Goal: Task Accomplishment & Management: Complete application form

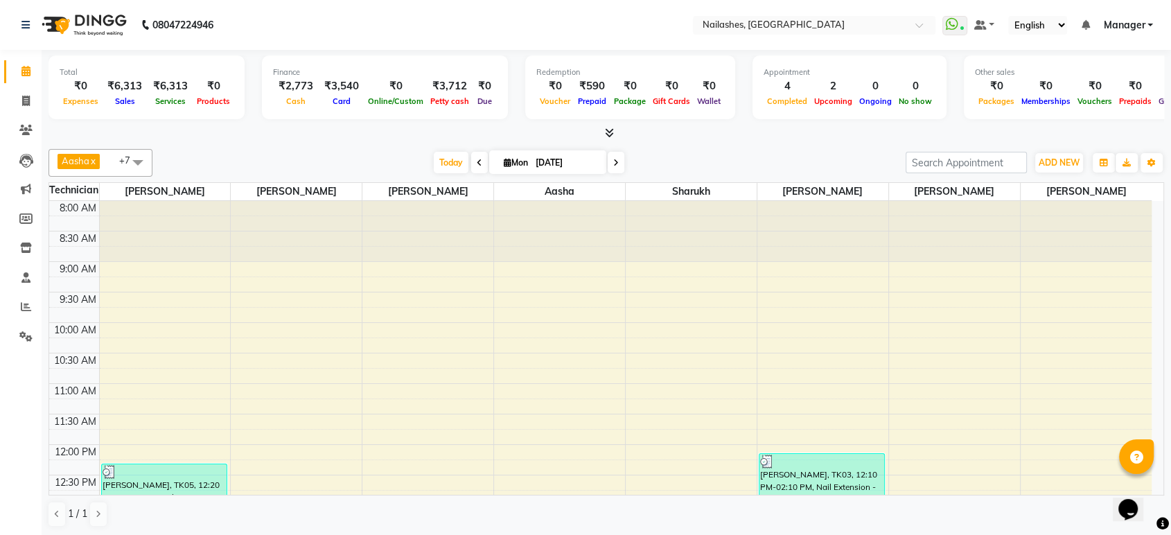
scroll to position [125, 0]
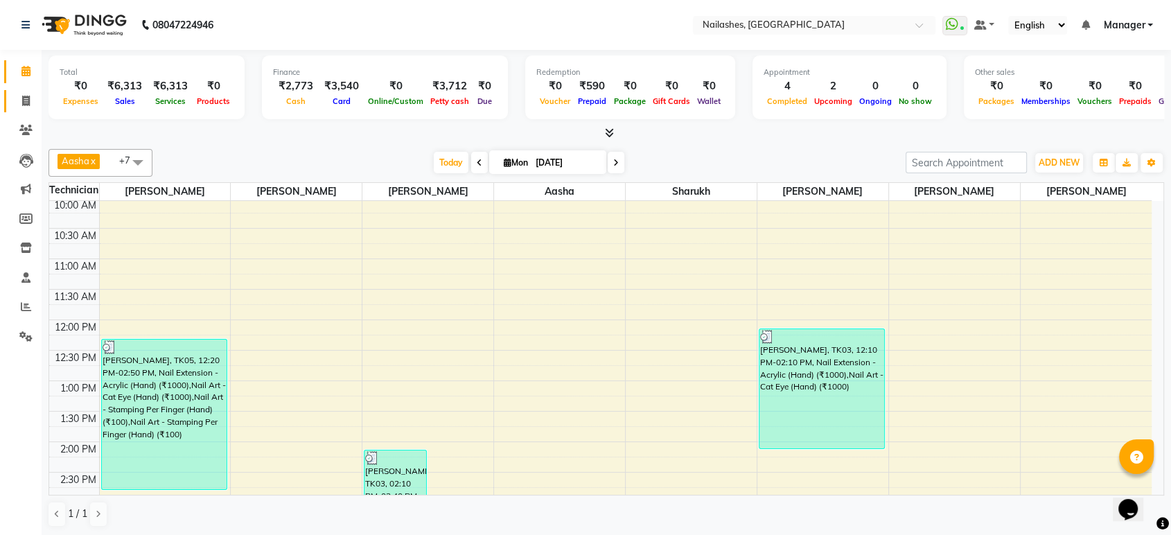
click at [24, 109] on link "Invoice" at bounding box center [20, 101] width 33 height 23
select select "service"
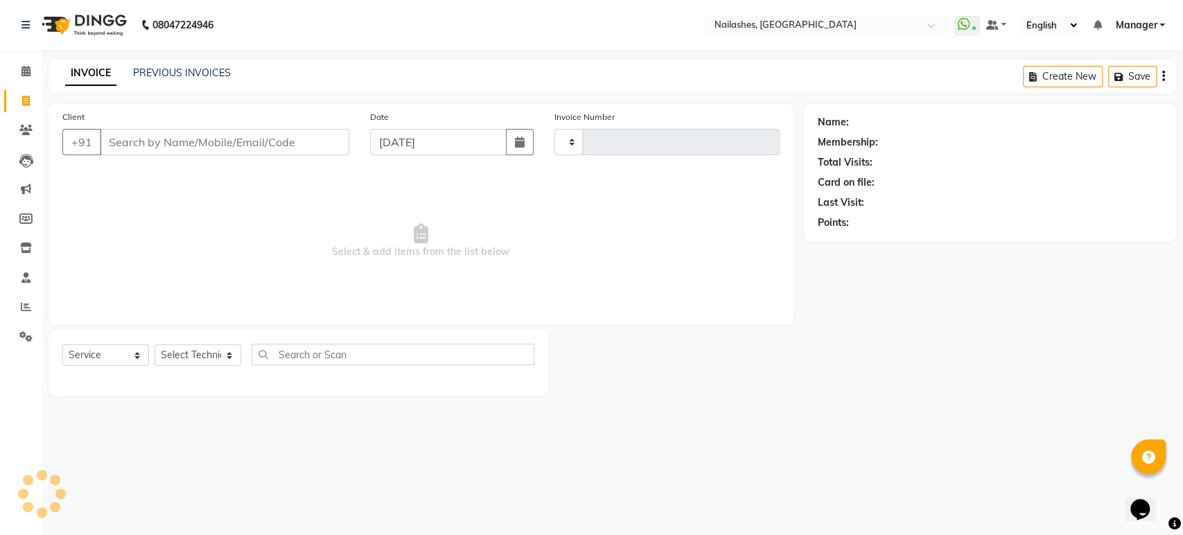
type input "1631"
select select "4251"
click at [181, 143] on input "Client" at bounding box center [224, 142] width 249 height 26
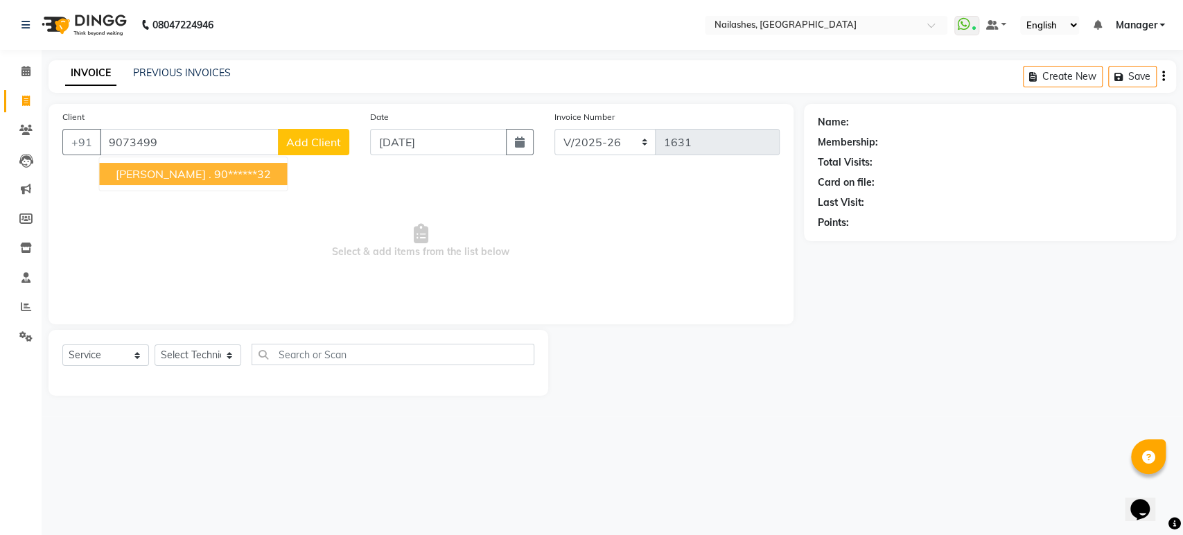
click at [213, 173] on ngb-highlight "90******32" at bounding box center [241, 174] width 57 height 14
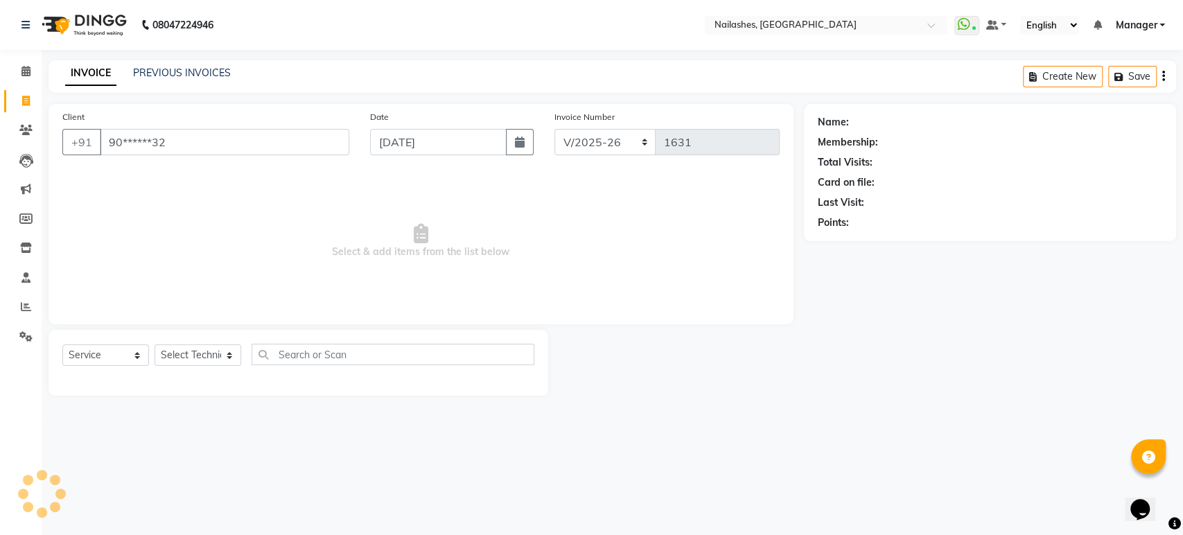
type input "90******32"
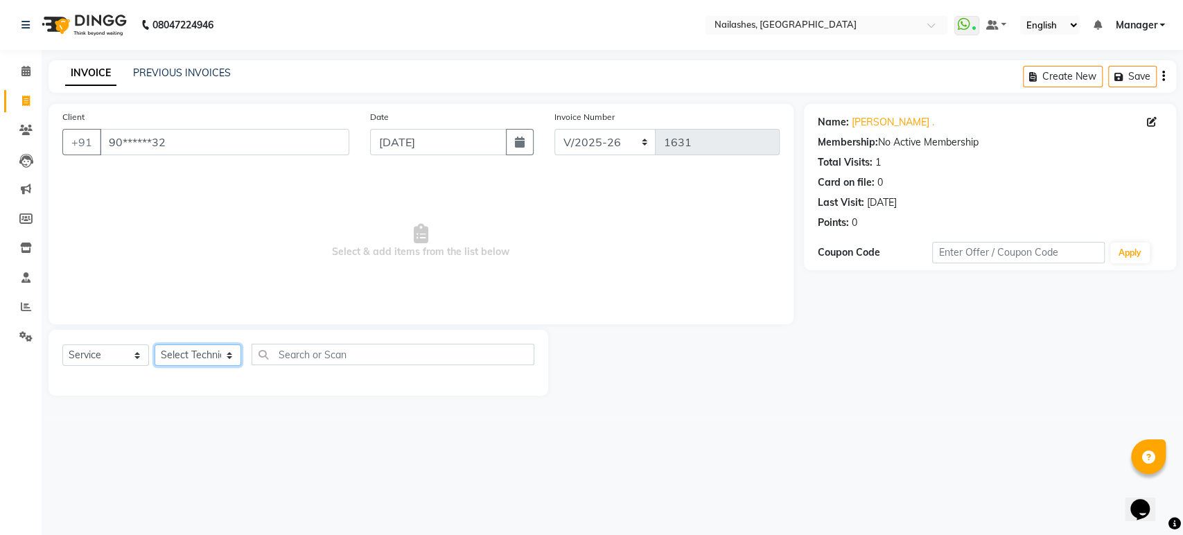
click at [209, 348] on select "Select Technician [PERSON_NAME] [PERSON_NAME] Asid deepak HANMI [PERSON_NAME] M…" at bounding box center [197, 354] width 87 height 21
select select "80924"
click at [154, 344] on select "Select Technician [PERSON_NAME] [PERSON_NAME] Asid deepak HANMI [PERSON_NAME] M…" at bounding box center [197, 354] width 87 height 21
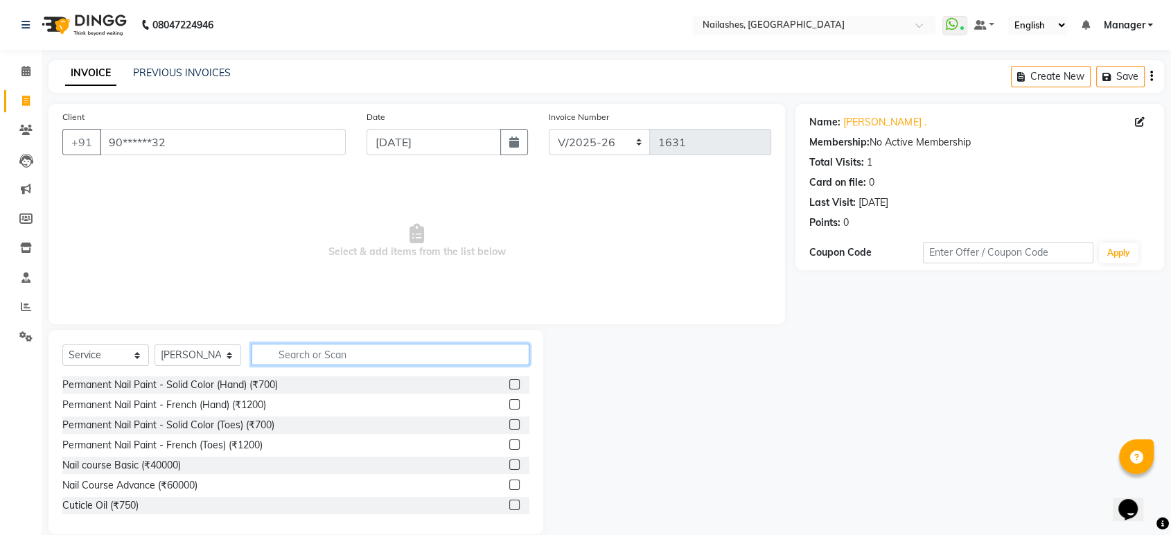
click at [366, 348] on input "text" at bounding box center [390, 354] width 278 height 21
click at [366, 344] on input "text" at bounding box center [390, 354] width 278 height 21
type input "g"
type input "ext"
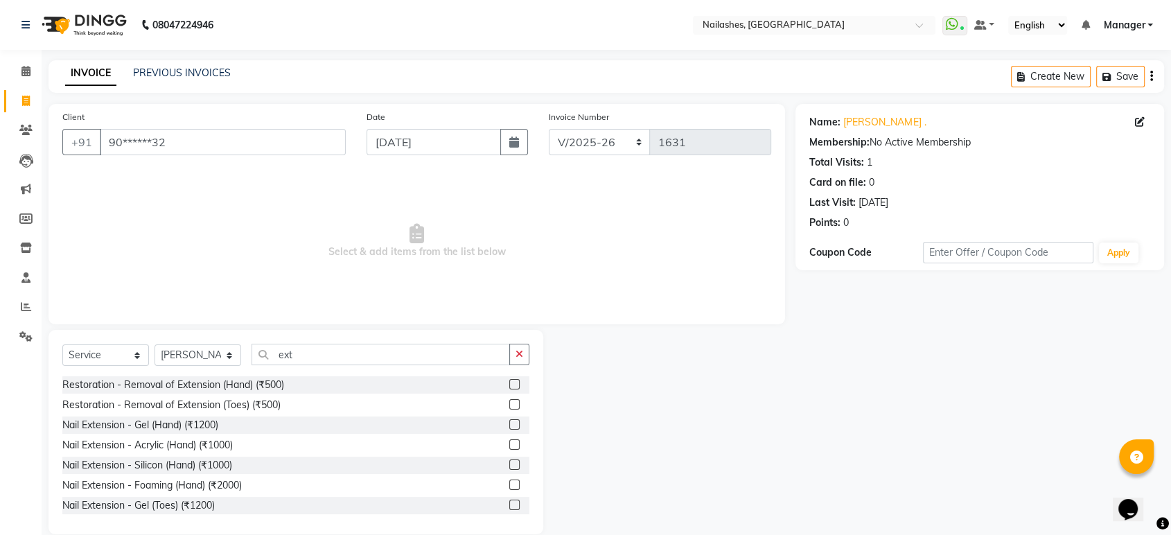
click at [509, 381] on label at bounding box center [514, 384] width 10 height 10
click at [509, 381] on input "checkbox" at bounding box center [513, 384] width 9 height 9
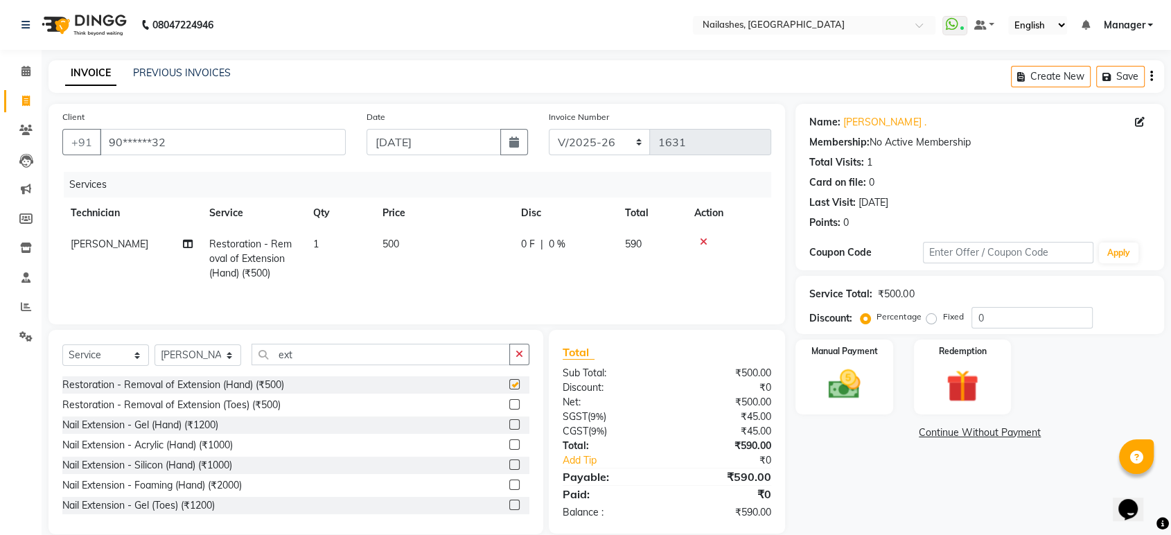
checkbox input "false"
click at [439, 350] on input "ext" at bounding box center [380, 354] width 258 height 21
type input "e"
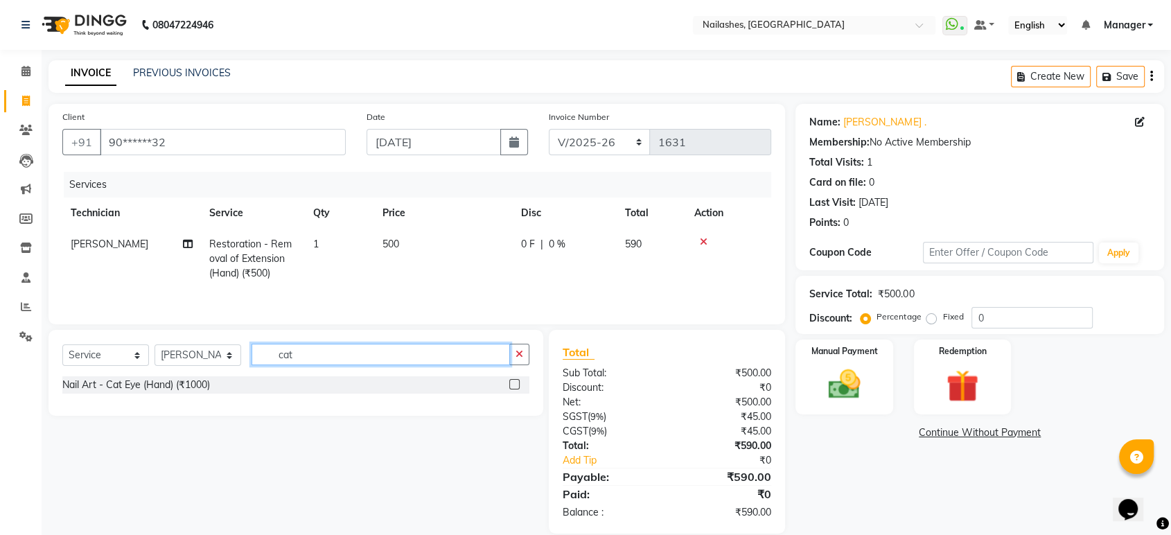
type input "cat"
click at [511, 389] on label at bounding box center [514, 384] width 10 height 10
click at [511, 389] on input "checkbox" at bounding box center [513, 384] width 9 height 9
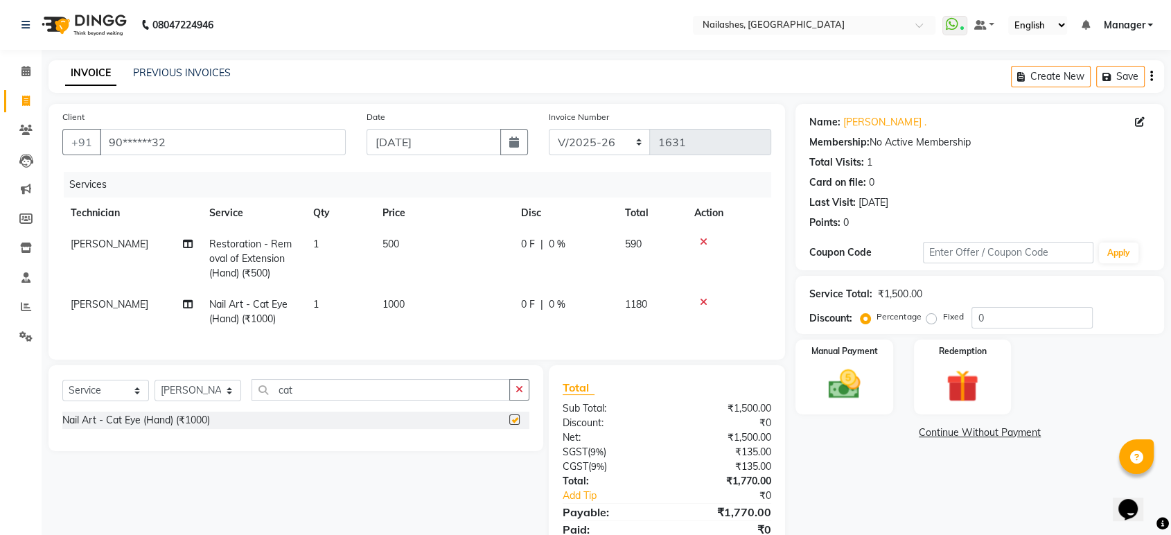
checkbox input "false"
click at [862, 382] on img at bounding box center [844, 384] width 54 height 39
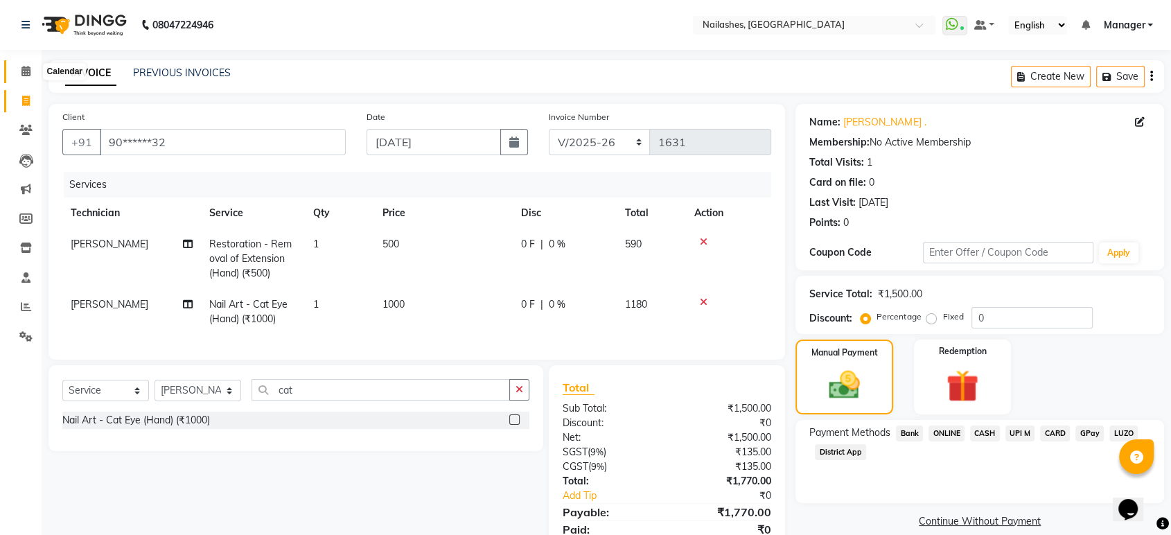
click at [26, 74] on icon at bounding box center [25, 71] width 9 height 10
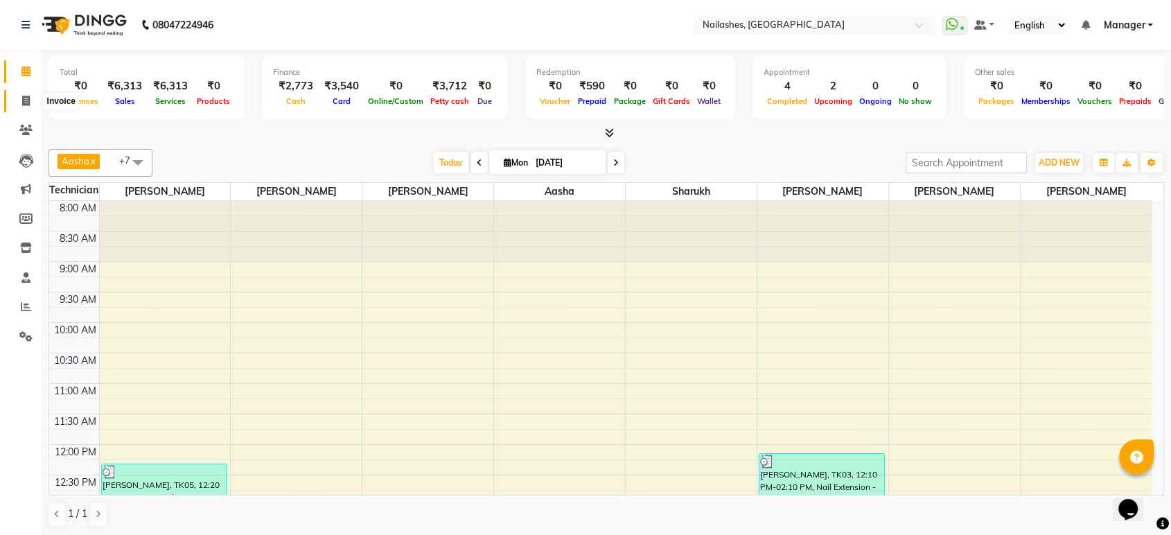
click at [18, 105] on span at bounding box center [26, 102] width 24 height 16
select select "service"
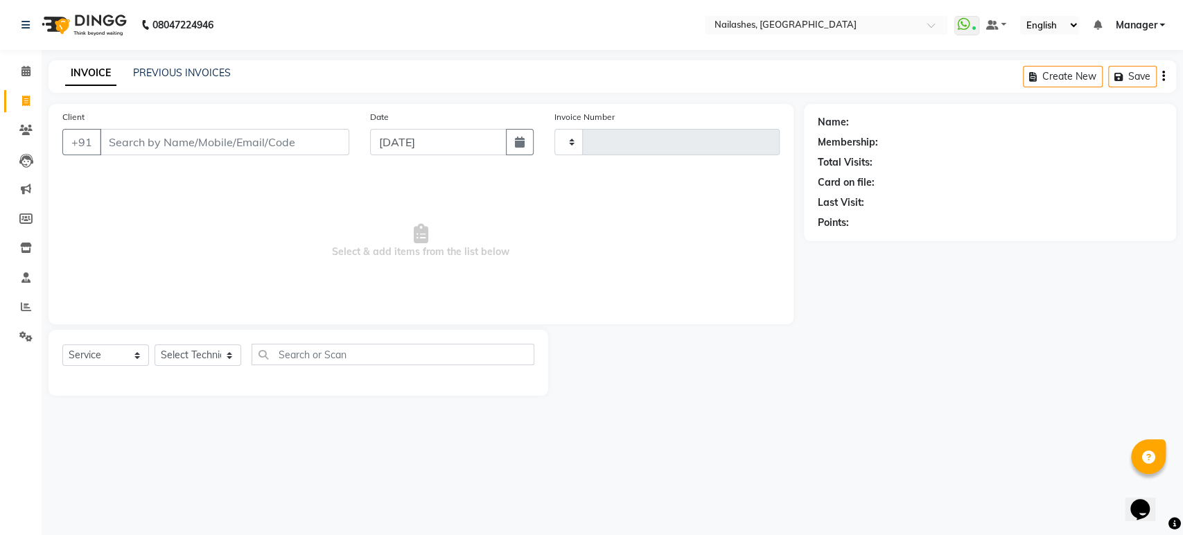
type input "1631"
select select "4251"
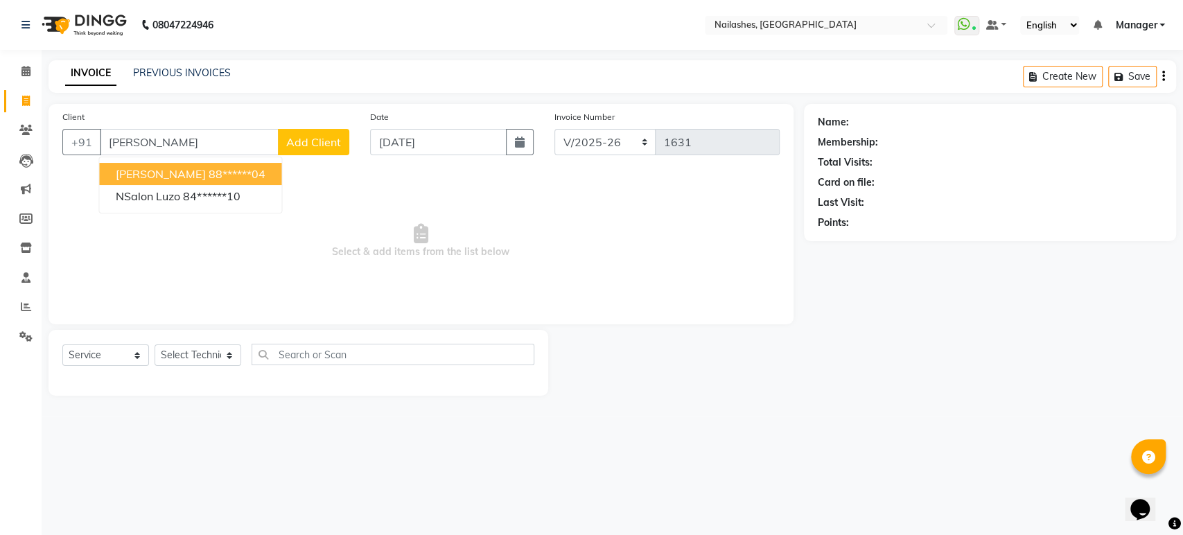
click at [134, 179] on span "[PERSON_NAME]" at bounding box center [160, 174] width 89 height 14
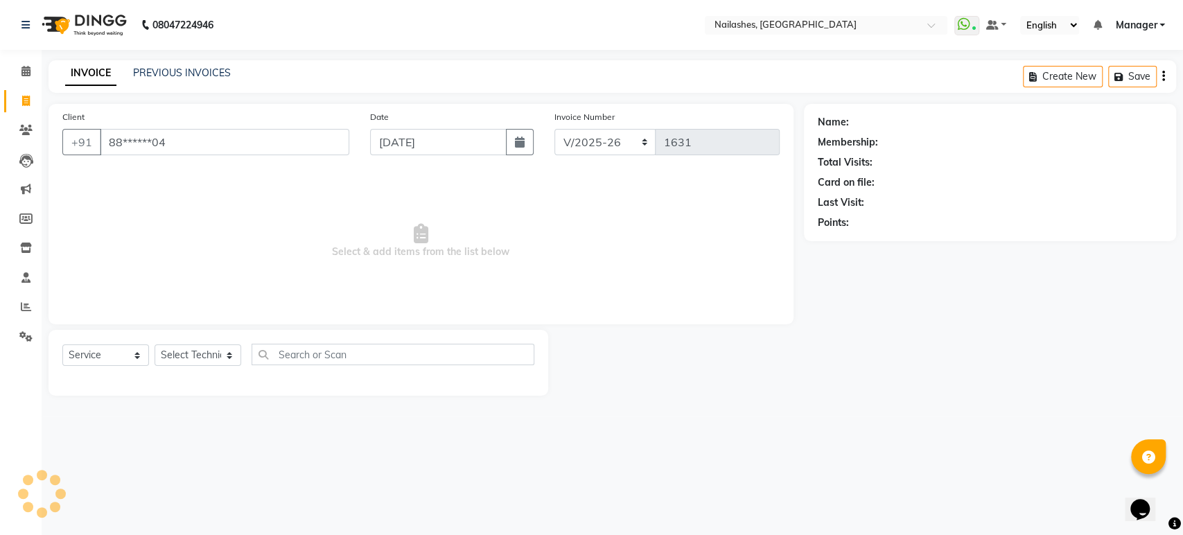
type input "88******04"
select select "1: Object"
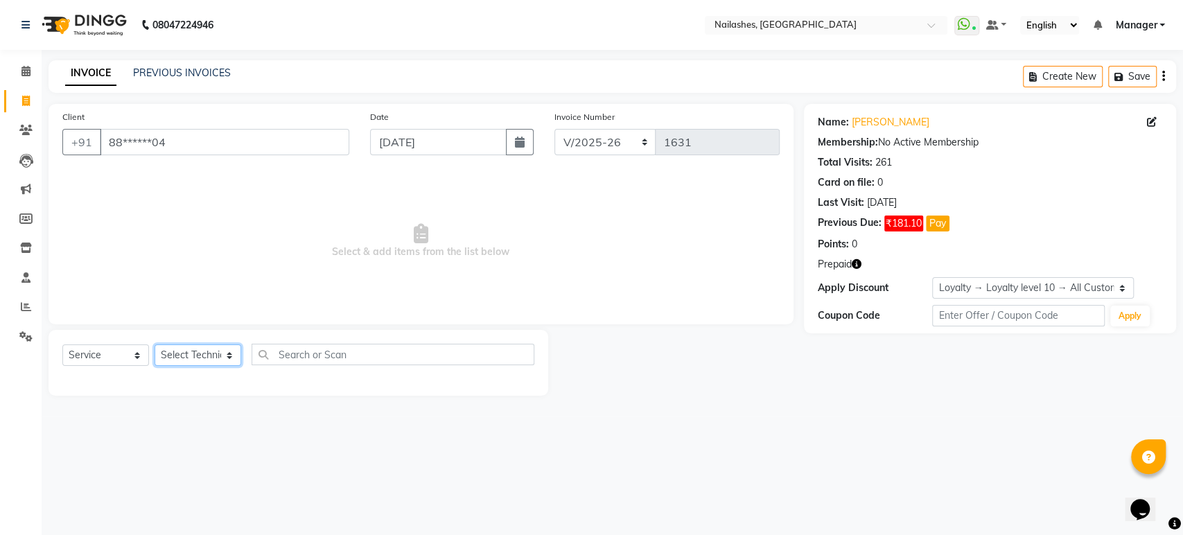
click at [200, 360] on select "Select Technician [PERSON_NAME] [PERSON_NAME] Asid deepak HANMI [PERSON_NAME] M…" at bounding box center [197, 354] width 87 height 21
select select "80924"
click at [154, 344] on select "Select Technician [PERSON_NAME] [PERSON_NAME] Asid deepak HANMI [PERSON_NAME] M…" at bounding box center [197, 354] width 87 height 21
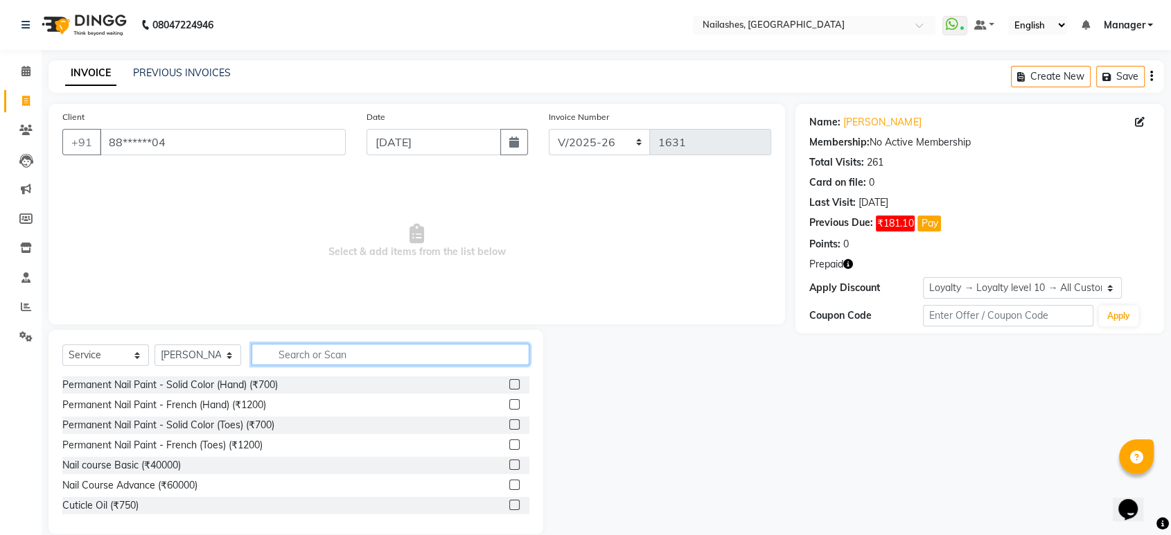
click at [358, 359] on input "text" at bounding box center [390, 354] width 278 height 21
type input "ext"
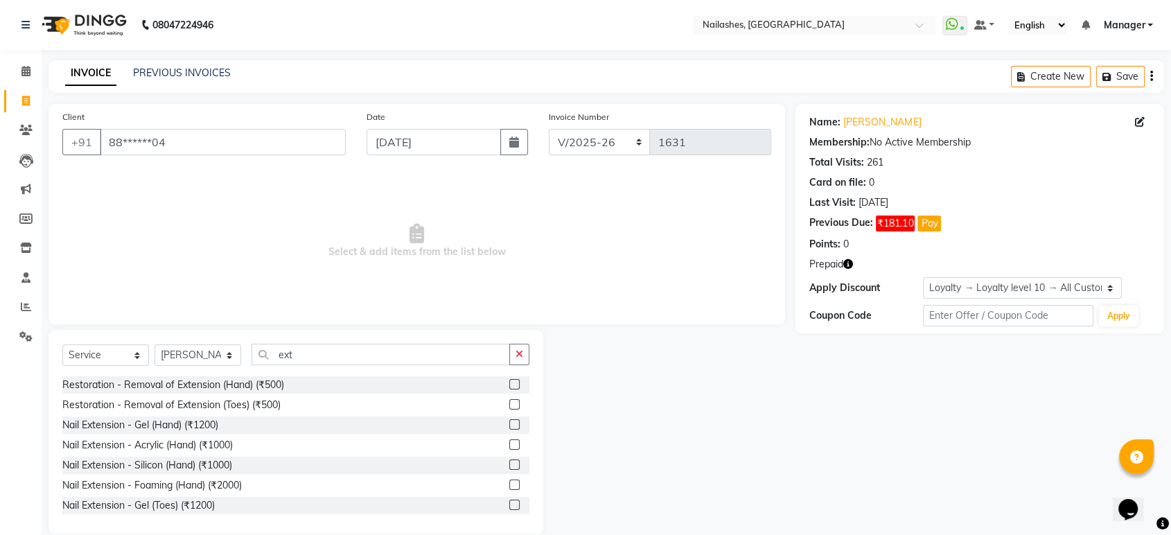
click at [509, 382] on label at bounding box center [514, 384] width 10 height 10
click at [509, 382] on input "checkbox" at bounding box center [513, 384] width 9 height 9
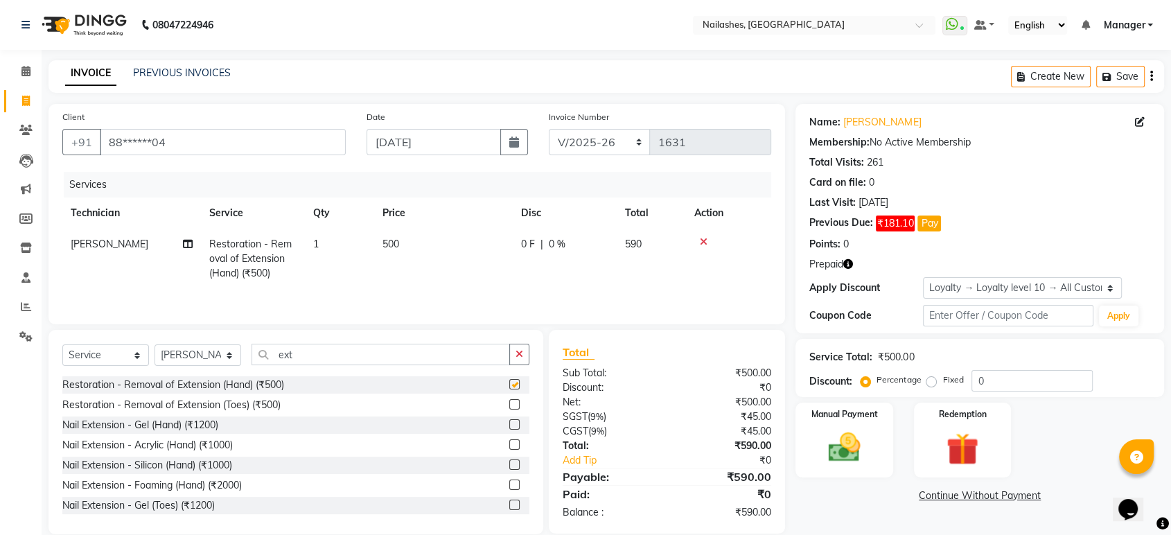
checkbox input "false"
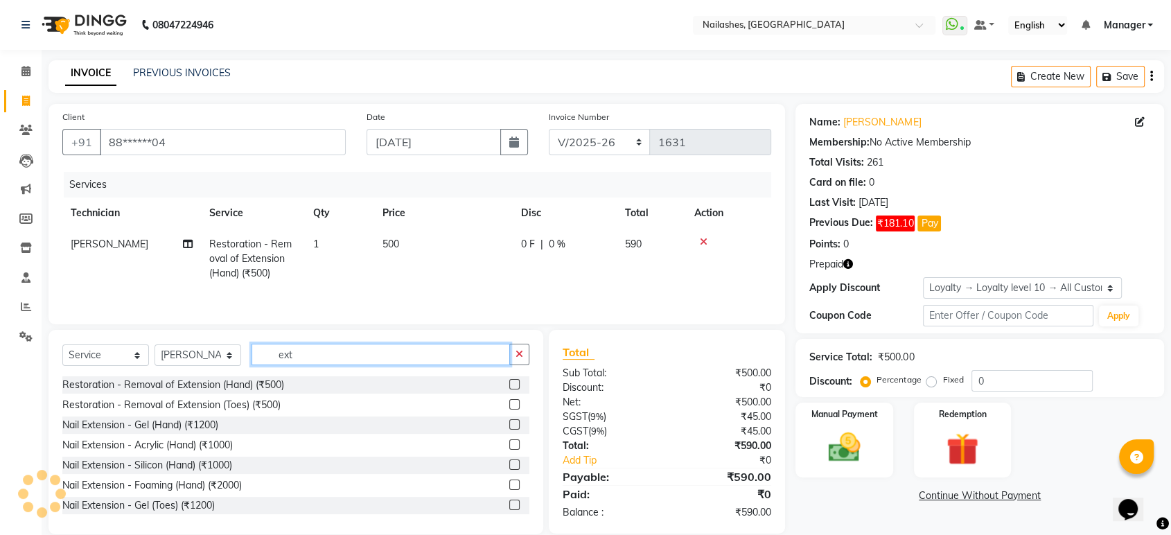
click at [422, 362] on input "ext" at bounding box center [380, 354] width 258 height 21
type input "e"
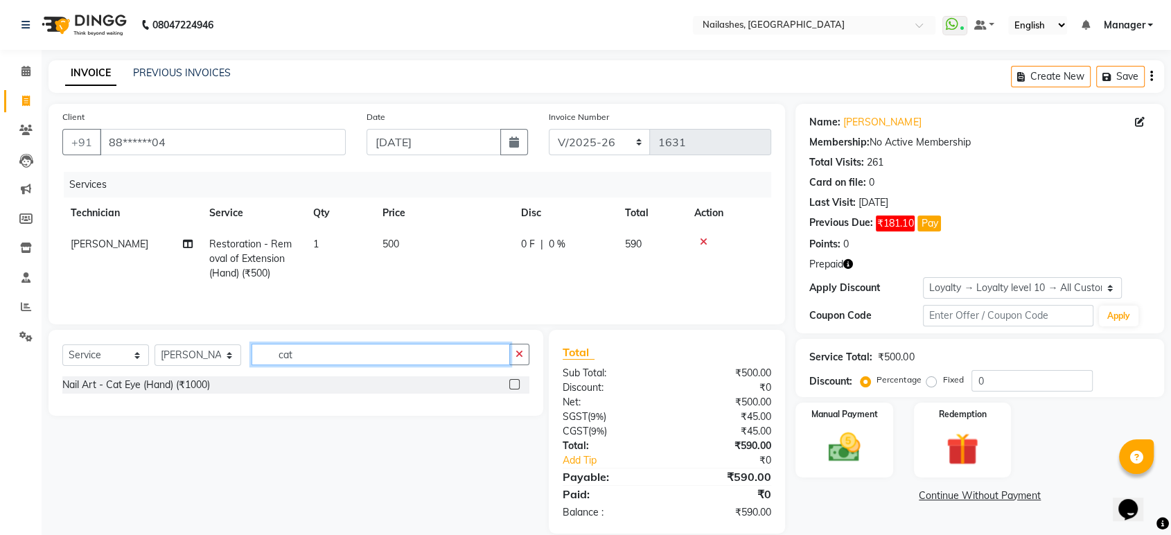
type input "cat"
click at [517, 384] on label at bounding box center [514, 384] width 10 height 10
click at [517, 384] on input "checkbox" at bounding box center [513, 384] width 9 height 9
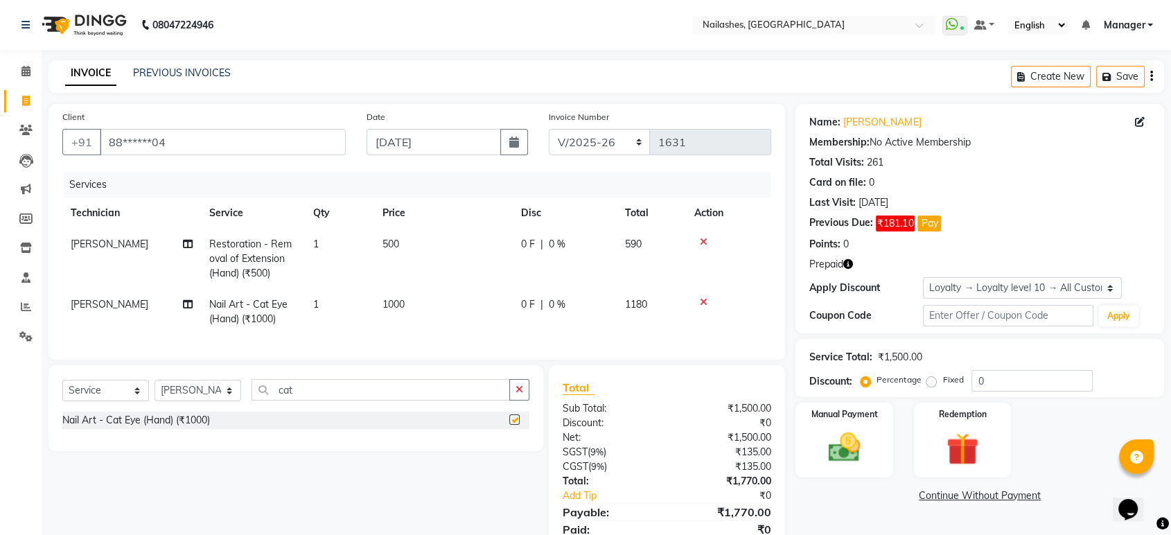
checkbox input "false"
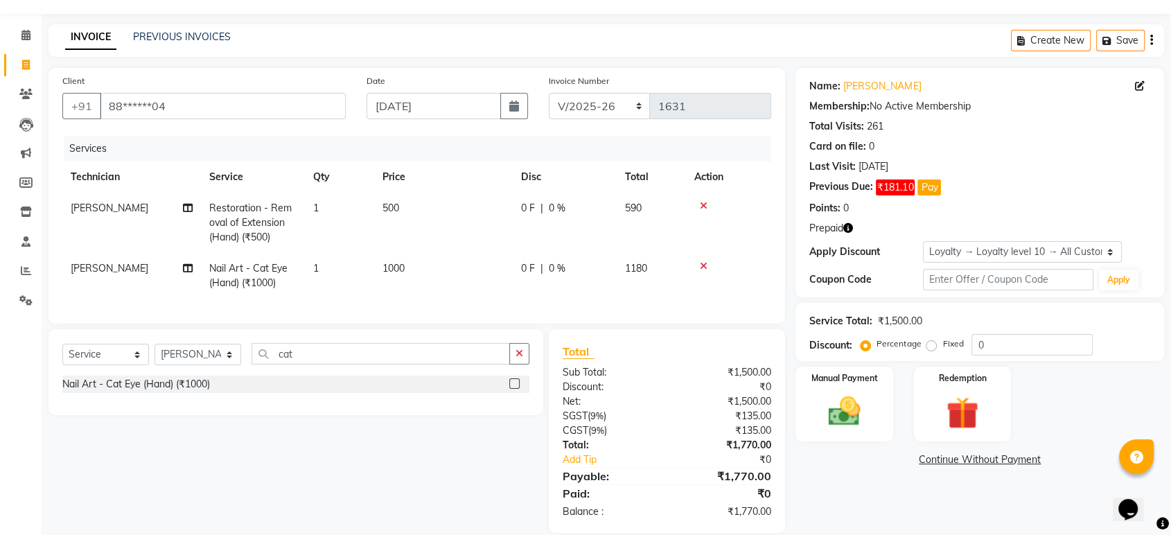
scroll to position [66, 0]
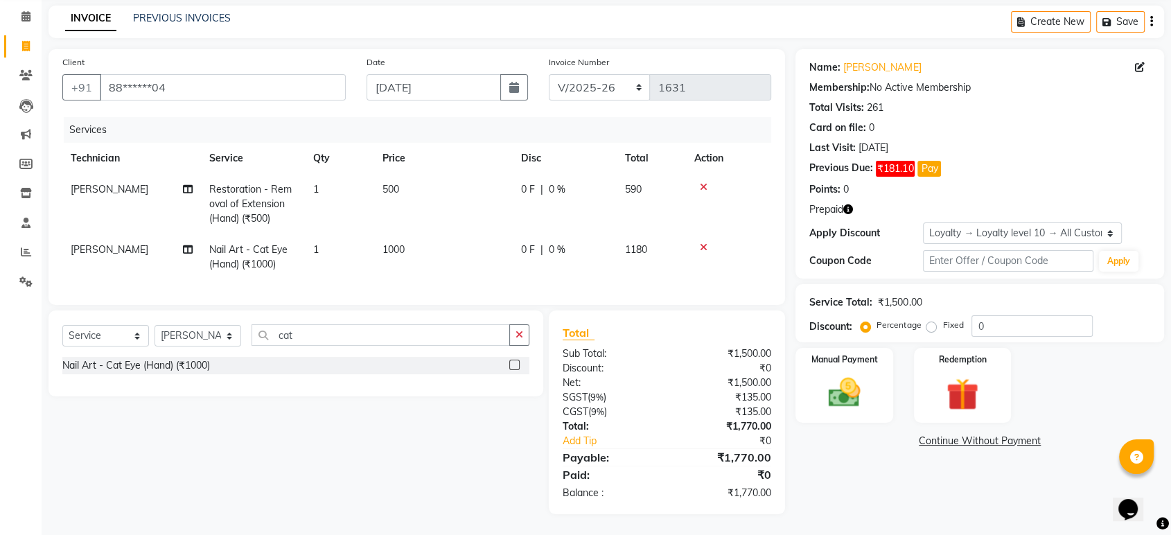
click at [896, 161] on span "₹181.10" at bounding box center [895, 169] width 39 height 16
click at [848, 381] on img at bounding box center [844, 392] width 54 height 39
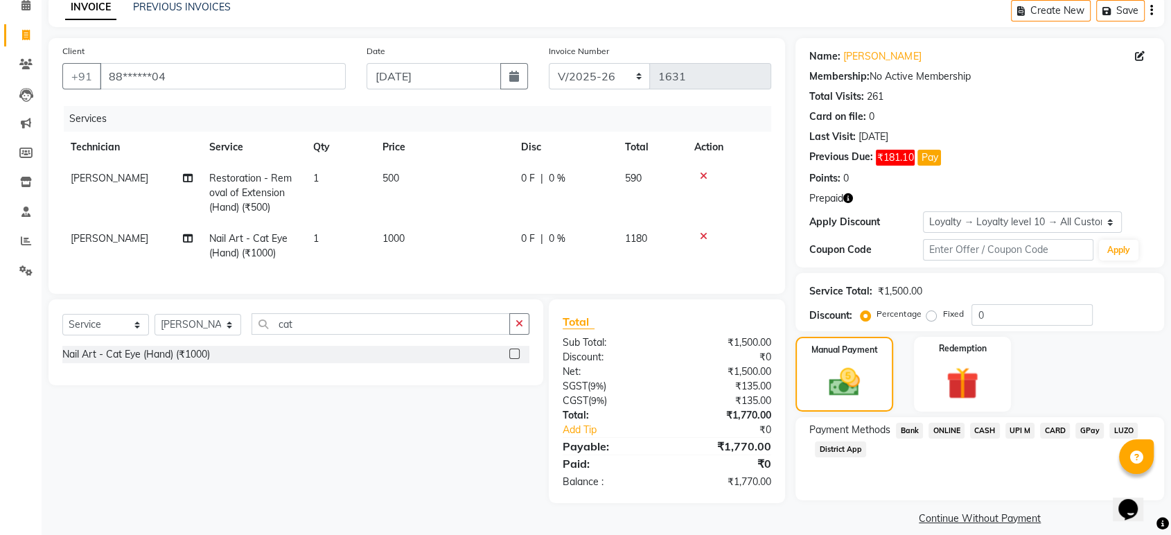
click at [1119, 425] on span "LUZO" at bounding box center [1123, 431] width 28 height 16
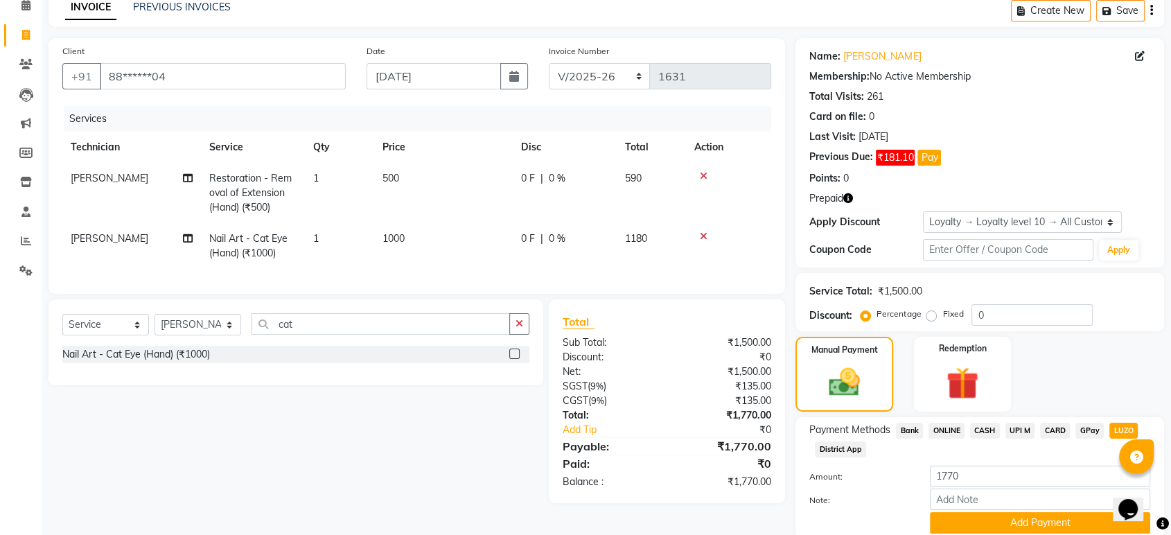
scroll to position [118, 0]
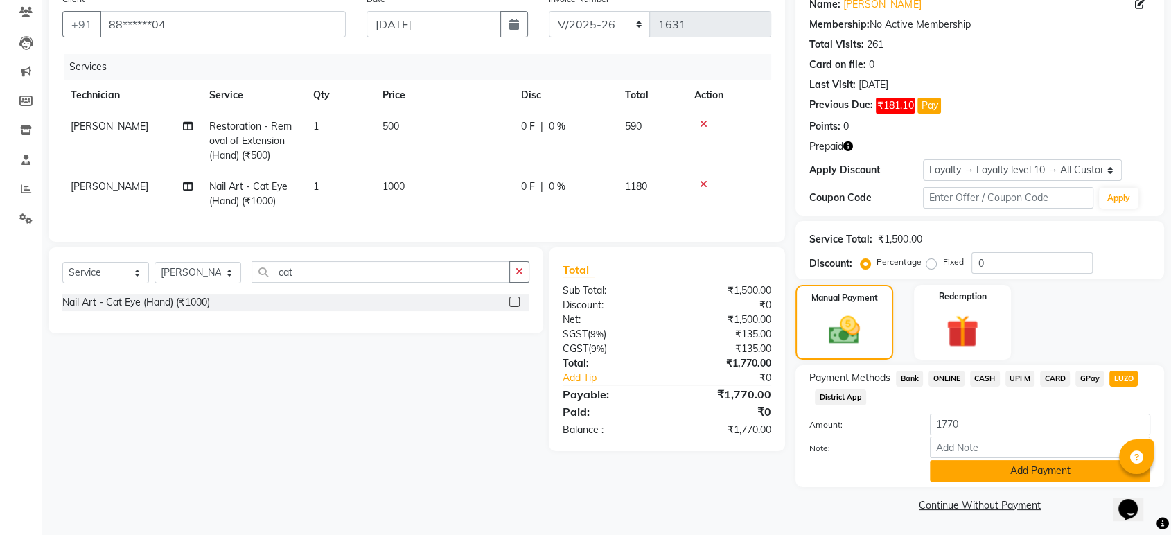
click at [1018, 473] on button "Add Payment" at bounding box center [1040, 470] width 220 height 21
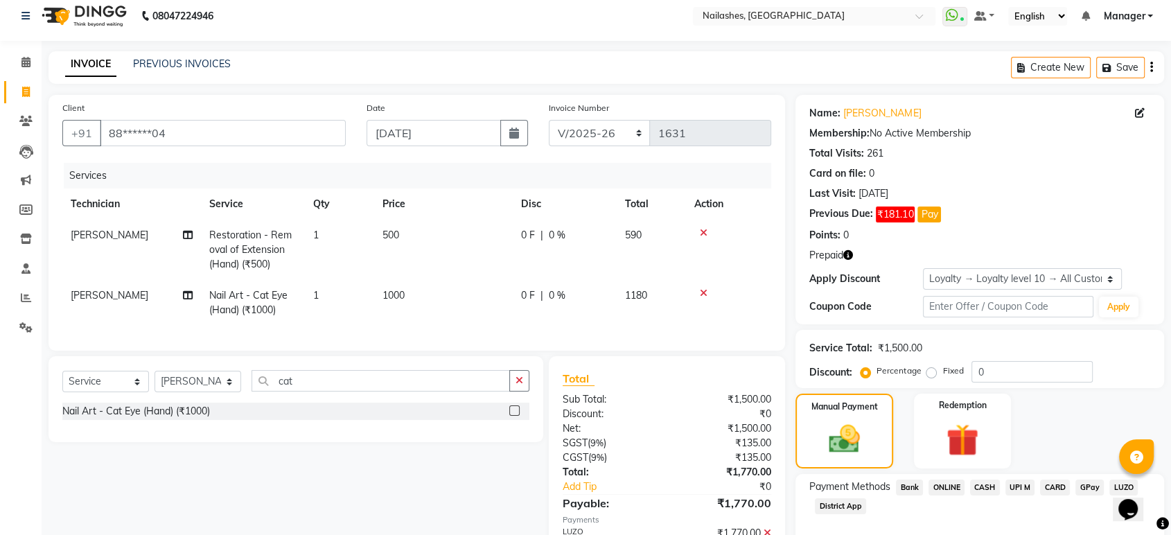
scroll to position [0, 0]
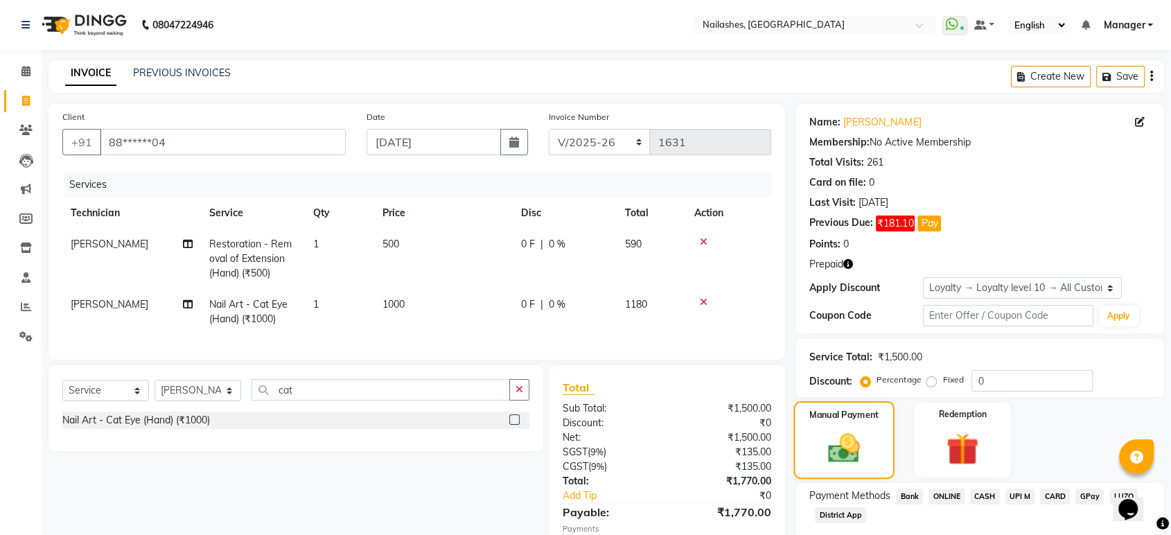
click at [854, 448] on img at bounding box center [844, 448] width 52 height 37
click at [943, 436] on img at bounding box center [962, 449] width 54 height 42
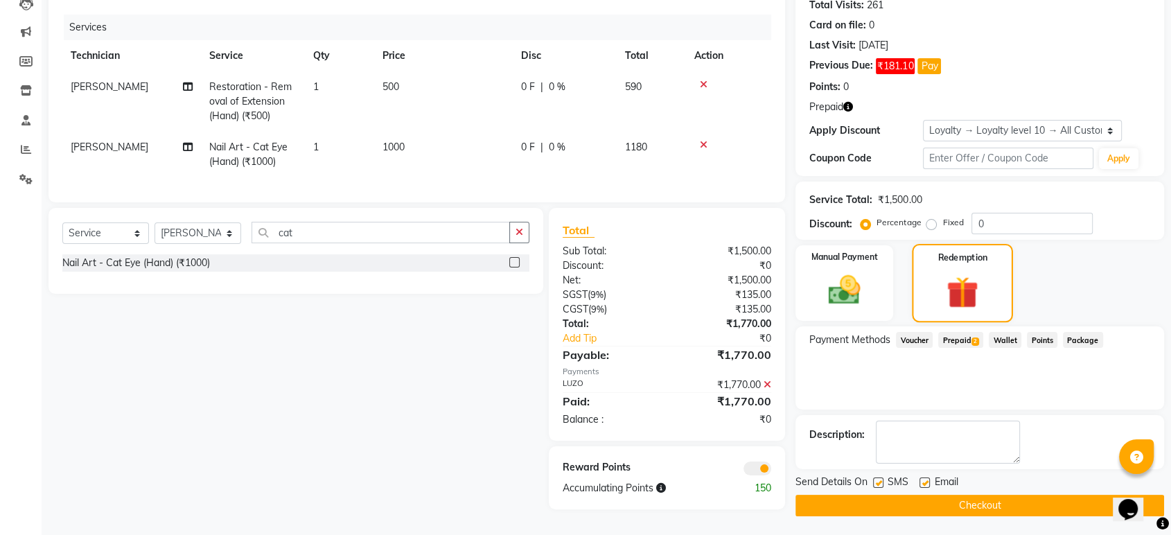
scroll to position [163, 0]
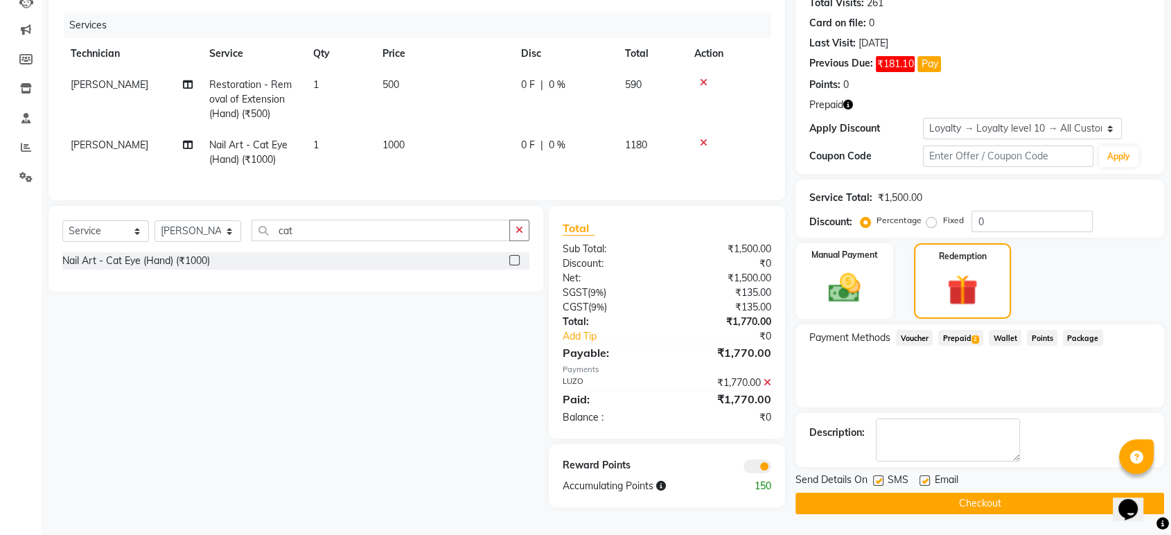
click at [964, 337] on span "Prepaid 2" at bounding box center [960, 338] width 45 height 16
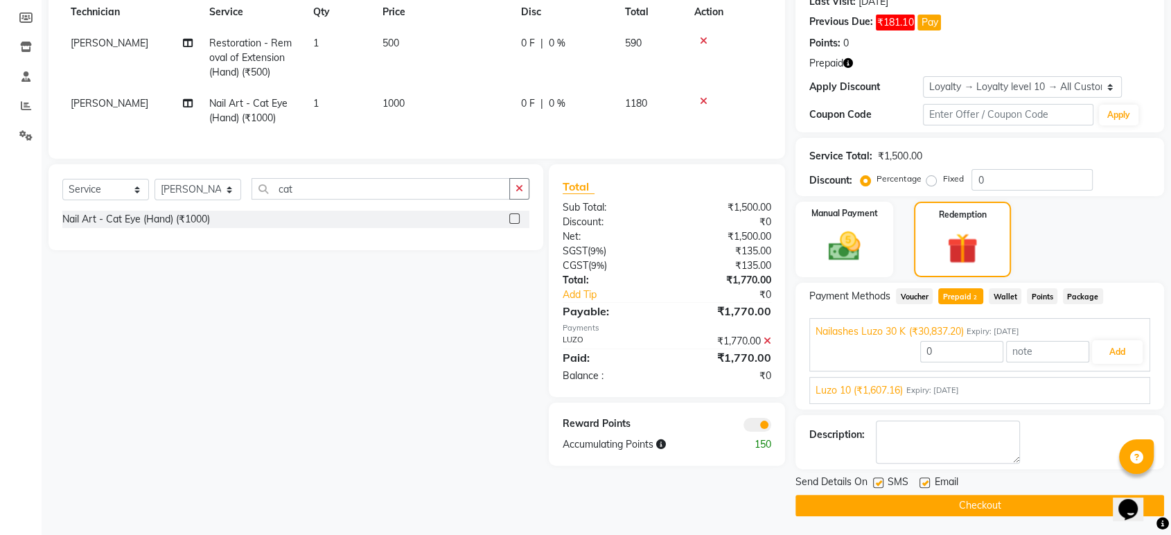
scroll to position [202, 0]
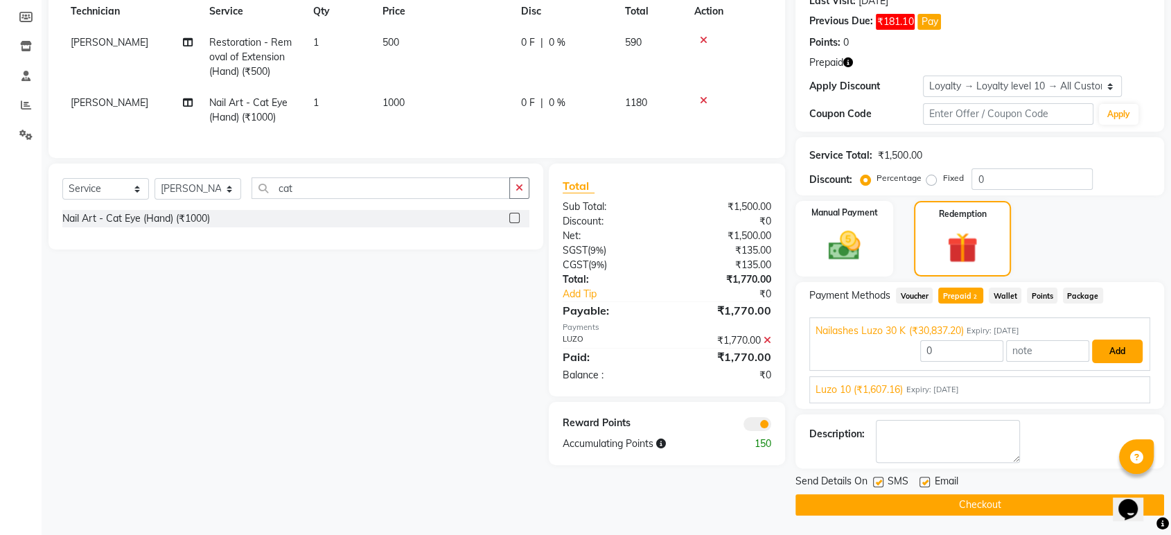
click at [1111, 356] on button "Add" at bounding box center [1117, 351] width 51 height 24
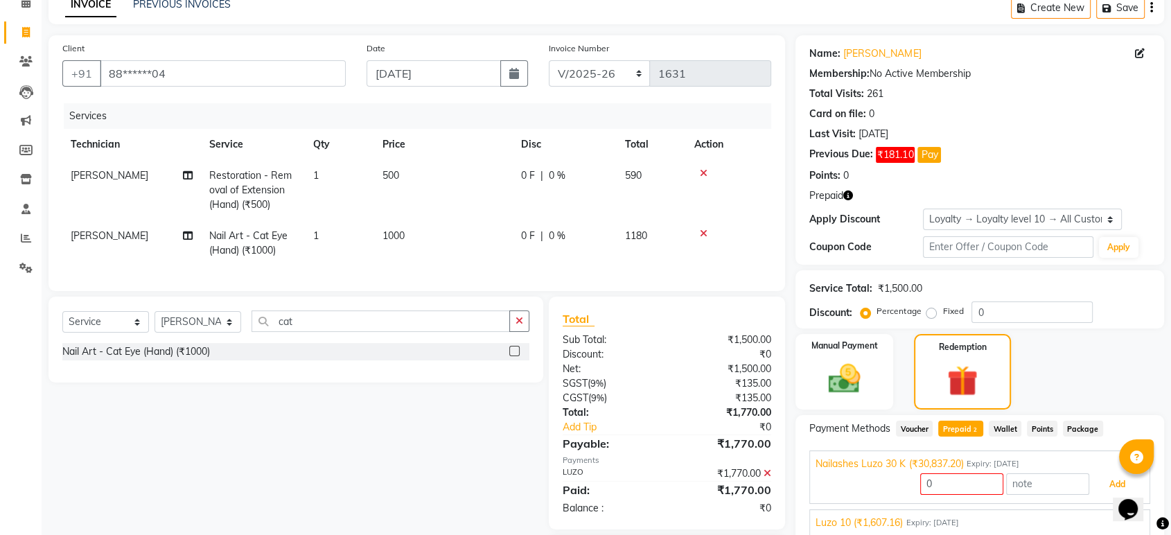
scroll to position [154, 0]
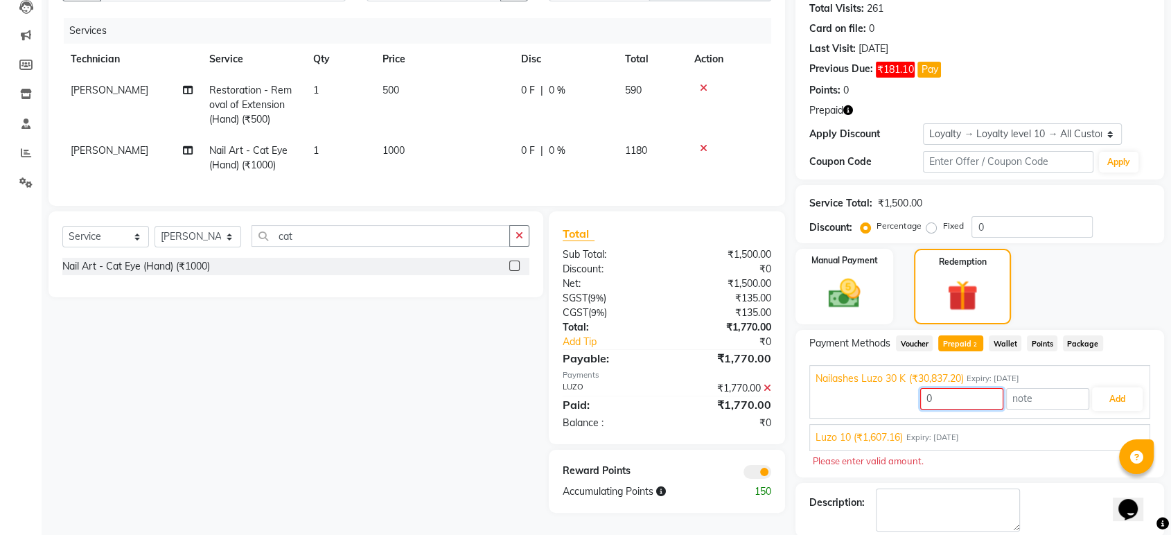
click at [968, 400] on input "0" at bounding box center [961, 398] width 83 height 21
type input "0"
type input "1770"
click at [1119, 395] on button "Add" at bounding box center [1117, 399] width 51 height 24
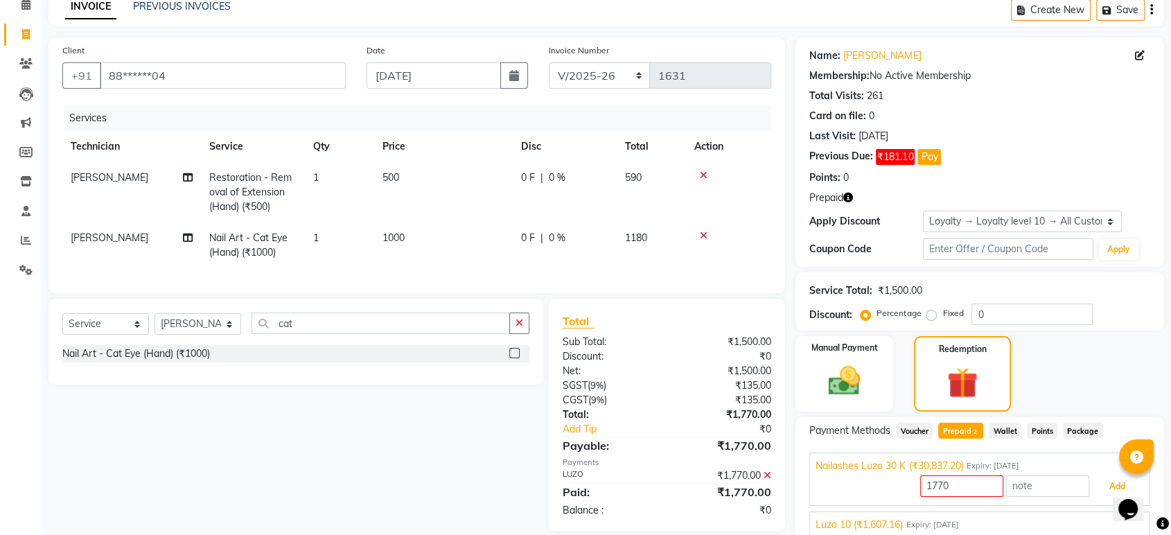
scroll to position [0, 0]
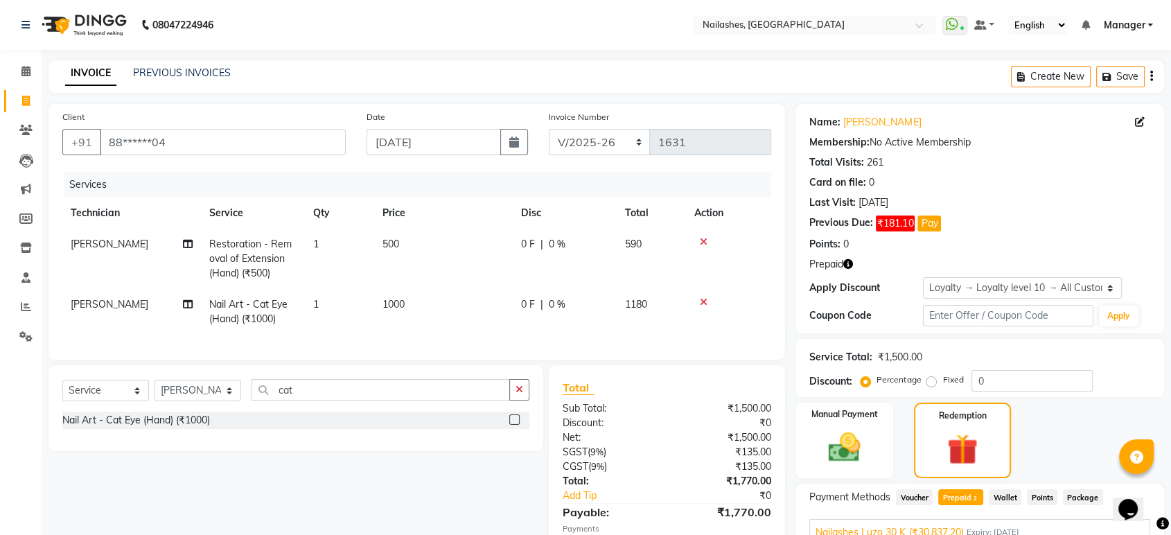
click at [850, 261] on icon "button" at bounding box center [848, 264] width 10 height 10
click at [894, 269] on div "Prepaid" at bounding box center [979, 264] width 341 height 15
click at [210, 142] on input "88******04" at bounding box center [223, 142] width 246 height 26
type input "8"
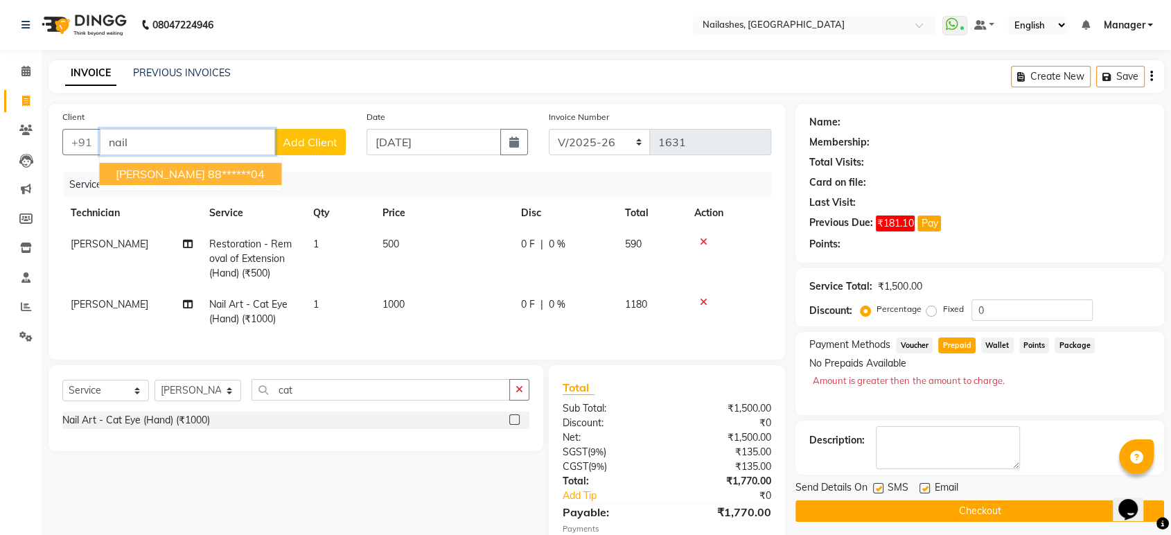
click at [192, 179] on span "[PERSON_NAME]" at bounding box center [160, 174] width 89 height 14
type input "88******04"
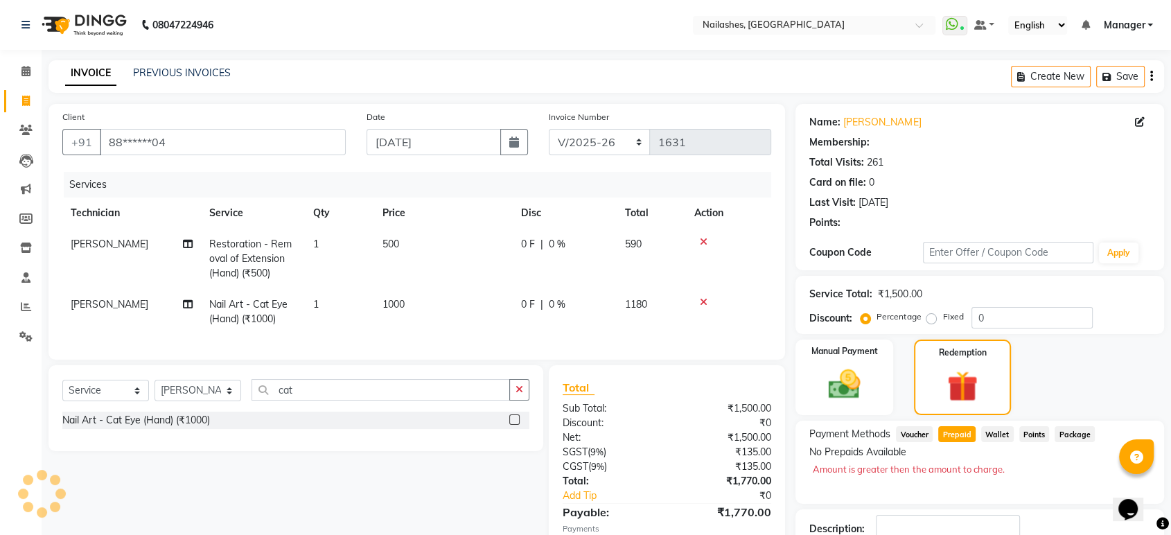
select select "1: Object"
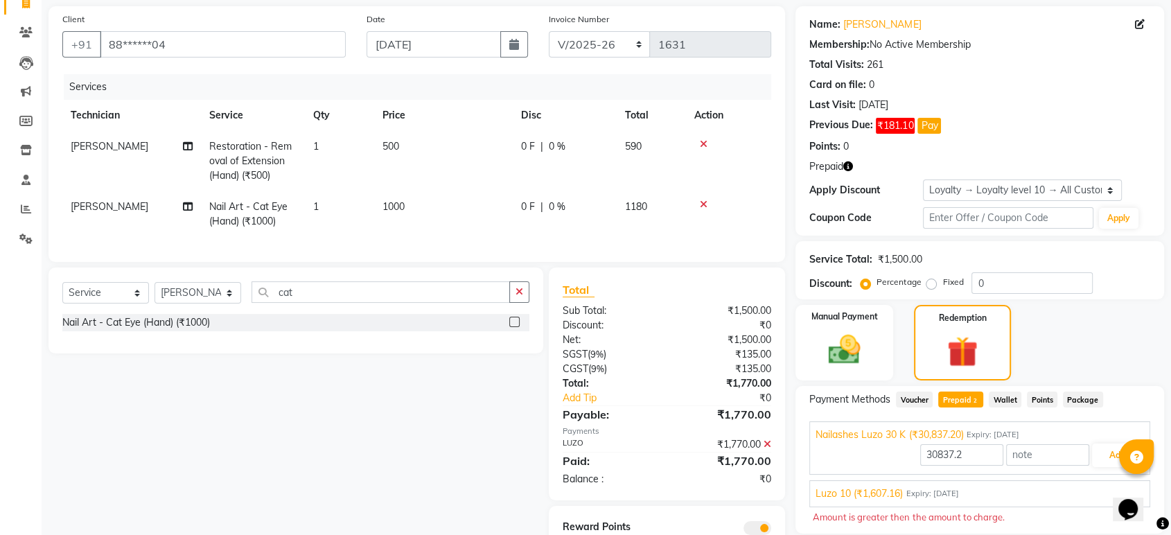
scroll to position [154, 0]
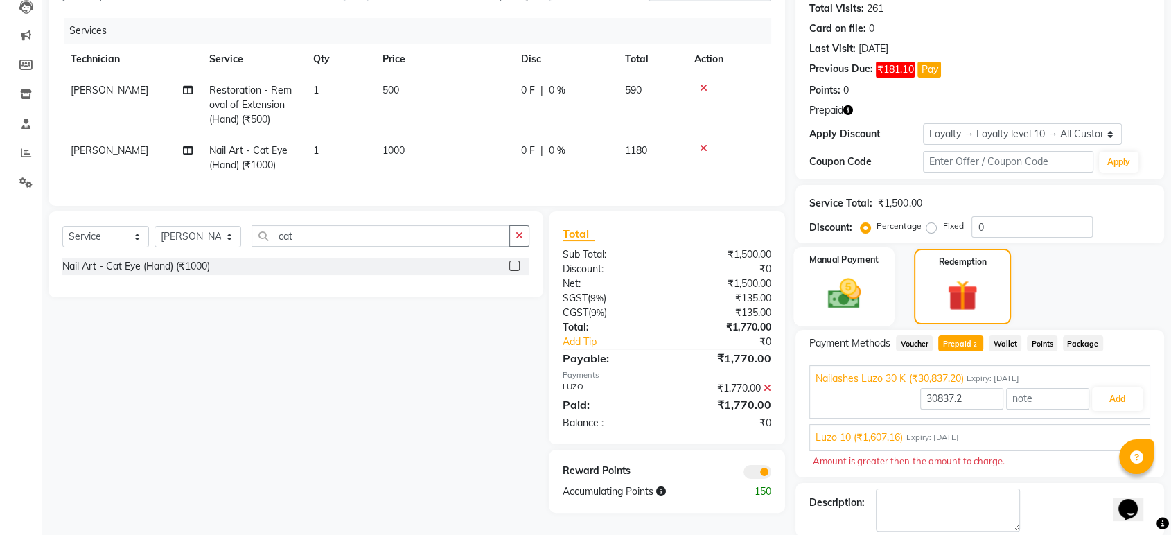
click at [865, 287] on img at bounding box center [844, 293] width 54 height 39
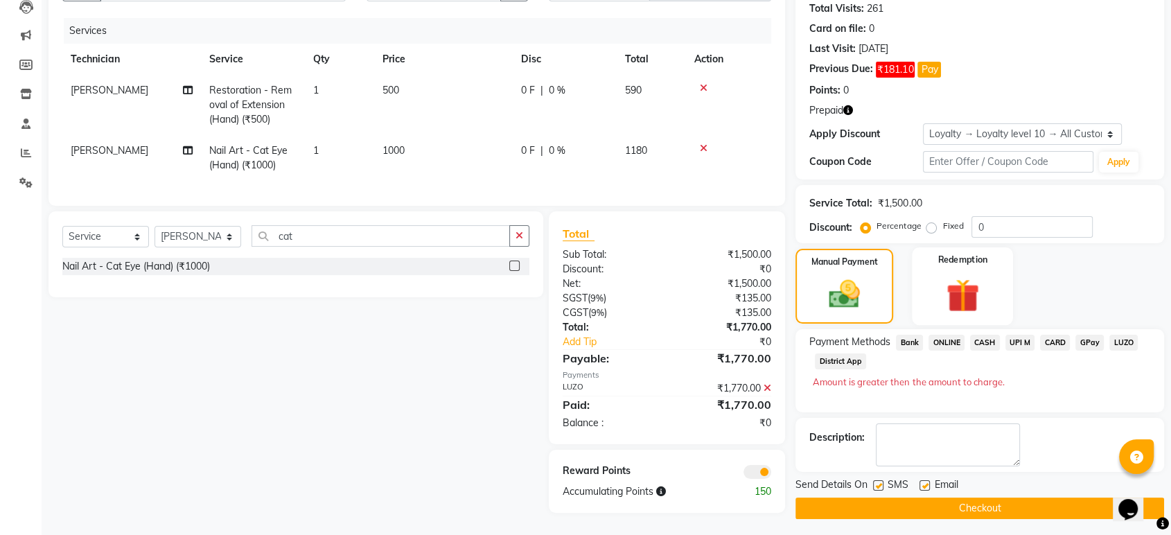
click at [948, 294] on img at bounding box center [962, 295] width 54 height 42
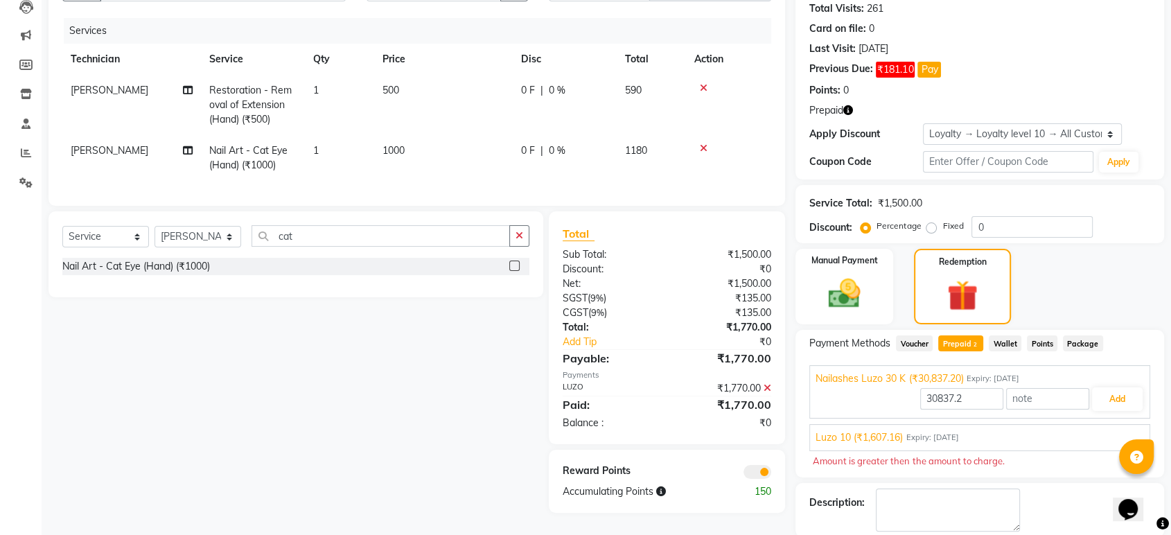
click at [960, 350] on span "Prepaid 2" at bounding box center [960, 343] width 45 height 16
type input "0"
click at [957, 347] on span "Prepaid 2" at bounding box center [960, 343] width 45 height 16
click at [955, 398] on input "0" at bounding box center [961, 398] width 83 height 21
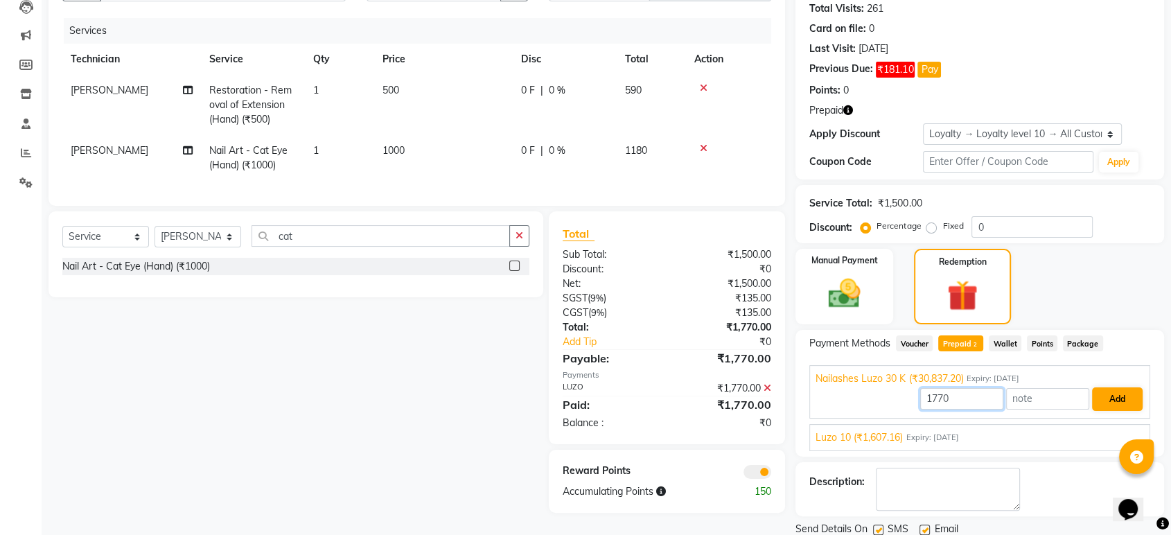
type input "1770"
click at [1128, 398] on button "Add" at bounding box center [1117, 399] width 51 height 24
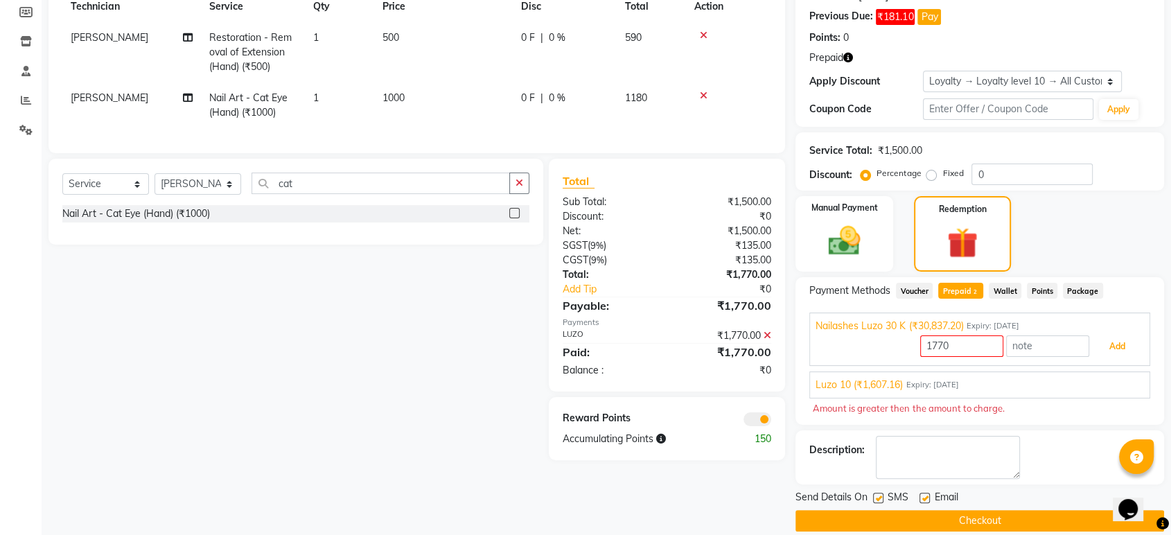
scroll to position [222, 0]
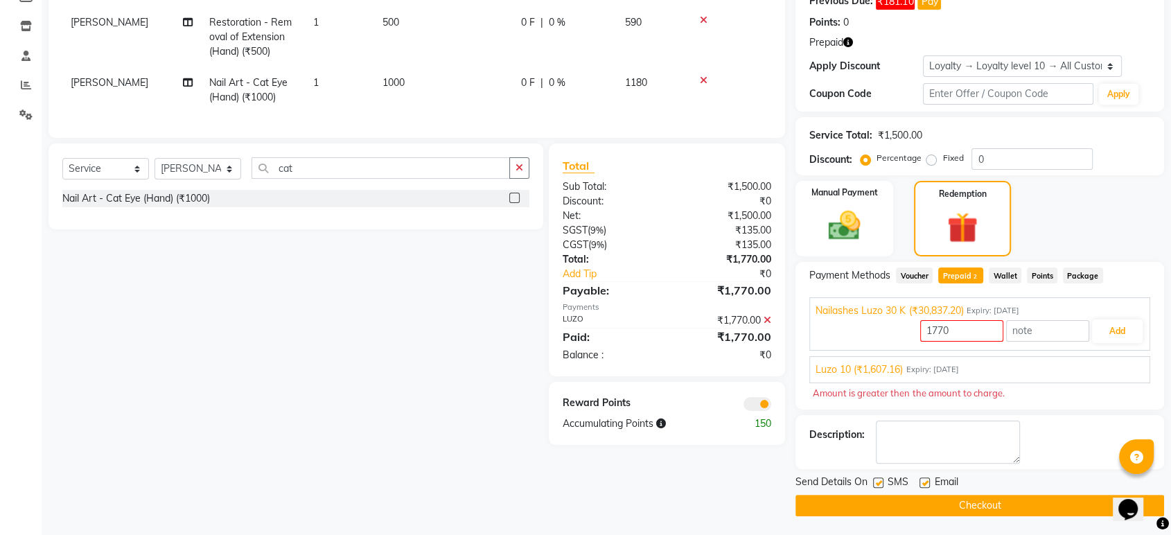
click at [1014, 270] on span "Wallet" at bounding box center [1005, 275] width 33 height 16
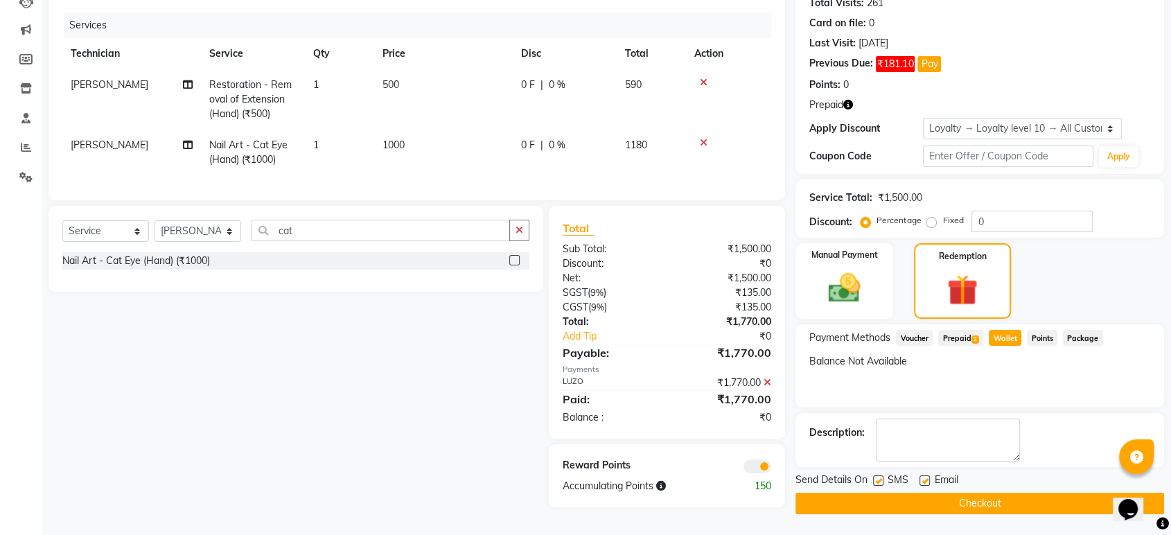
scroll to position [163, 0]
drag, startPoint x: 1036, startPoint y: 333, endPoint x: 1054, endPoint y: 329, distance: 18.5
click at [1036, 331] on span "Points" at bounding box center [1042, 338] width 30 height 16
click at [1072, 334] on span "Package" at bounding box center [1083, 338] width 40 height 16
click at [974, 337] on span "2" at bounding box center [975, 339] width 8 height 8
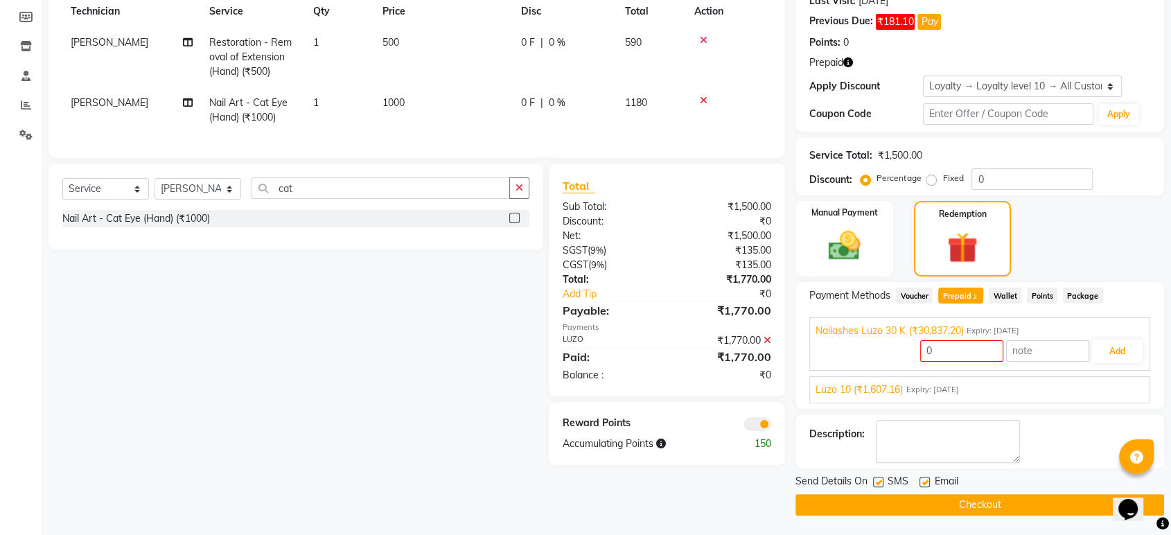
scroll to position [0, 0]
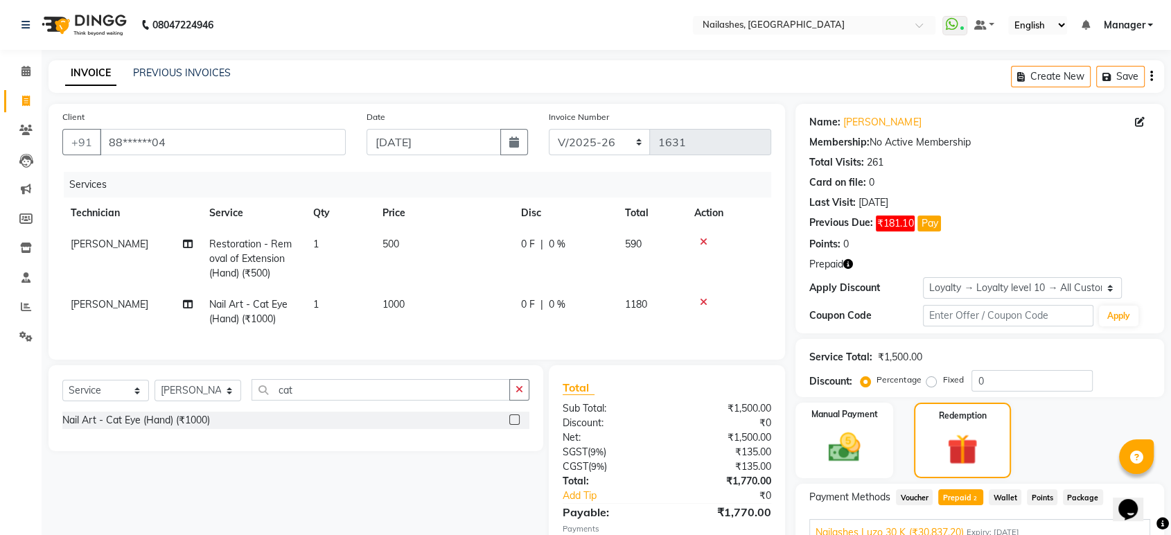
click at [847, 262] on icon "button" at bounding box center [848, 264] width 10 height 10
click at [917, 270] on div "Prepaid" at bounding box center [979, 264] width 341 height 15
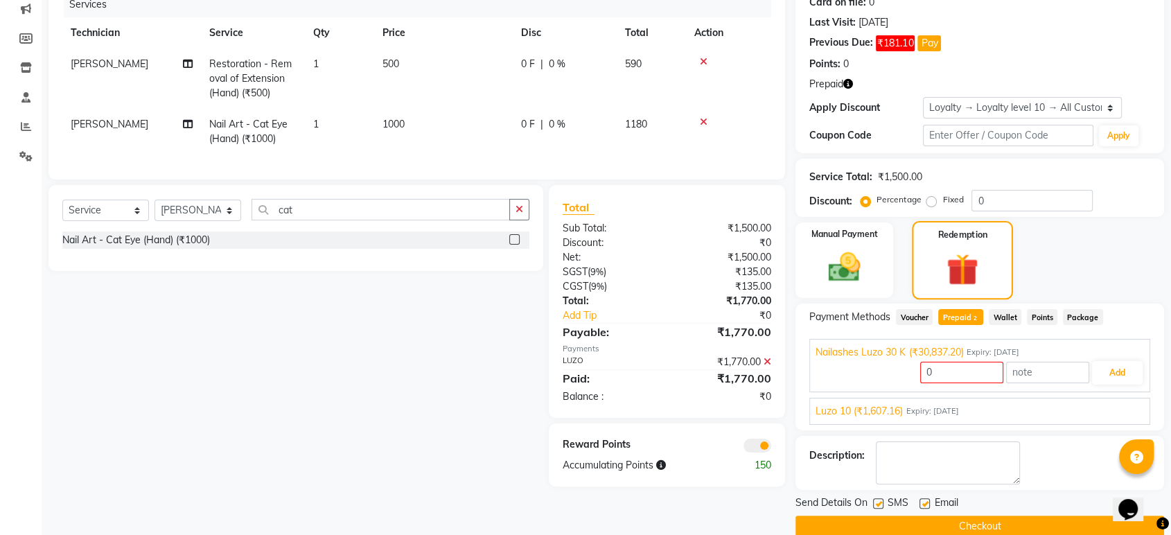
scroll to position [202, 0]
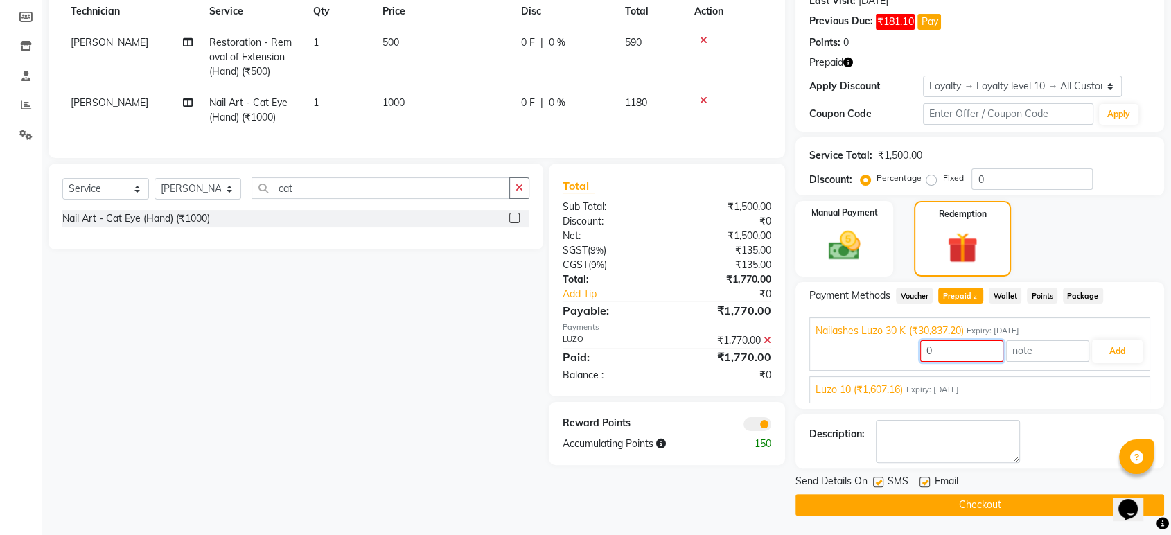
click at [974, 357] on input "0" at bounding box center [961, 350] width 83 height 21
click at [1108, 353] on button "Add" at bounding box center [1117, 351] width 51 height 24
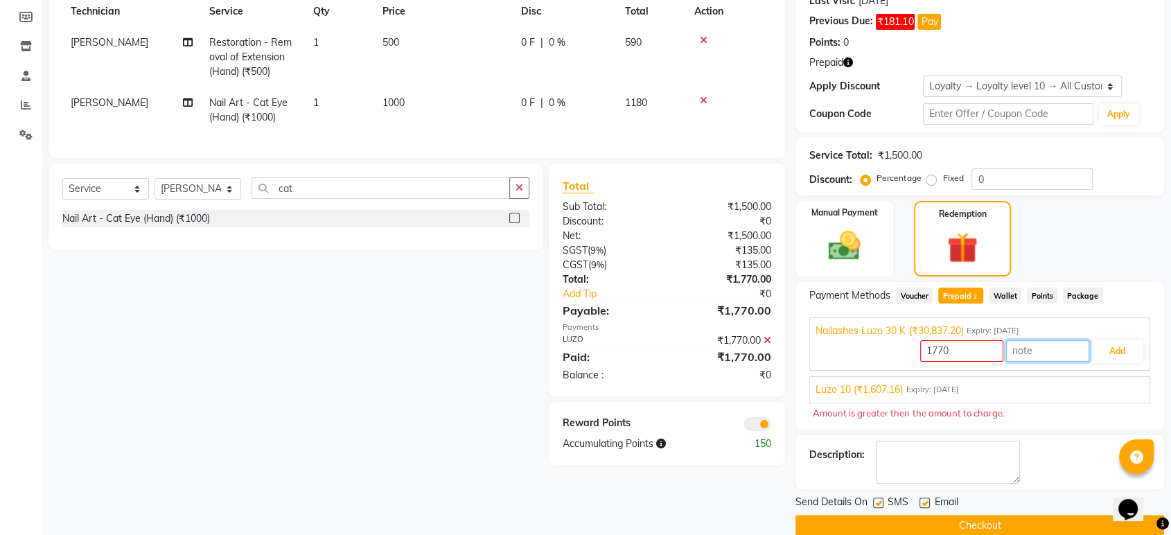
click at [1049, 348] on input "text" at bounding box center [1047, 350] width 83 height 21
click at [971, 359] on input "1770" at bounding box center [961, 350] width 83 height 21
type input "1"
click at [1038, 344] on input "text" at bounding box center [1047, 350] width 83 height 21
type input "1770"
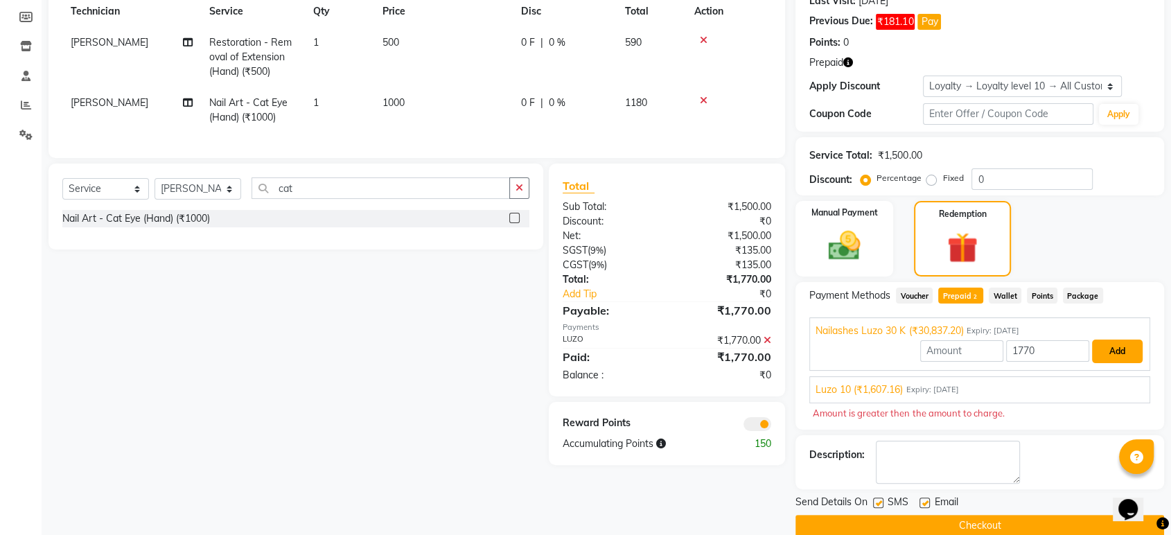
click at [1106, 355] on button "Add" at bounding box center [1117, 351] width 51 height 24
click at [949, 357] on input "number" at bounding box center [961, 350] width 83 height 21
type input "1770"
click at [1053, 346] on input "1770" at bounding box center [1047, 350] width 83 height 21
type input "1"
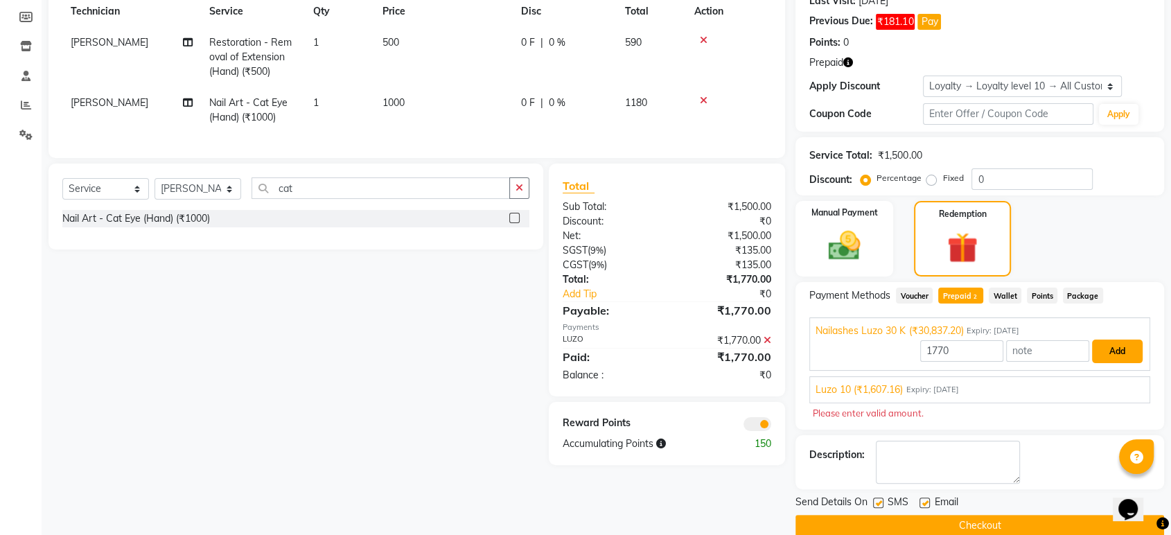
click at [1108, 347] on button "Add" at bounding box center [1117, 351] width 51 height 24
drag, startPoint x: 896, startPoint y: 294, endPoint x: 910, endPoint y: 297, distance: 13.6
click at [897, 297] on span "Voucher" at bounding box center [914, 295] width 37 height 16
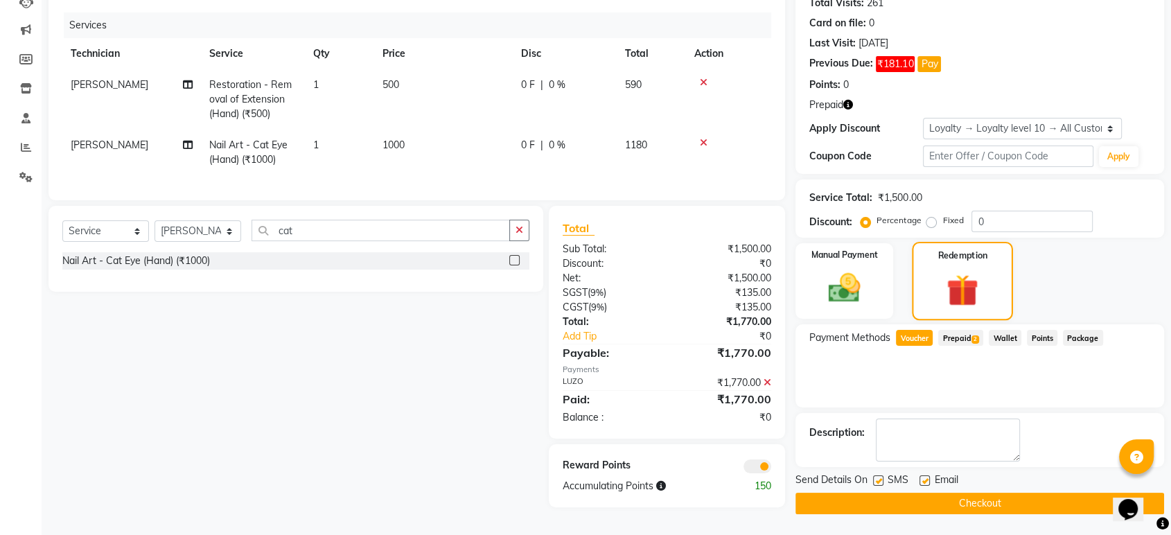
scroll to position [163, 0]
click at [962, 338] on span "Prepaid 2" at bounding box center [960, 338] width 45 height 16
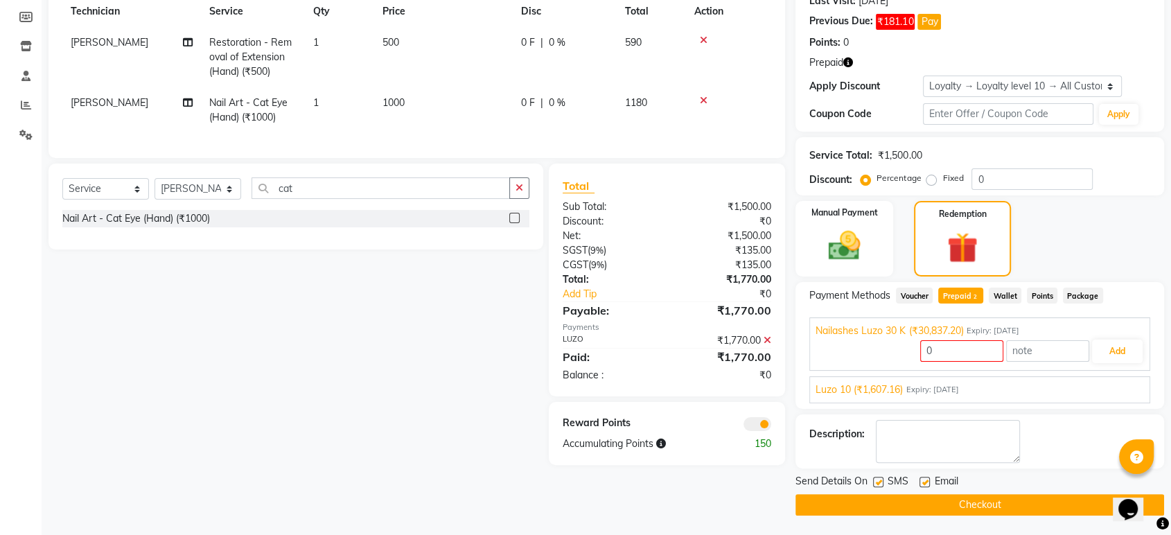
scroll to position [0, 0]
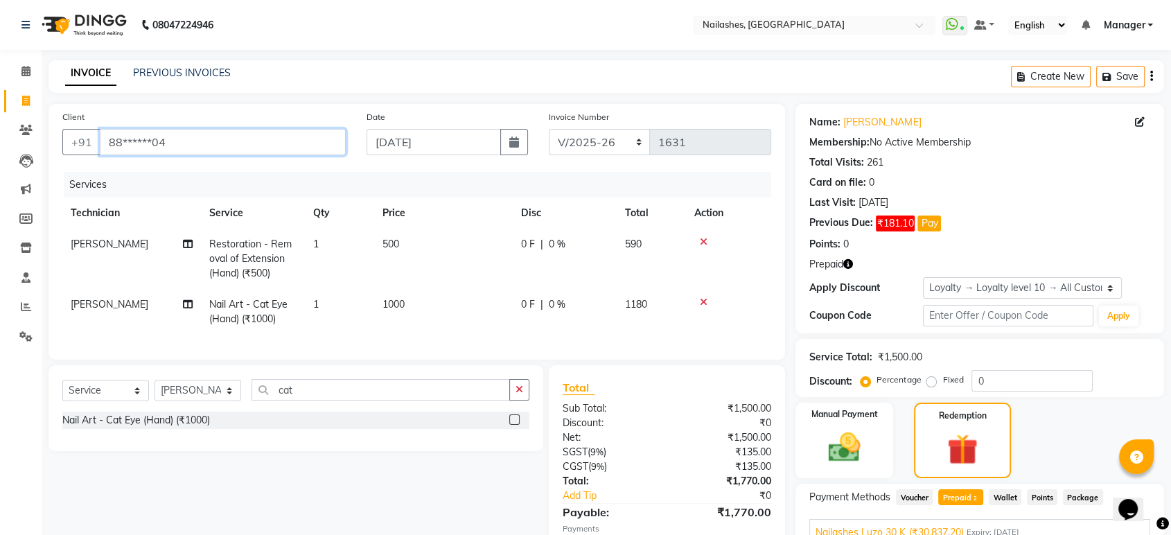
click at [220, 143] on input "88******04" at bounding box center [223, 142] width 246 height 26
type input "8"
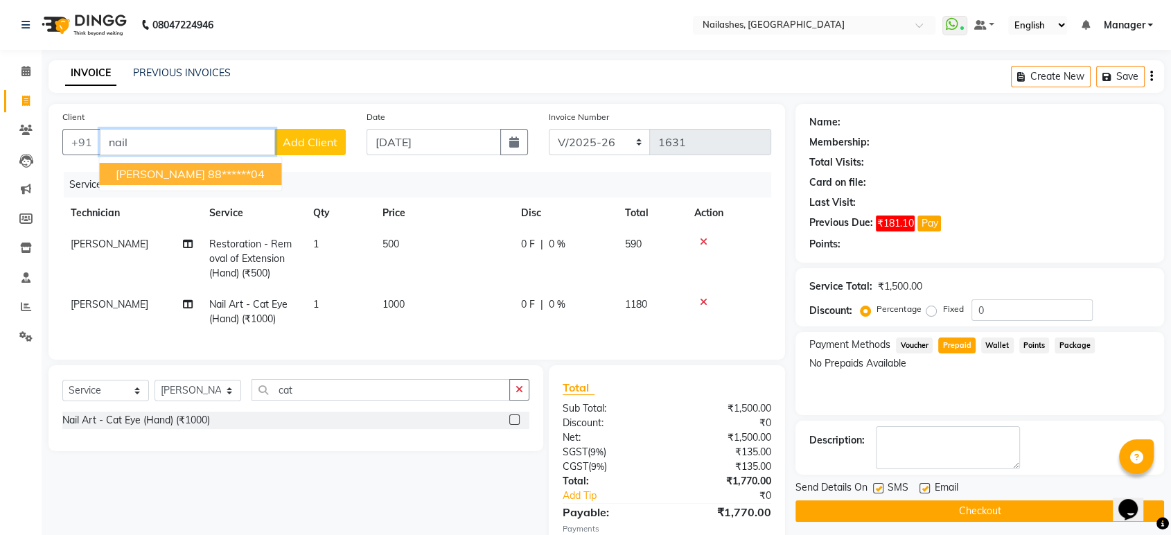
click at [211, 176] on ngb-highlight "88******04" at bounding box center [236, 174] width 57 height 14
type input "88******04"
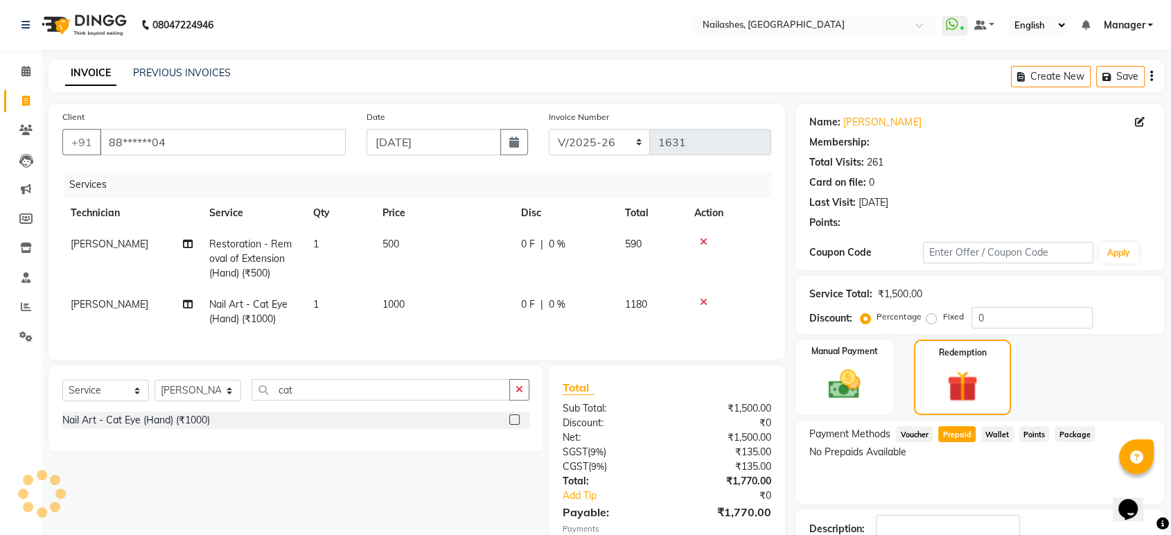
select select "1: Object"
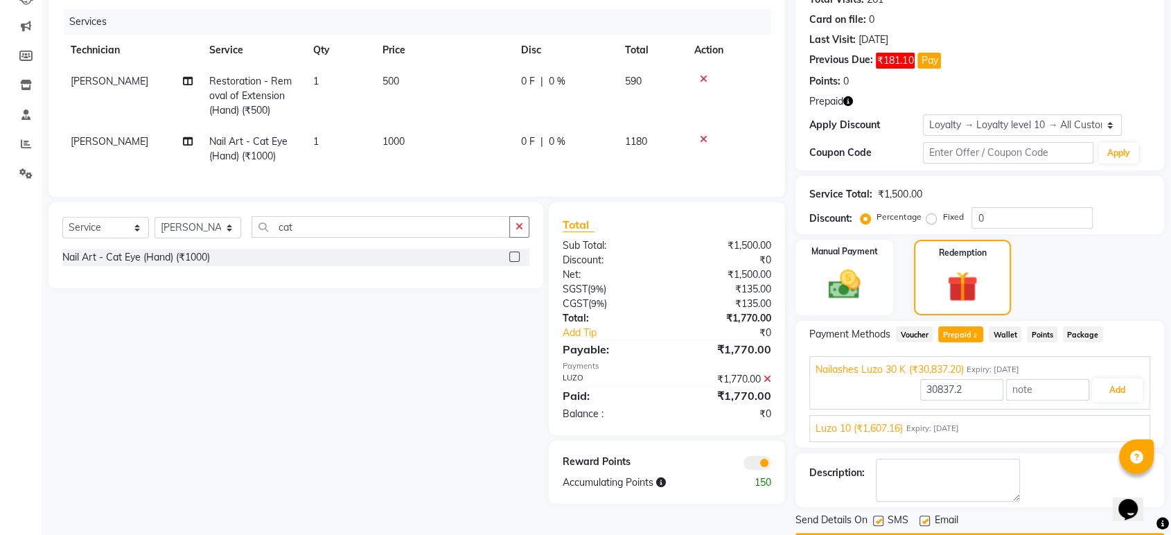
scroll to position [202, 0]
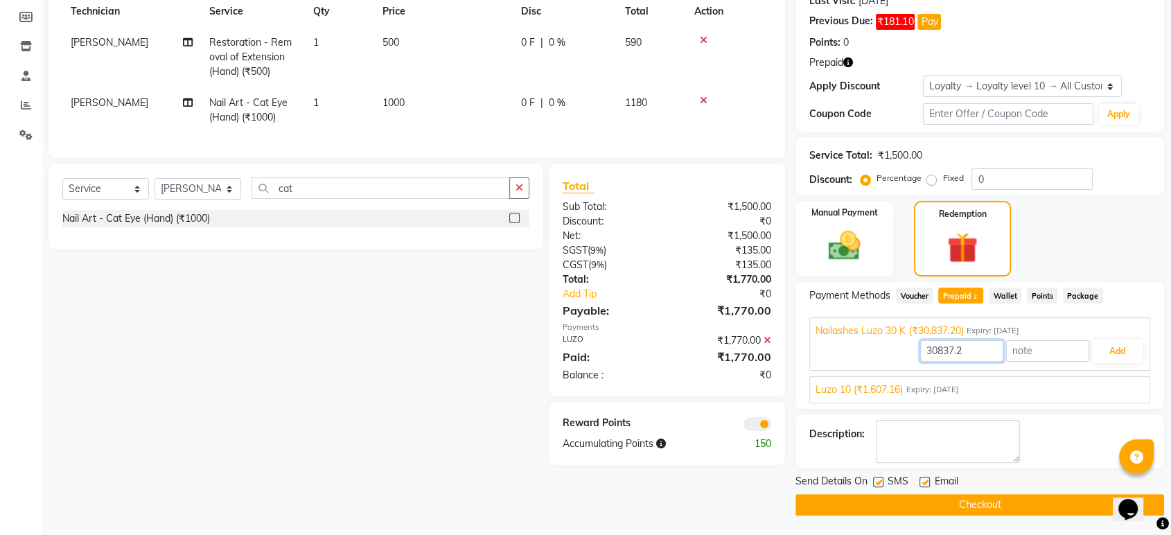
click at [967, 351] on input "30837.2" at bounding box center [961, 350] width 83 height 21
type input "3"
type input "1770"
click at [1126, 351] on button "Add" at bounding box center [1117, 351] width 51 height 24
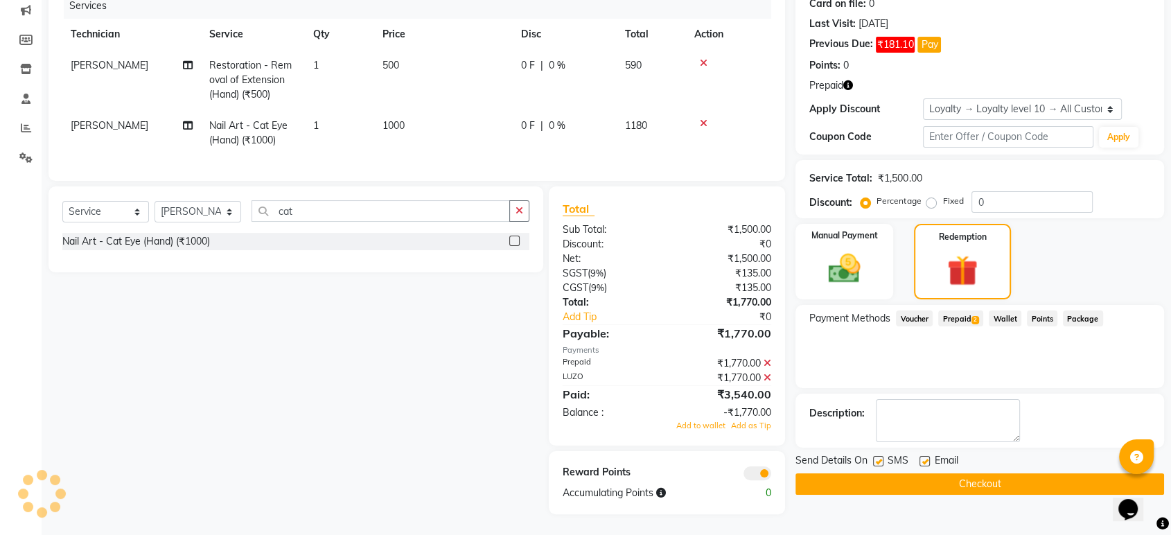
scroll to position [188, 0]
click at [1036, 477] on button "Checkout" at bounding box center [979, 483] width 369 height 21
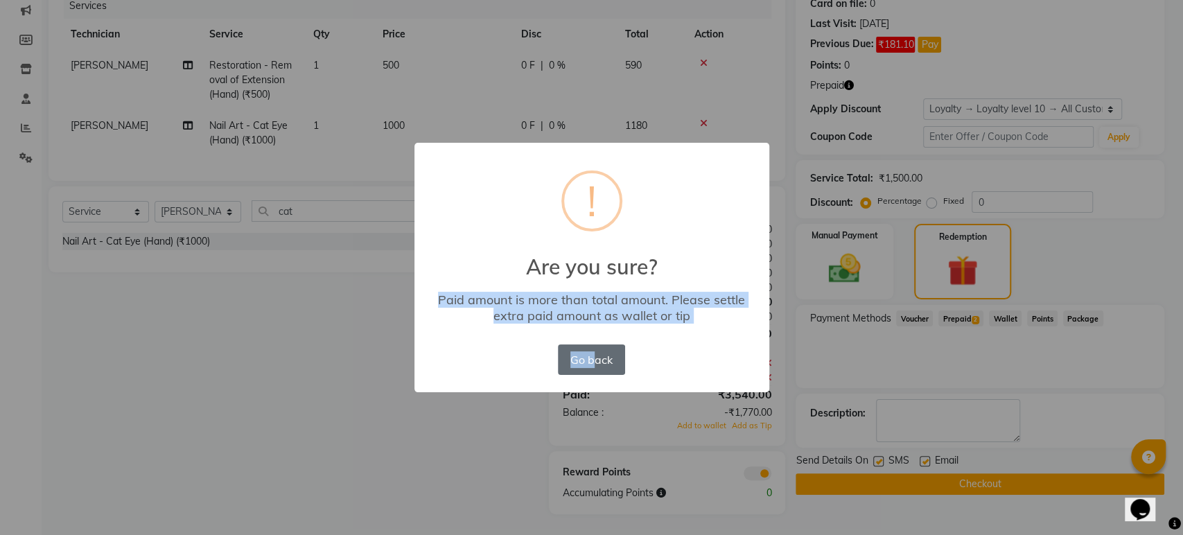
drag, startPoint x: 853, startPoint y: 344, endPoint x: 597, endPoint y: 363, distance: 256.3
click at [597, 363] on div "× ! Are you sure? Paid amount is more than total amount. Please settle extra pa…" at bounding box center [591, 267] width 1183 height 535
click at [597, 363] on button "Go back" at bounding box center [591, 359] width 67 height 30
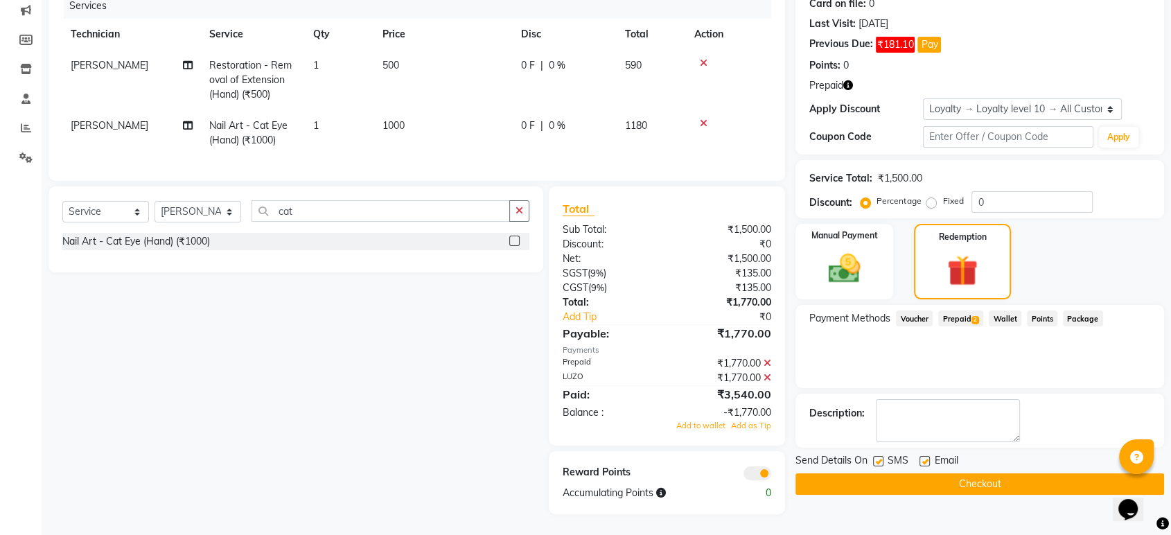
click at [488, 420] on div "Select Service Product Membership Package Voucher Prepaid Gift Card Select Tech…" at bounding box center [290, 350] width 505 height 328
click at [498, 388] on div "Select Service Product Membership Package Voucher Prepaid Gift Card Select Tech…" at bounding box center [290, 350] width 505 height 328
click at [967, 310] on span "Prepaid 2" at bounding box center [960, 318] width 45 height 16
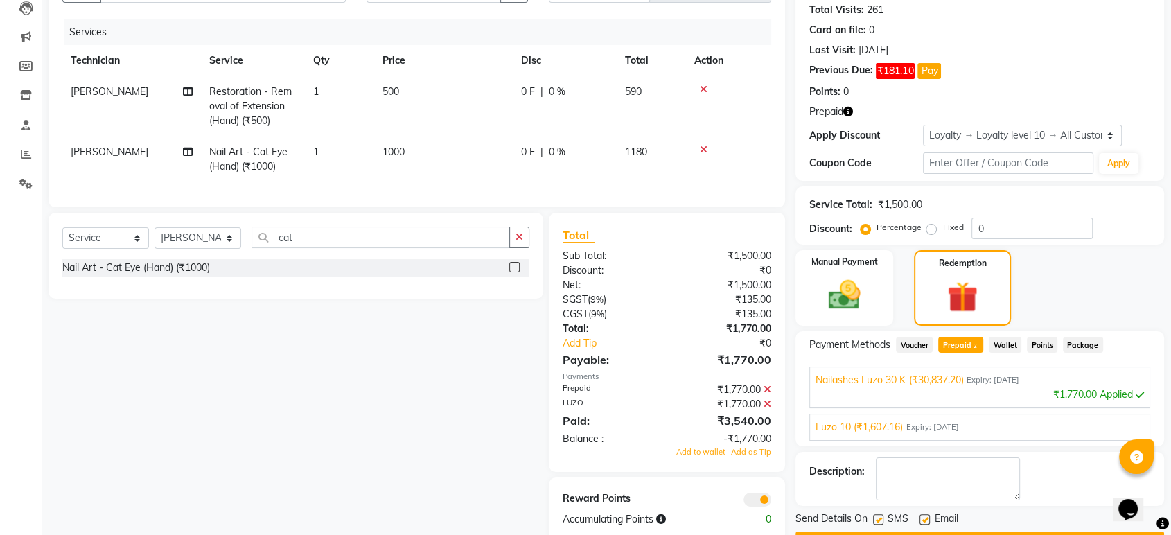
scroll to position [0, 0]
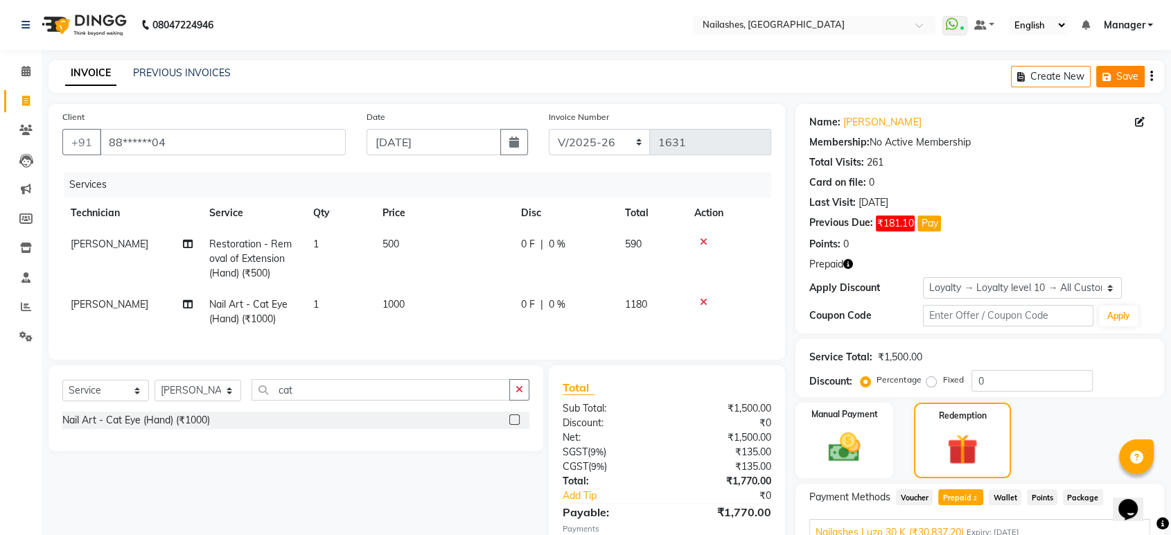
click at [1125, 82] on button "Save" at bounding box center [1120, 76] width 48 height 21
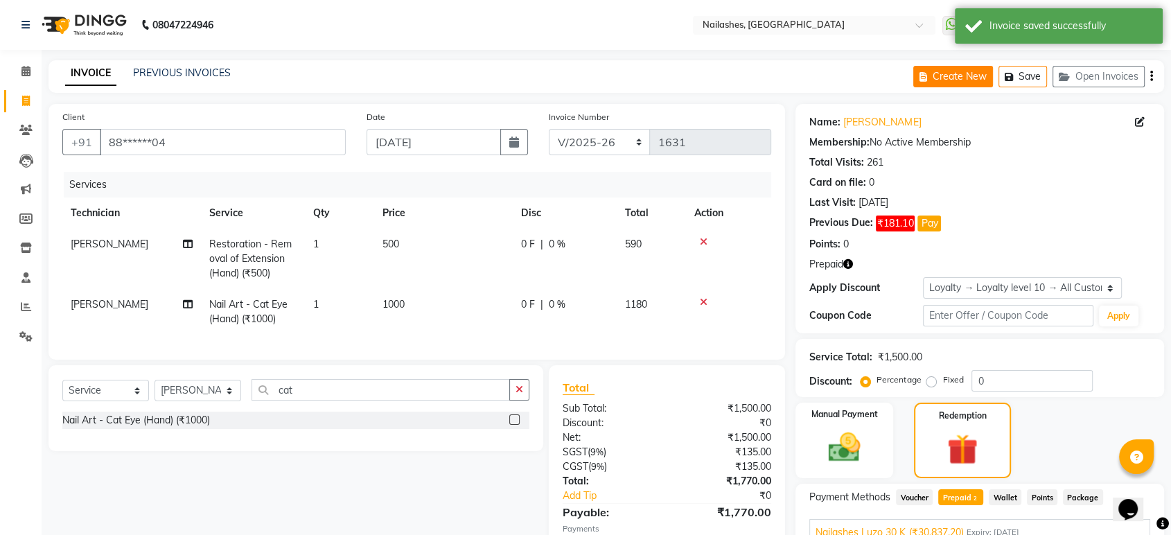
click at [961, 76] on button "Create New" at bounding box center [953, 76] width 80 height 21
select select "service"
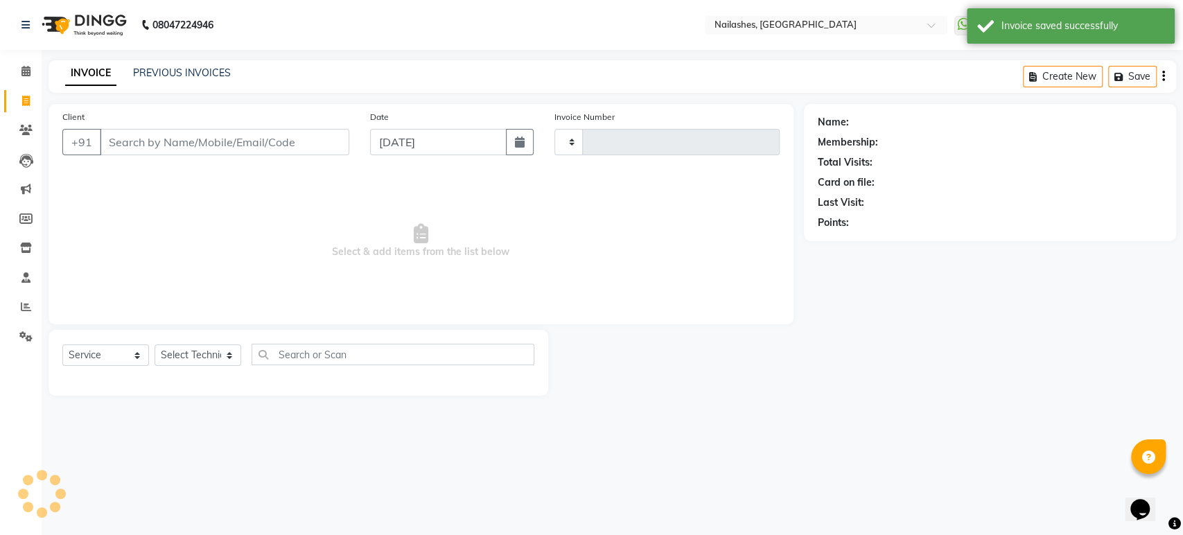
type input "1631"
select select "4251"
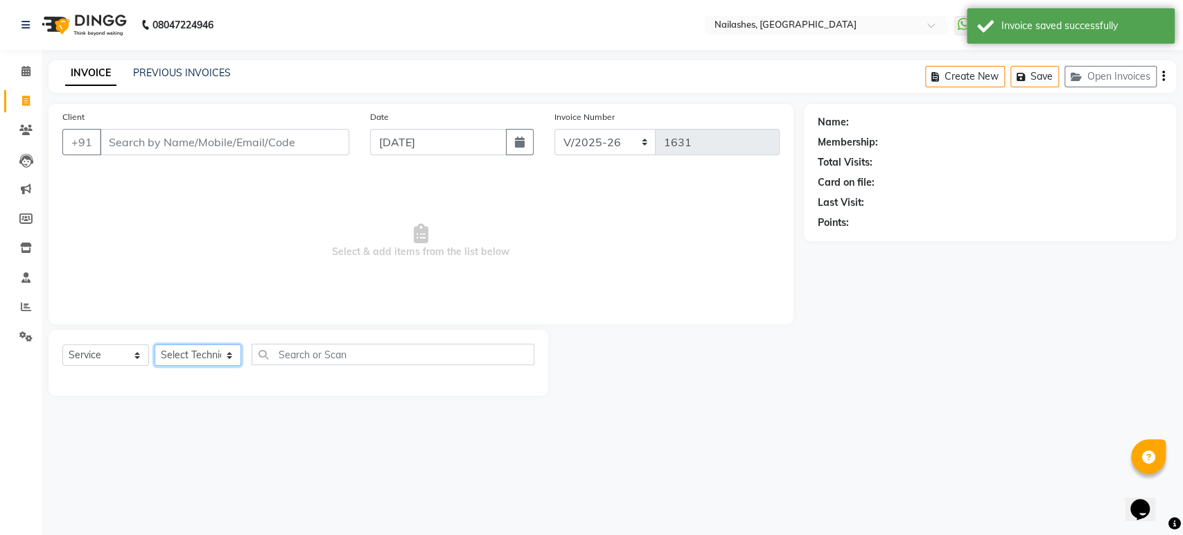
click at [231, 355] on select "Select Technician [PERSON_NAME] [PERSON_NAME] Asid deepak HANMI [PERSON_NAME] M…" at bounding box center [197, 354] width 87 height 21
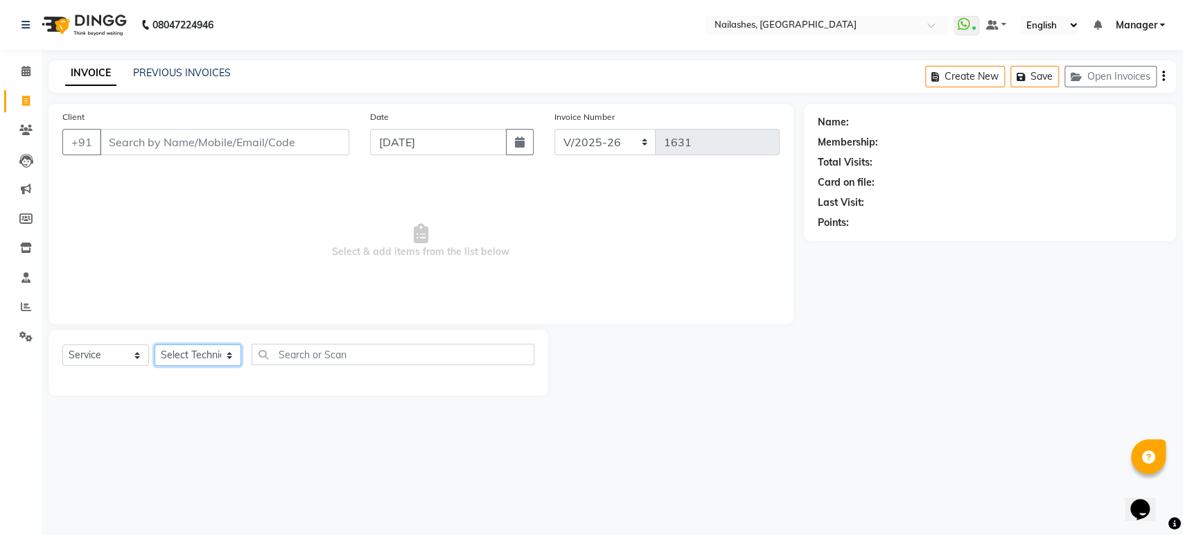
select select "43566"
click at [154, 344] on select "Select Technician [PERSON_NAME] [PERSON_NAME] Asid deepak HANMI [PERSON_NAME] M…" at bounding box center [197, 354] width 87 height 21
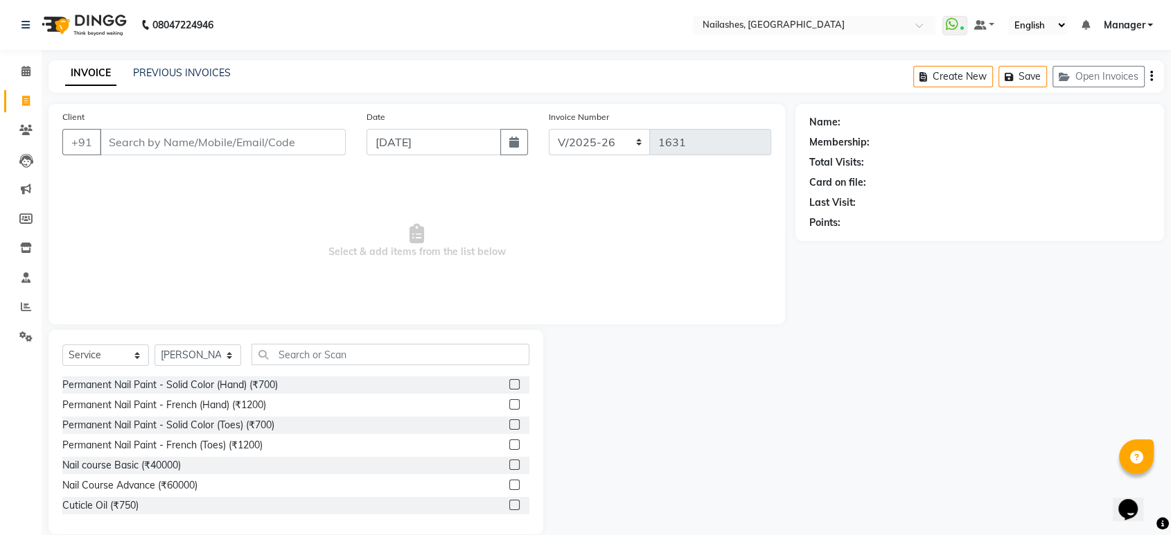
click at [509, 381] on label at bounding box center [514, 384] width 10 height 10
click at [509, 381] on input "checkbox" at bounding box center [513, 384] width 9 height 9
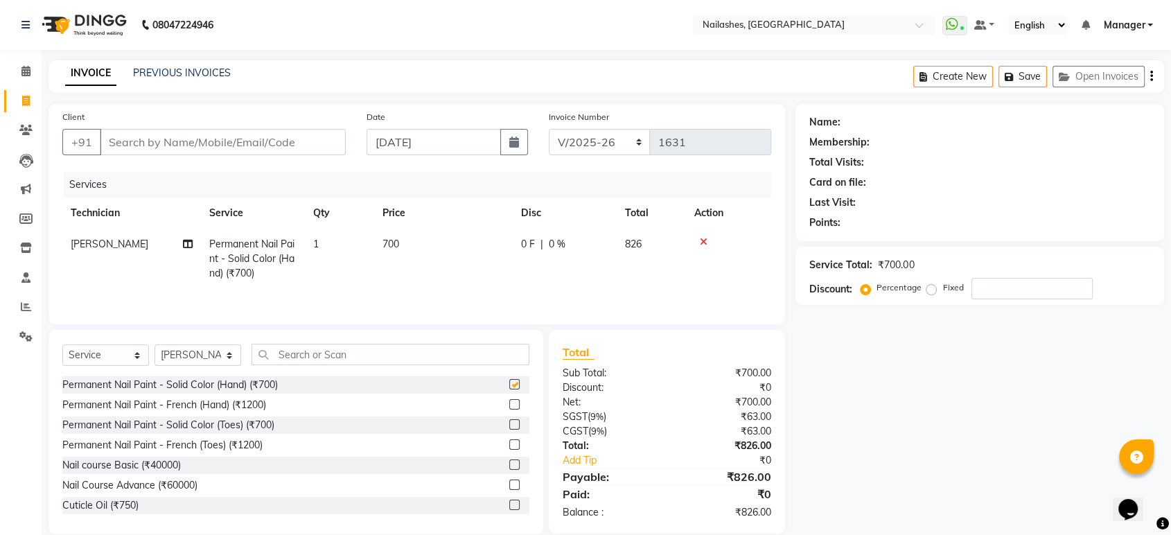
checkbox input "false"
click at [290, 137] on input "Client" at bounding box center [223, 142] width 246 height 26
type input "7"
type input "0"
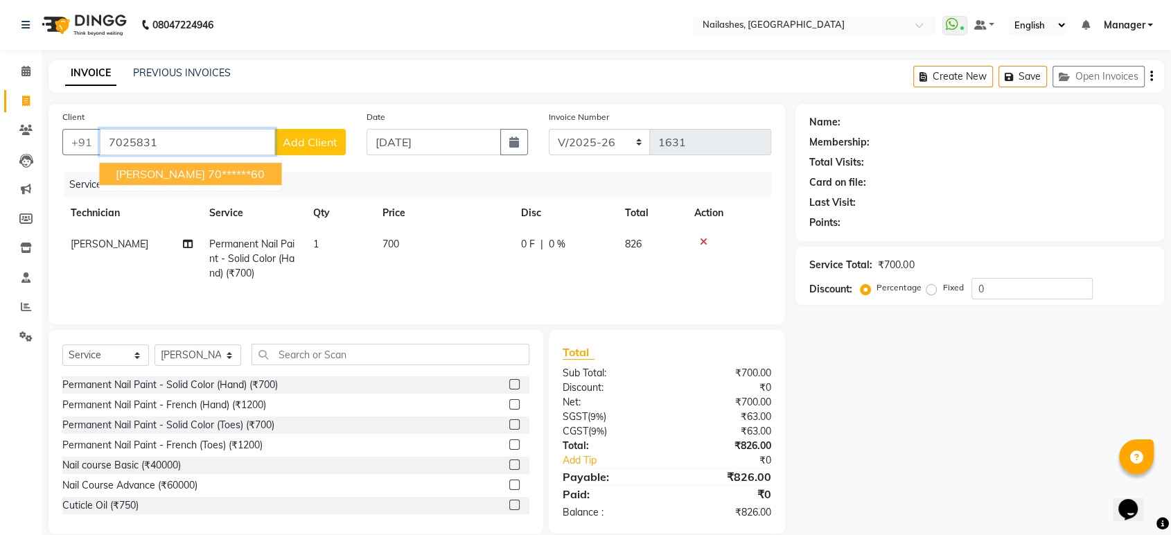
click at [212, 172] on ngb-highlight "70******60" at bounding box center [236, 174] width 57 height 14
type input "70******60"
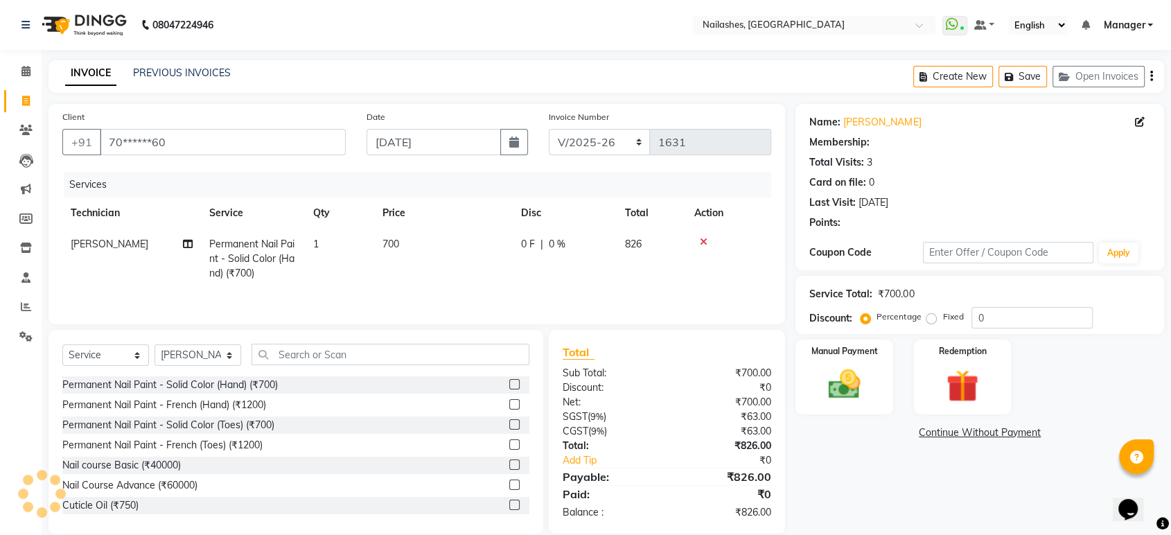
select select "1: Object"
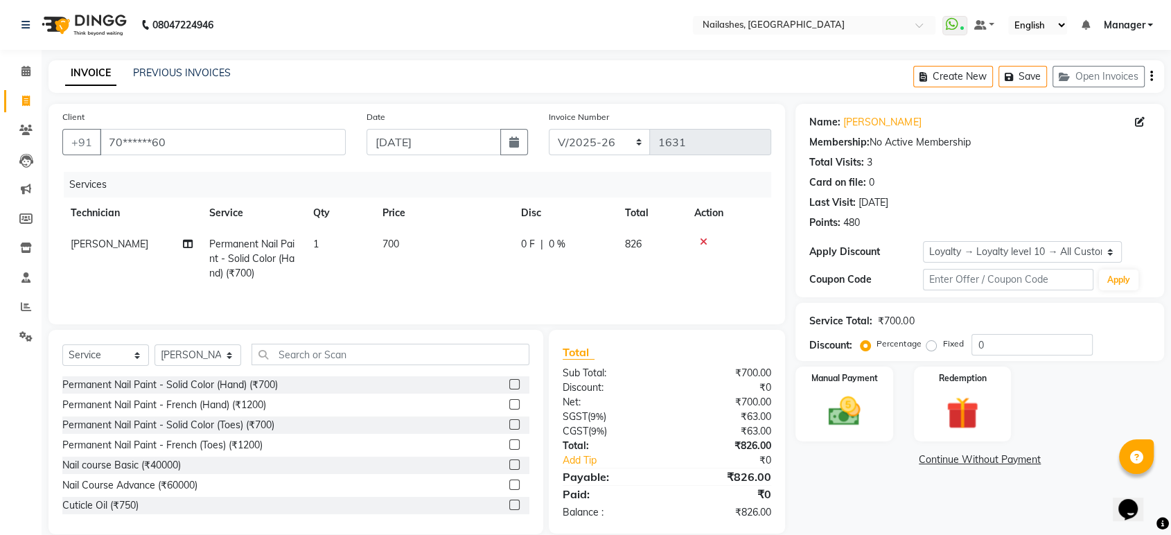
scroll to position [21, 0]
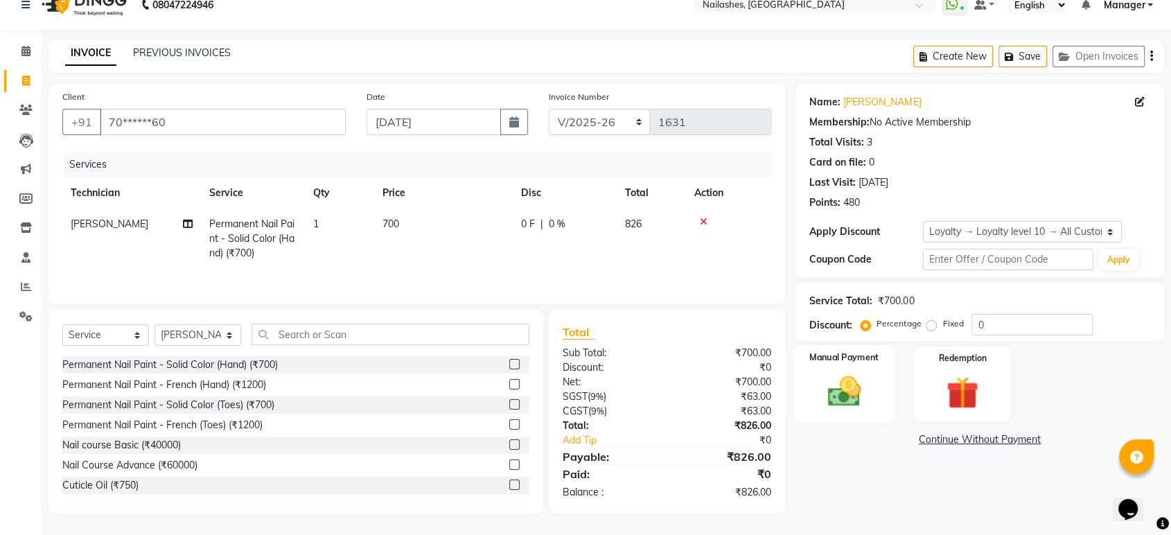
click at [854, 400] on img at bounding box center [844, 391] width 54 height 39
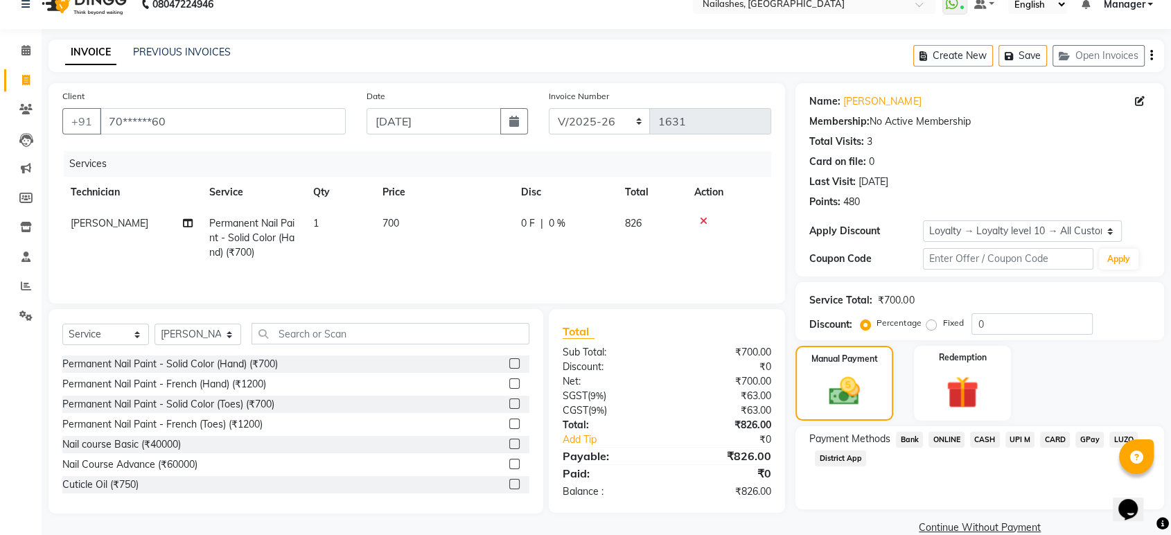
scroll to position [44, 0]
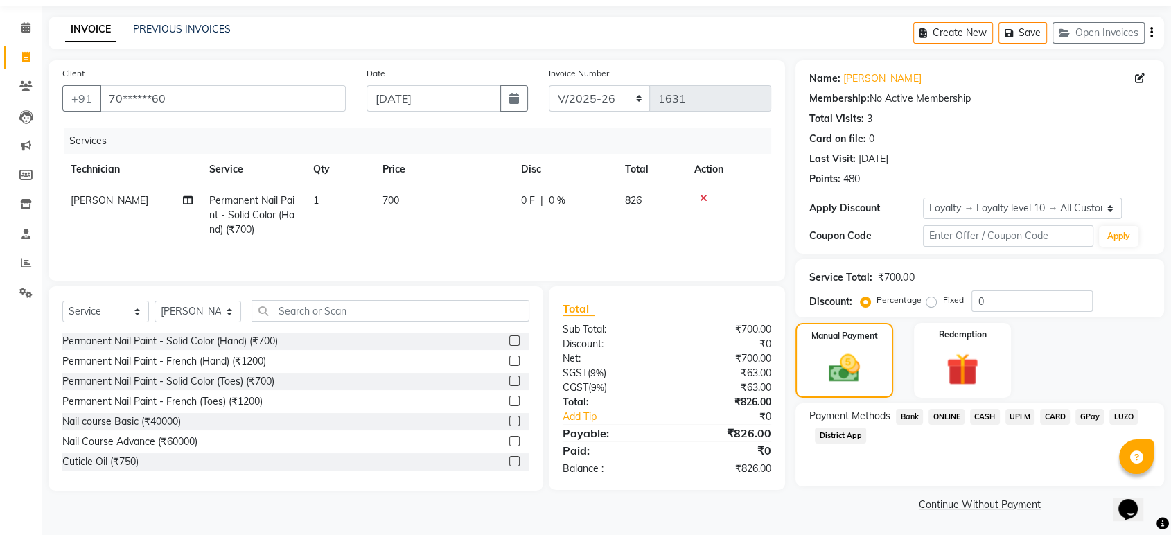
click at [946, 420] on span "ONLINE" at bounding box center [946, 417] width 36 height 16
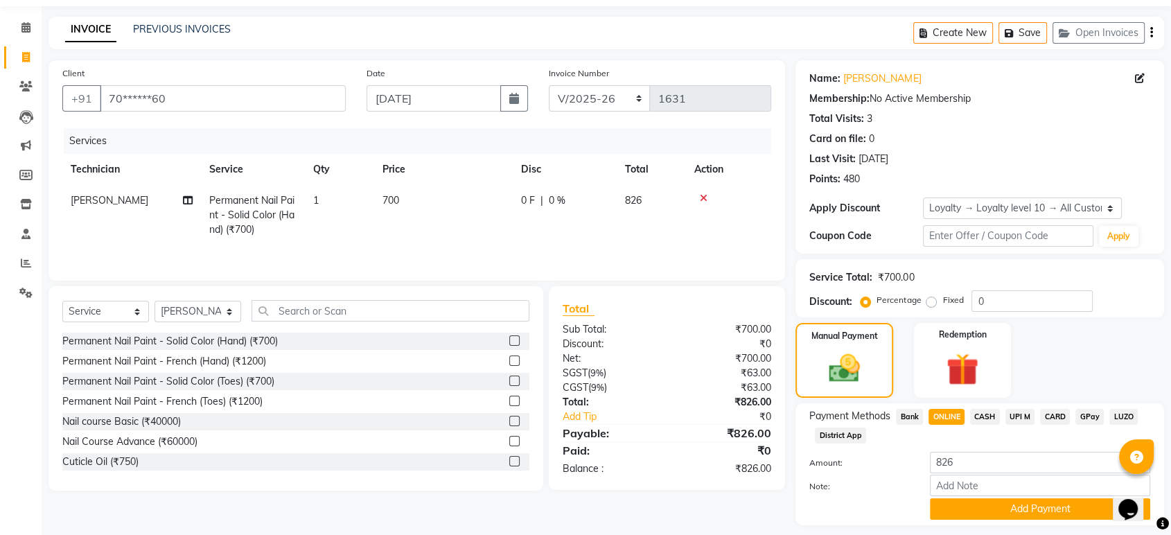
click at [946, 420] on span "ONLINE" at bounding box center [946, 417] width 36 height 16
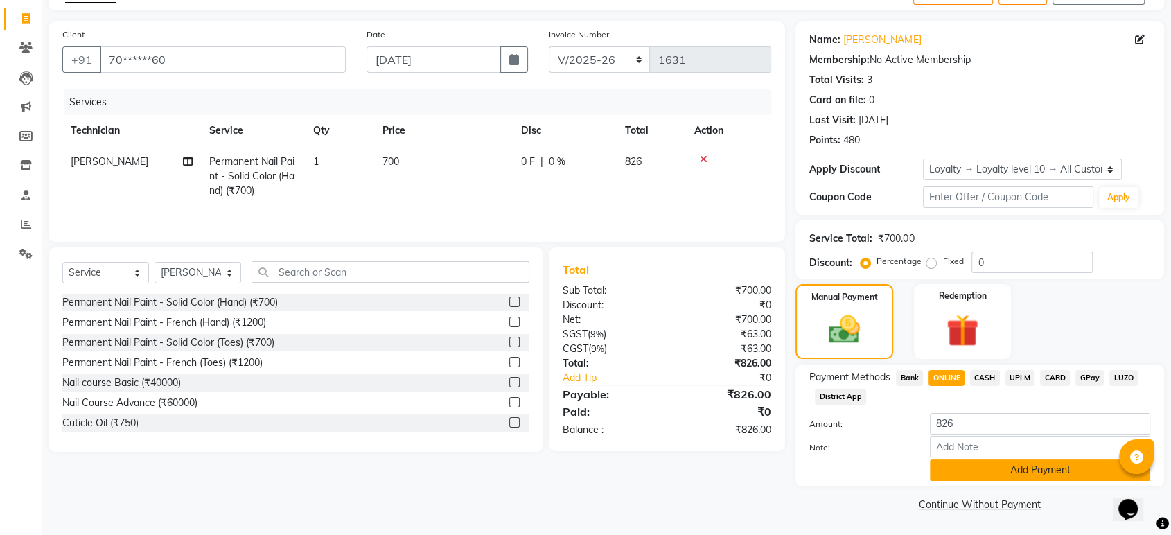
click at [971, 460] on button "Add Payment" at bounding box center [1040, 469] width 220 height 21
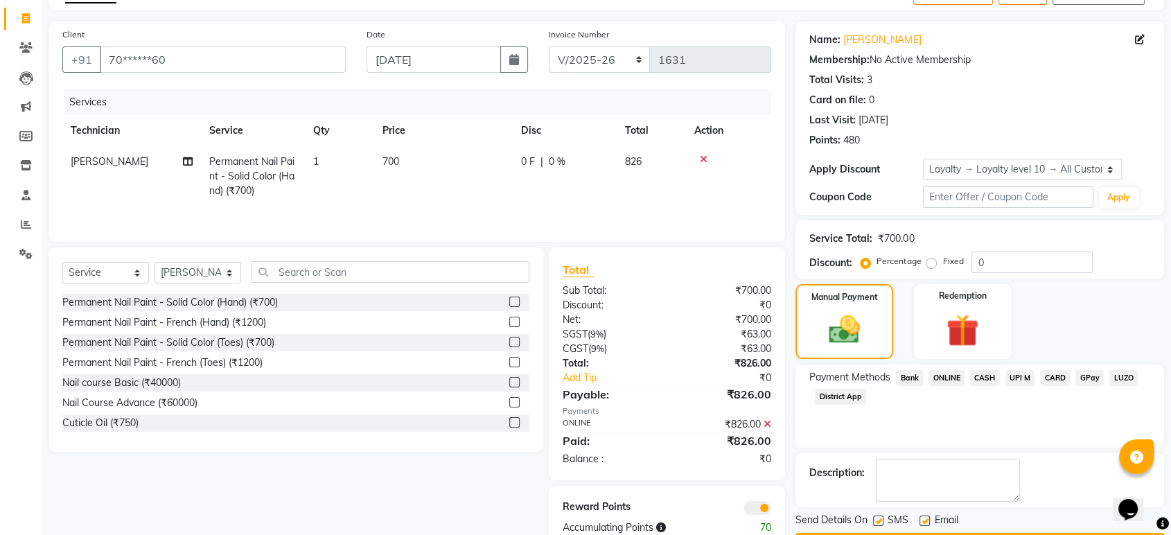
scroll to position [121, 0]
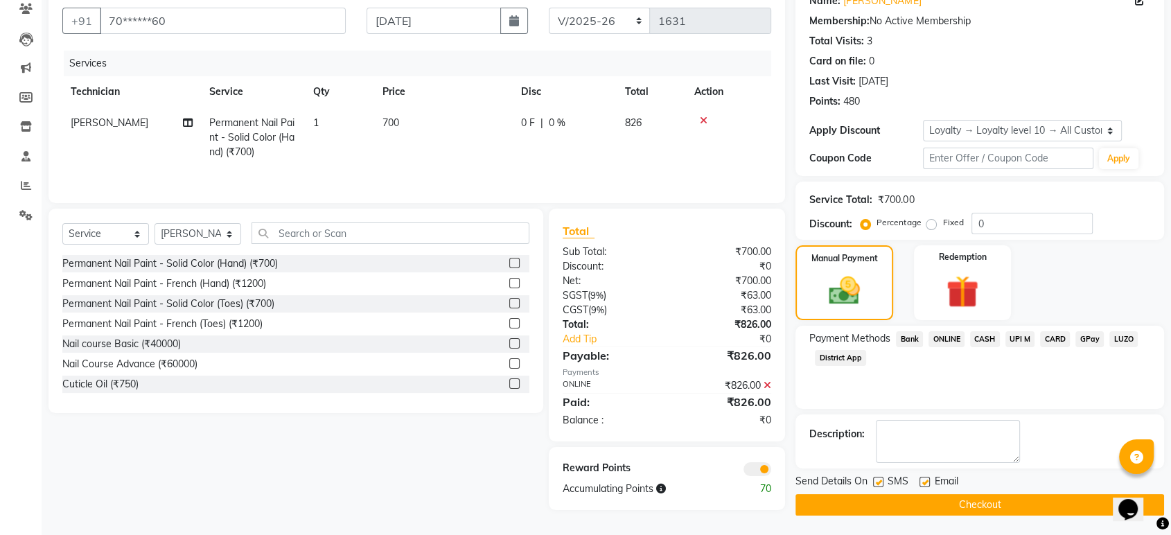
click at [971, 500] on button "Checkout" at bounding box center [979, 504] width 369 height 21
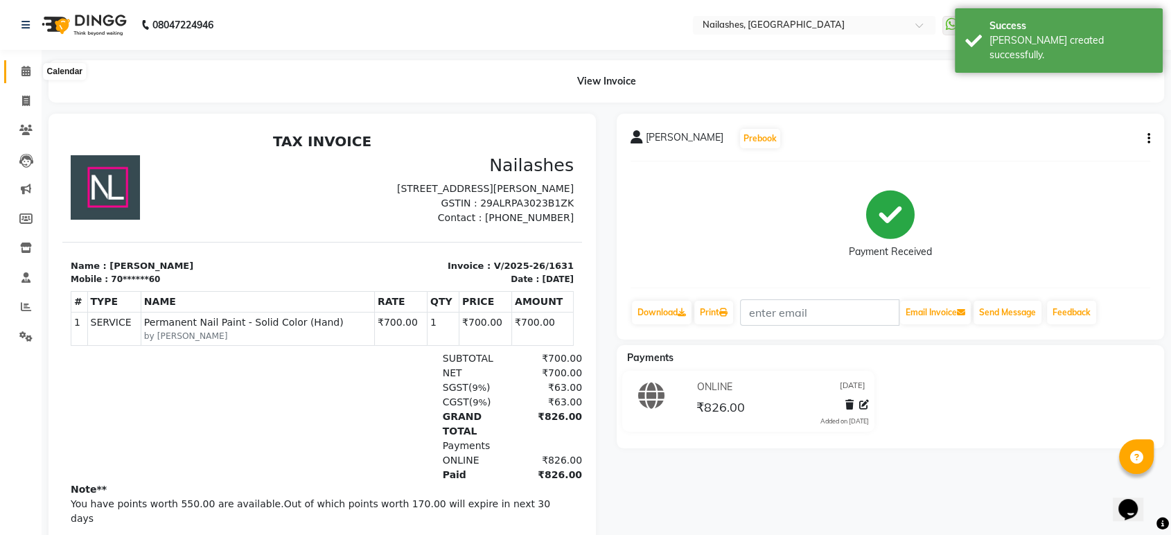
click at [21, 74] on icon at bounding box center [25, 71] width 9 height 10
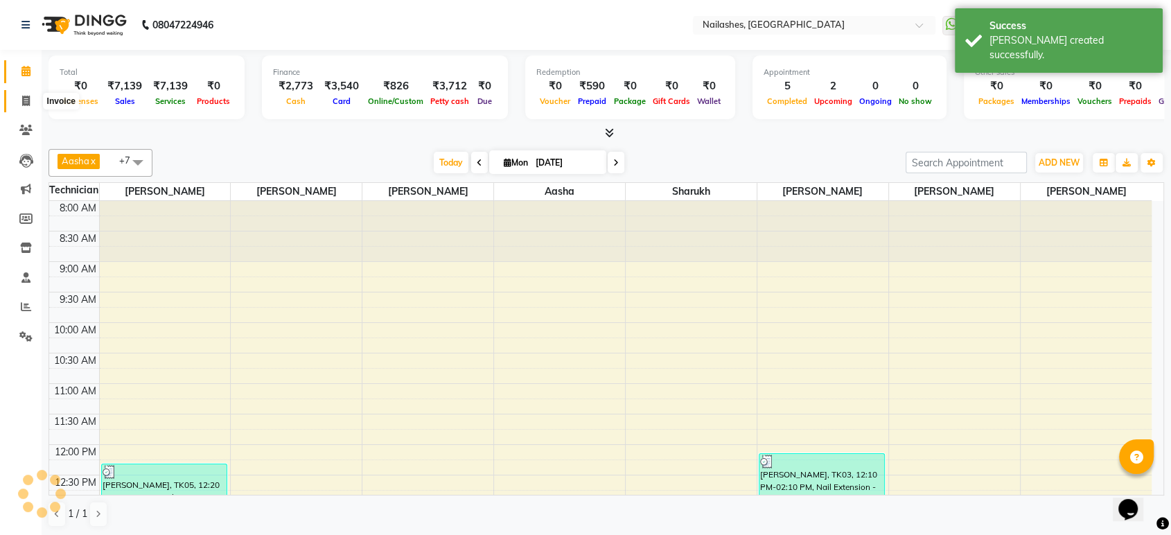
click at [24, 96] on icon at bounding box center [26, 101] width 8 height 10
select select "service"
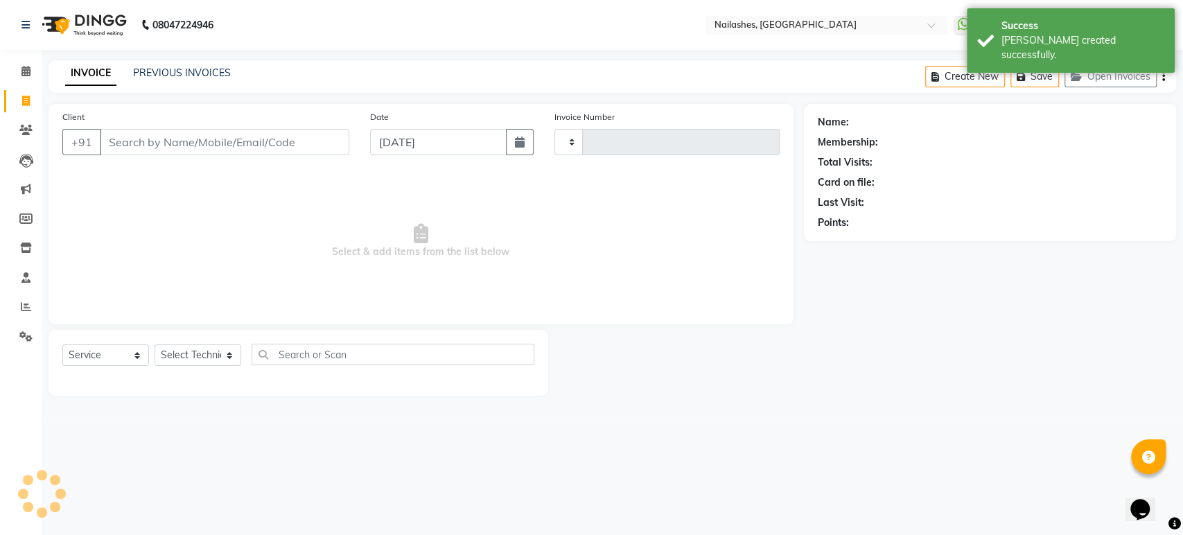
type input "1632"
select select "4251"
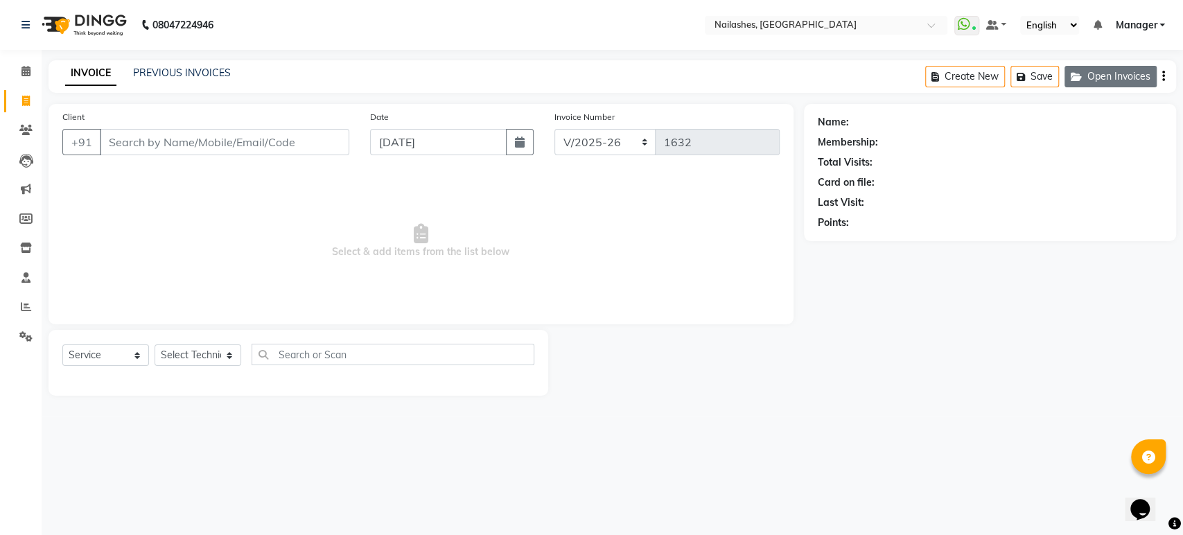
click at [1122, 80] on button "Open Invoices" at bounding box center [1110, 76] width 92 height 21
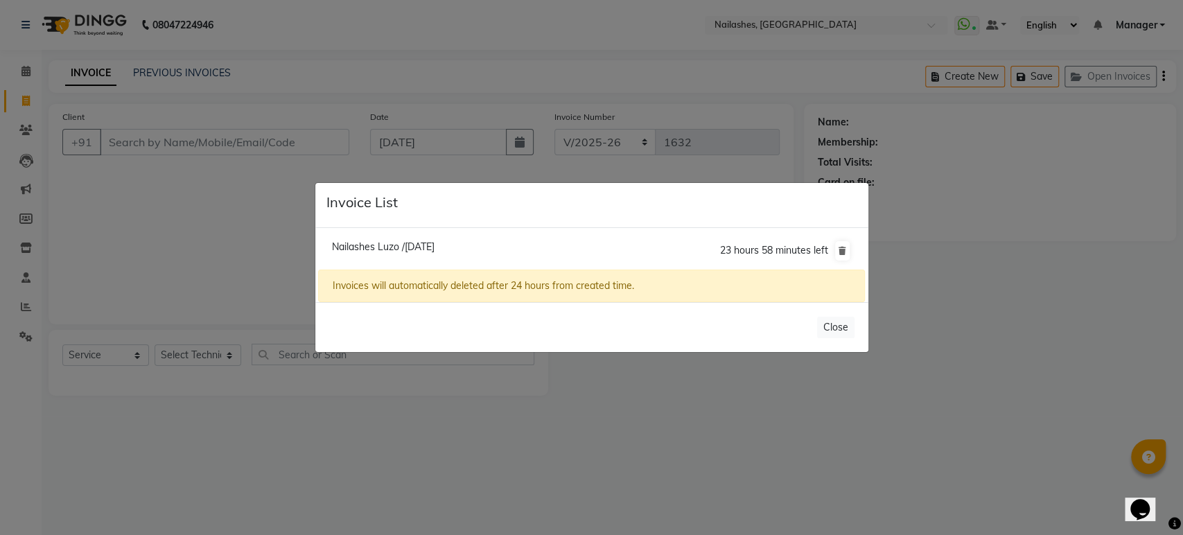
click at [434, 248] on span "Nailashes Luzo /[DATE]" at bounding box center [383, 246] width 103 height 12
type input "88******04"
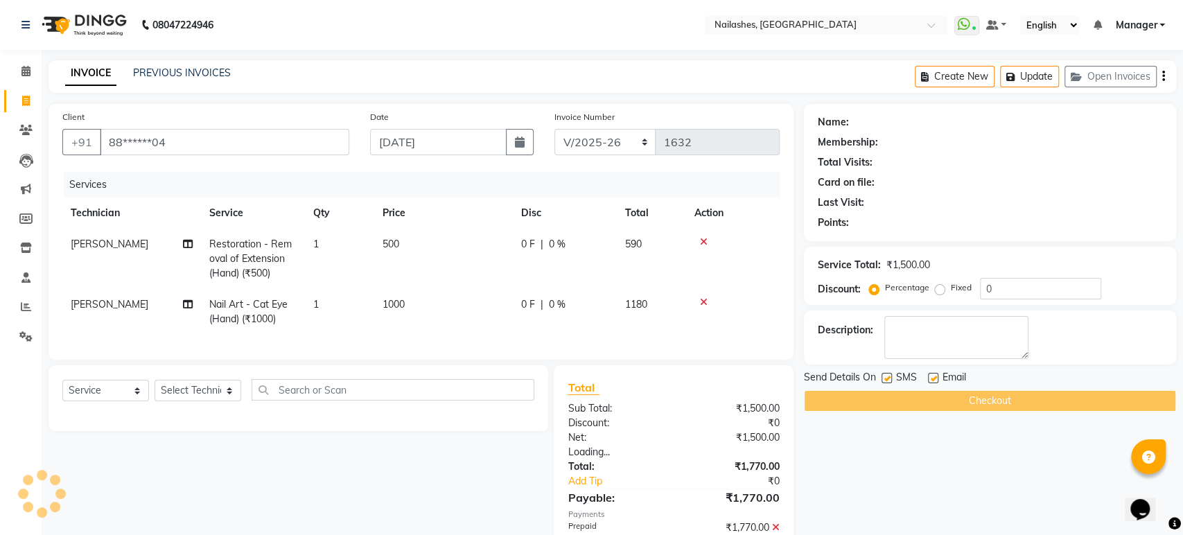
click at [450, 248] on div "[PERSON_NAME] /[DATE] 23 hours 58 minutes left Invoices will automatically dele…" at bounding box center [591, 230] width 553 height 74
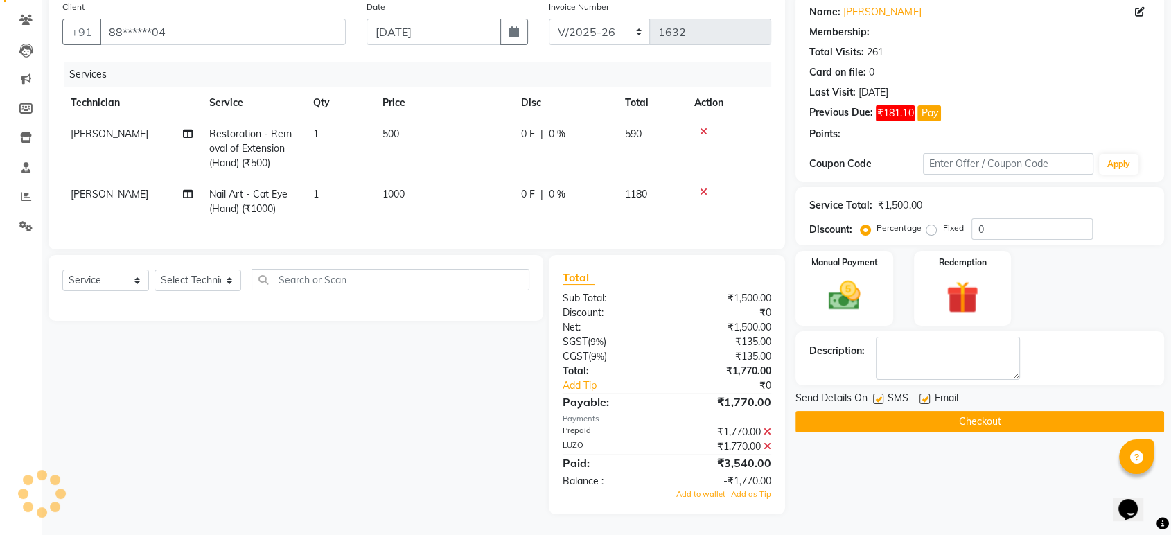
select select "1: Object"
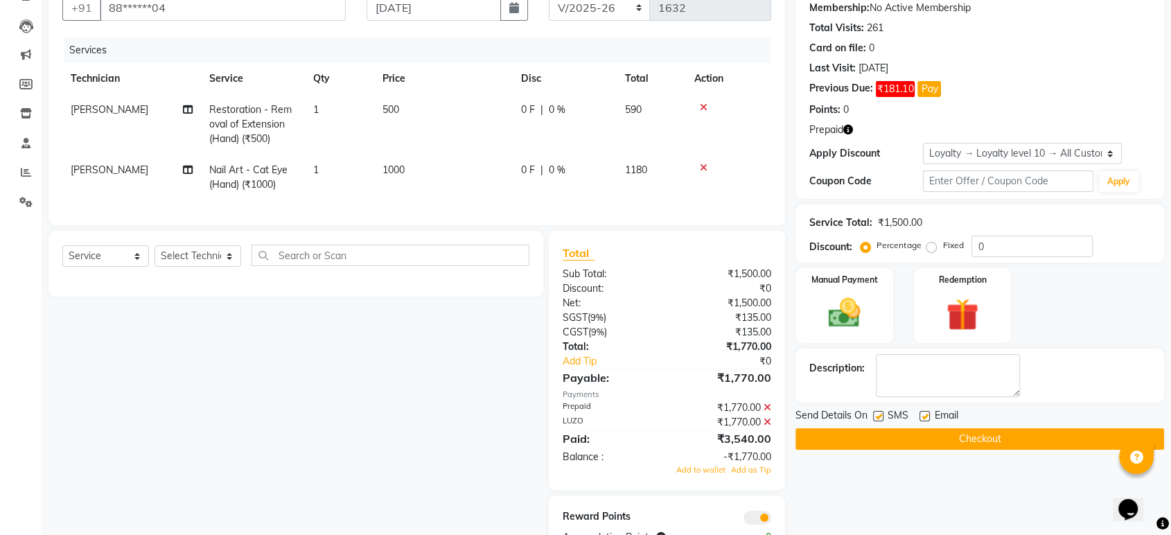
scroll to position [188, 0]
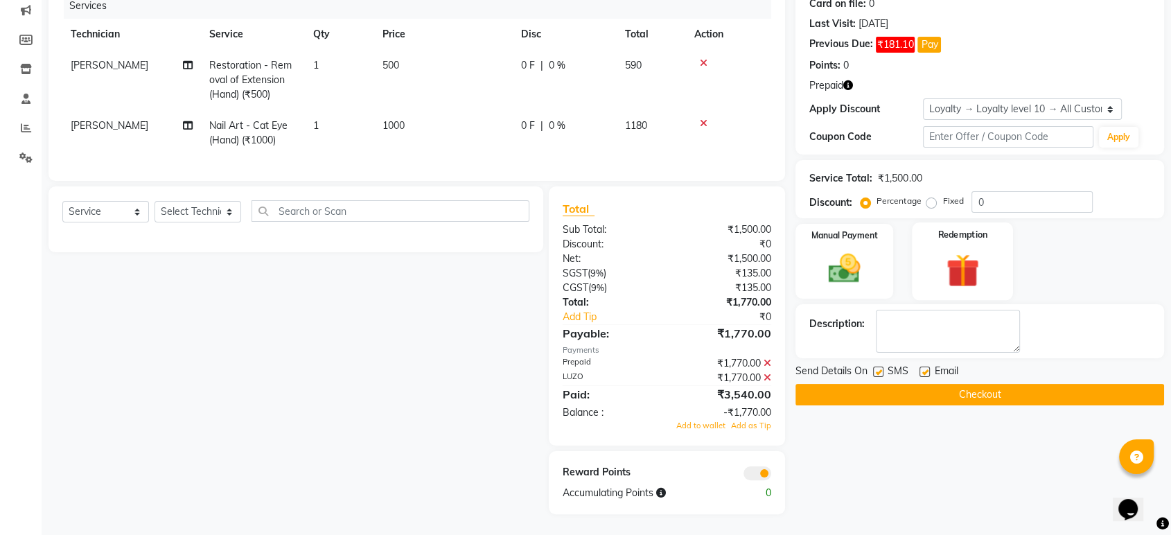
click at [942, 251] on img at bounding box center [962, 270] width 54 height 42
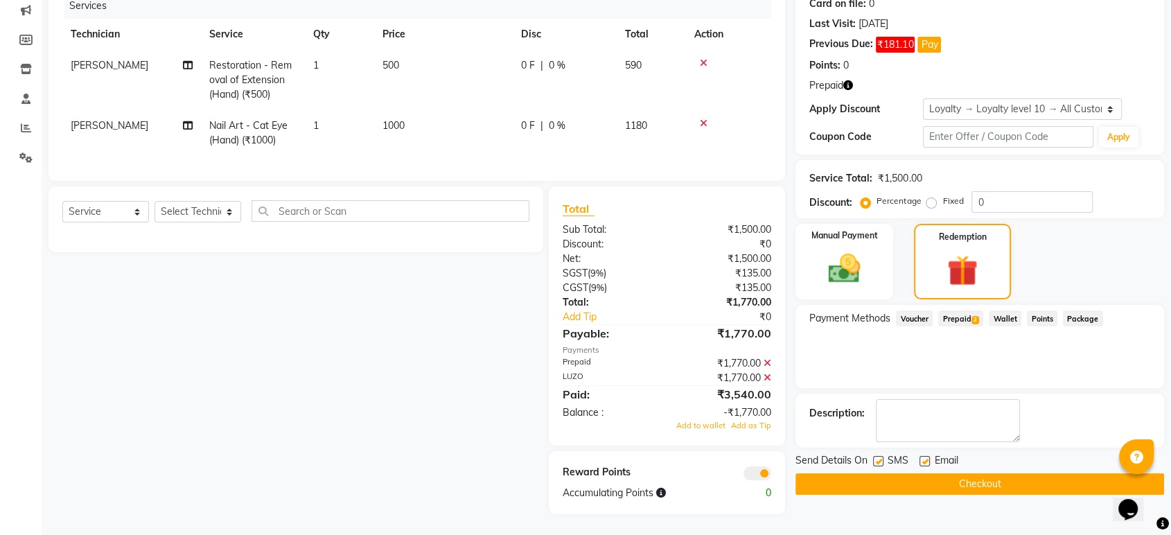
click at [977, 316] on span "2" at bounding box center [975, 320] width 8 height 8
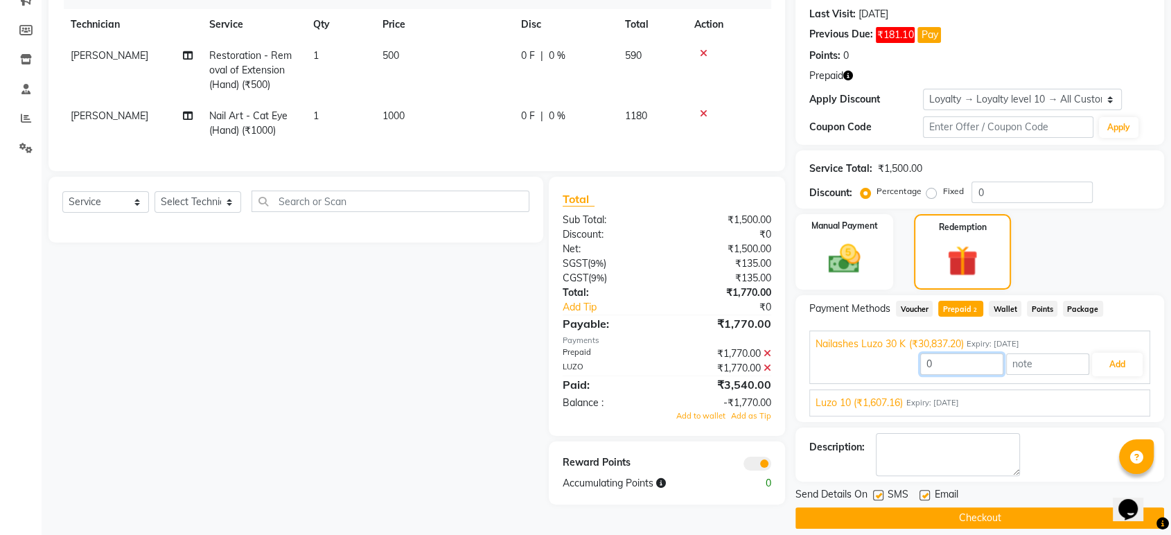
click at [969, 360] on input "0" at bounding box center [961, 363] width 83 height 21
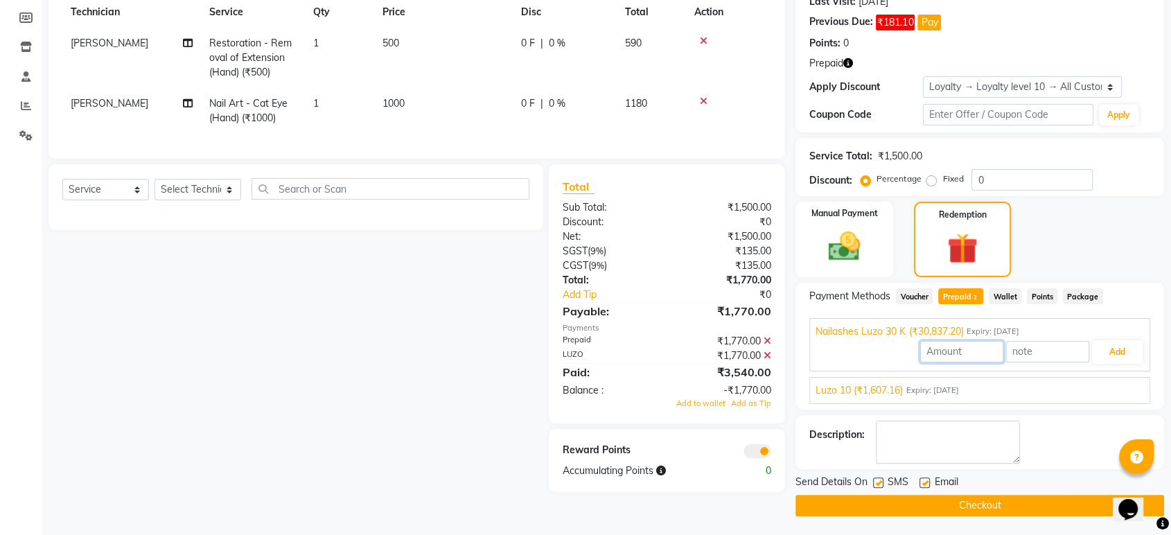
scroll to position [202, 0]
click at [956, 353] on input "number" at bounding box center [961, 350] width 83 height 21
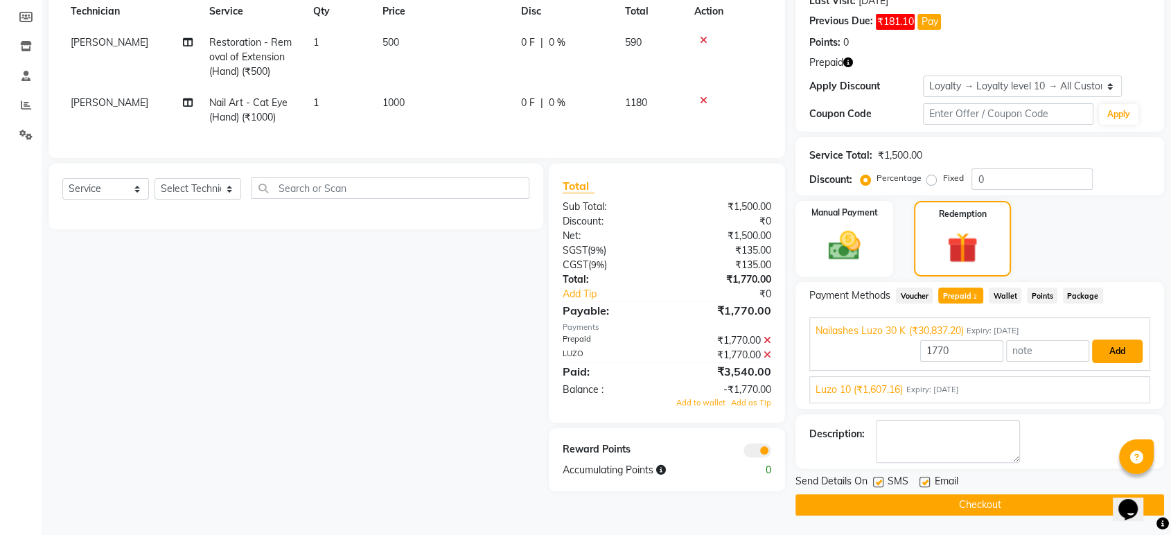
click at [1133, 351] on button "Add" at bounding box center [1117, 351] width 51 height 24
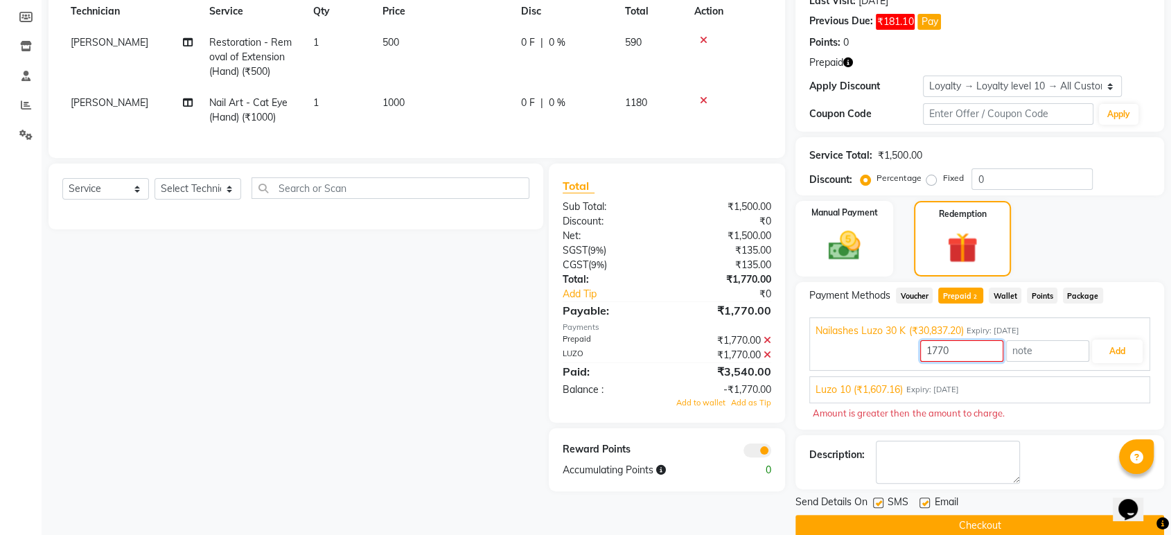
click at [958, 346] on input "1770" at bounding box center [961, 350] width 83 height 21
type input "1"
click at [974, 354] on input "1" at bounding box center [961, 350] width 83 height 21
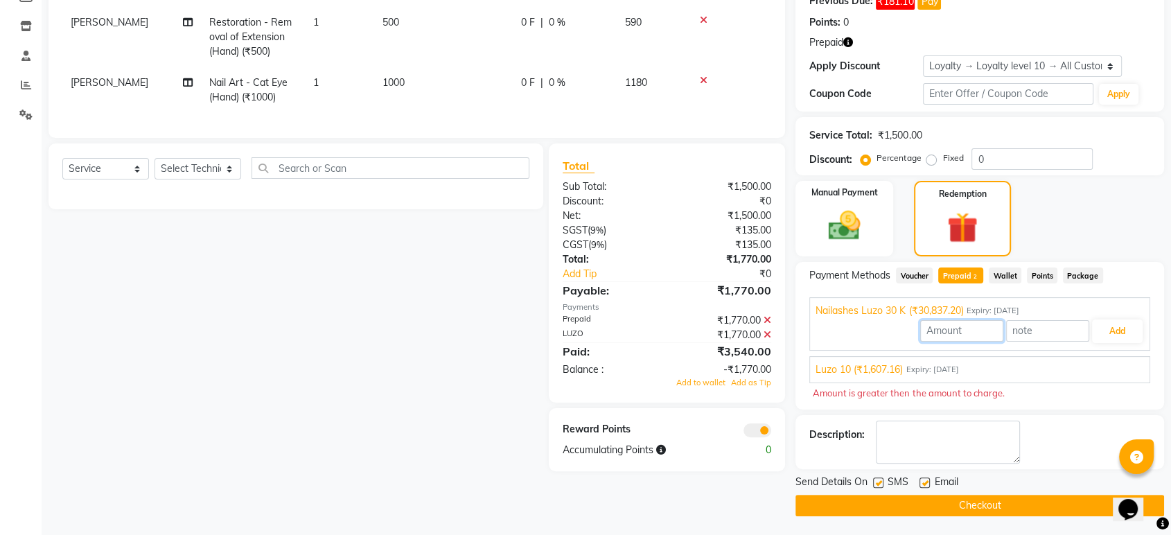
scroll to position [202, 0]
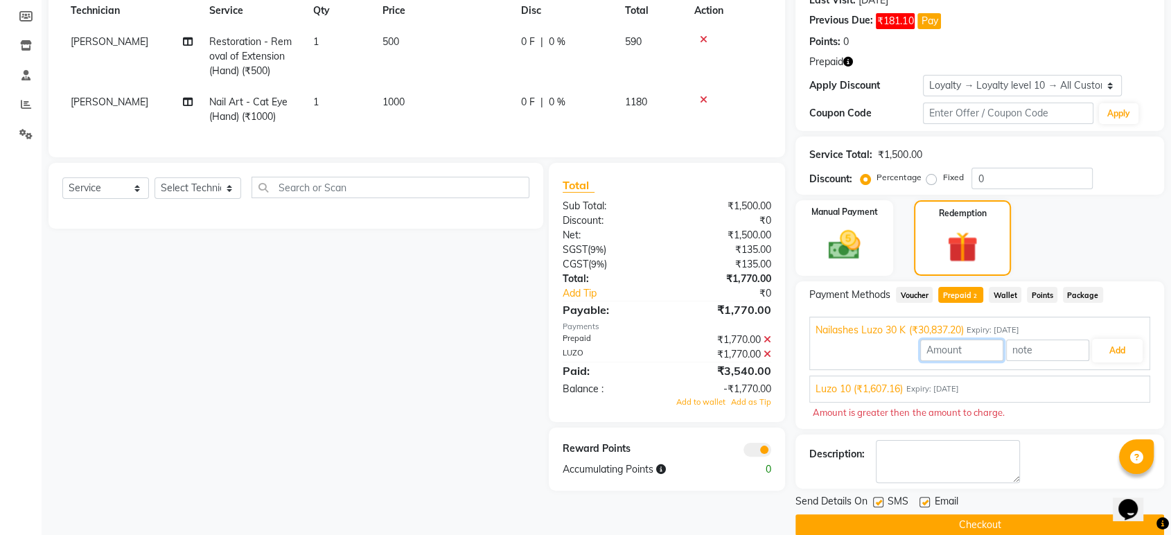
click at [955, 356] on input "number" at bounding box center [961, 349] width 83 height 21
click at [1117, 344] on button "Add" at bounding box center [1117, 351] width 51 height 24
click at [973, 345] on input "3540" at bounding box center [961, 349] width 83 height 21
type input "3"
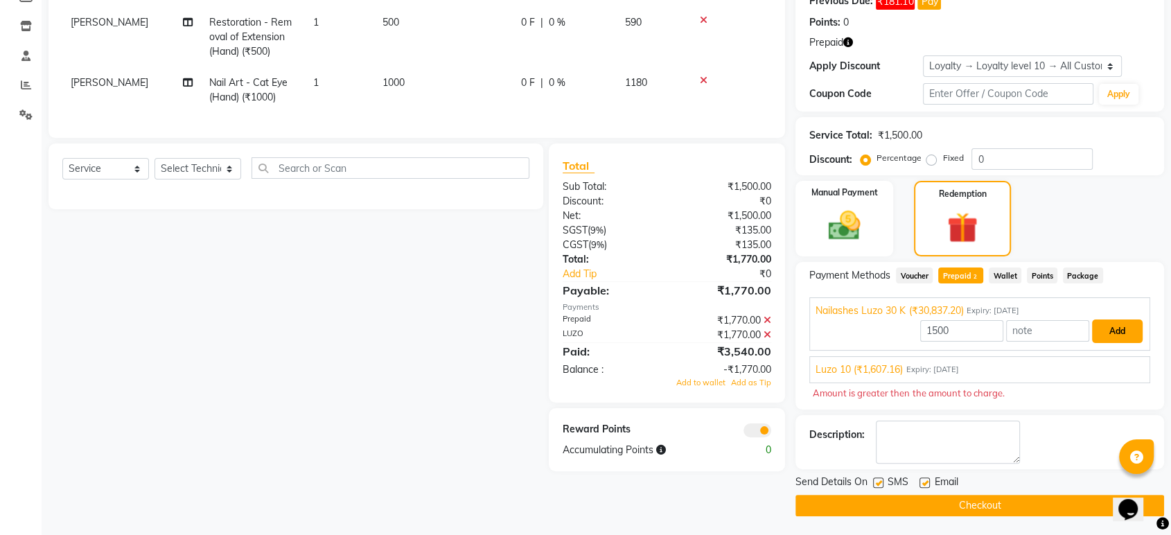
click at [1124, 331] on button "Add" at bounding box center [1117, 331] width 51 height 24
click at [986, 325] on input "1500" at bounding box center [961, 330] width 83 height 21
type input "1"
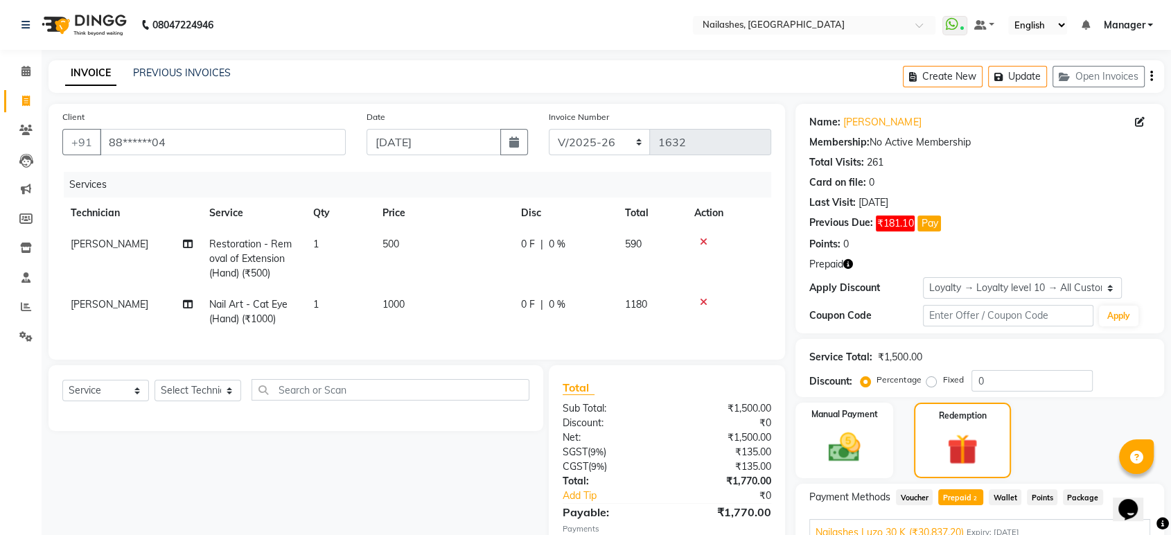
click at [705, 241] on icon at bounding box center [704, 242] width 8 height 10
type input "1180"
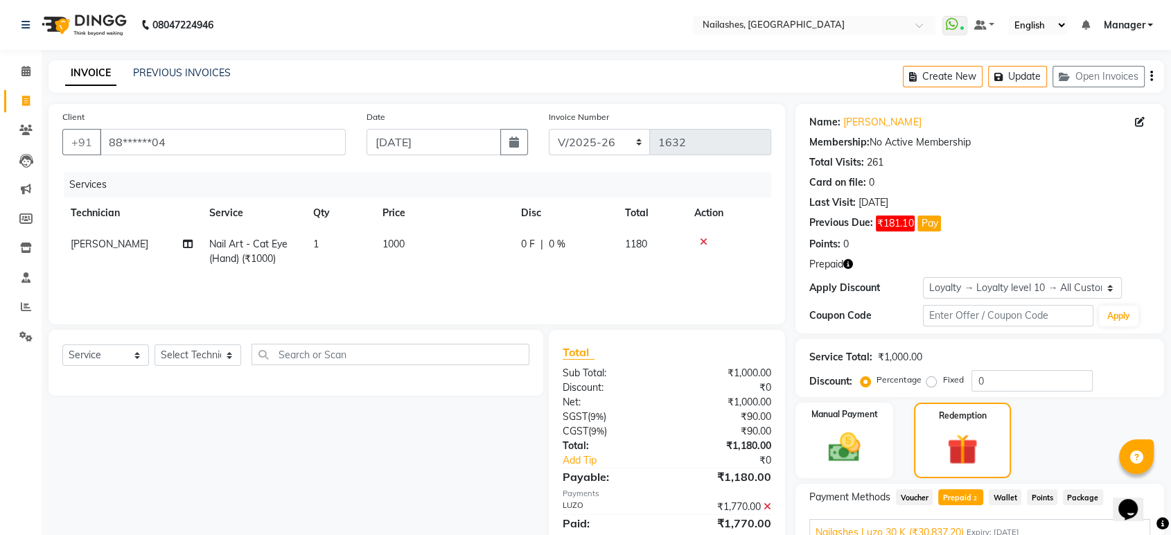
click at [702, 238] on icon at bounding box center [704, 242] width 8 height 10
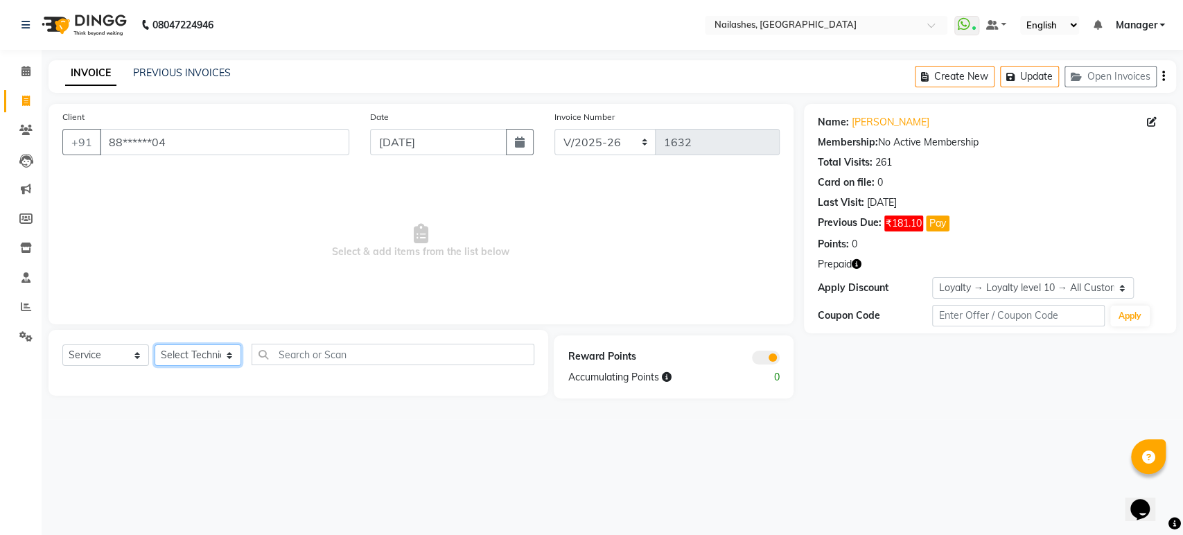
click at [227, 353] on select "Select Technician [PERSON_NAME] [PERSON_NAME] Asid deepak HANMI [PERSON_NAME] M…" at bounding box center [197, 354] width 87 height 21
select select "80924"
click at [154, 344] on select "Select Technician [PERSON_NAME] [PERSON_NAME] Asid deepak HANMI [PERSON_NAME] M…" at bounding box center [197, 354] width 87 height 21
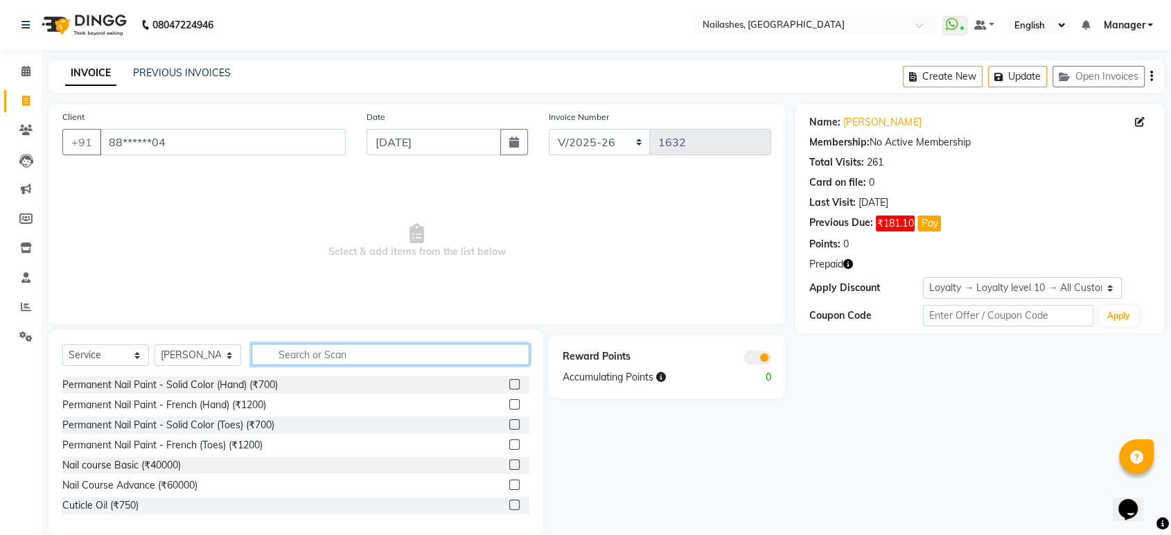
click at [348, 357] on input "text" at bounding box center [390, 354] width 278 height 21
type input "ext"
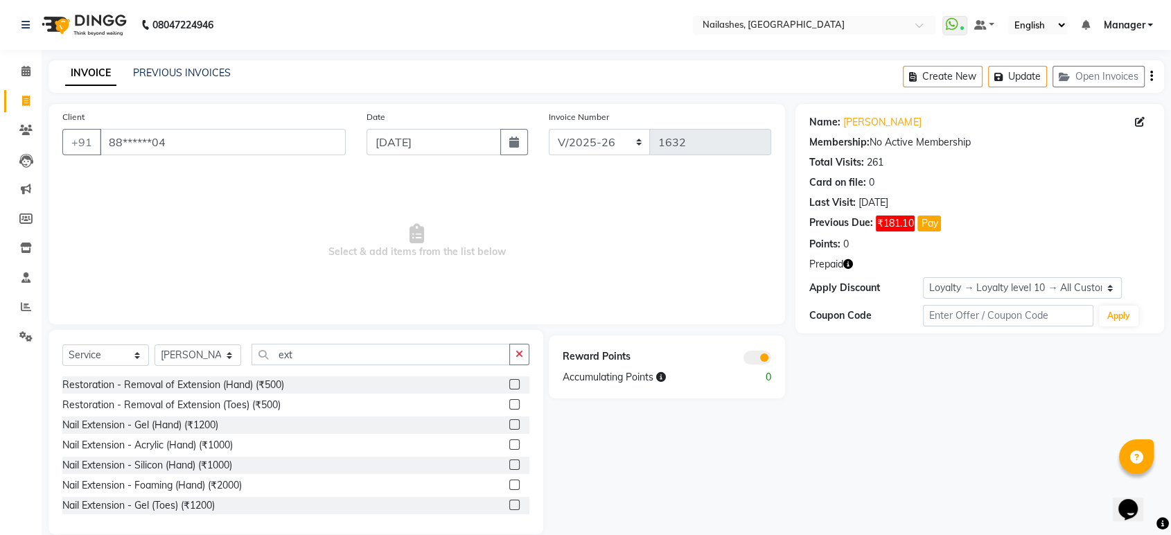
click at [509, 387] on label at bounding box center [514, 384] width 10 height 10
click at [509, 387] on input "checkbox" at bounding box center [513, 384] width 9 height 9
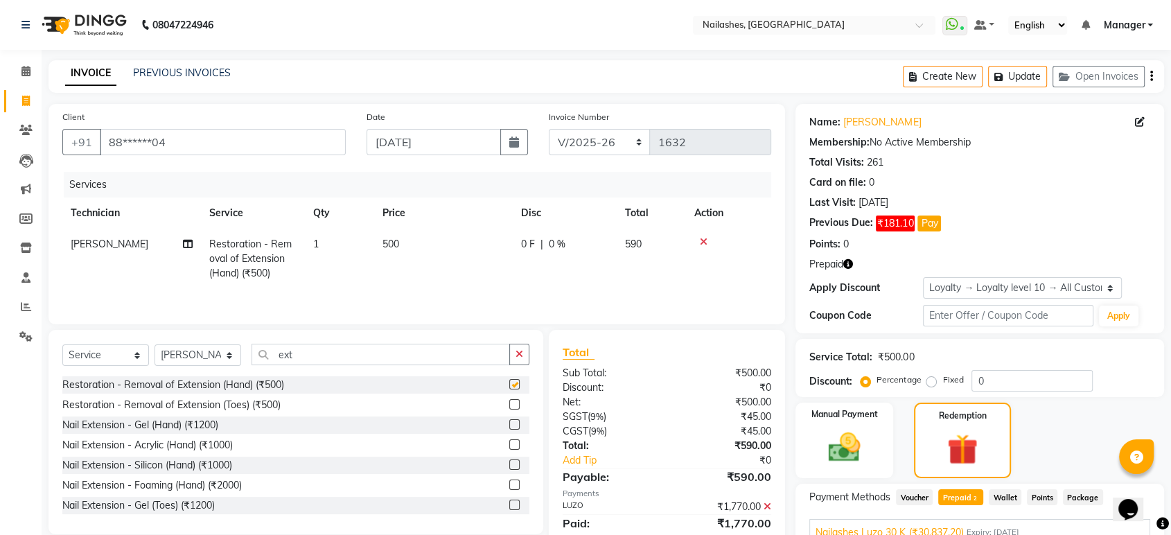
checkbox input "false"
click at [447, 362] on input "ext" at bounding box center [380, 354] width 258 height 21
type input "e"
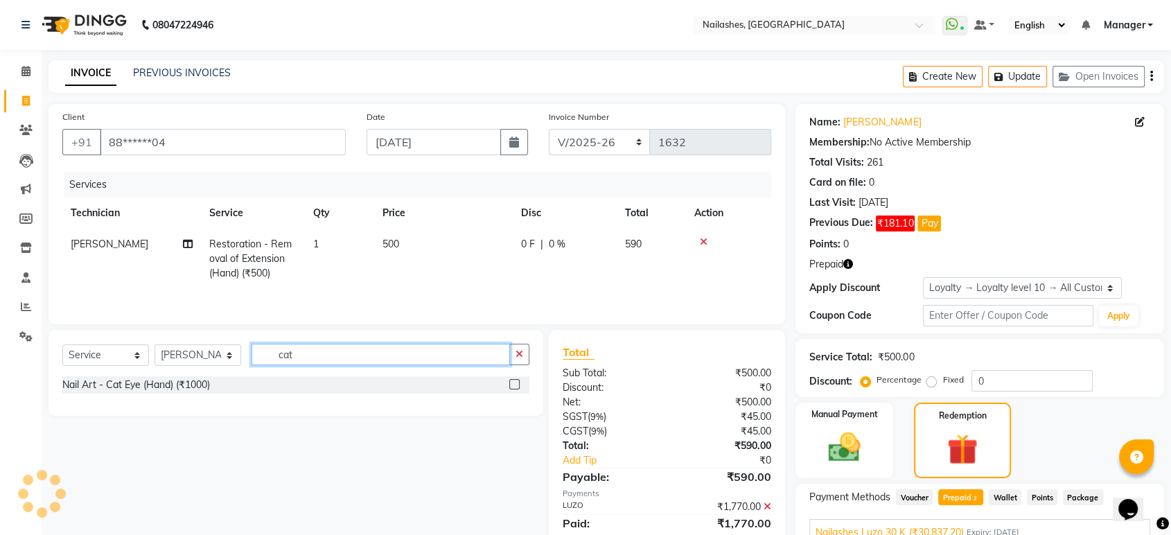
type input "cat"
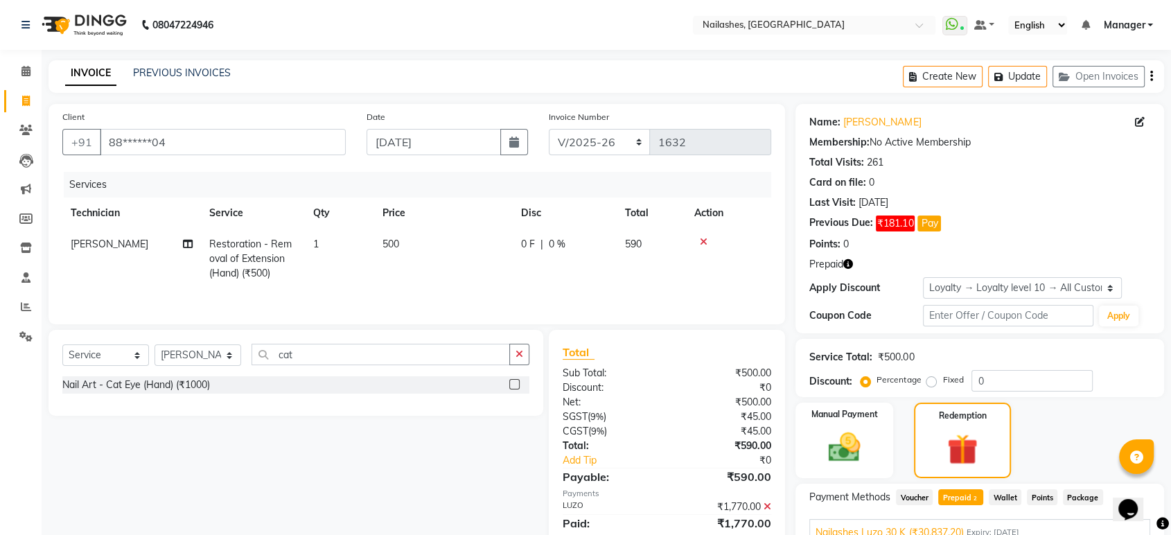
click at [511, 385] on label at bounding box center [514, 384] width 10 height 10
click at [511, 385] on input "checkbox" at bounding box center [513, 384] width 9 height 9
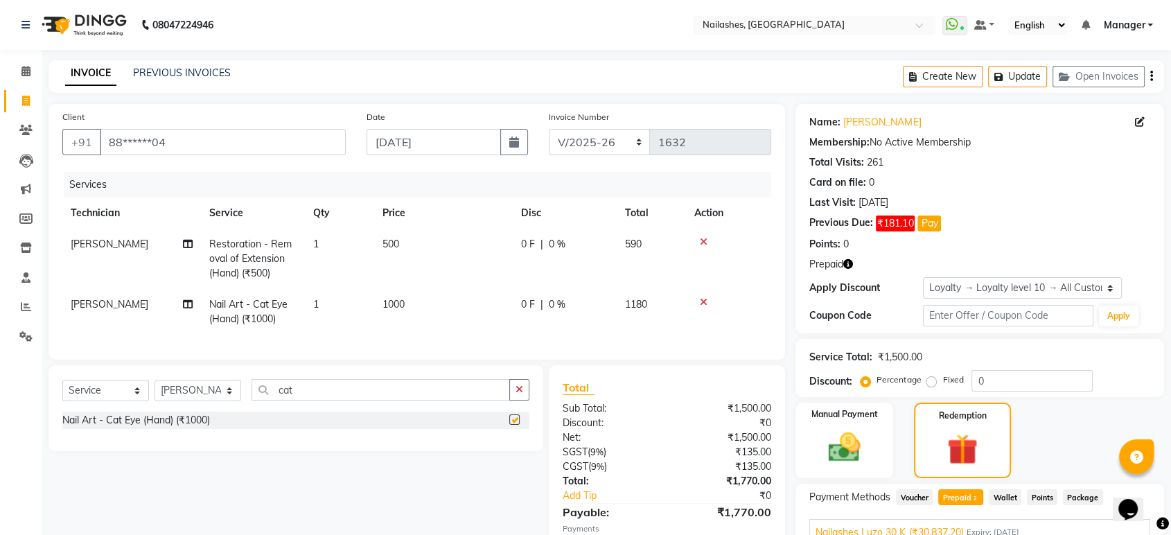
checkbox input "false"
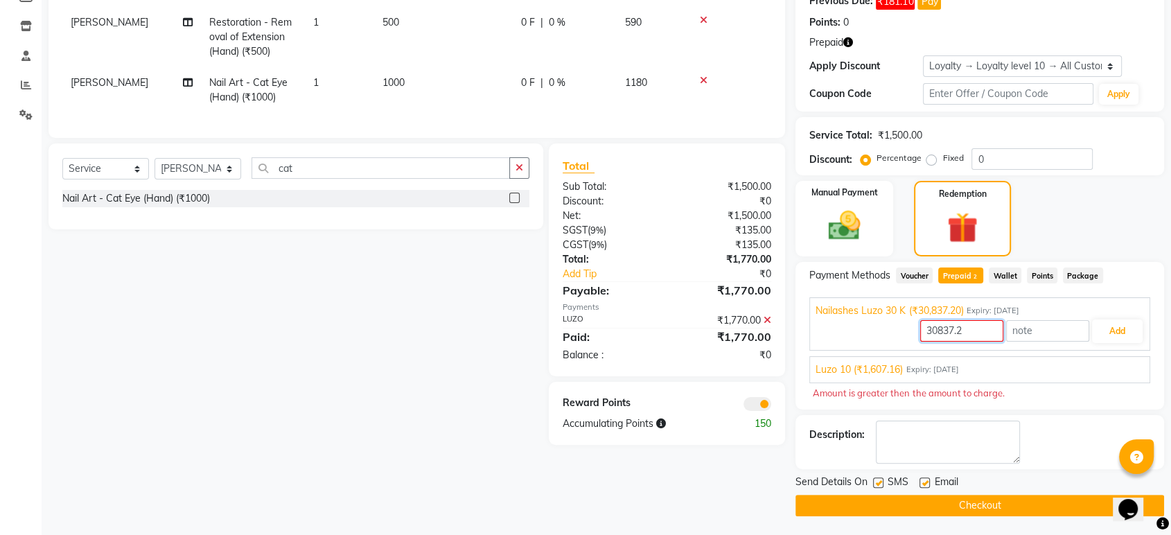
click at [970, 335] on input "30837.2" at bounding box center [961, 330] width 83 height 21
type input "3"
click at [1125, 326] on button "Add" at bounding box center [1117, 331] width 51 height 24
click at [959, 267] on span "Prepaid 2" at bounding box center [960, 275] width 45 height 16
type input "0"
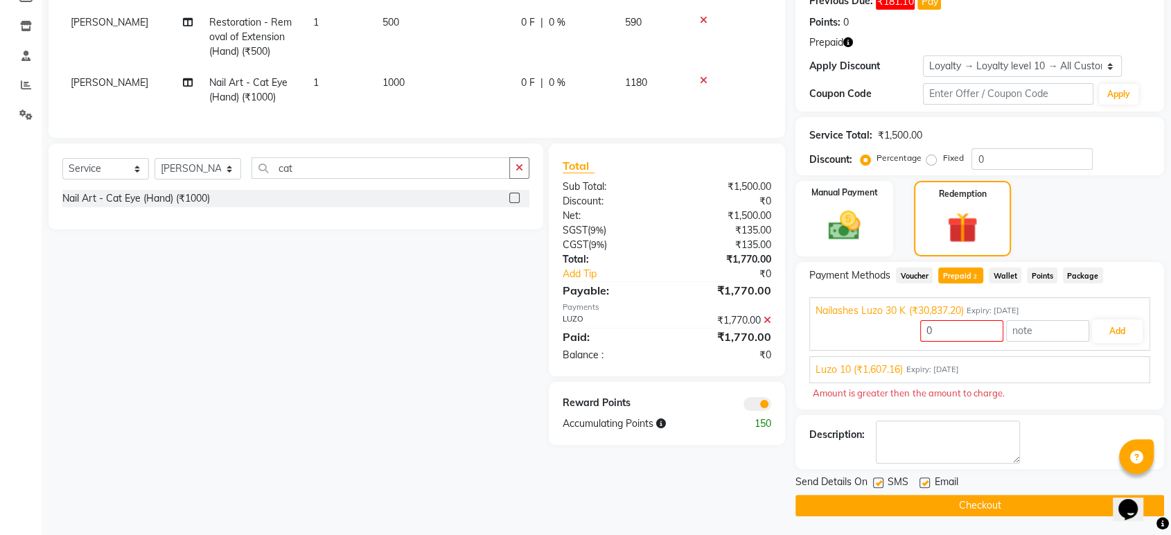
scroll to position [202, 0]
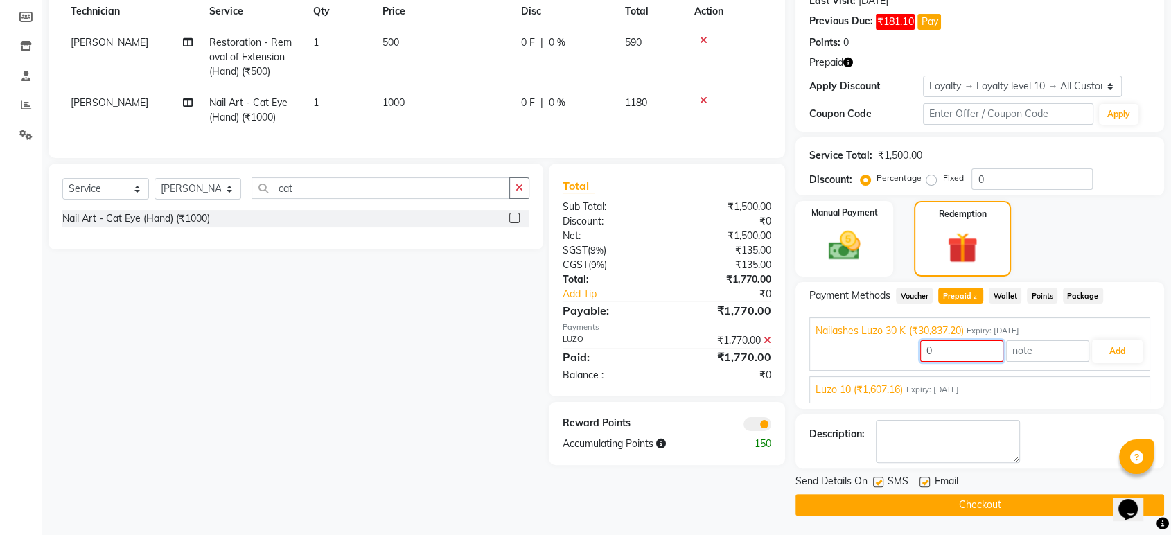
click at [971, 353] on input "0" at bounding box center [961, 350] width 83 height 21
type input "1770"
click at [1119, 348] on button "Add" at bounding box center [1117, 351] width 51 height 24
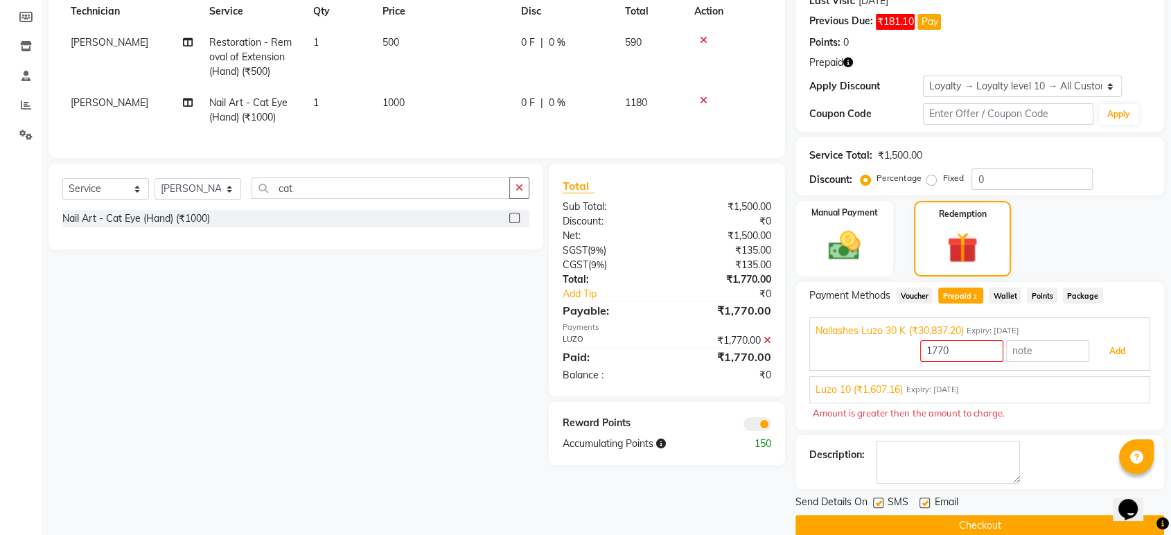
scroll to position [222, 0]
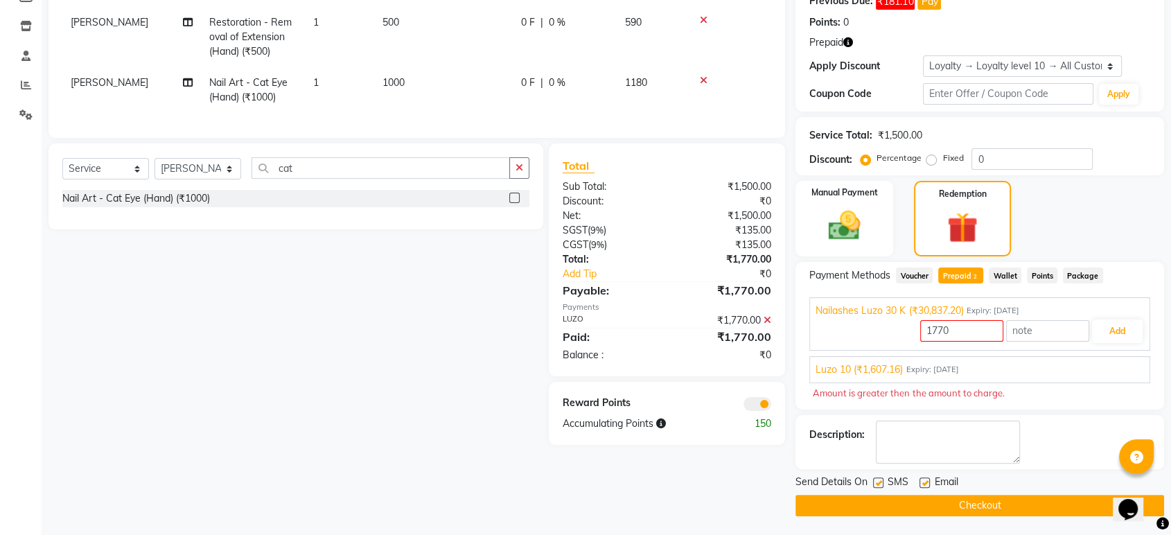
click at [1002, 504] on button "Checkout" at bounding box center [979, 505] width 369 height 21
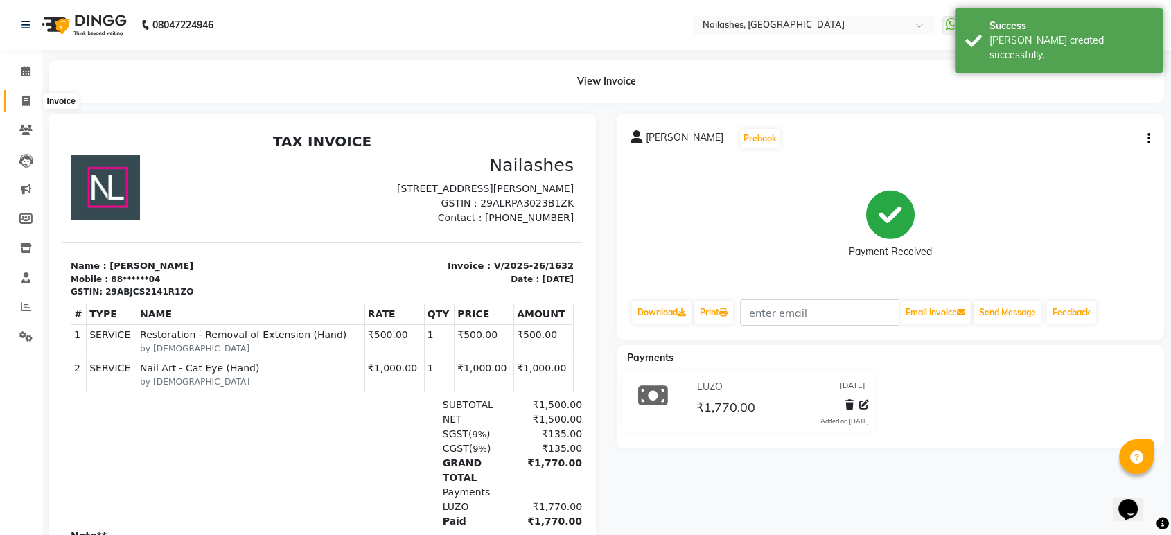
click at [24, 98] on icon at bounding box center [26, 101] width 8 height 10
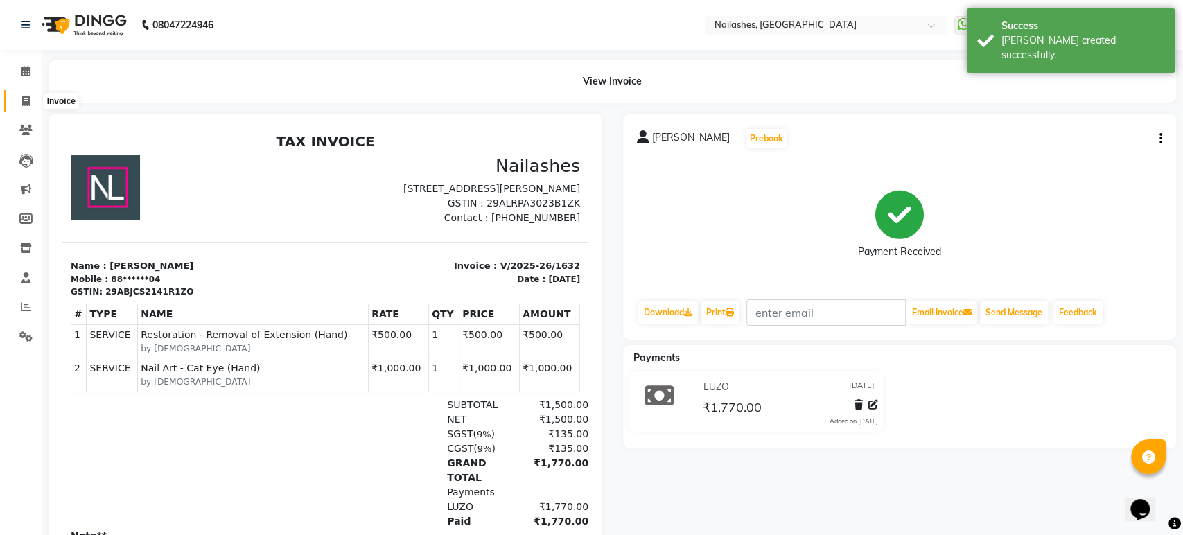
select select "service"
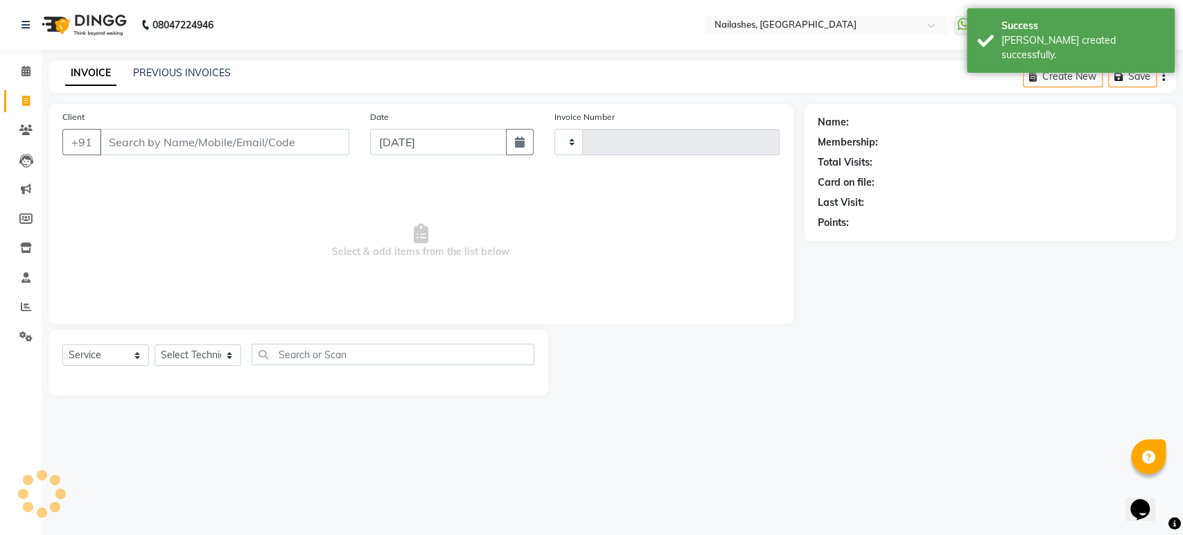
type input "1633"
select select "4251"
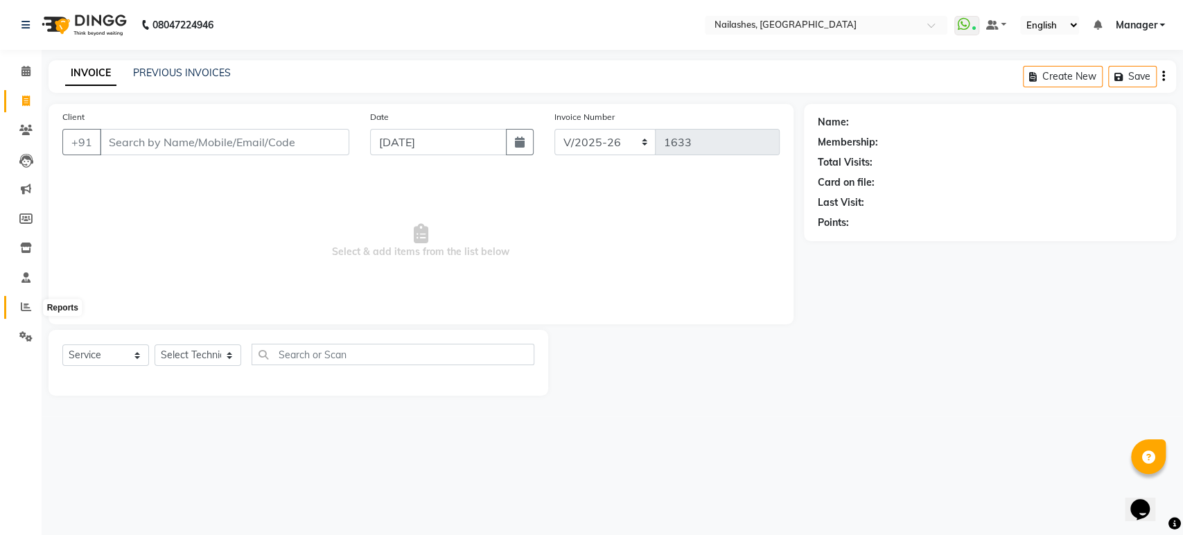
click at [19, 303] on span at bounding box center [26, 307] width 24 height 16
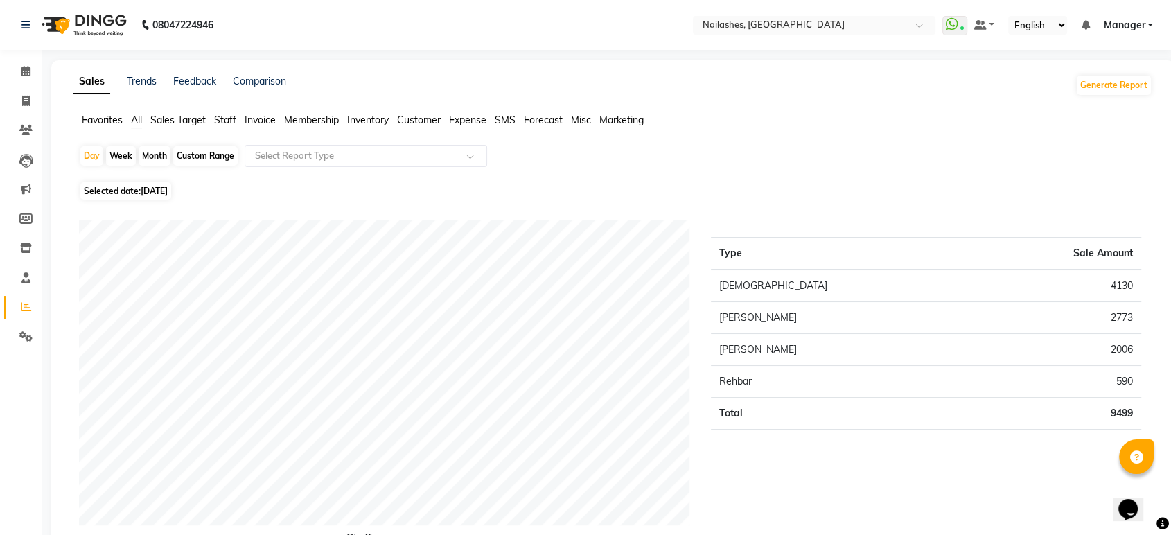
click at [232, 121] on span "Staff" at bounding box center [225, 120] width 22 height 12
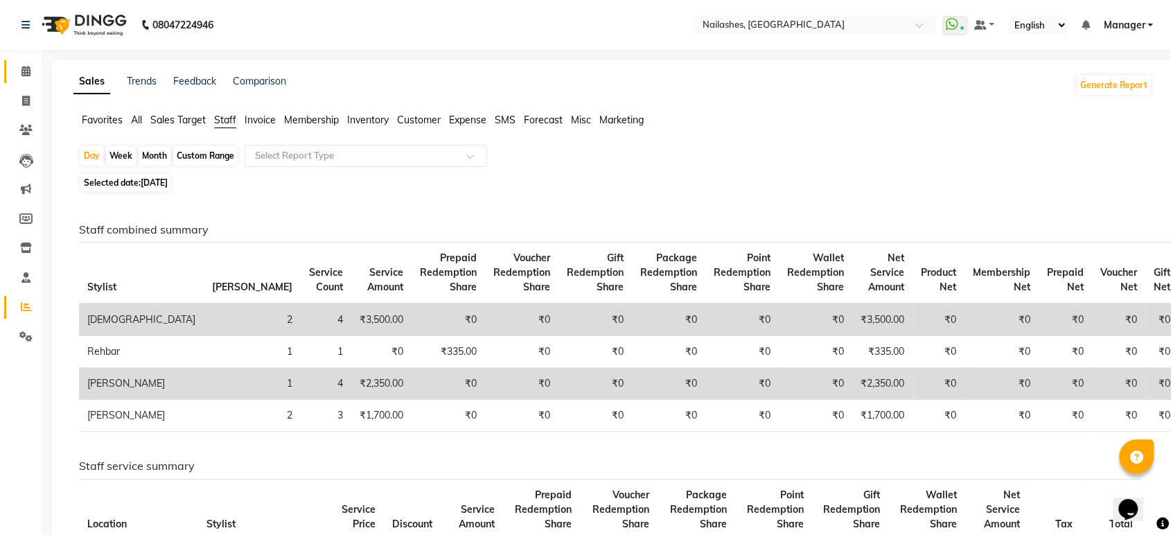
click at [22, 80] on link "Calendar" at bounding box center [20, 71] width 33 height 23
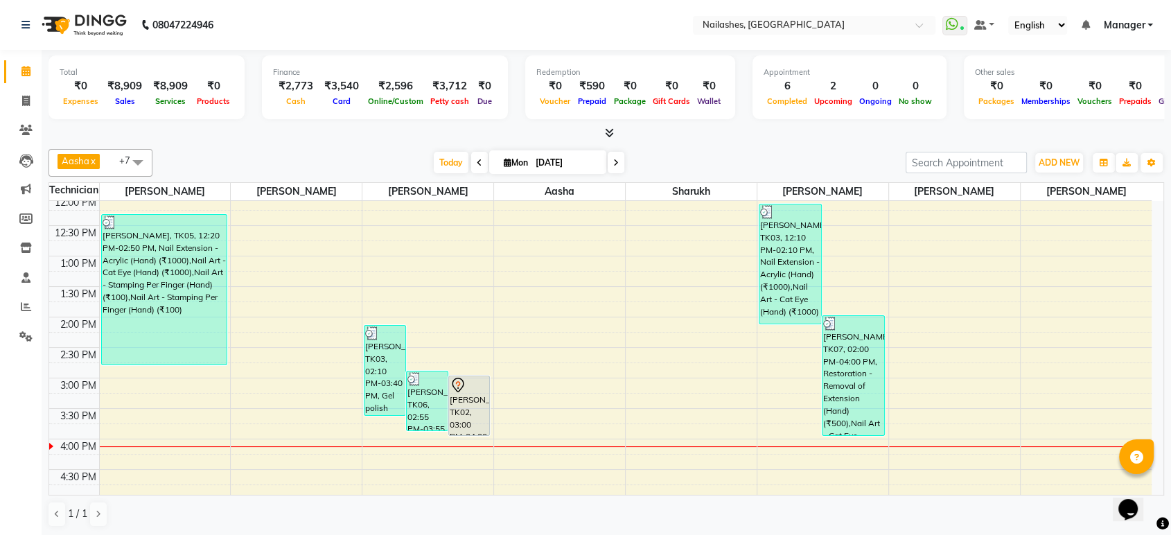
scroll to position [251, 0]
click at [25, 94] on span at bounding box center [26, 102] width 24 height 16
select select "service"
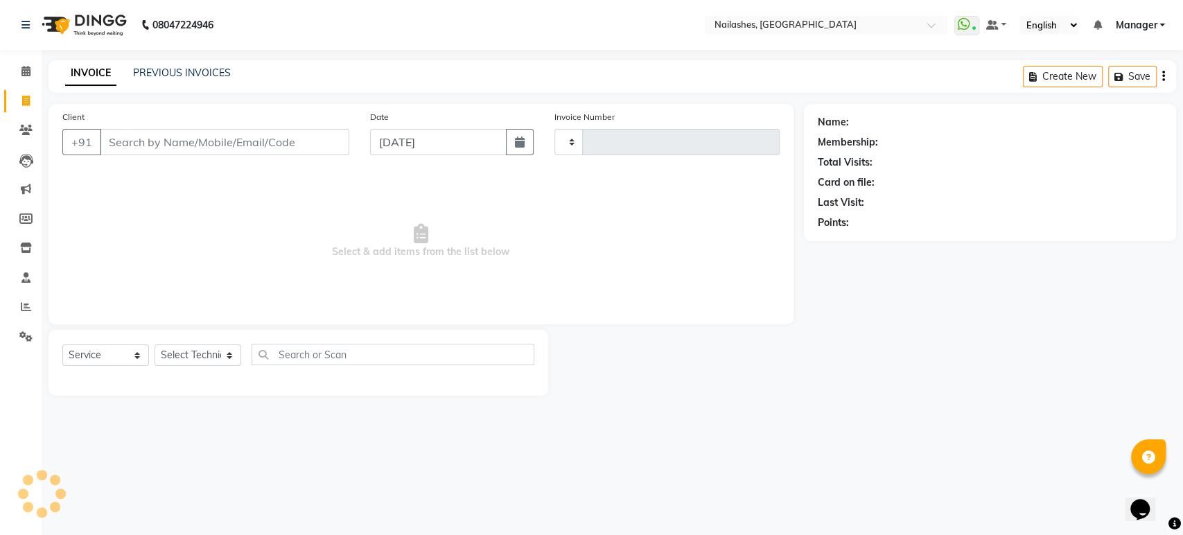
type input "1633"
select select "4251"
click at [252, 148] on input "Client" at bounding box center [224, 142] width 249 height 26
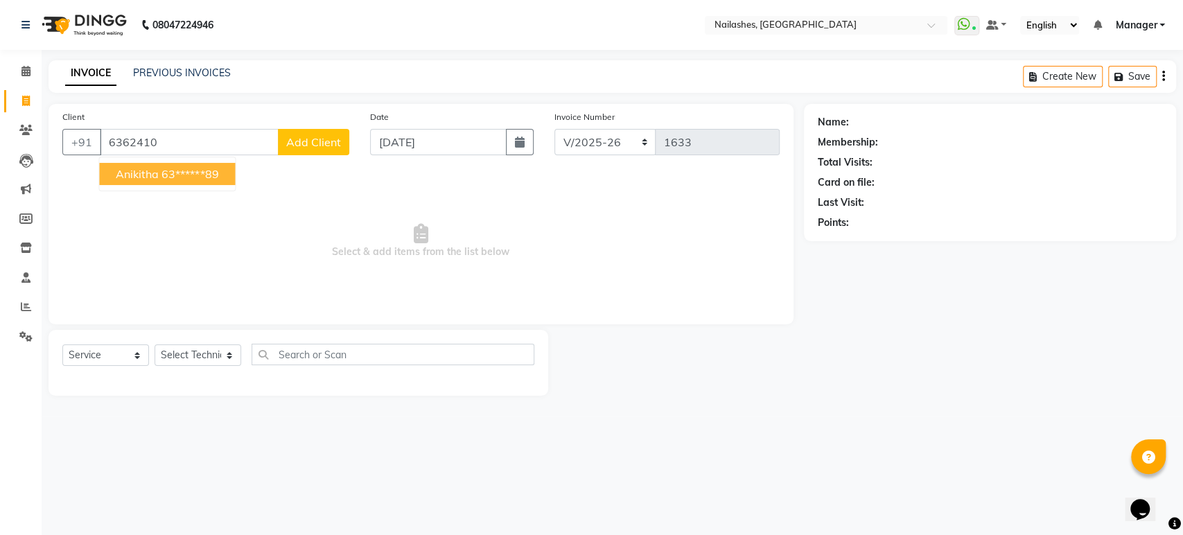
click at [191, 172] on ngb-highlight "63******89" at bounding box center [189, 174] width 57 height 14
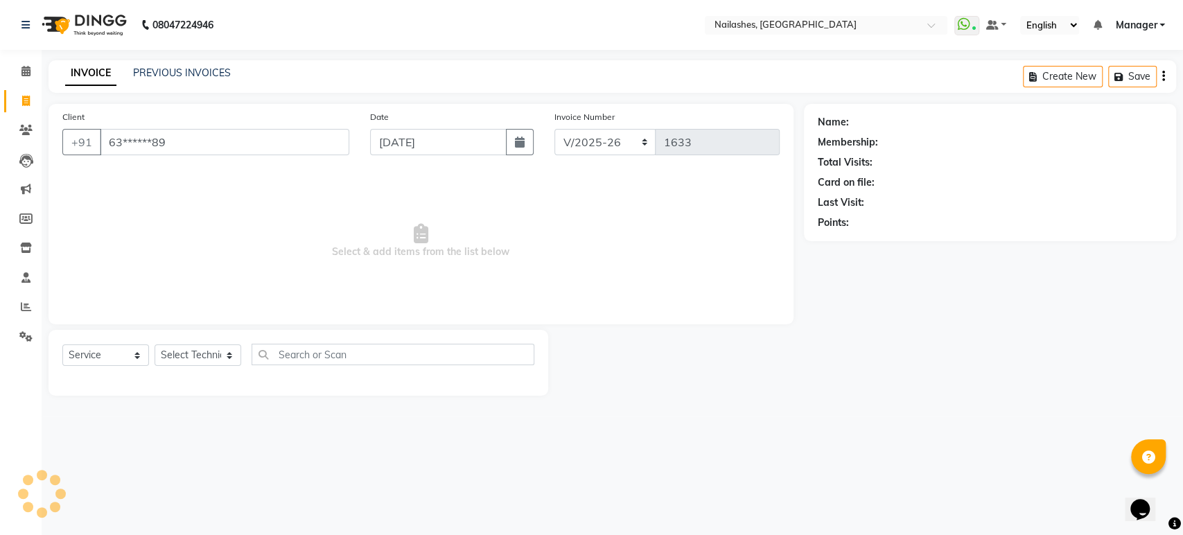
type input "63******89"
select select "1: Object"
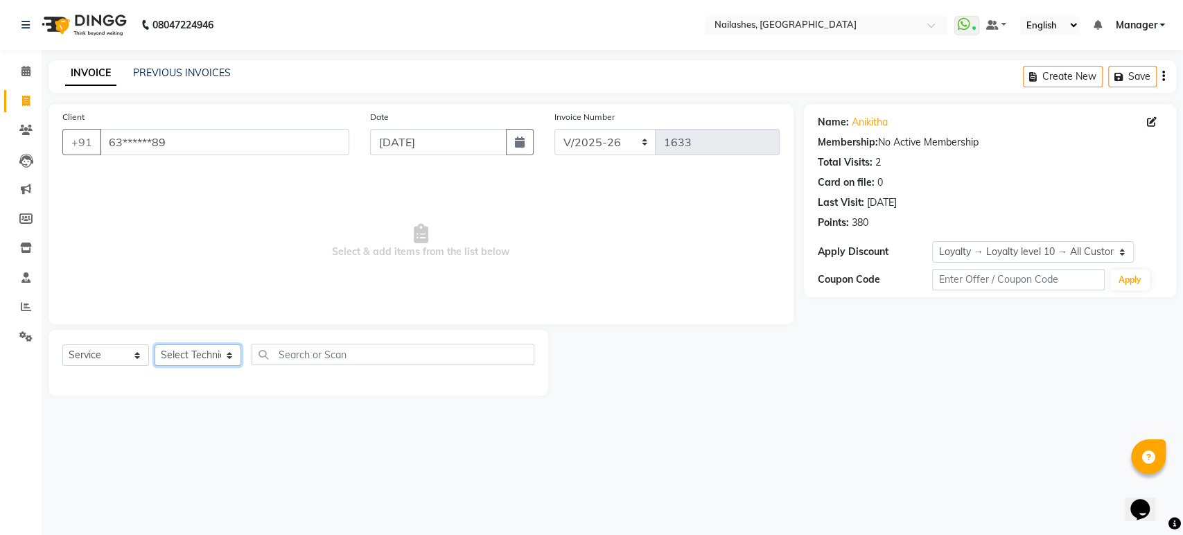
click at [229, 350] on select "Select Technician [PERSON_NAME] [PERSON_NAME] Asid deepak HANMI [PERSON_NAME] M…" at bounding box center [197, 354] width 87 height 21
click at [154, 344] on select "Select Technician [PERSON_NAME] [PERSON_NAME] Asid deepak HANMI [PERSON_NAME] M…" at bounding box center [197, 354] width 87 height 21
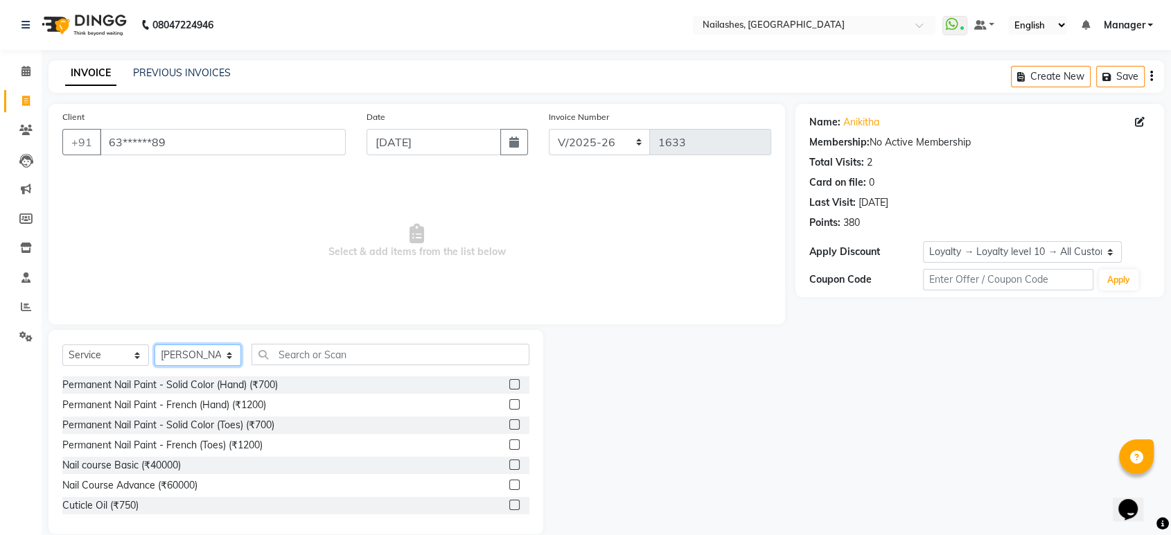
click at [209, 355] on select "Select Technician [PERSON_NAME] [PERSON_NAME] Asid deepak HANMI [PERSON_NAME] M…" at bounding box center [197, 354] width 87 height 21
select select "26128"
click at [154, 344] on select "Select Technician [PERSON_NAME] [PERSON_NAME] Asid deepak HANMI [PERSON_NAME] M…" at bounding box center [197, 354] width 87 height 21
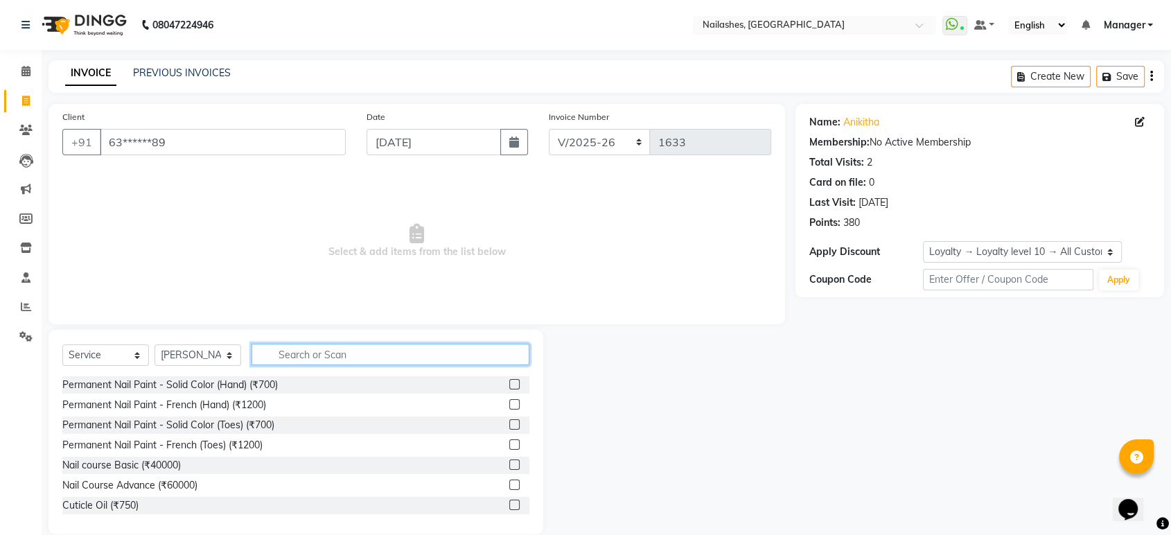
click at [342, 356] on input "text" at bounding box center [390, 354] width 278 height 21
type input "rem"
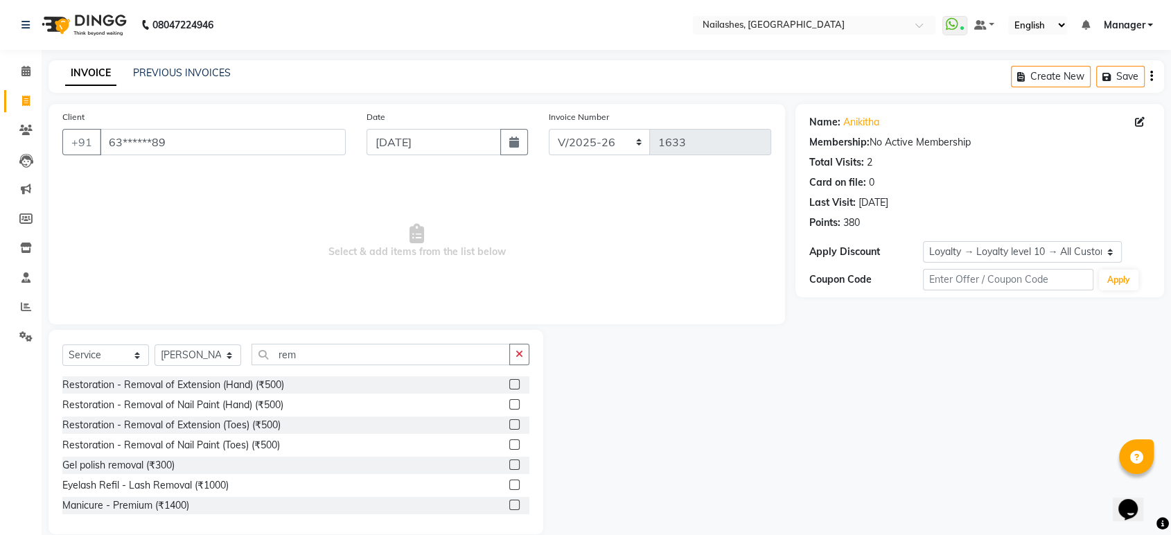
click at [509, 382] on label at bounding box center [514, 384] width 10 height 10
click at [509, 382] on input "checkbox" at bounding box center [513, 384] width 9 height 9
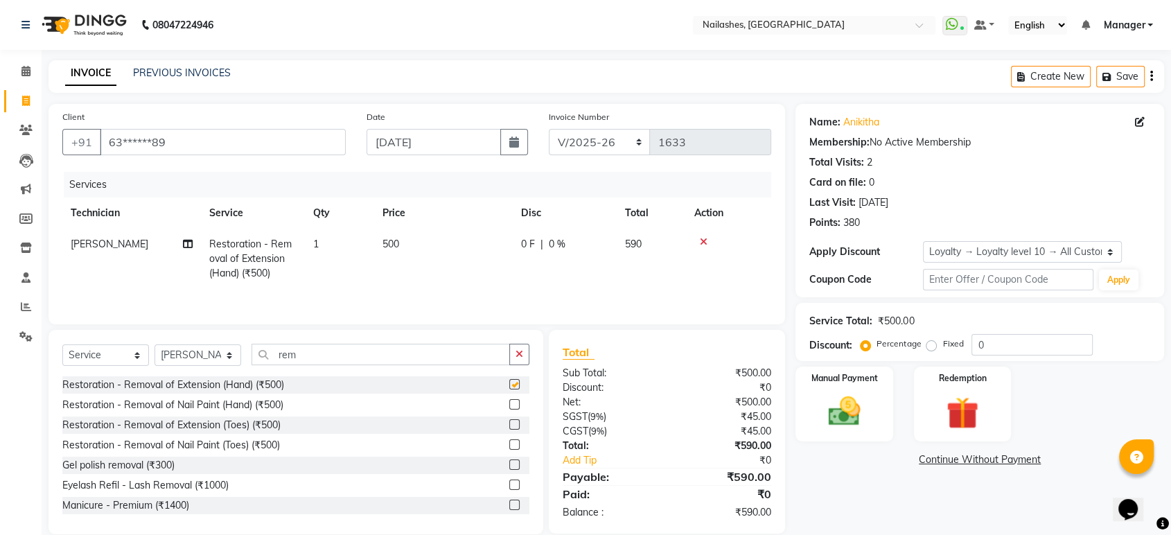
checkbox input "false"
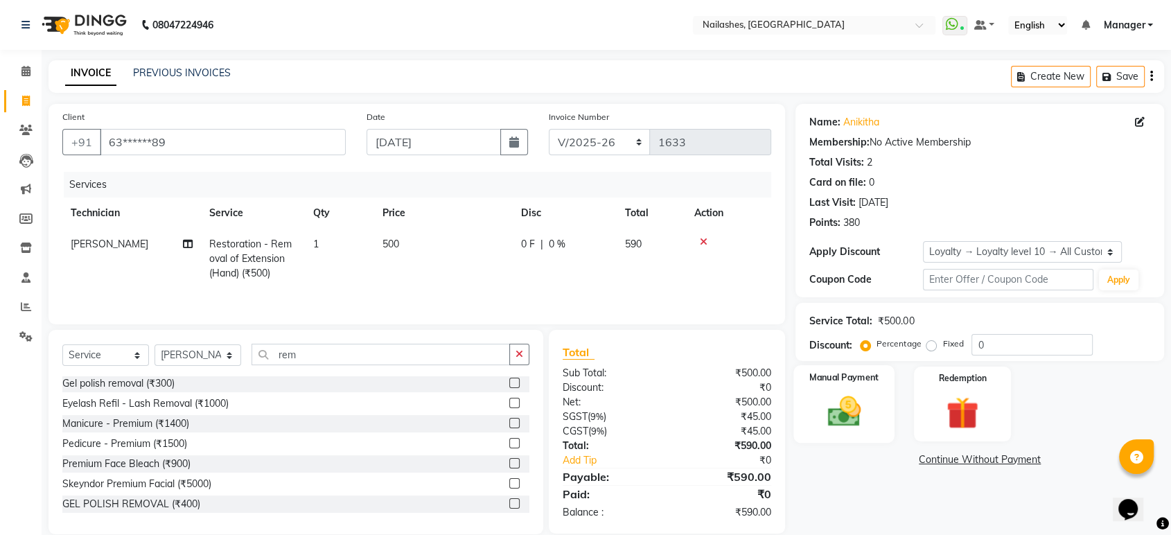
click at [847, 407] on img at bounding box center [844, 411] width 54 height 39
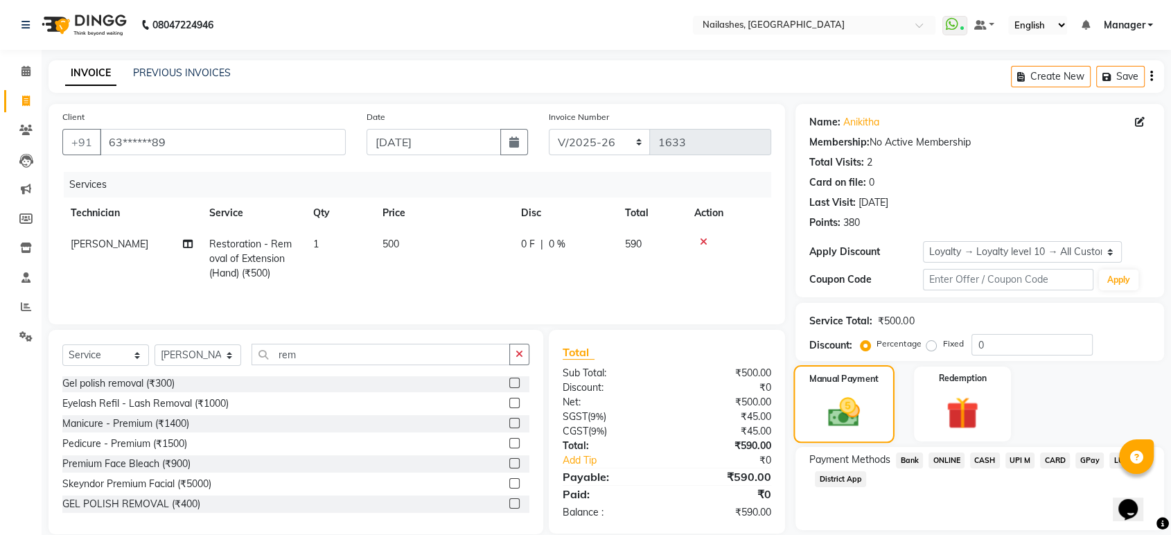
scroll to position [44, 0]
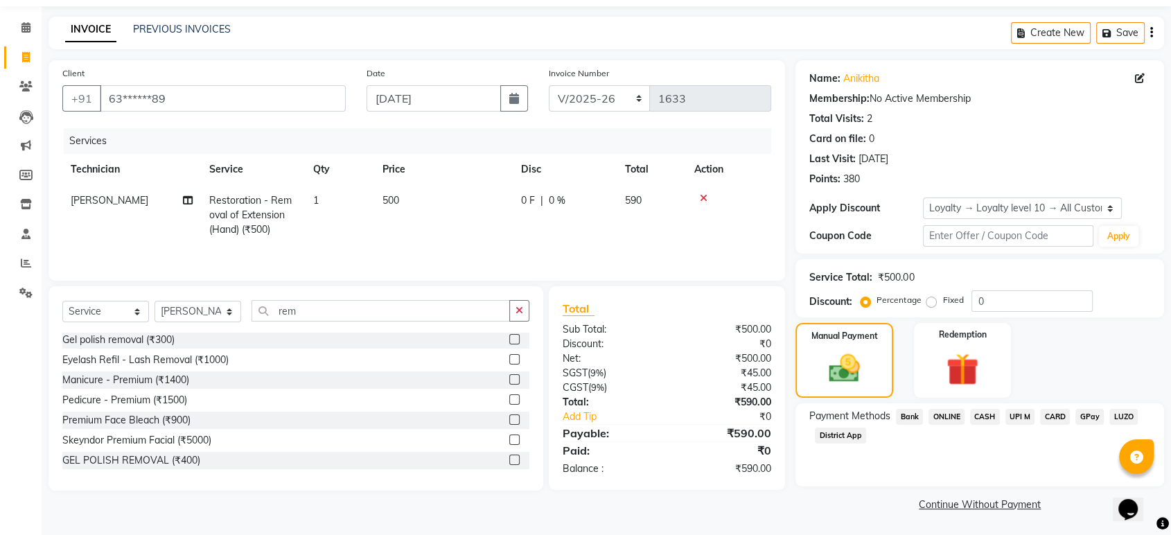
click at [948, 414] on span "ONLINE" at bounding box center [946, 417] width 36 height 16
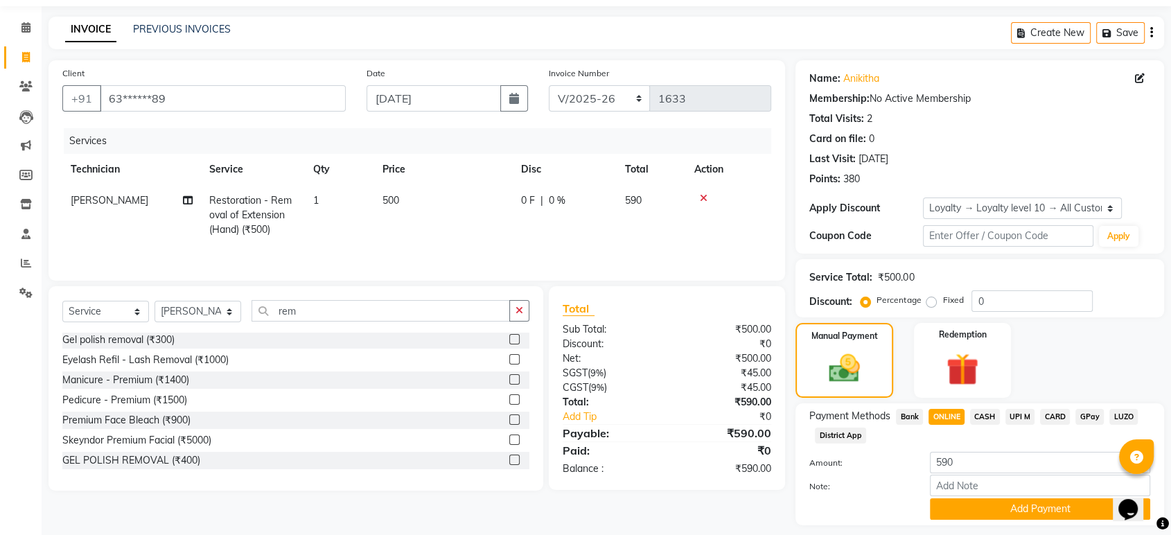
scroll to position [82, 0]
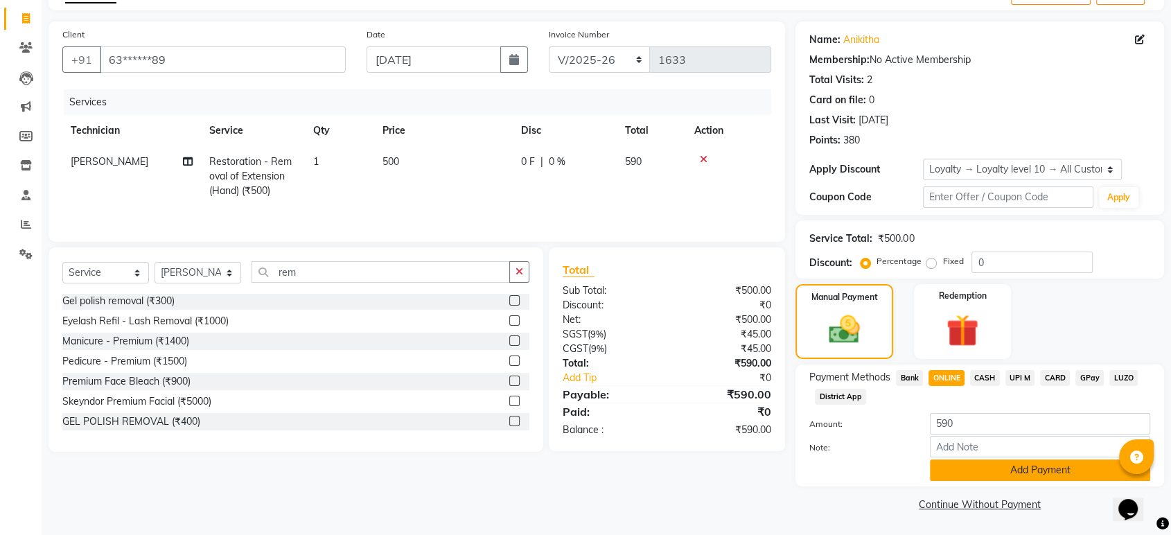
click at [953, 461] on button "Add Payment" at bounding box center [1040, 469] width 220 height 21
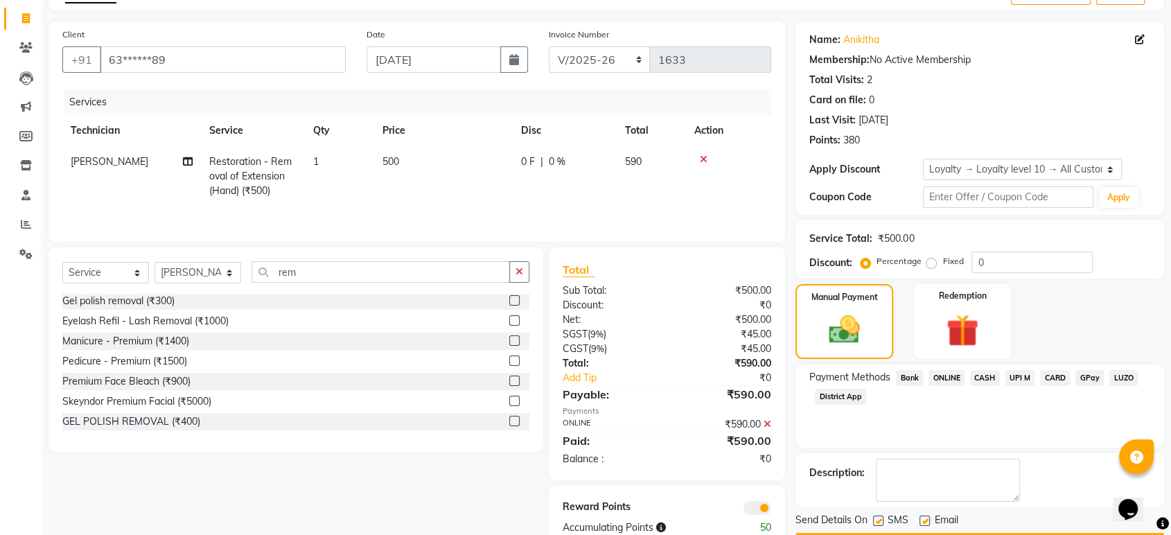
scroll to position [121, 0]
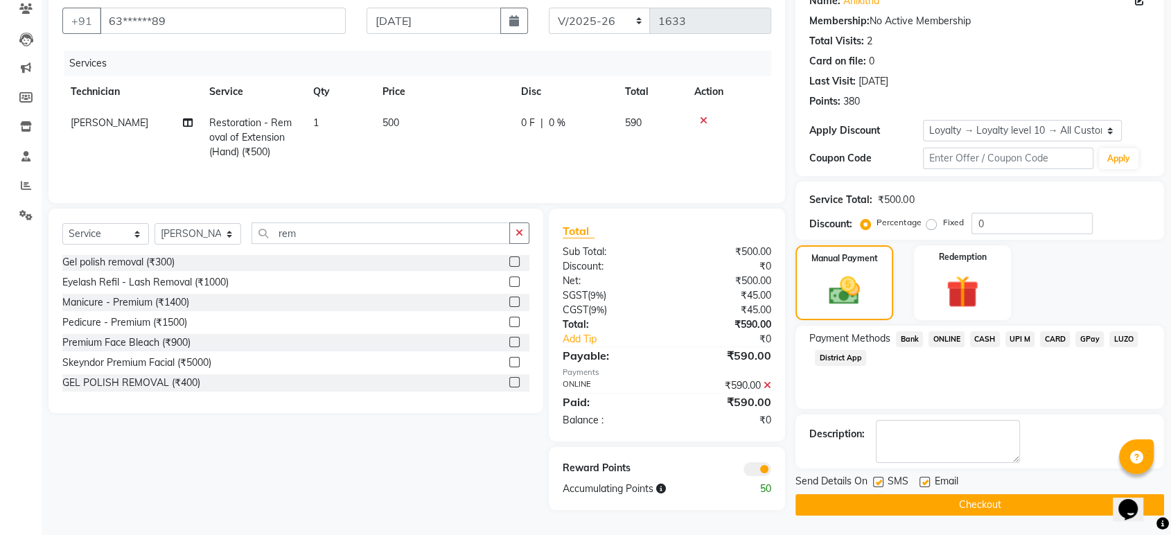
click at [977, 506] on button "Checkout" at bounding box center [979, 504] width 369 height 21
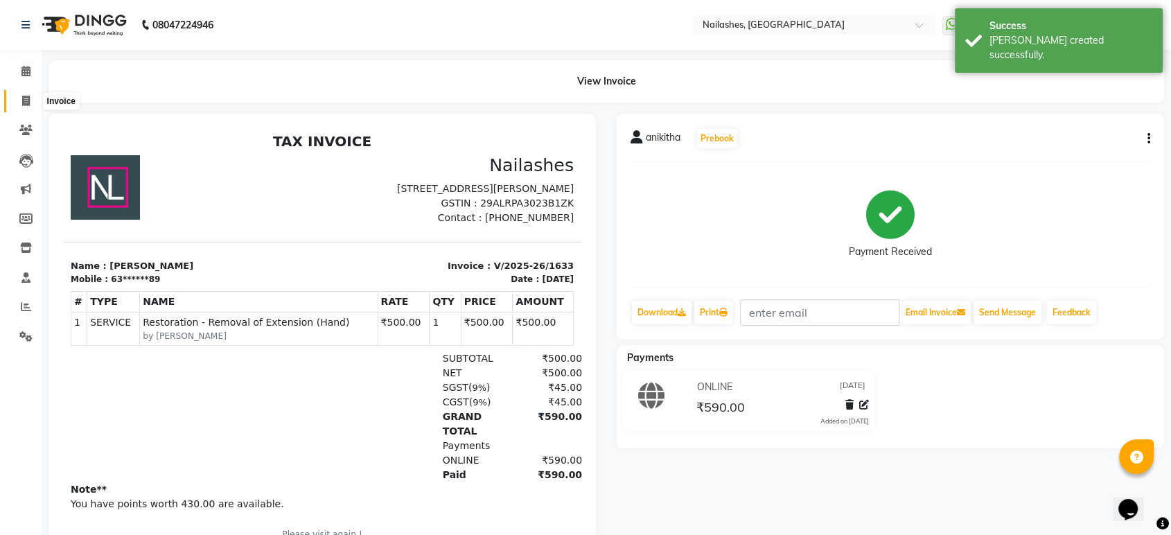
click at [24, 98] on icon at bounding box center [26, 101] width 8 height 10
select select "service"
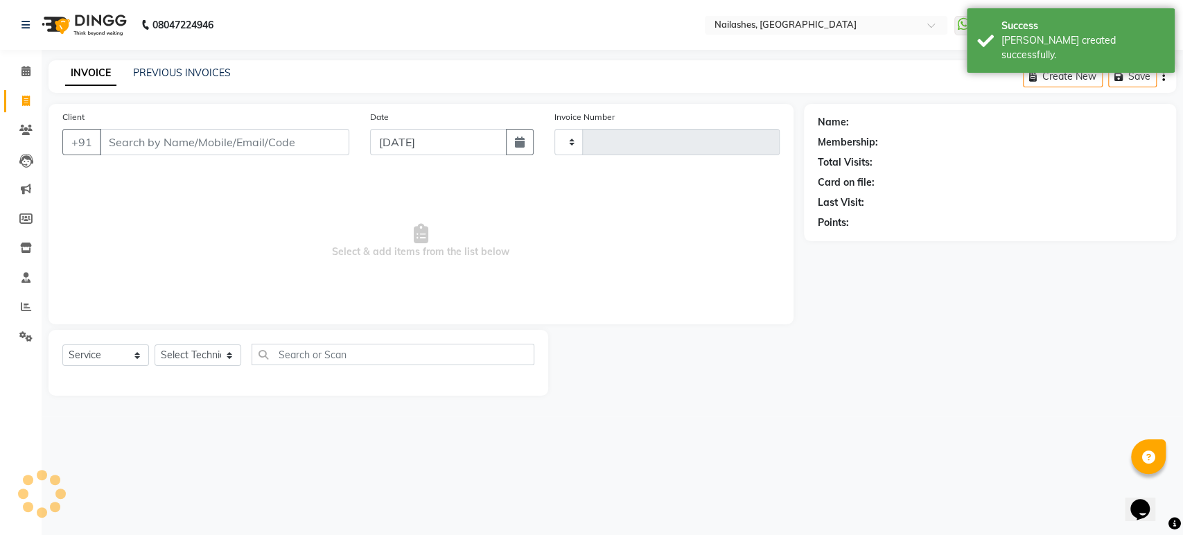
type input "1634"
select select "4251"
click at [231, 359] on select "Select Technician [PERSON_NAME] [PERSON_NAME] Asid deepak HANMI [PERSON_NAME] M…" at bounding box center [197, 354] width 87 height 21
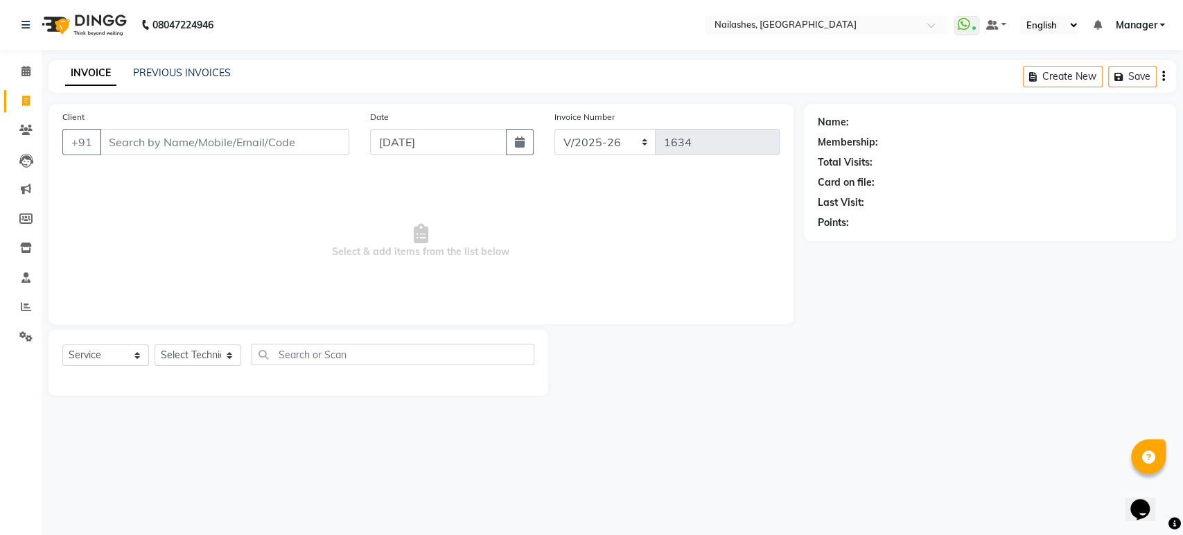
click at [946, 292] on div "Name: Membership: Total Visits: Card on file: Last Visit: Points:" at bounding box center [995, 250] width 382 height 292
click at [24, 70] on icon at bounding box center [25, 71] width 9 height 10
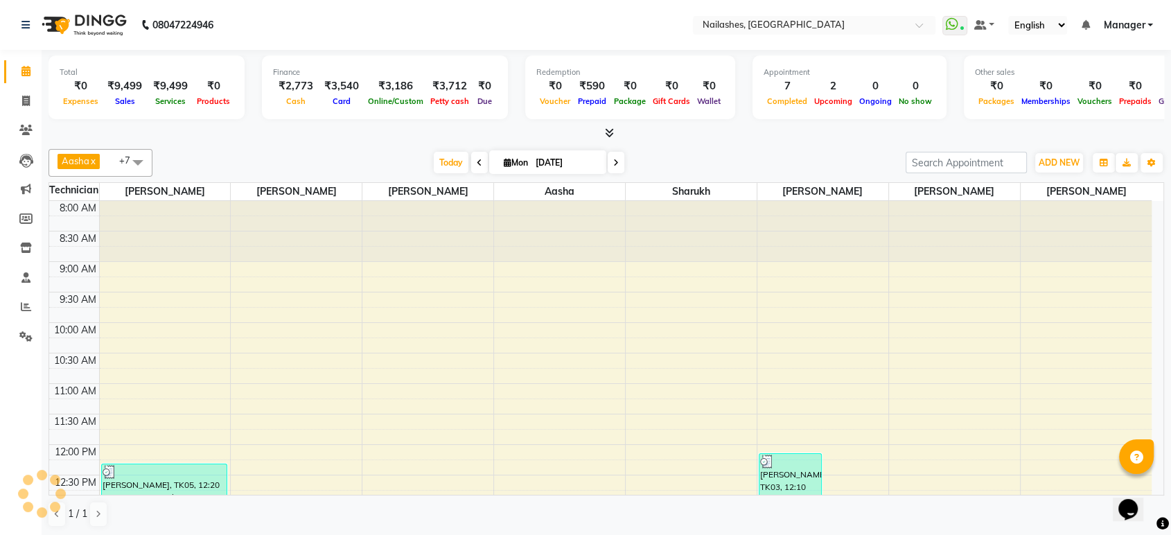
scroll to position [486, 0]
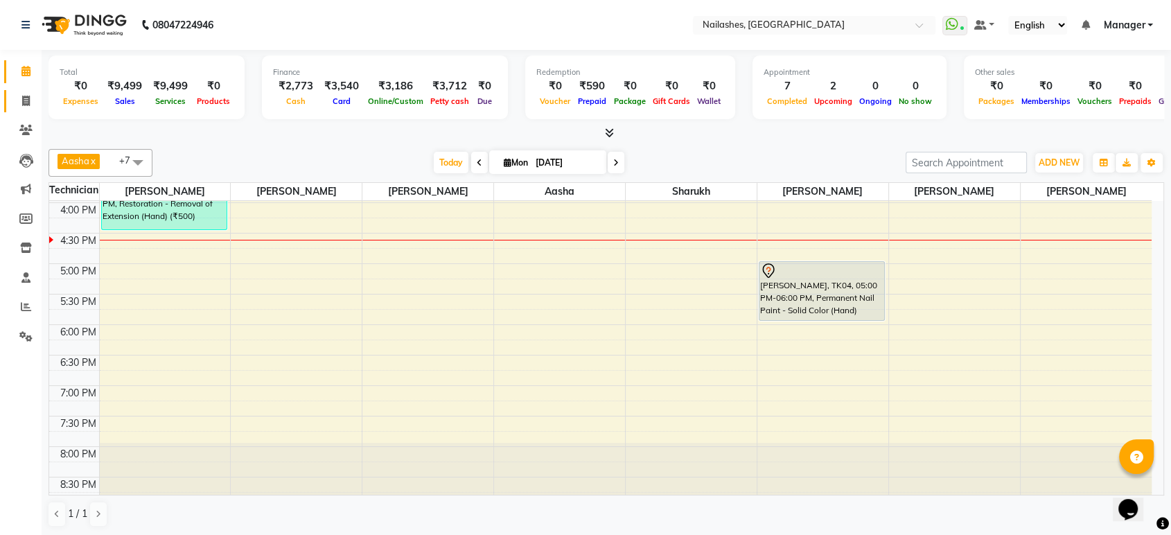
click at [33, 98] on span at bounding box center [26, 102] width 24 height 16
select select "service"
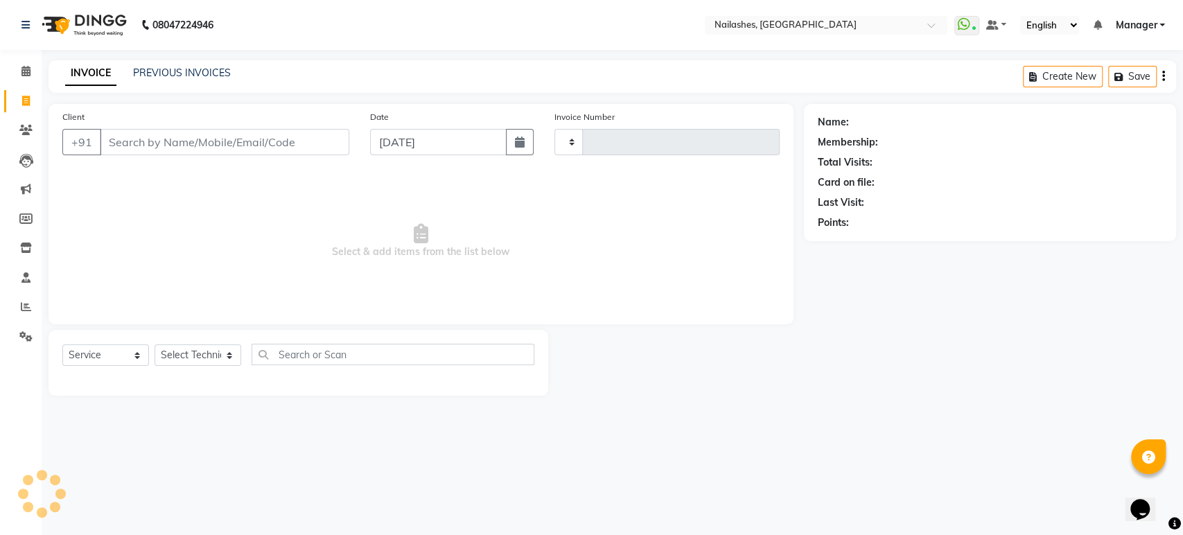
type input "1634"
select select "4251"
click at [181, 82] on div "INVOICE PREVIOUS INVOICES Create New Save" at bounding box center [611, 76] width 1127 height 33
click at [183, 68] on link "PREVIOUS INVOICES" at bounding box center [182, 73] width 98 height 12
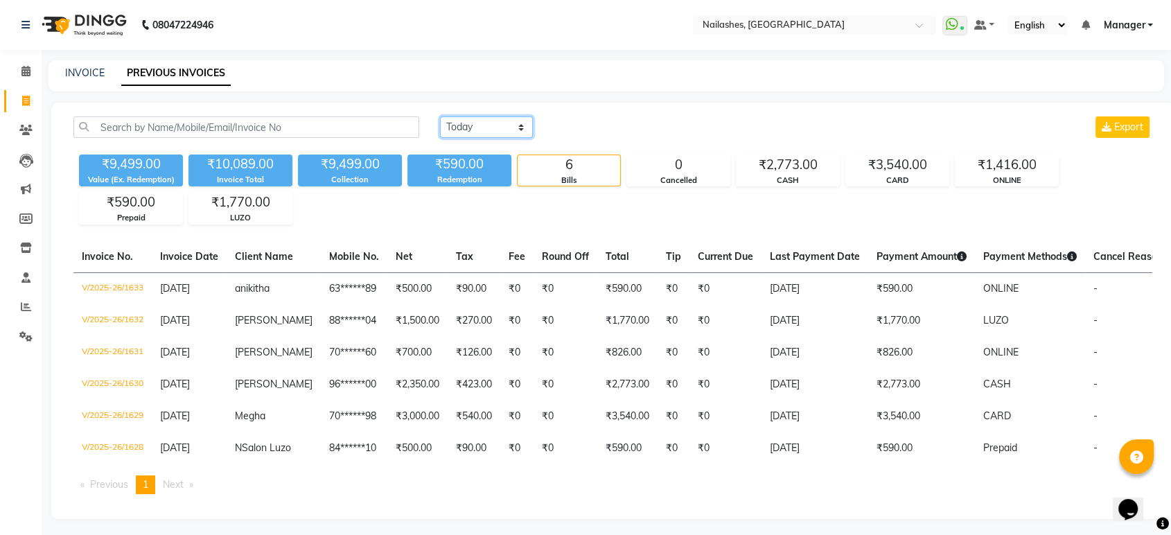
click at [523, 128] on select "[DATE] [DATE] Custom Range" at bounding box center [486, 126] width 93 height 21
select select "[DATE]"
click at [440, 116] on select "[DATE] [DATE] Custom Range" at bounding box center [486, 126] width 93 height 21
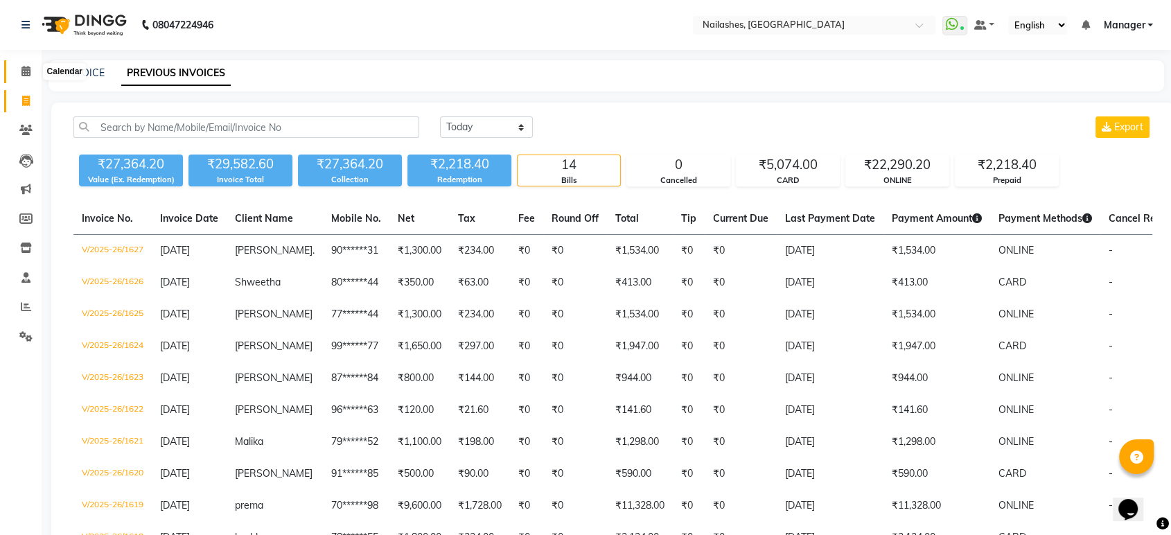
click at [23, 69] on icon at bounding box center [25, 71] width 9 height 10
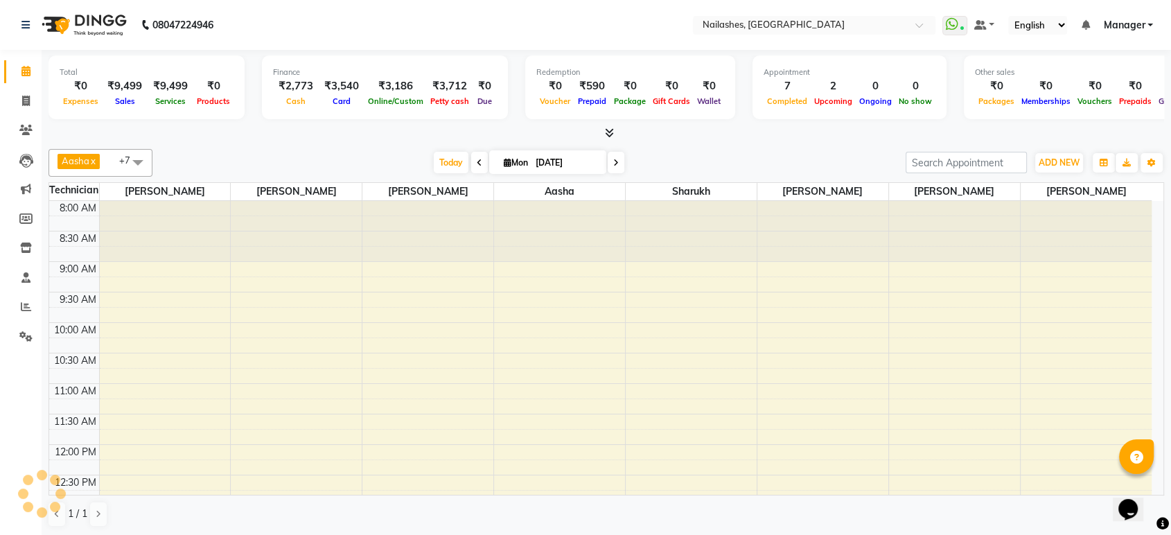
scroll to position [468, 0]
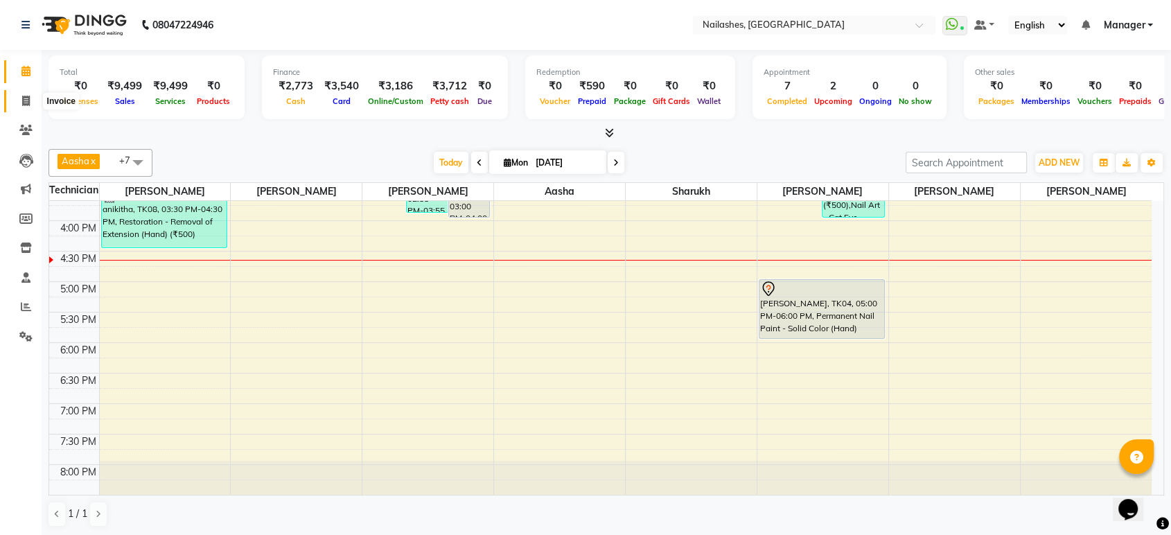
click at [28, 104] on icon at bounding box center [26, 101] width 8 height 10
select select "service"
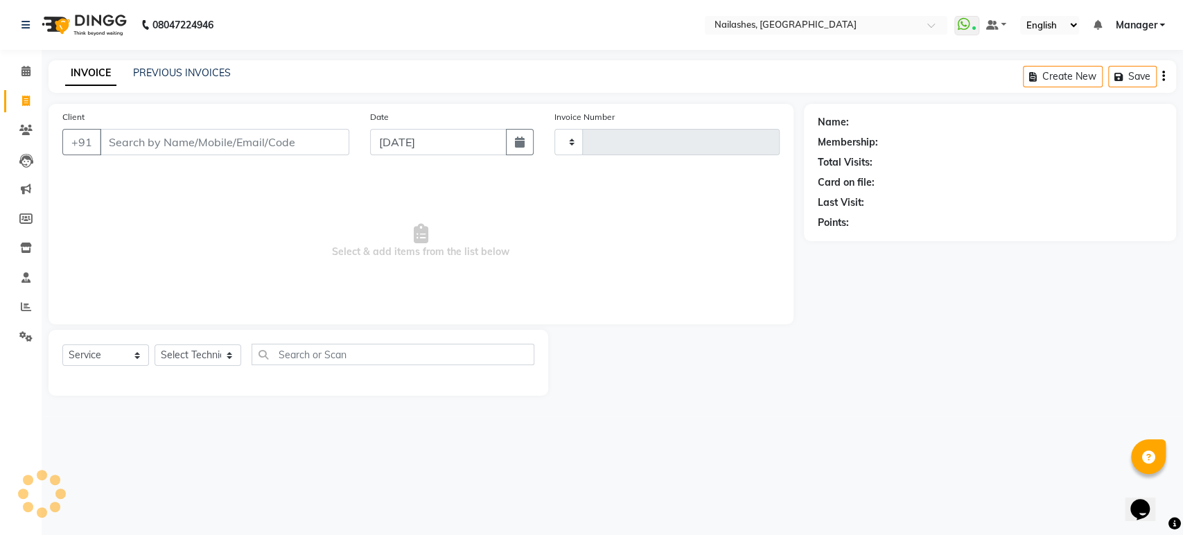
type input "1634"
select select "4251"
click at [227, 359] on select "Select Technician" at bounding box center [197, 354] width 87 height 21
select select "80924"
click at [154, 344] on select "Select Technician [PERSON_NAME] [PERSON_NAME] Asid deepak HANMI [PERSON_NAME] M…" at bounding box center [197, 354] width 87 height 21
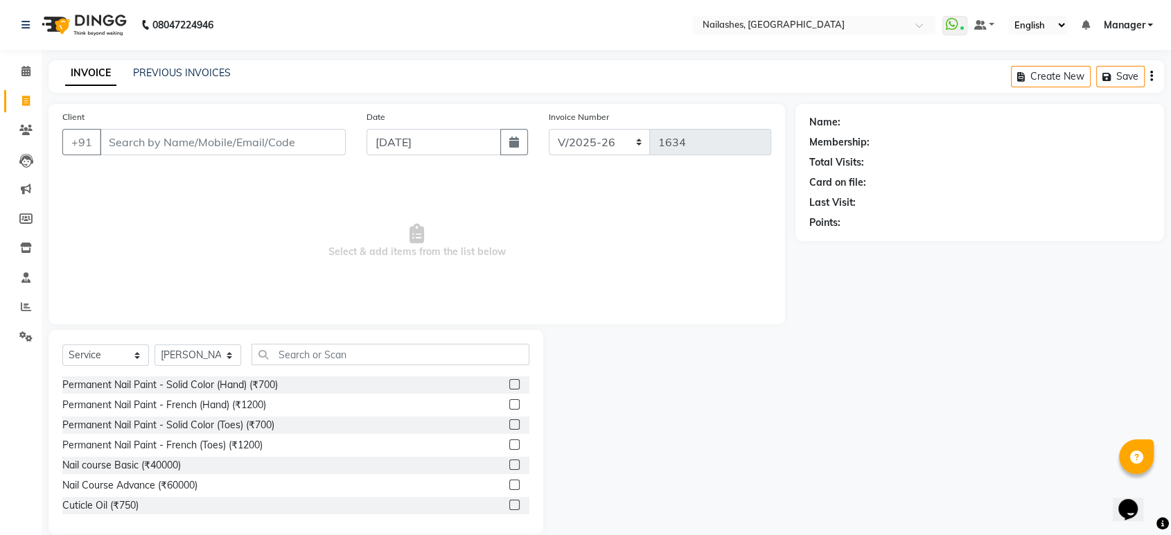
click at [509, 385] on label at bounding box center [514, 384] width 10 height 10
click at [509, 385] on input "checkbox" at bounding box center [513, 384] width 9 height 9
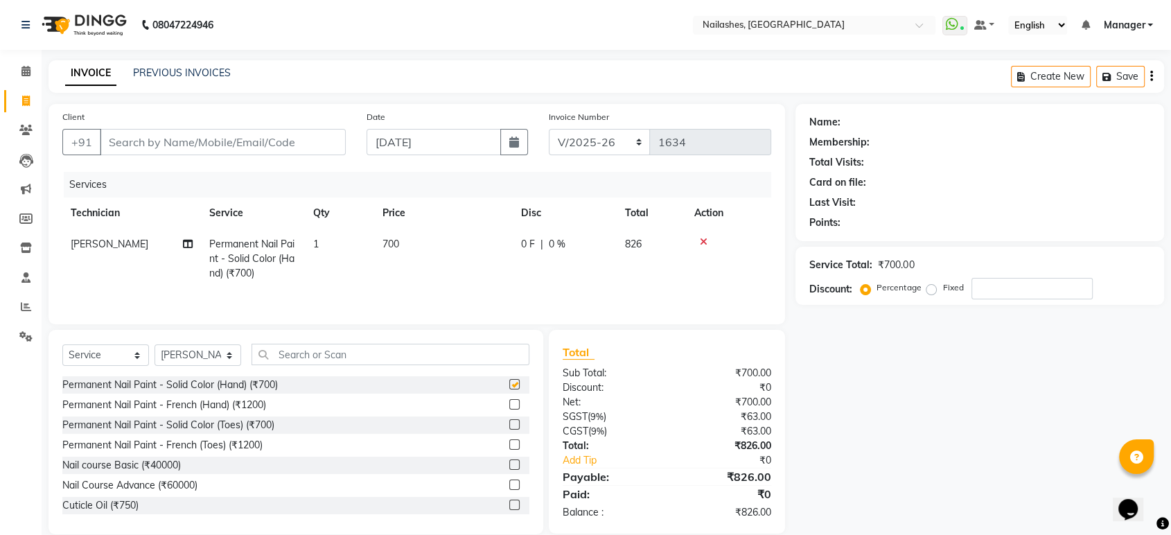
checkbox input "false"
drag, startPoint x: 384, startPoint y: 247, endPoint x: 407, endPoint y: 270, distance: 32.3
click at [427, 254] on td "700" at bounding box center [443, 259] width 139 height 60
select select "80924"
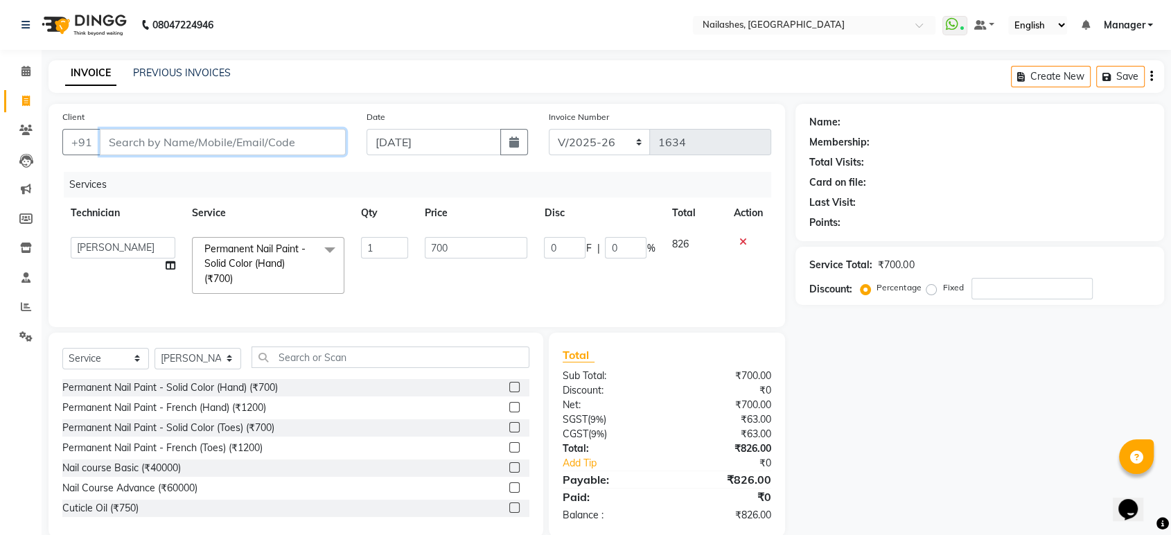
click at [217, 135] on input "Client" at bounding box center [223, 142] width 246 height 26
type input "n"
type input "0"
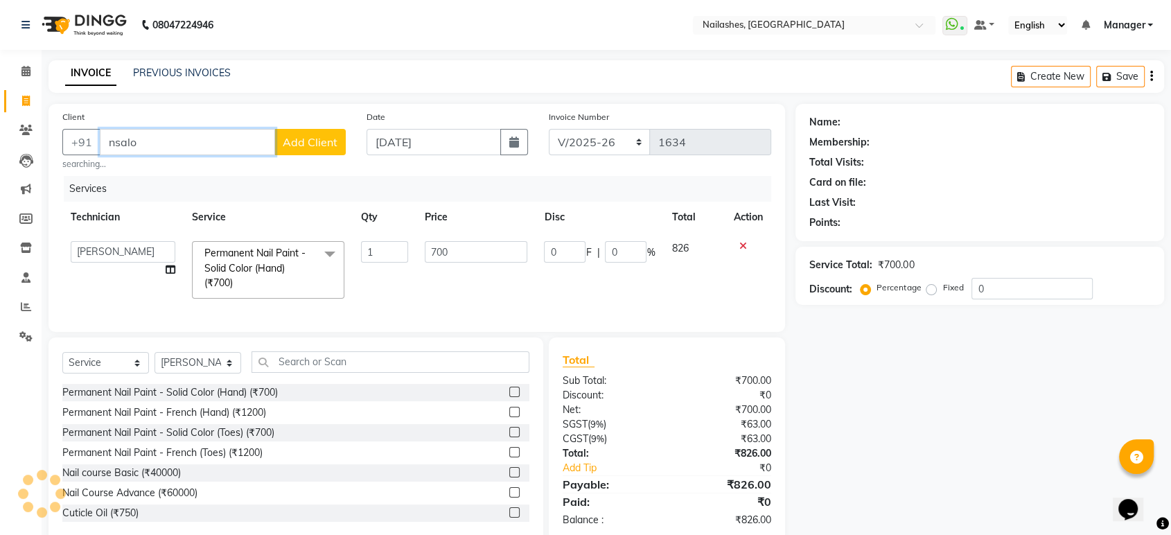
click at [206, 148] on input "nsalo" at bounding box center [187, 142] width 175 height 26
type input "n"
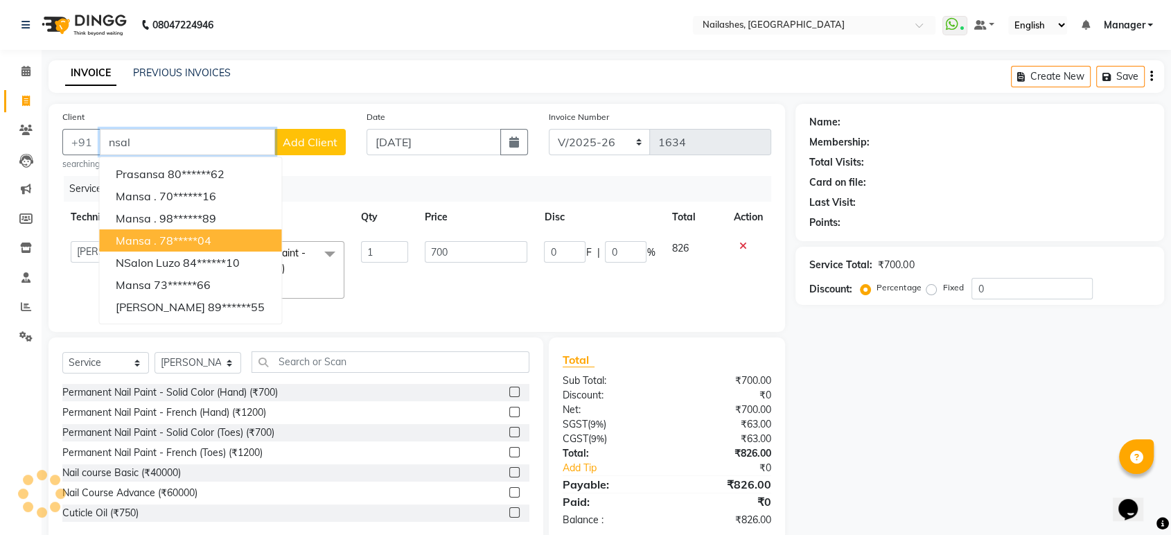
type input "nsal"
click at [356, 160] on div "Date [DATE]" at bounding box center [447, 139] width 182 height 61
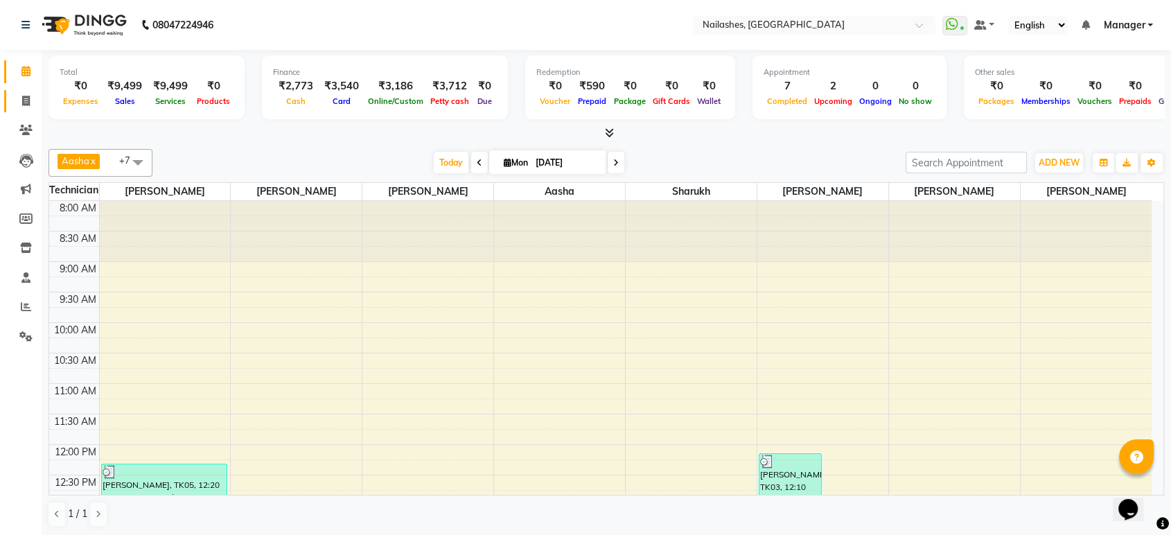
click at [11, 110] on link "Invoice" at bounding box center [20, 101] width 33 height 23
select select "service"
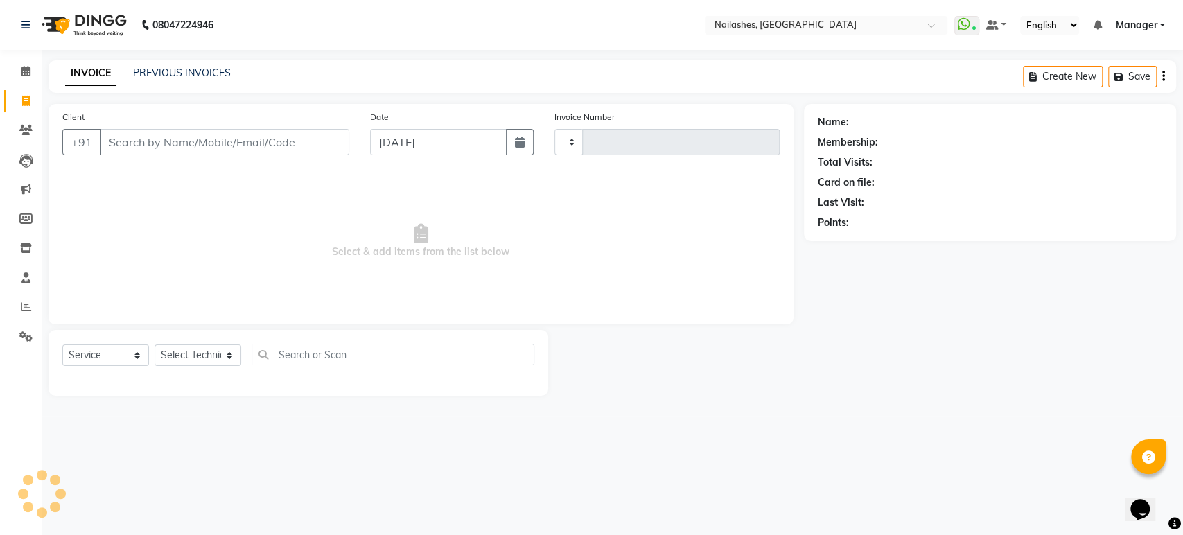
type input "1634"
select select "4251"
click at [236, 354] on select "Select Technician [PERSON_NAME] [PERSON_NAME] Asid deepak HANMI [PERSON_NAME] M…" at bounding box center [197, 354] width 87 height 21
click at [154, 344] on select "Select Technician [PERSON_NAME] [PERSON_NAME] Asid deepak HANMI [PERSON_NAME] M…" at bounding box center [197, 354] width 87 height 21
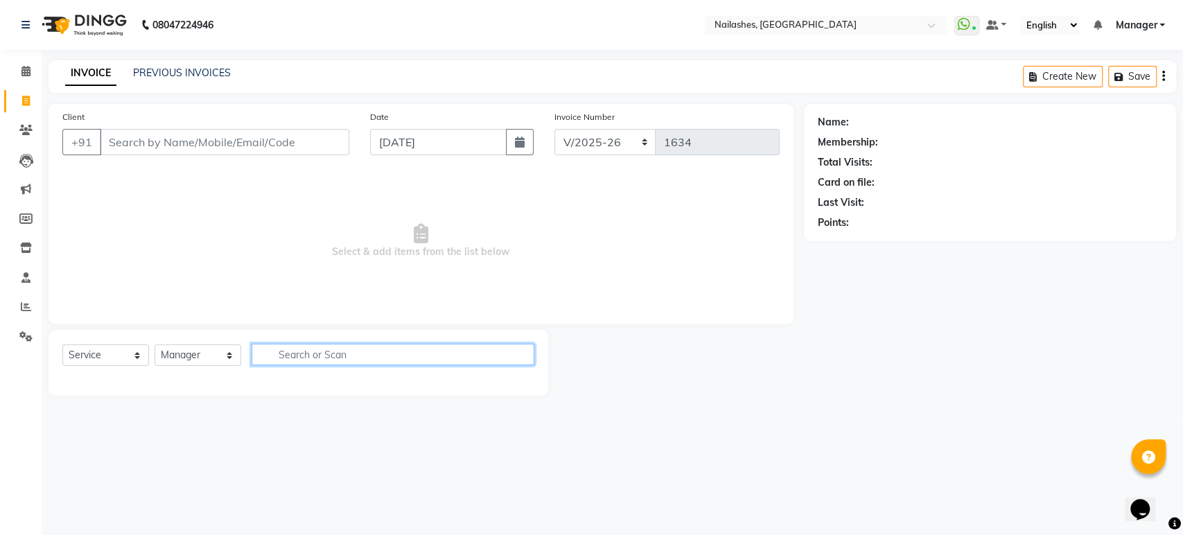
click at [429, 359] on input "text" at bounding box center [392, 354] width 283 height 21
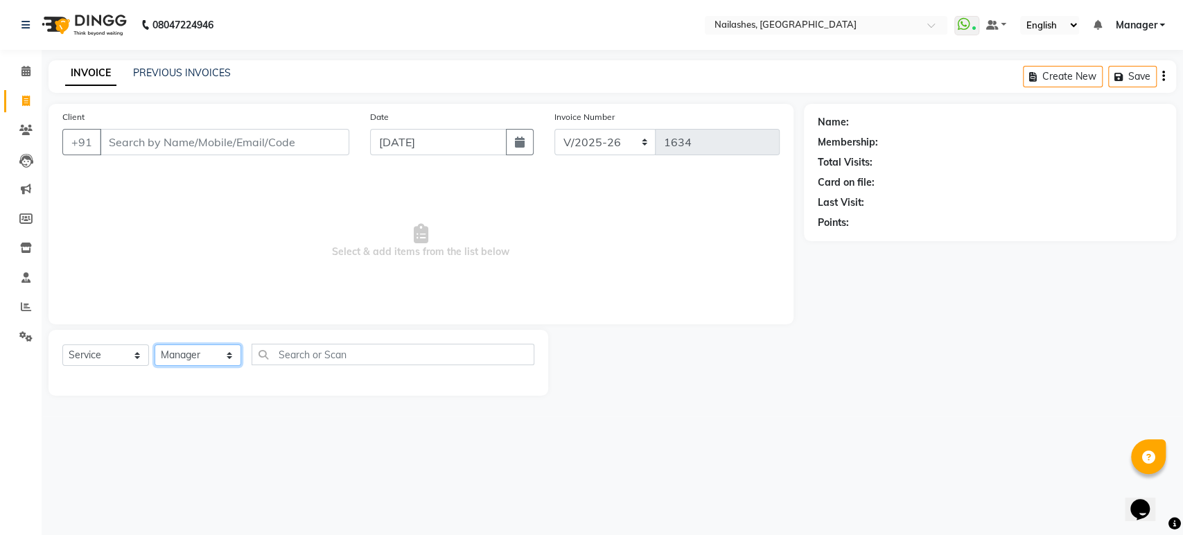
click at [228, 351] on select "Select Technician [PERSON_NAME] [PERSON_NAME] Asid deepak HANMI [PERSON_NAME] M…" at bounding box center [197, 354] width 87 height 21
select select "46952"
click at [154, 344] on select "Select Technician [PERSON_NAME] [PERSON_NAME] Asid deepak HANMI [PERSON_NAME] M…" at bounding box center [197, 354] width 87 height 21
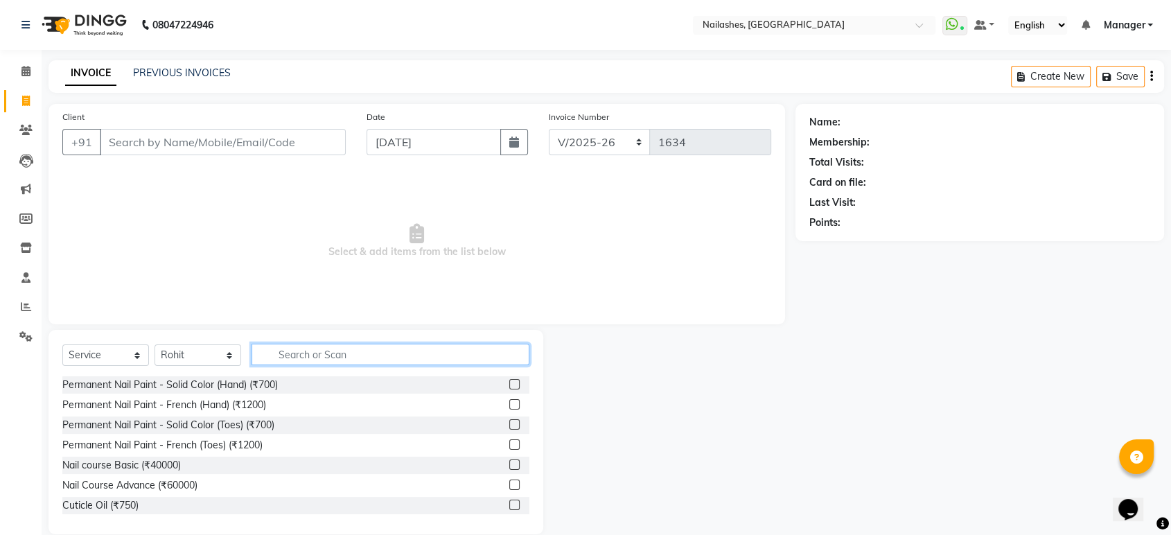
click at [414, 348] on input "text" at bounding box center [390, 354] width 278 height 21
type input "gel"
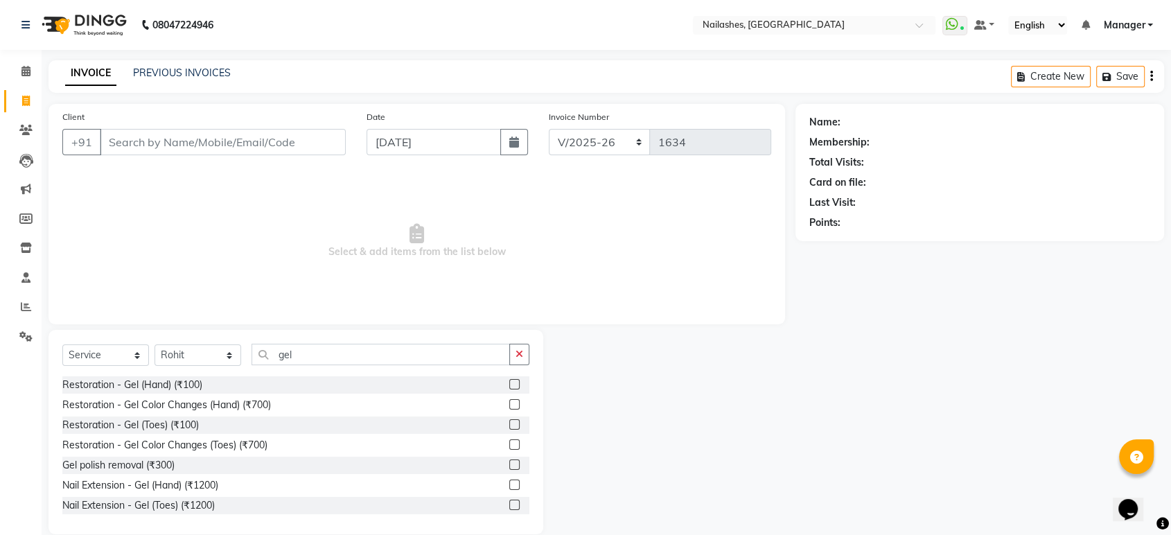
click at [509, 459] on label at bounding box center [514, 464] width 10 height 10
click at [509, 461] on input "checkbox" at bounding box center [513, 465] width 9 height 9
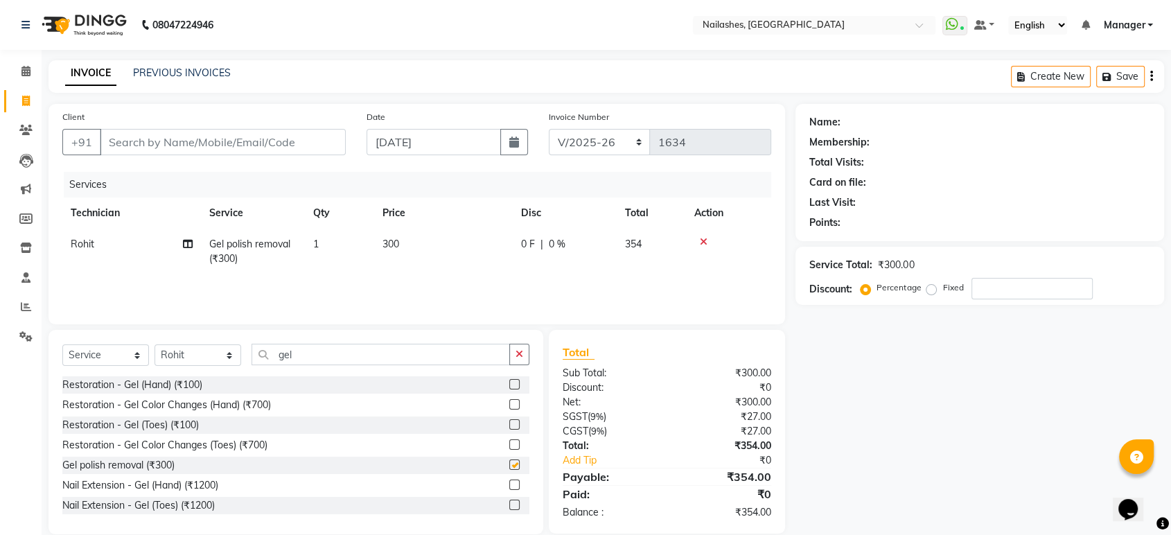
checkbox input "false"
click at [148, 150] on input "Client" at bounding box center [223, 142] width 246 height 26
type input "n"
type input "0"
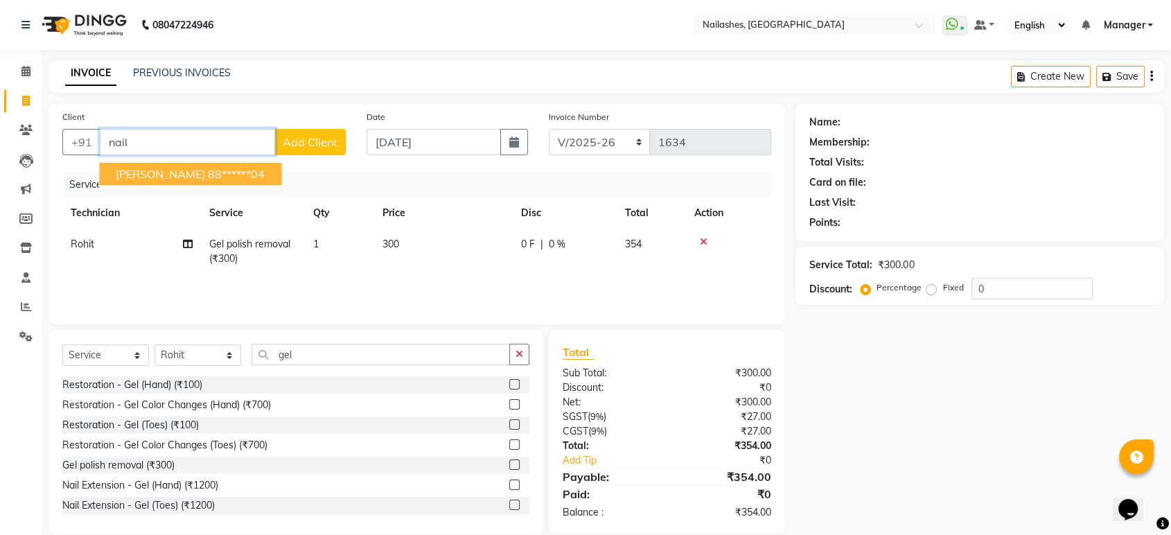
click at [153, 170] on span "[PERSON_NAME]" at bounding box center [160, 174] width 89 height 14
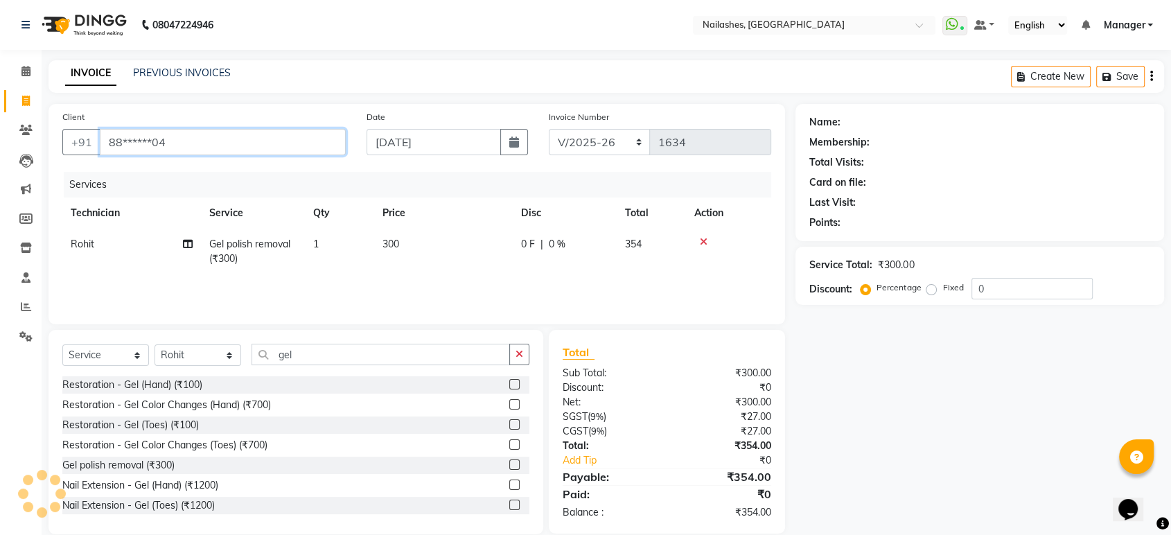
type input "88******04"
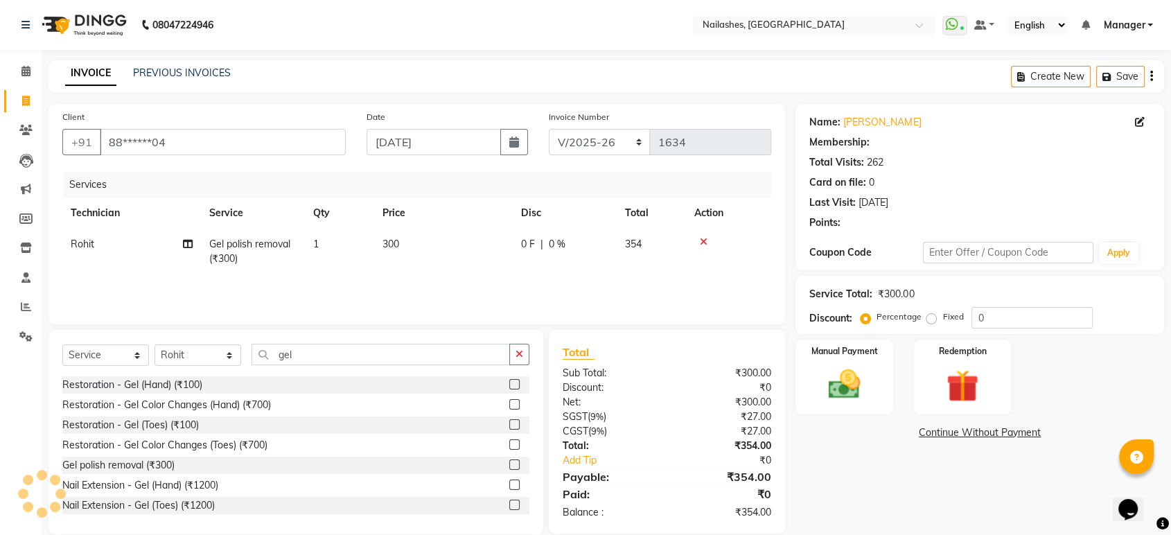
select select "1: Object"
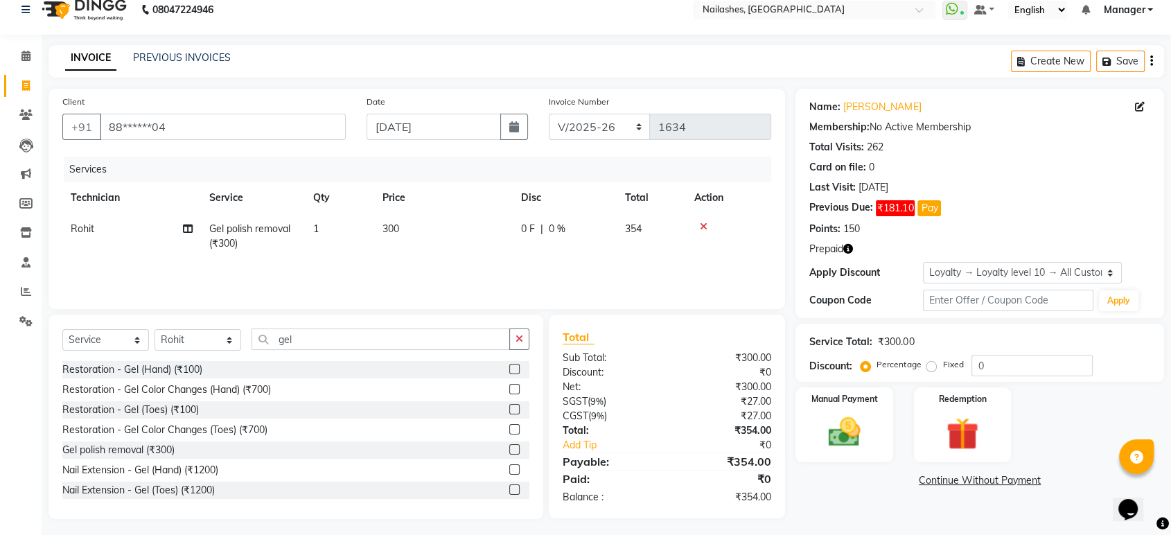
scroll to position [19, 0]
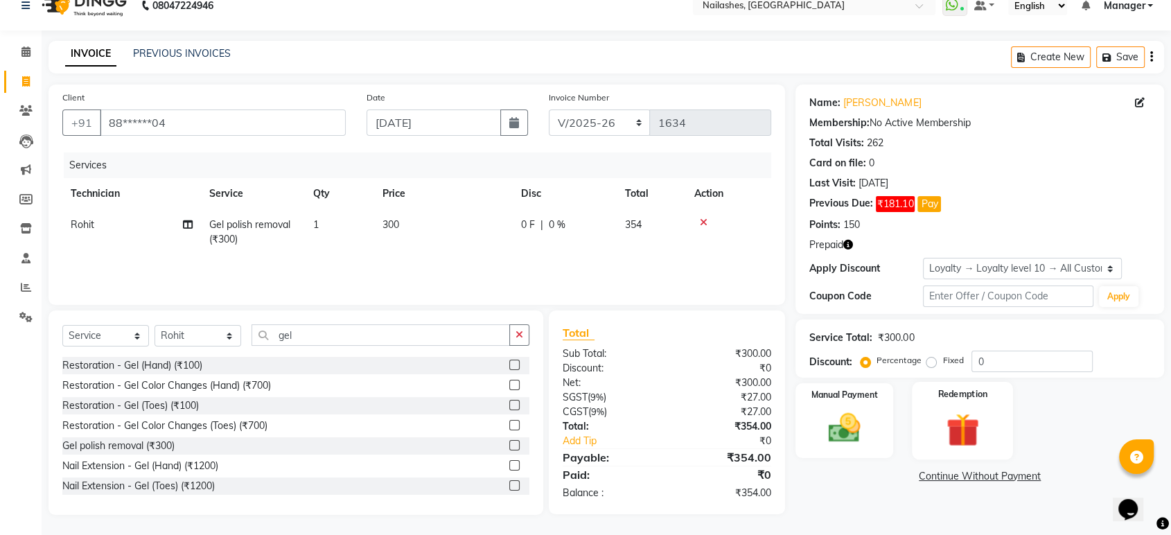
click at [988, 439] on img at bounding box center [962, 430] width 54 height 42
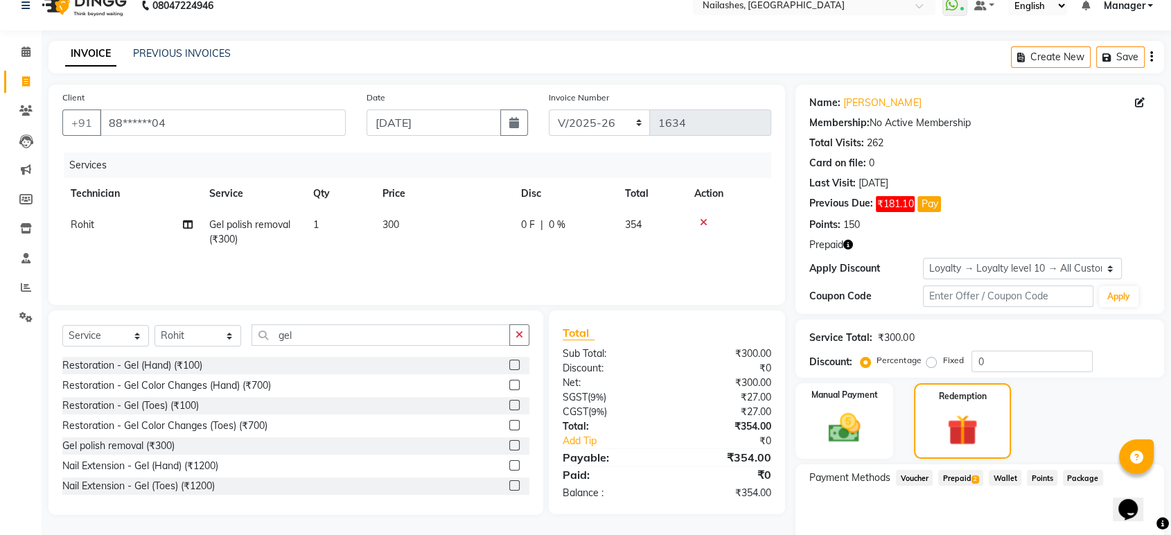
click at [847, 248] on icon "button" at bounding box center [848, 245] width 10 height 10
drag, startPoint x: 790, startPoint y: 249, endPoint x: 823, endPoint y: 251, distance: 33.3
click at [823, 251] on span "(₹30,837.20)" at bounding box center [801, 250] width 56 height 11
click at [851, 245] on icon "button" at bounding box center [848, 245] width 10 height 10
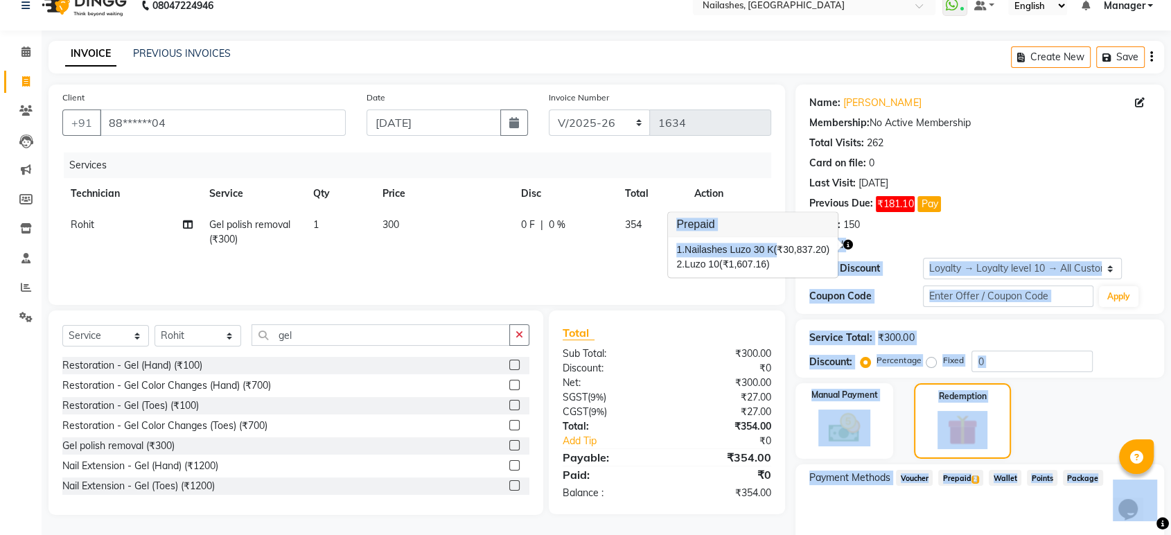
drag, startPoint x: 781, startPoint y: 249, endPoint x: 839, endPoint y: 250, distance: 57.5
click at [839, 250] on body "08047224946 Select Location × Nailashes, Electronics City WhatsApp Status ✕ Sta…" at bounding box center [585, 248] width 1171 height 535
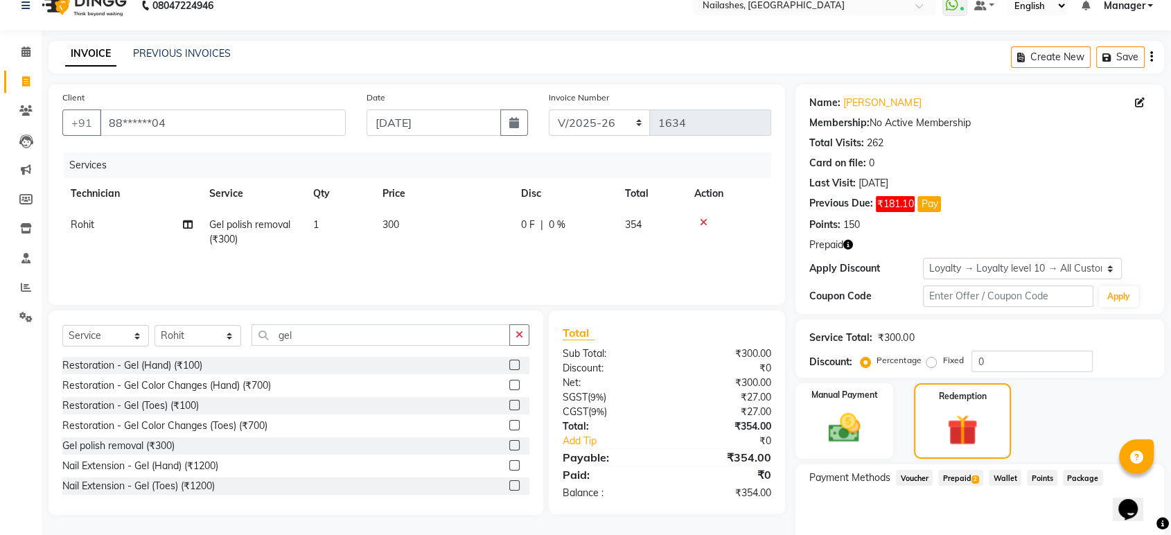
click at [944, 233] on div "Name: Nailashes Luzo Membership: No Active Membership Total Visits: 262 Card on…" at bounding box center [979, 199] width 369 height 229
click at [973, 479] on span "2" at bounding box center [975, 479] width 8 height 8
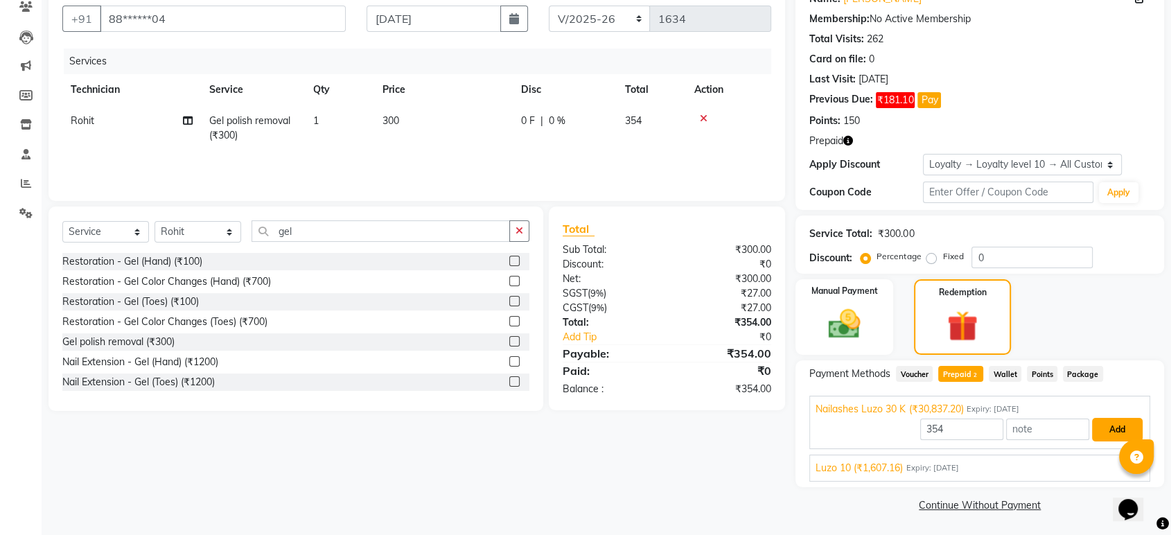
click at [1131, 431] on button "Add" at bounding box center [1117, 430] width 51 height 24
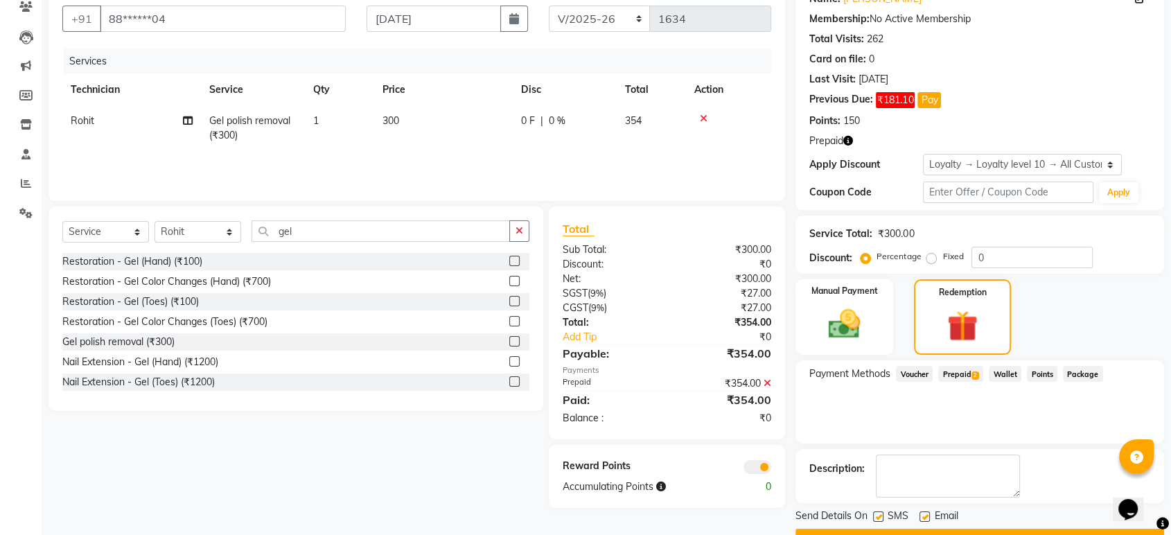
scroll to position [159, 0]
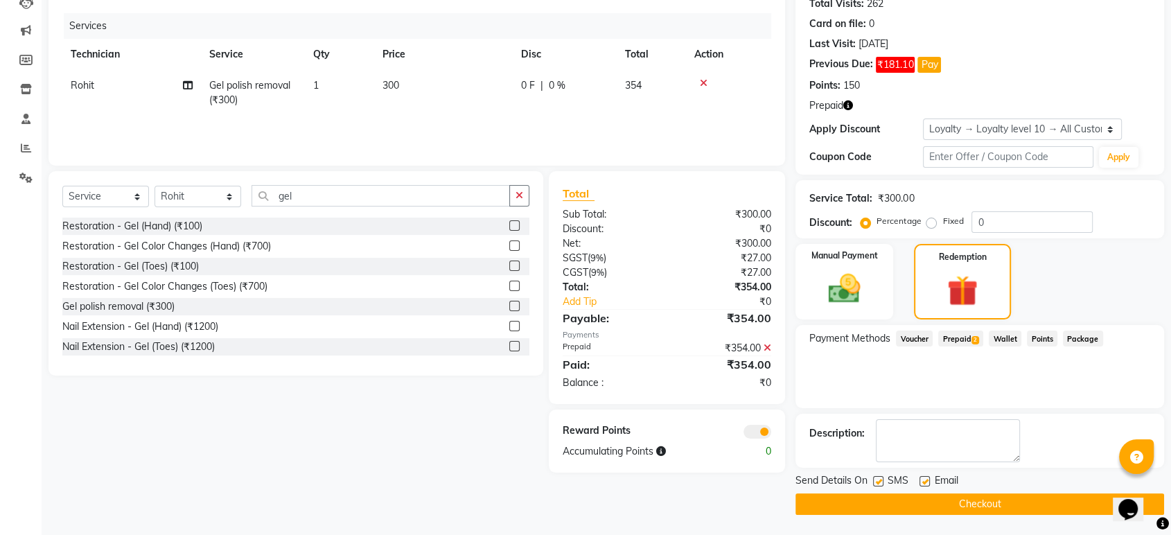
click at [1085, 499] on button "Checkout" at bounding box center [979, 503] width 369 height 21
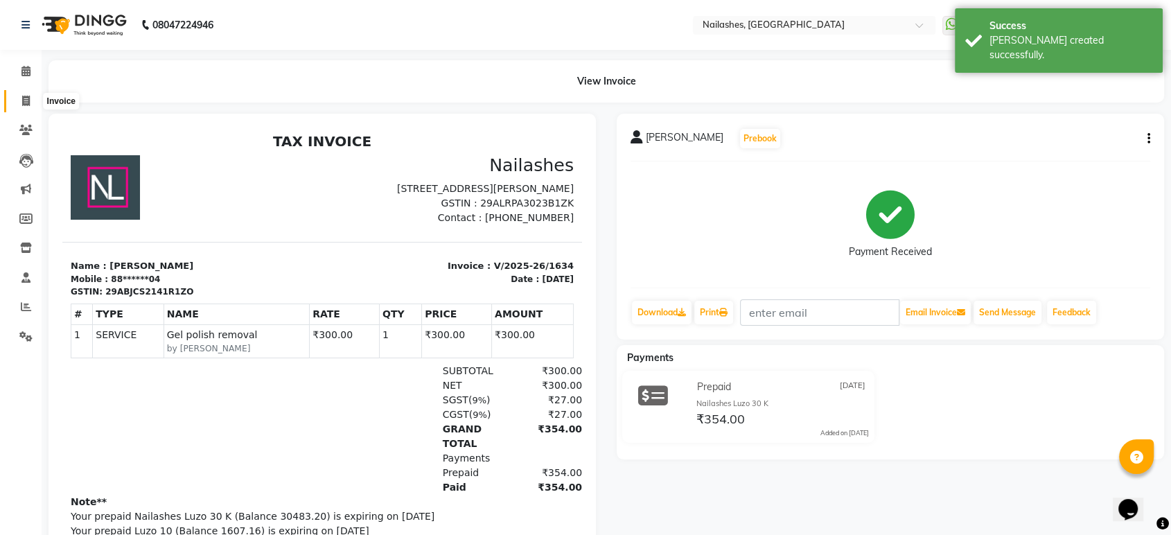
click at [22, 101] on icon at bounding box center [26, 101] width 8 height 10
select select "service"
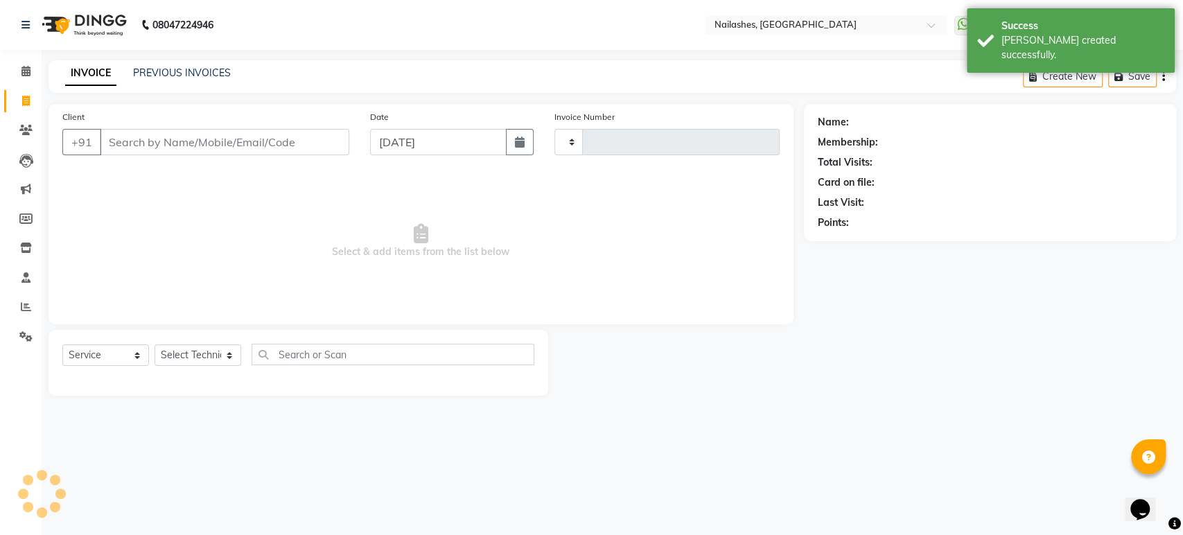
type input "1635"
select select "4251"
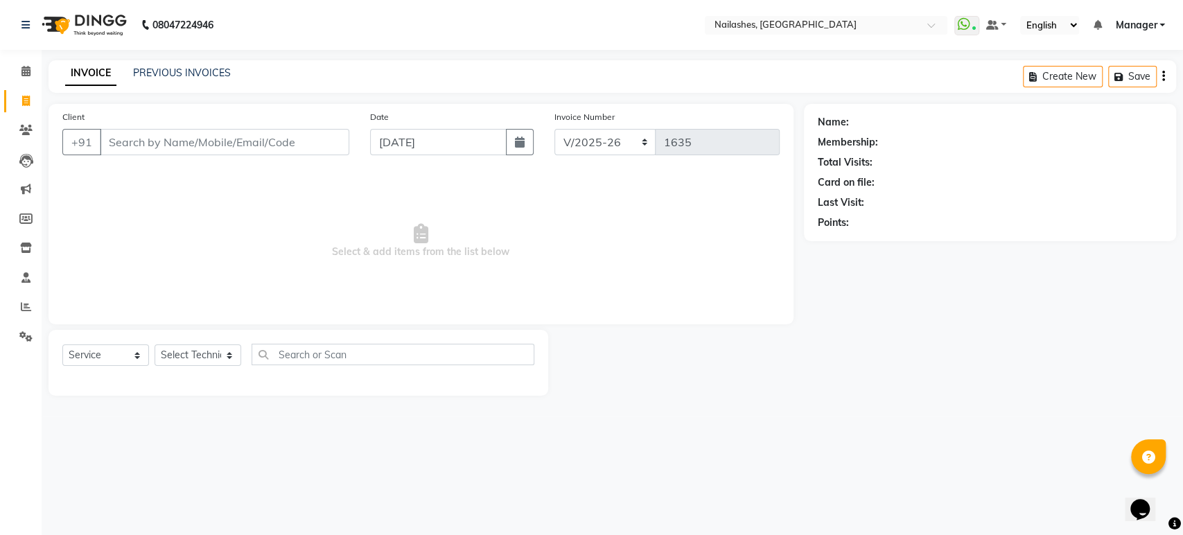
click at [256, 140] on input "Client" at bounding box center [224, 142] width 249 height 26
type input "n"
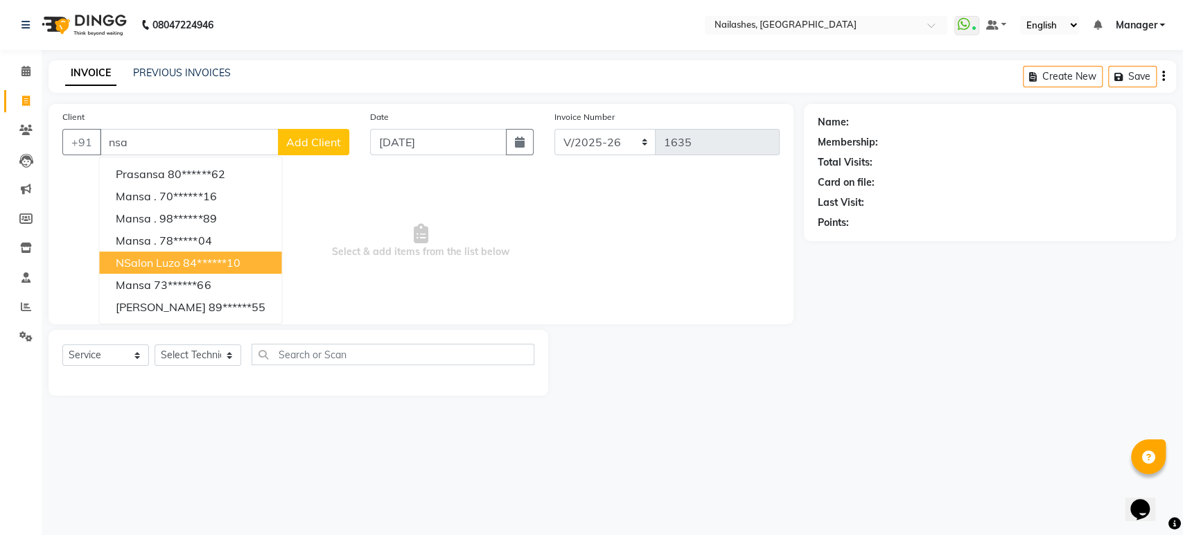
click at [226, 268] on ngb-highlight "84******10" at bounding box center [211, 263] width 57 height 14
type input "84******10"
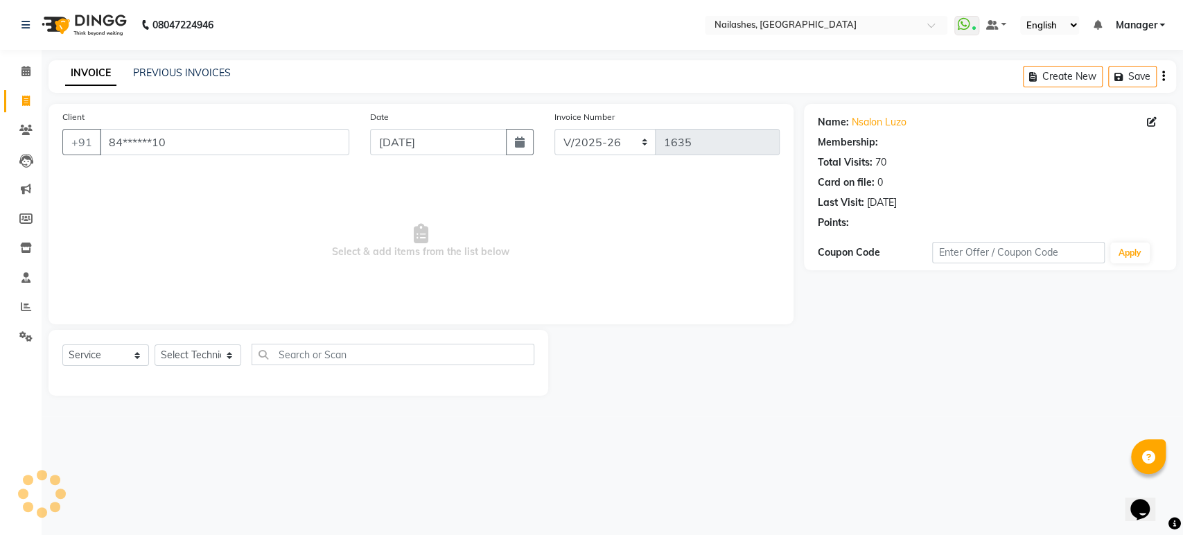
select select "1: Object"
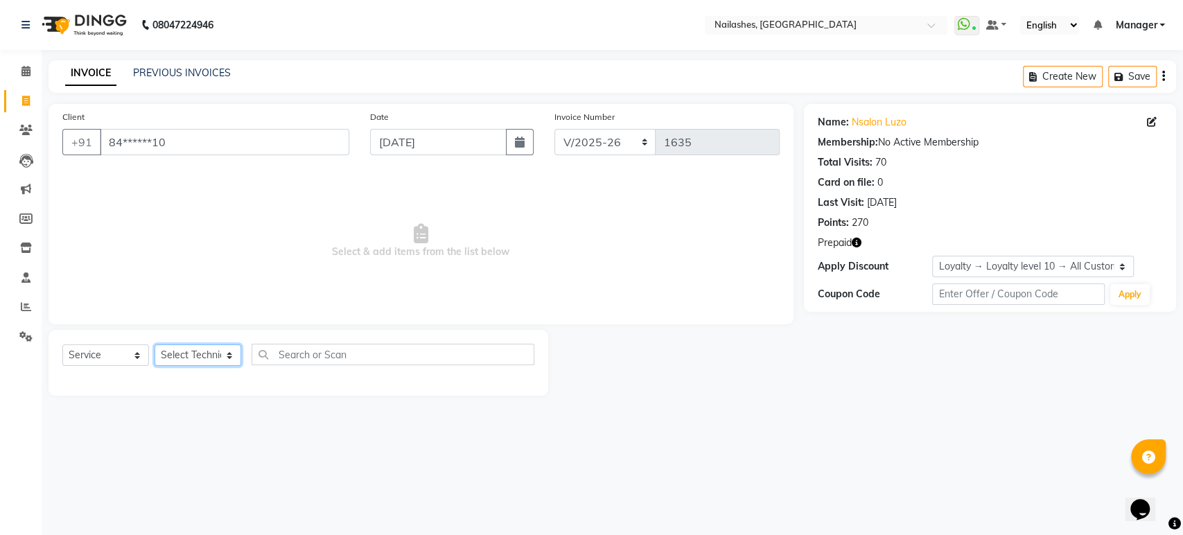
click at [232, 354] on select "Select Technician [PERSON_NAME] [PERSON_NAME] Asid deepak HANMI [PERSON_NAME] M…" at bounding box center [197, 354] width 87 height 21
select select "67180"
click at [154, 344] on select "Select Technician [PERSON_NAME] [PERSON_NAME] Asid deepak HANMI [PERSON_NAME] M…" at bounding box center [197, 354] width 87 height 21
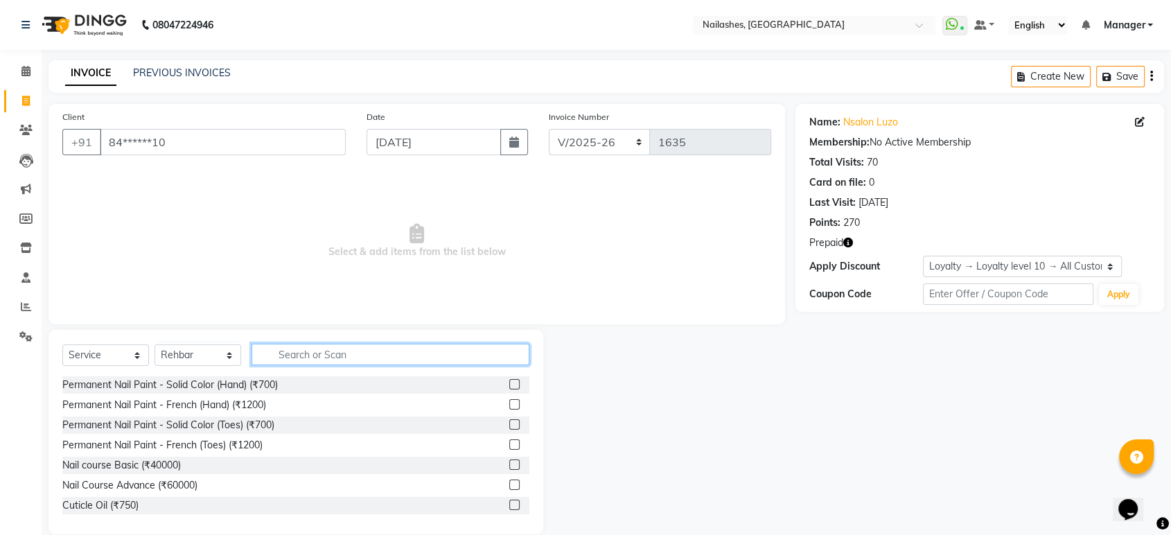
click at [358, 356] on input "text" at bounding box center [390, 354] width 278 height 21
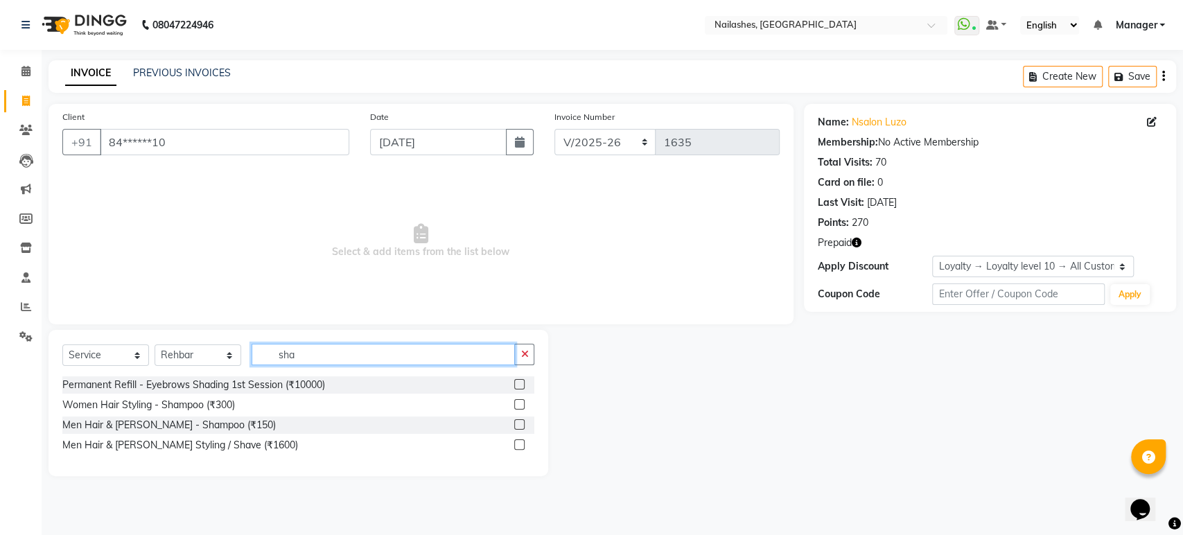
type input "sha"
click at [520, 425] on label at bounding box center [519, 424] width 10 height 10
click at [520, 425] on input "checkbox" at bounding box center [518, 425] width 9 height 9
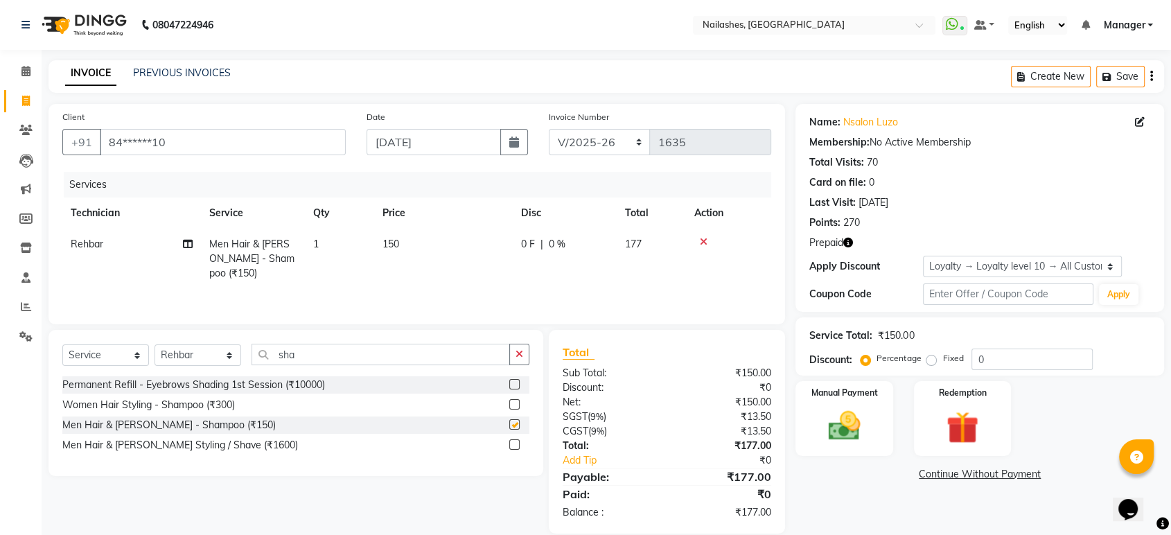
checkbox input "false"
click at [411, 241] on td "150" at bounding box center [443, 259] width 139 height 60
select select "67180"
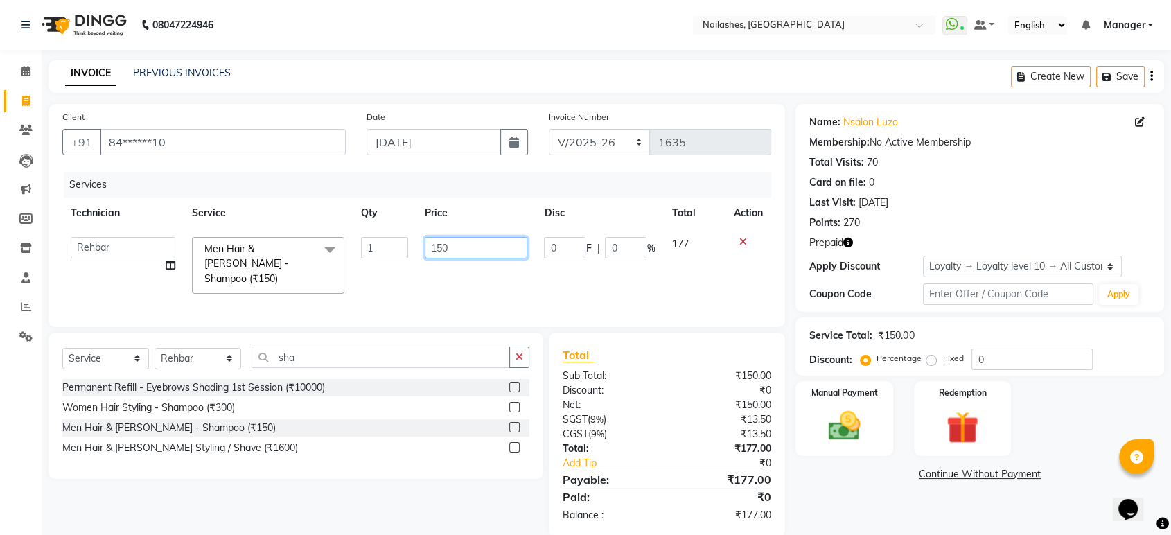
click at [452, 250] on input "150" at bounding box center [476, 247] width 103 height 21
type input "1"
type input "200"
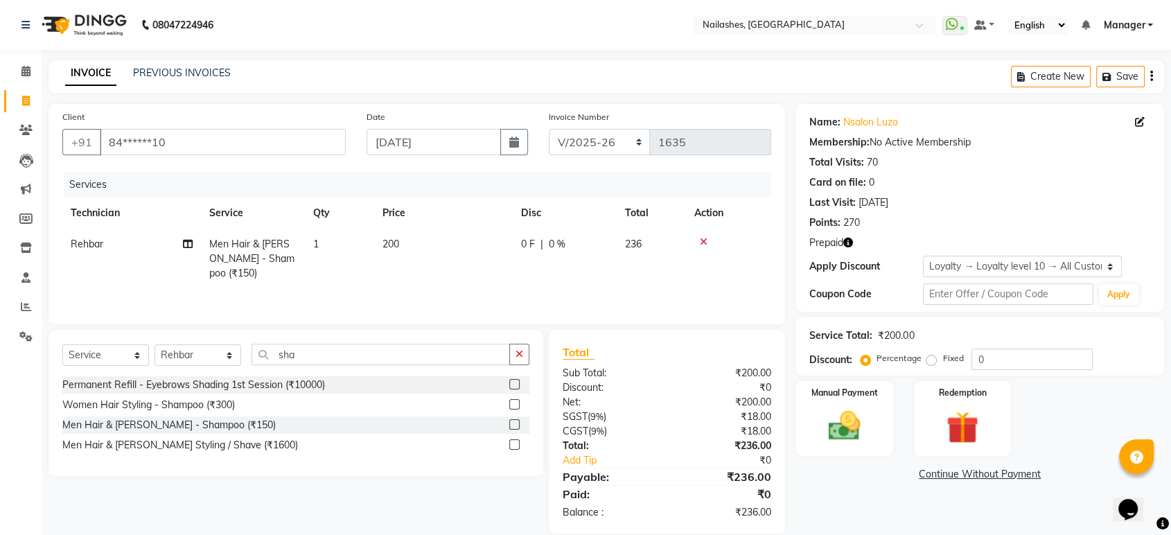
click at [610, 287] on div "Services Technician Service Qty Price Disc Total Action Rehbar Men Hair & Beard…" at bounding box center [416, 241] width 709 height 139
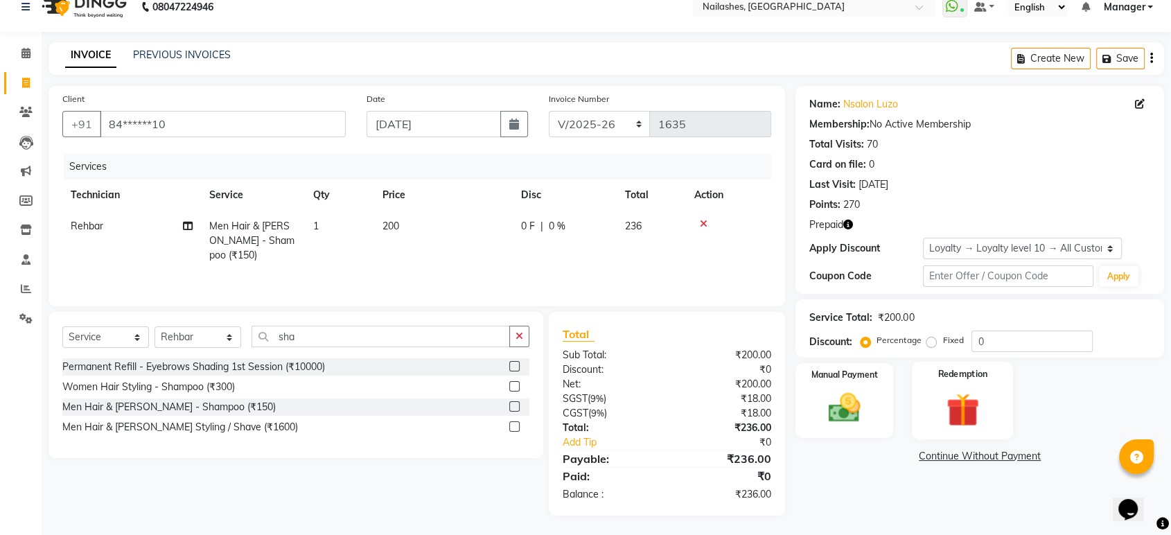
click at [968, 407] on img at bounding box center [962, 410] width 54 height 42
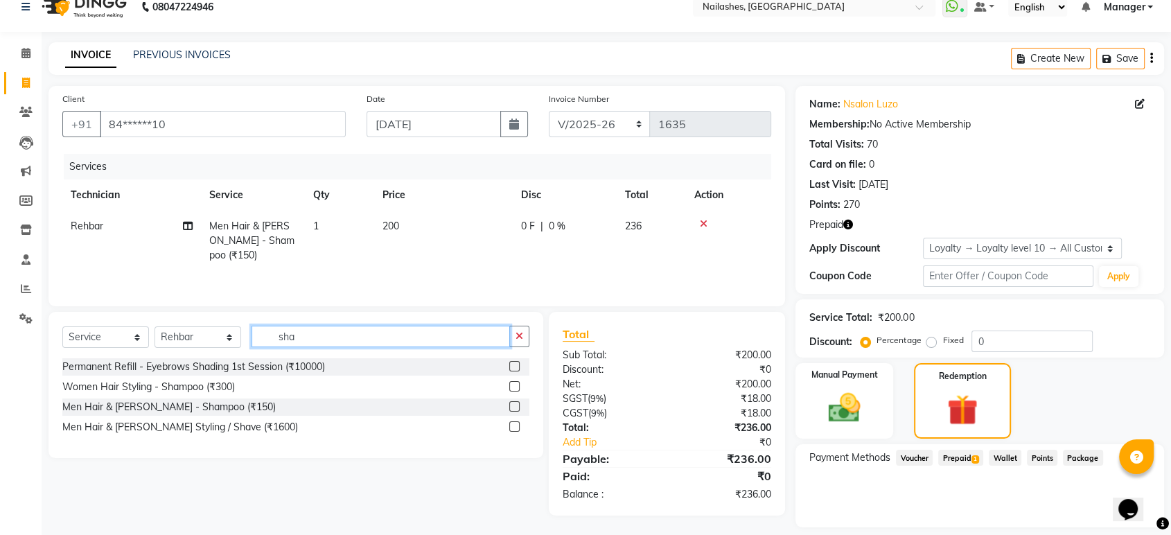
click at [417, 332] on input "sha" at bounding box center [380, 336] width 258 height 21
type input "s"
type input "hair was"
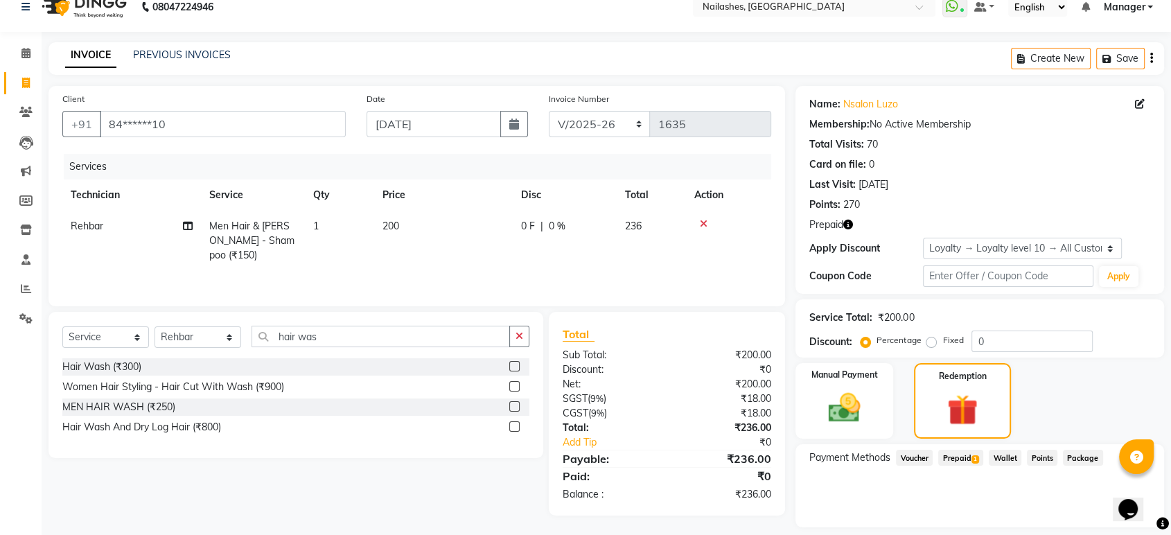
click at [515, 406] on label at bounding box center [514, 406] width 10 height 10
click at [515, 406] on input "checkbox" at bounding box center [513, 406] width 9 height 9
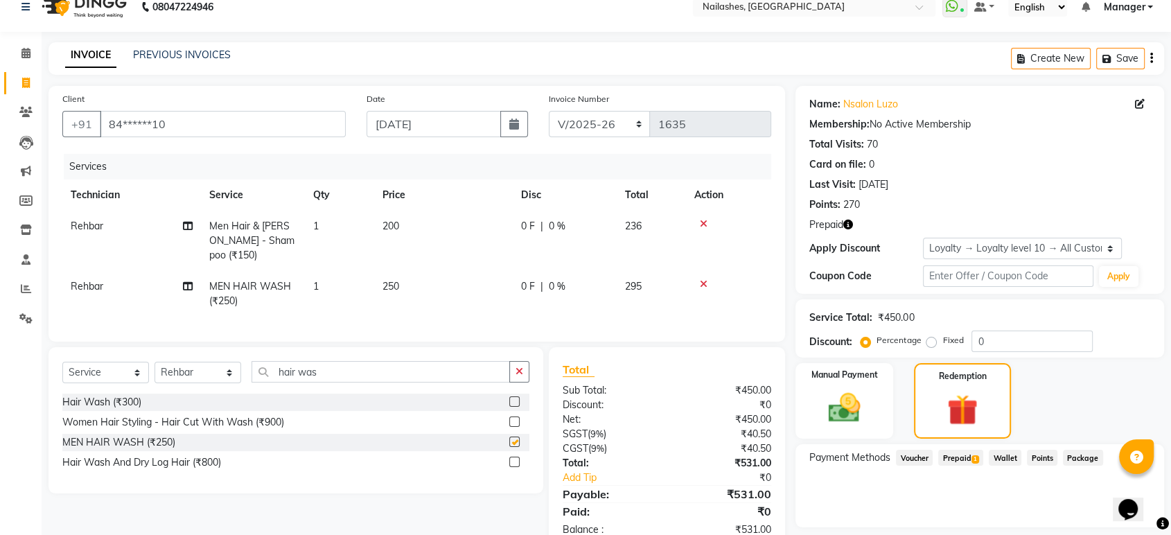
checkbox input "false"
click at [702, 219] on icon at bounding box center [704, 224] width 8 height 10
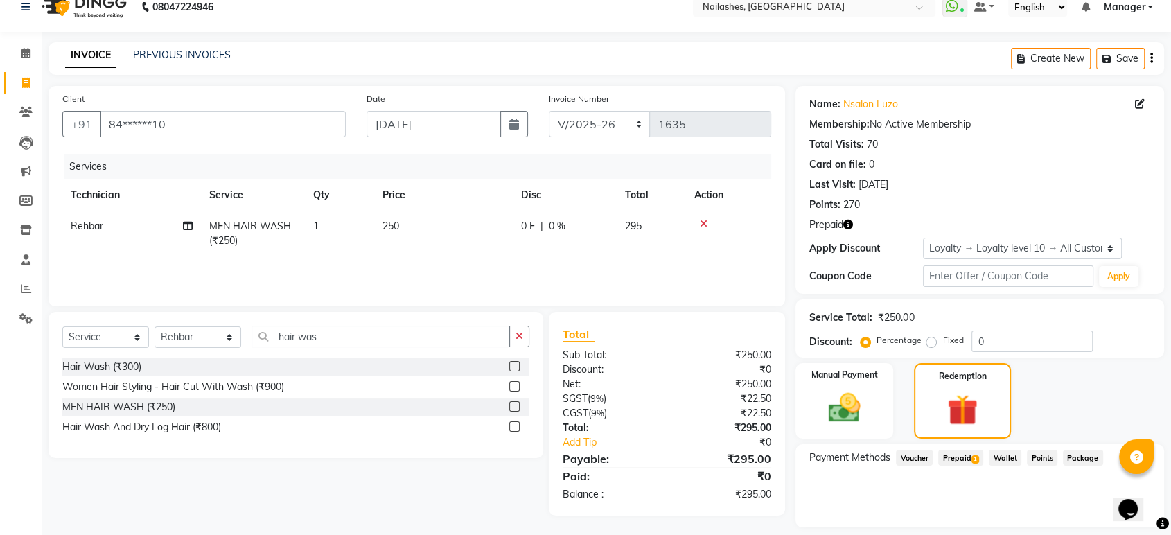
click at [410, 226] on td "250" at bounding box center [443, 234] width 139 height 46
select select "67180"
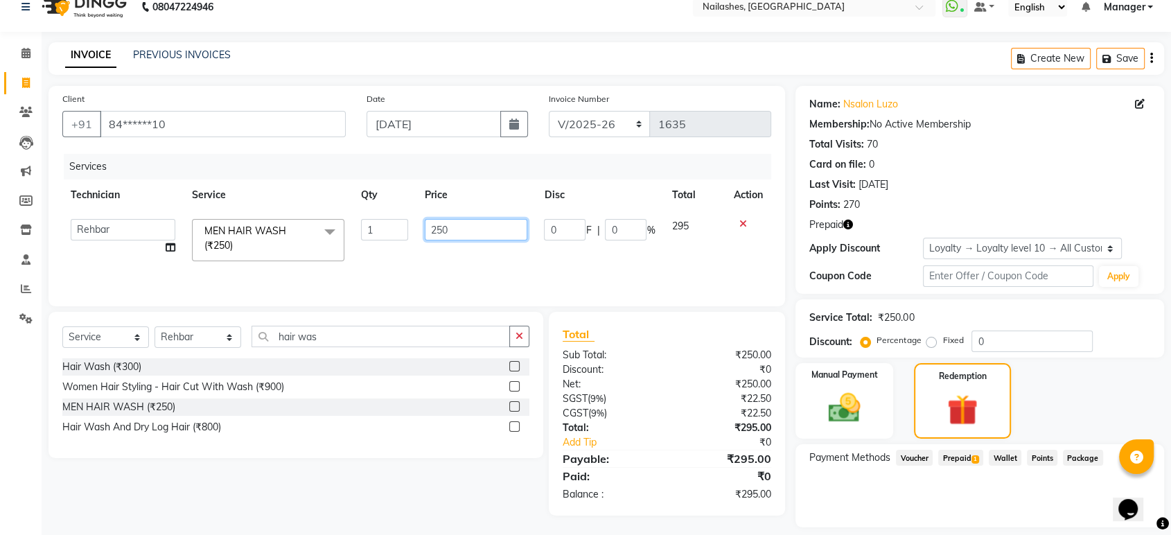
click at [472, 232] on input "250" at bounding box center [476, 229] width 103 height 21
type input "200"
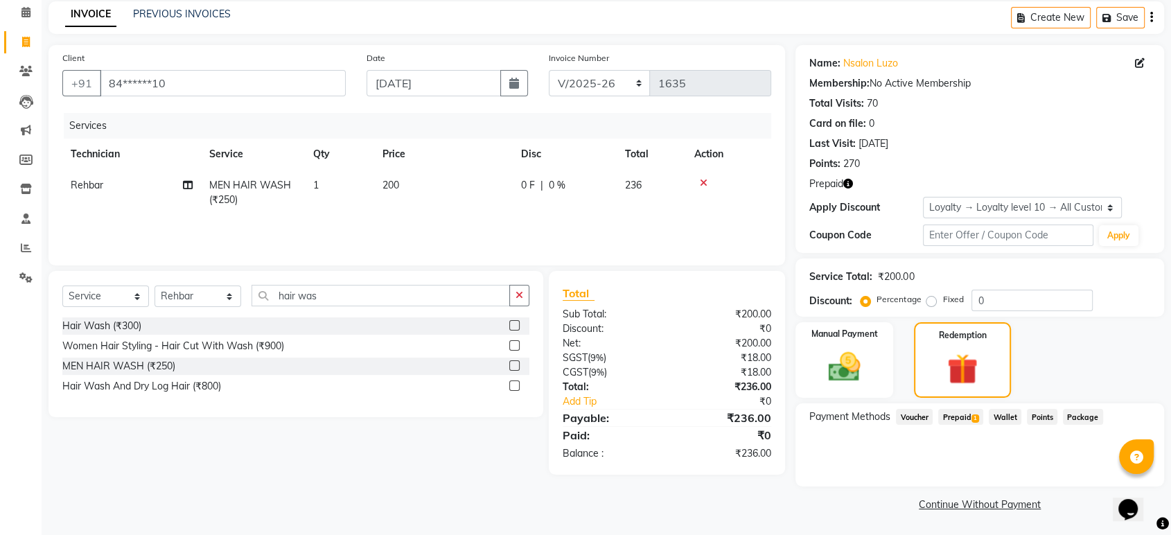
click at [969, 412] on span "Prepaid 1" at bounding box center [960, 417] width 45 height 16
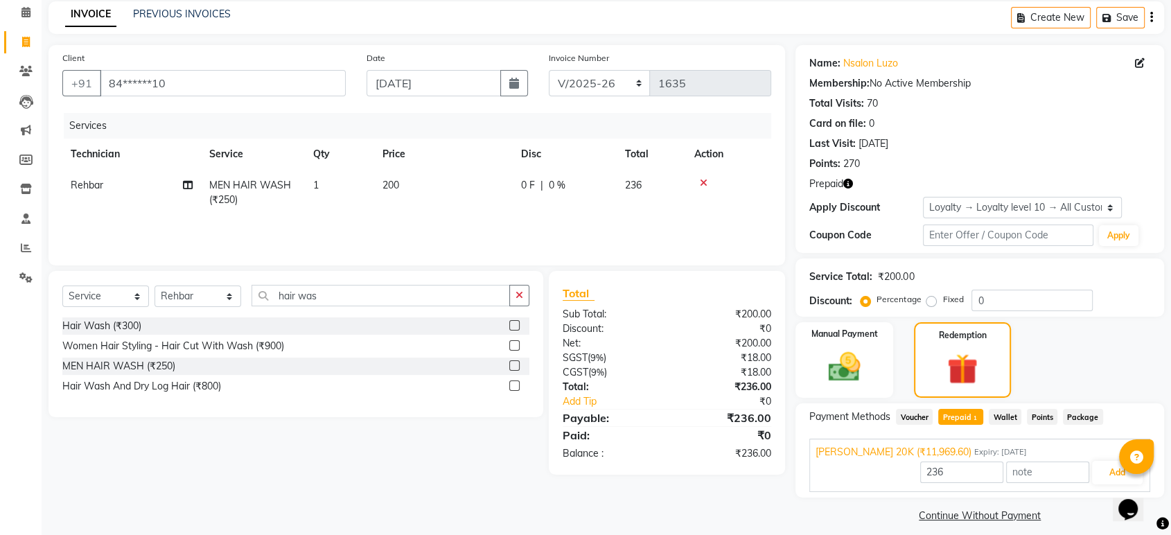
scroll to position [70, 0]
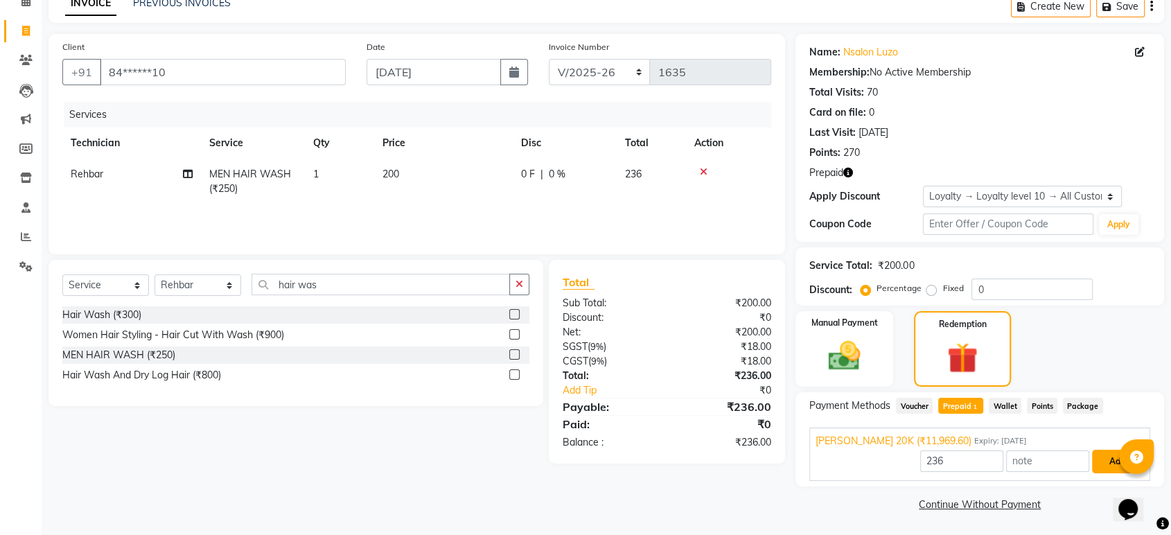
click at [1115, 468] on button "Add" at bounding box center [1117, 462] width 51 height 24
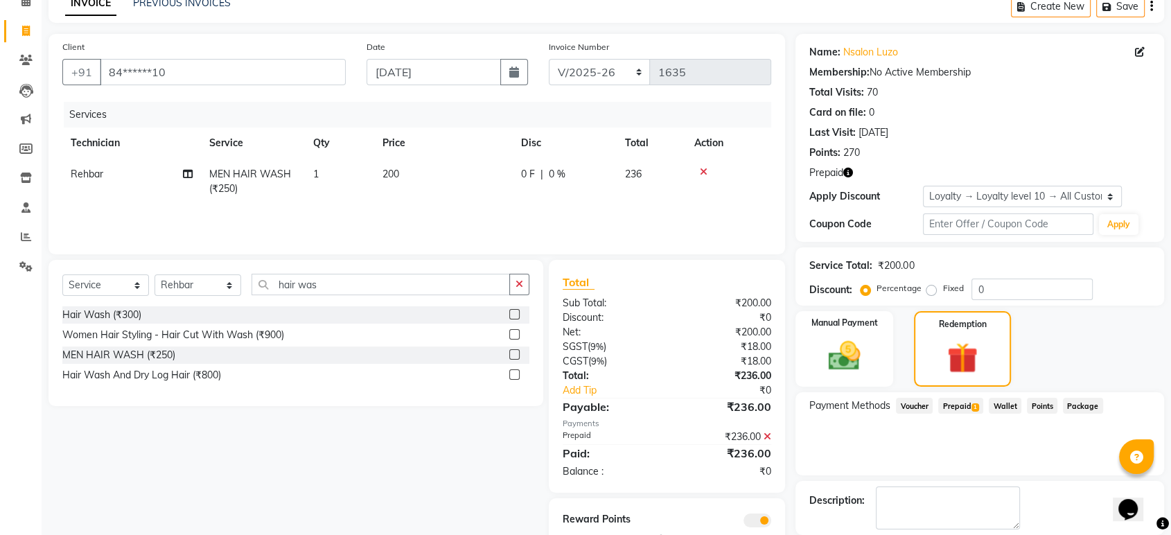
scroll to position [137, 0]
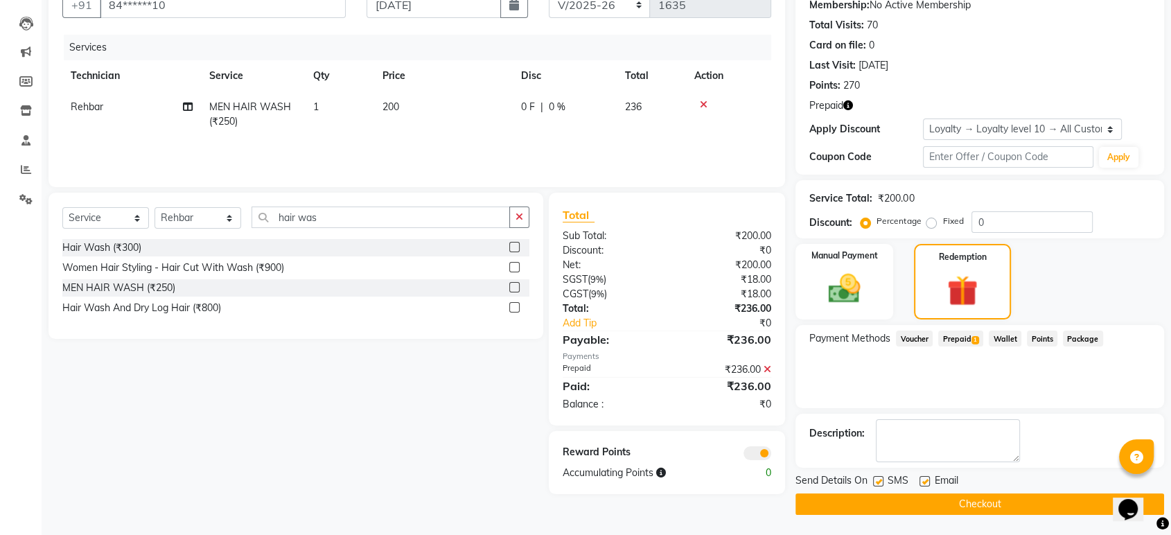
click at [1042, 502] on button "Checkout" at bounding box center [979, 503] width 369 height 21
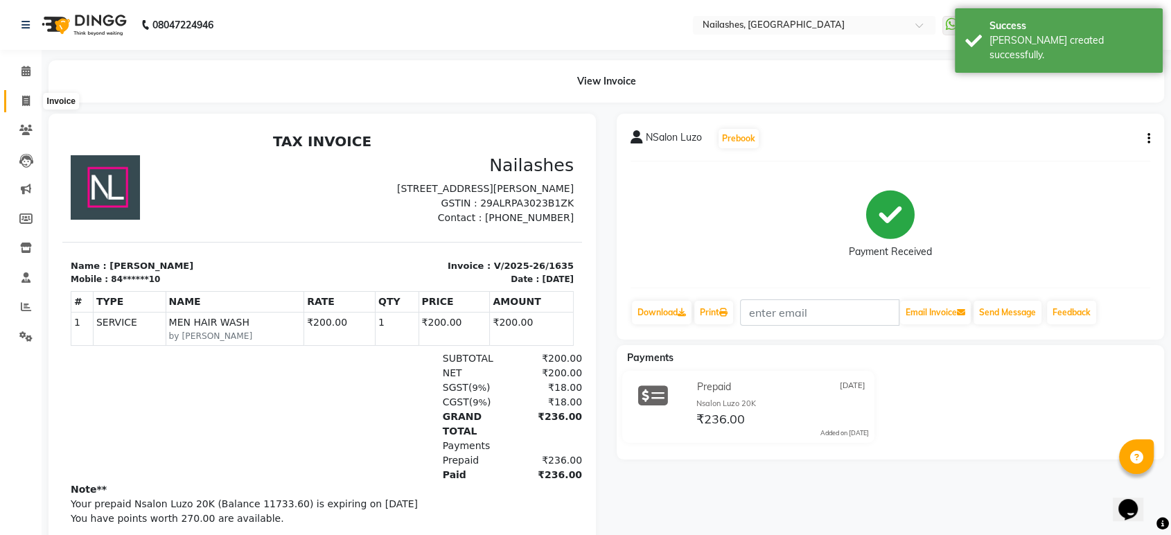
click at [27, 99] on icon at bounding box center [26, 101] width 8 height 10
select select "service"
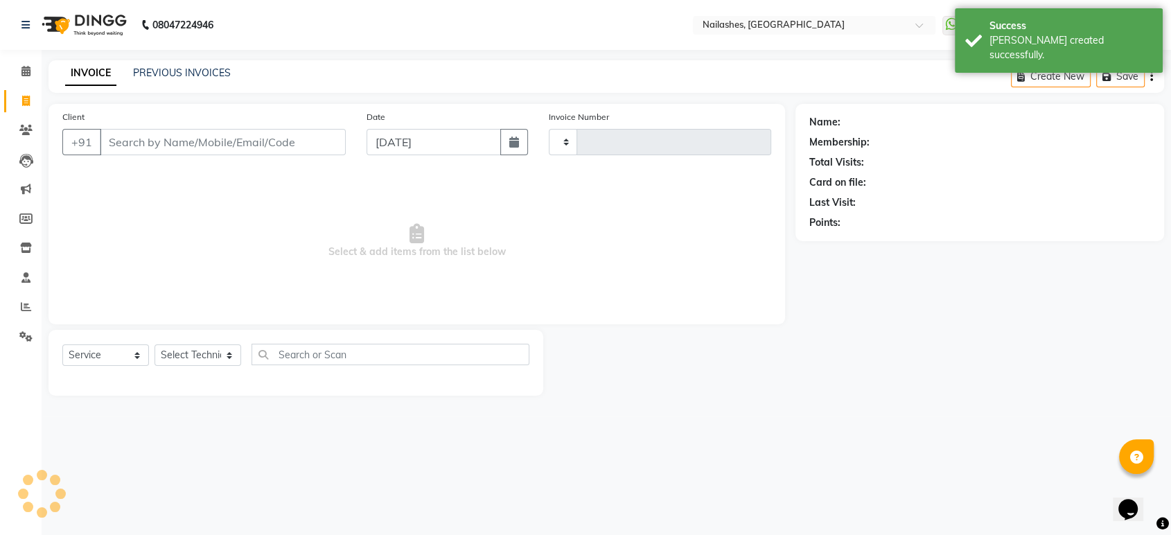
type input "1636"
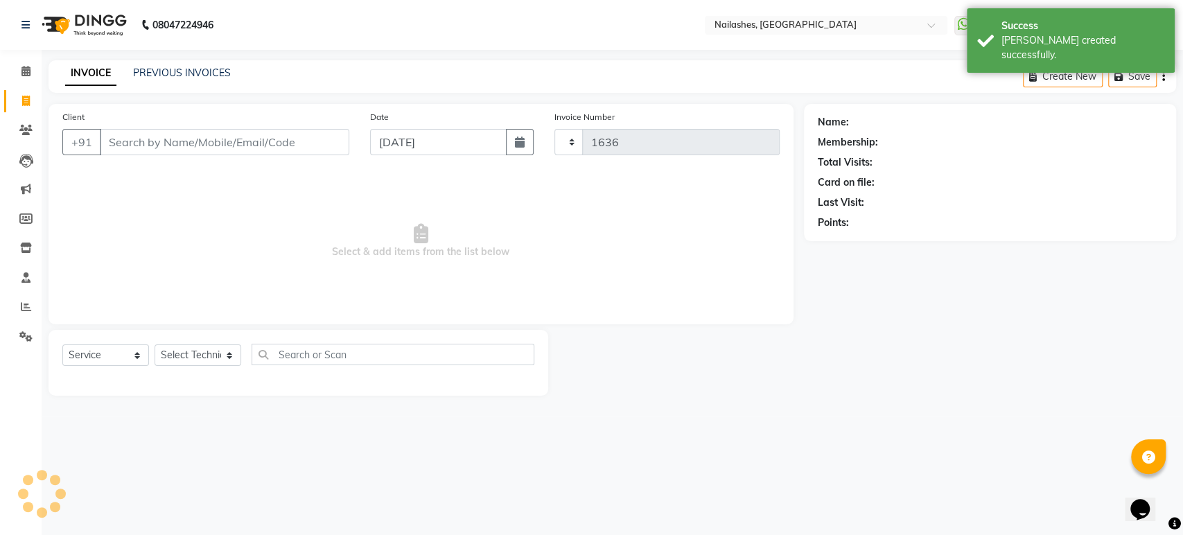
select select "4251"
click at [188, 150] on input "Client" at bounding box center [224, 142] width 249 height 26
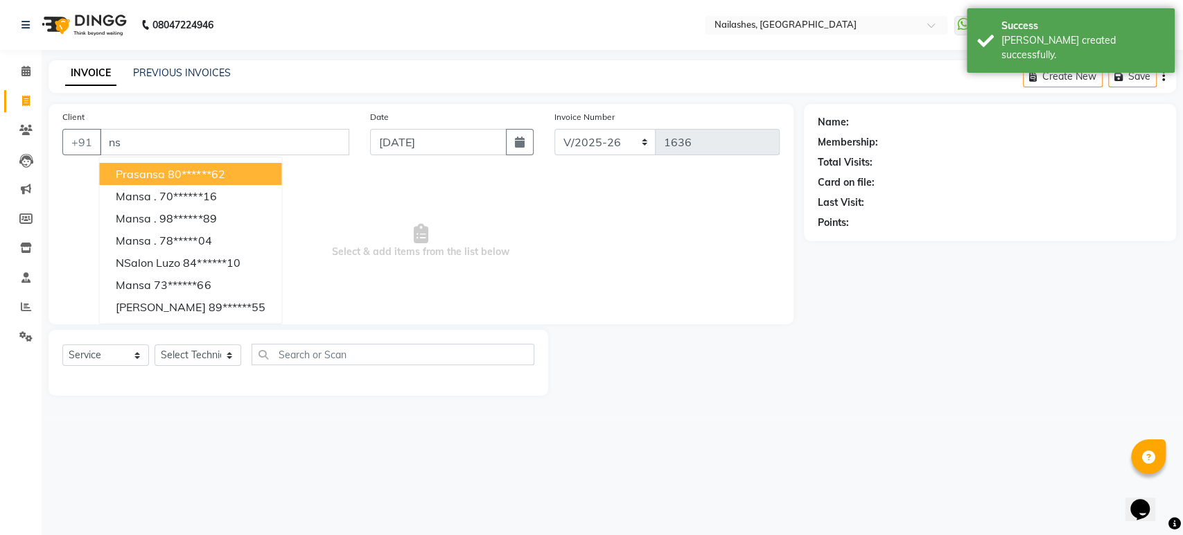
type input "n"
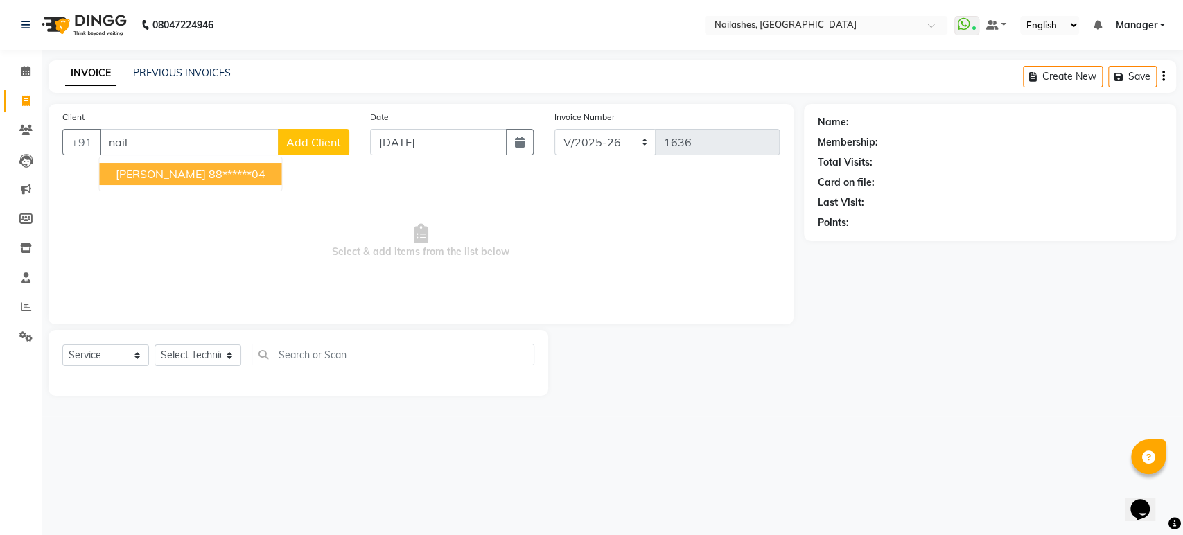
click at [208, 172] on ngb-highlight "88******04" at bounding box center [236, 174] width 57 height 14
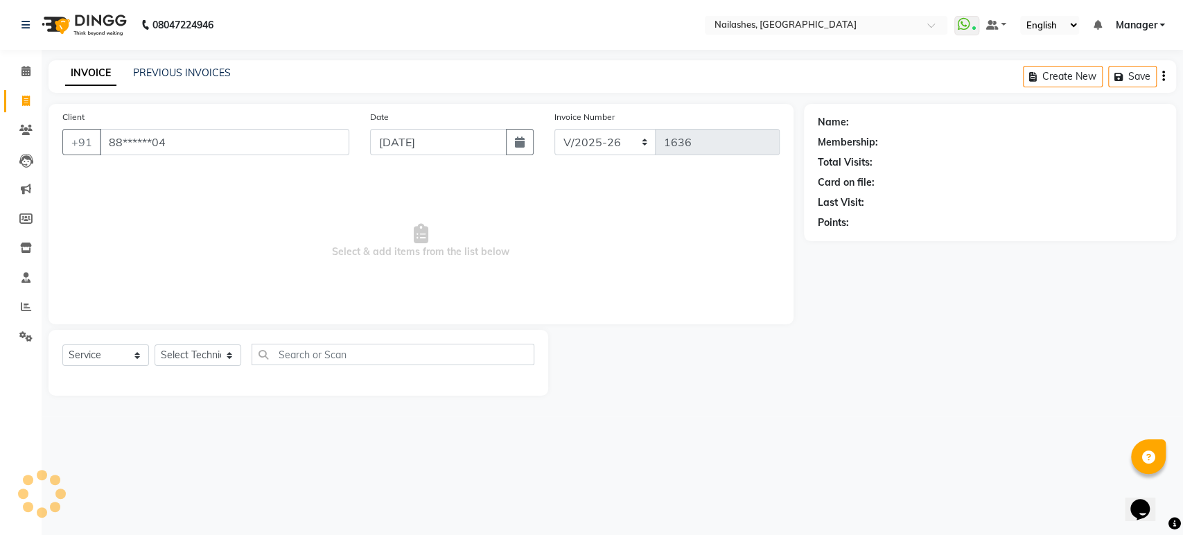
type input "88******04"
select select "1: Object"
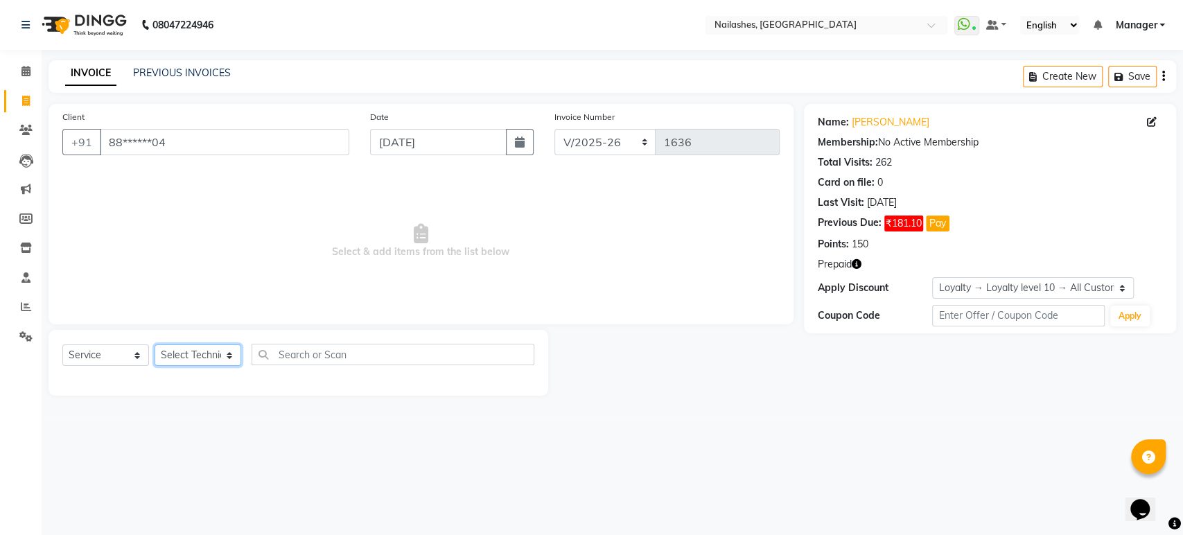
click at [232, 353] on select "Select Technician [PERSON_NAME] [PERSON_NAME] Asid deepak HANMI [PERSON_NAME] M…" at bounding box center [197, 354] width 87 height 21
select select "80924"
click at [154, 344] on select "Select Technician [PERSON_NAME] [PERSON_NAME] Asid deepak HANMI [PERSON_NAME] M…" at bounding box center [197, 354] width 87 height 21
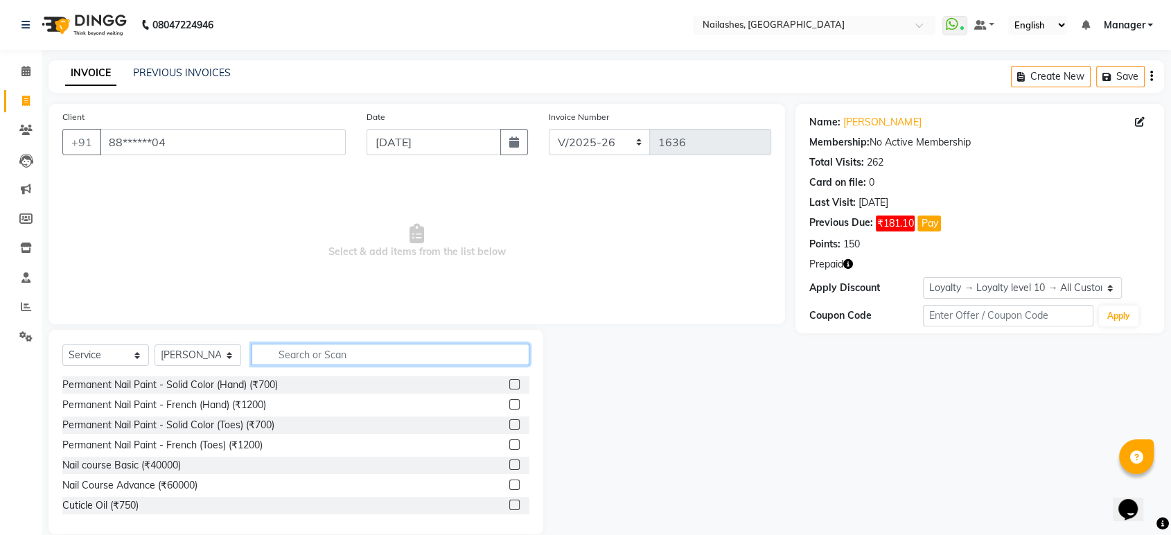
drag, startPoint x: 321, startPoint y: 354, endPoint x: 505, endPoint y: 383, distance: 185.9
click at [505, 383] on div "Select Service Product Membership Package Voucher Prepaid Gift Card Select Tech…" at bounding box center [295, 432] width 495 height 204
click at [509, 383] on label at bounding box center [514, 384] width 10 height 10
click at [509, 383] on input "checkbox" at bounding box center [513, 384] width 9 height 9
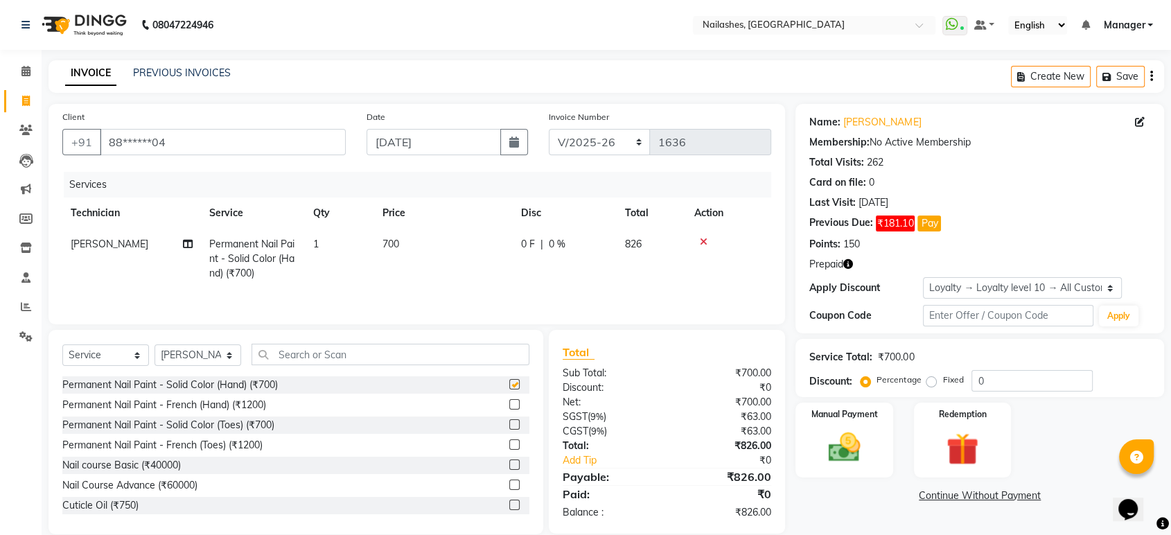
checkbox input "false"
click at [227, 356] on select "Select Technician [PERSON_NAME] [PERSON_NAME] Asid deepak HANMI [PERSON_NAME] M…" at bounding box center [197, 354] width 87 height 21
select select "67180"
click at [154, 346] on select "Select Technician [PERSON_NAME] [PERSON_NAME] Asid deepak HANMI [PERSON_NAME] M…" at bounding box center [197, 354] width 87 height 21
click at [337, 360] on input "text" at bounding box center [390, 354] width 278 height 21
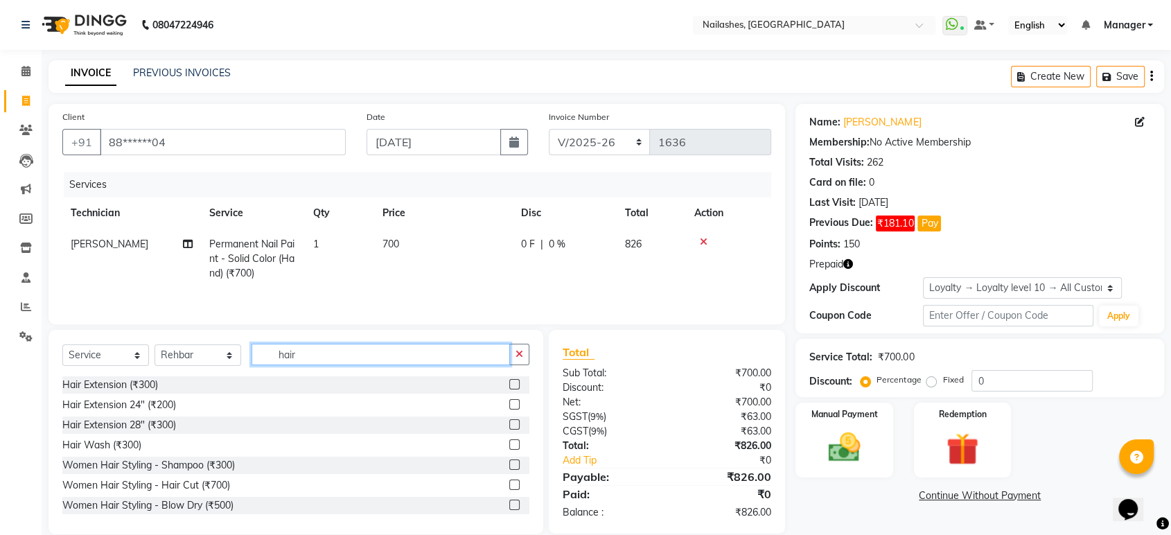
type input "hair"
click at [509, 508] on label at bounding box center [514, 504] width 10 height 10
click at [509, 508] on input "checkbox" at bounding box center [513, 505] width 9 height 9
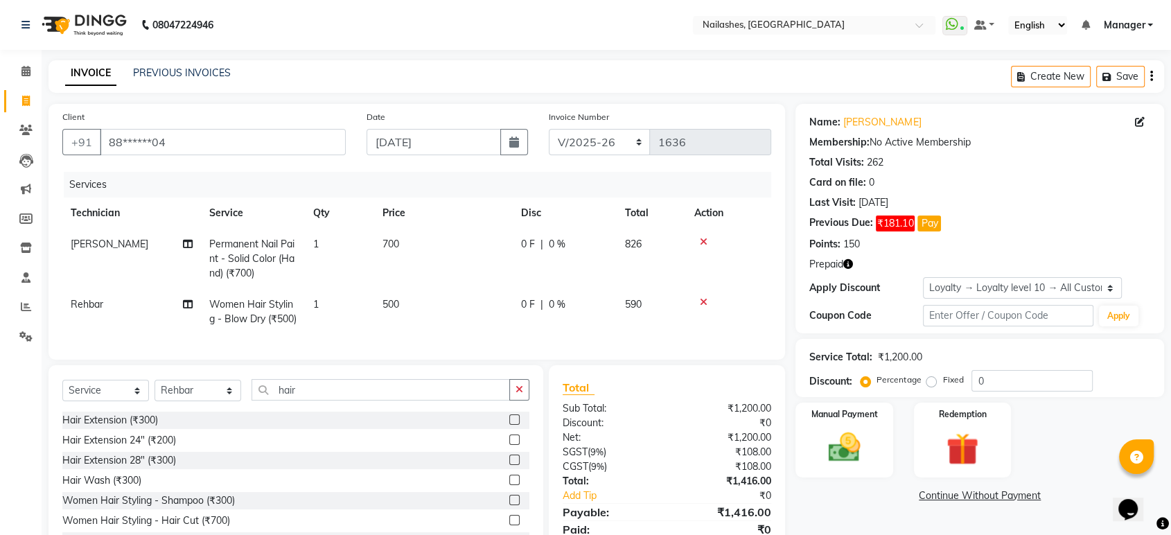
checkbox input "false"
click at [421, 400] on input "hair" at bounding box center [380, 389] width 258 height 21
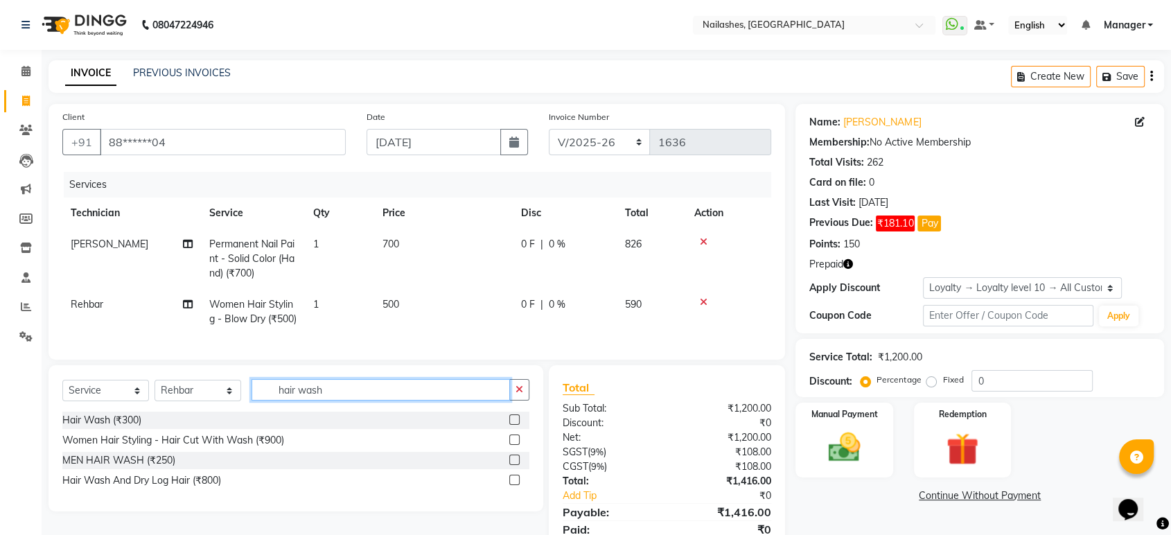
type input "hair wash"
click at [514, 425] on label at bounding box center [514, 419] width 10 height 10
click at [514, 425] on input "checkbox" at bounding box center [513, 420] width 9 height 9
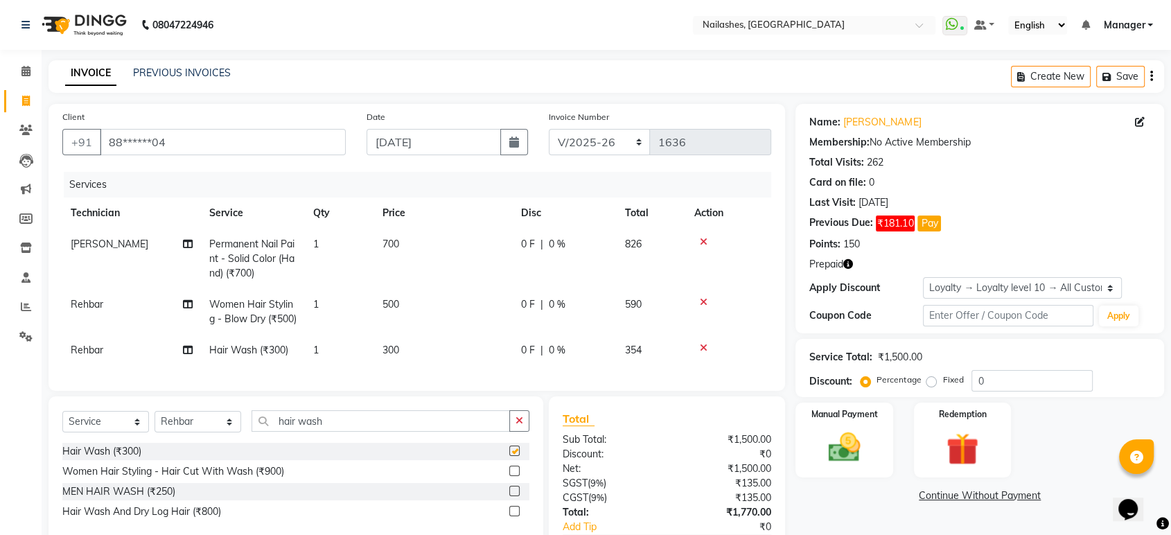
checkbox input "false"
click at [702, 302] on icon at bounding box center [704, 302] width 8 height 10
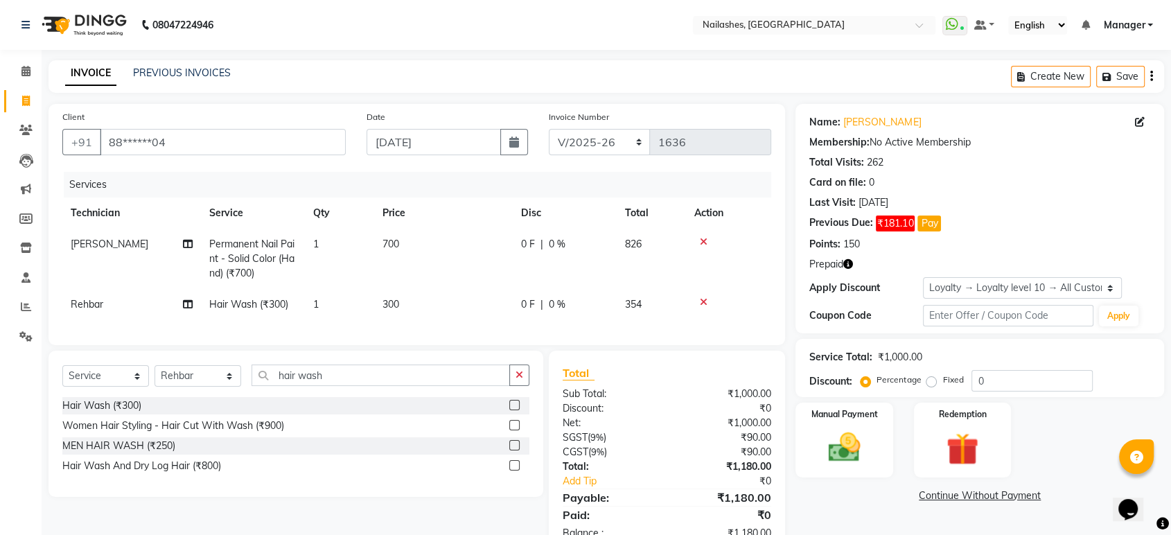
click at [399, 298] on span "300" at bounding box center [390, 304] width 17 height 12
select select "67180"
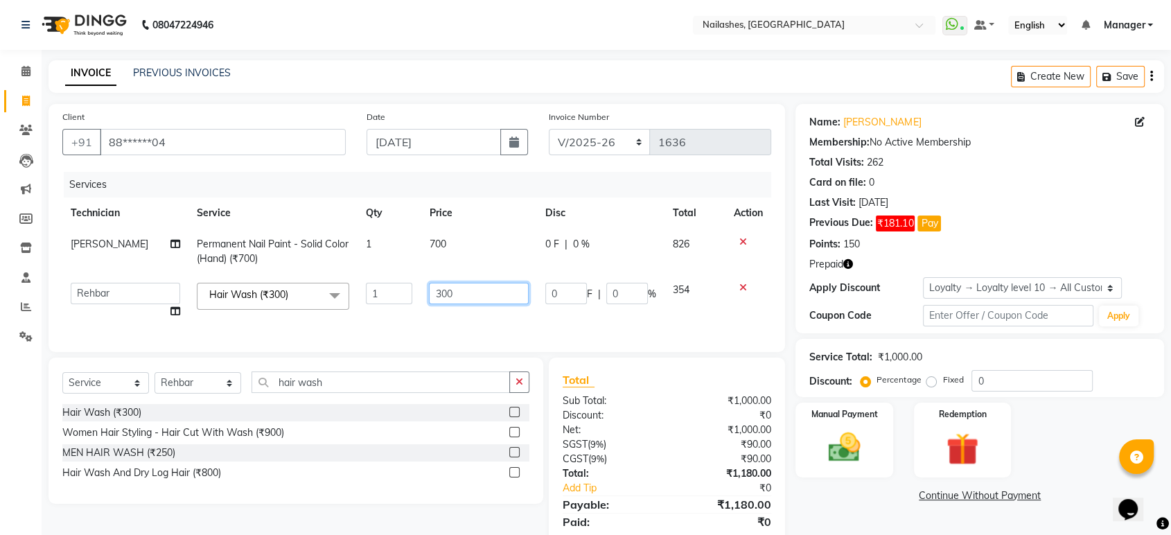
click at [459, 293] on input "300" at bounding box center [479, 293] width 100 height 21
type input "3"
type input "500"
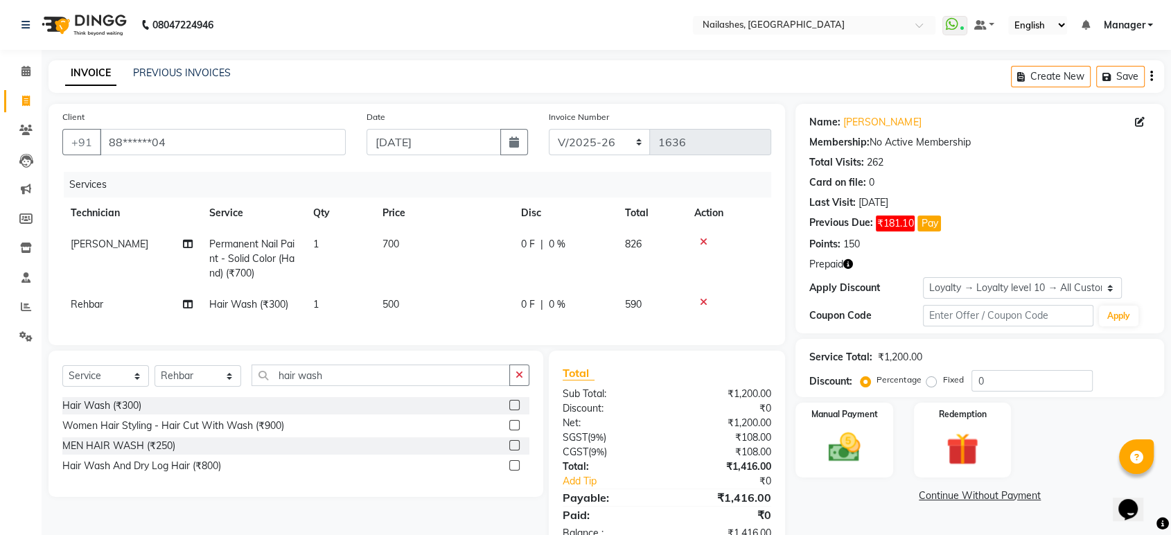
click at [615, 324] on div "Services Technician Service Qty Price Disc Total Action KRISHNA Permanent Nail …" at bounding box center [416, 251] width 709 height 159
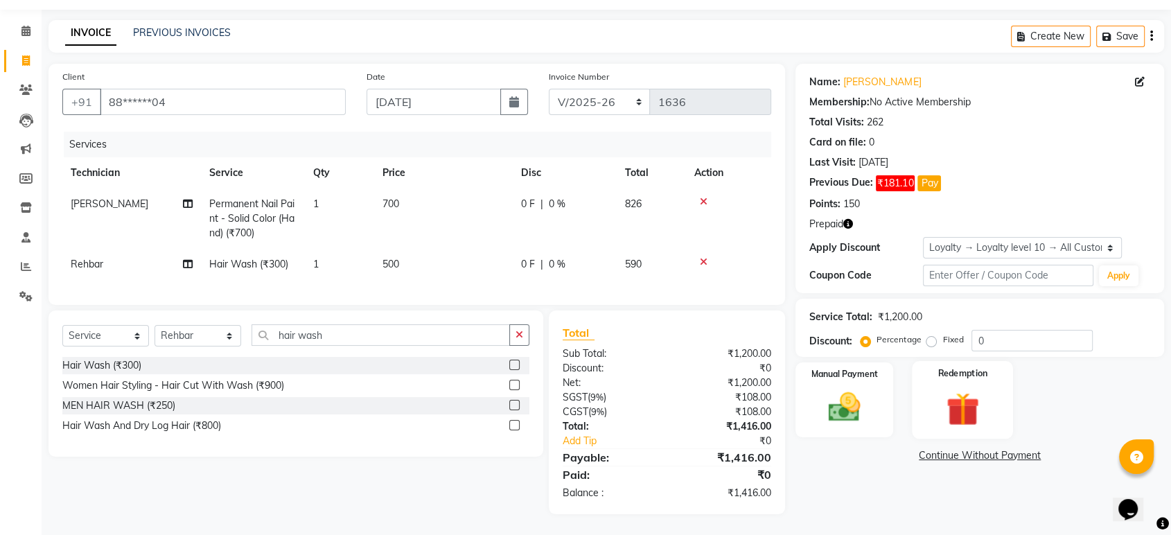
click at [975, 388] on img at bounding box center [962, 409] width 54 height 42
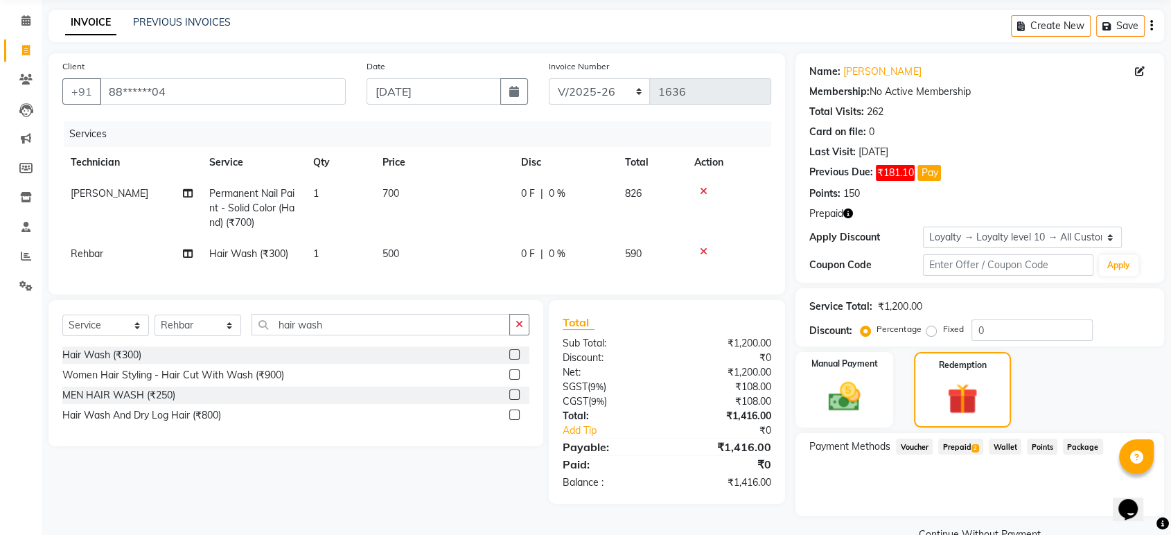
scroll to position [80, 0]
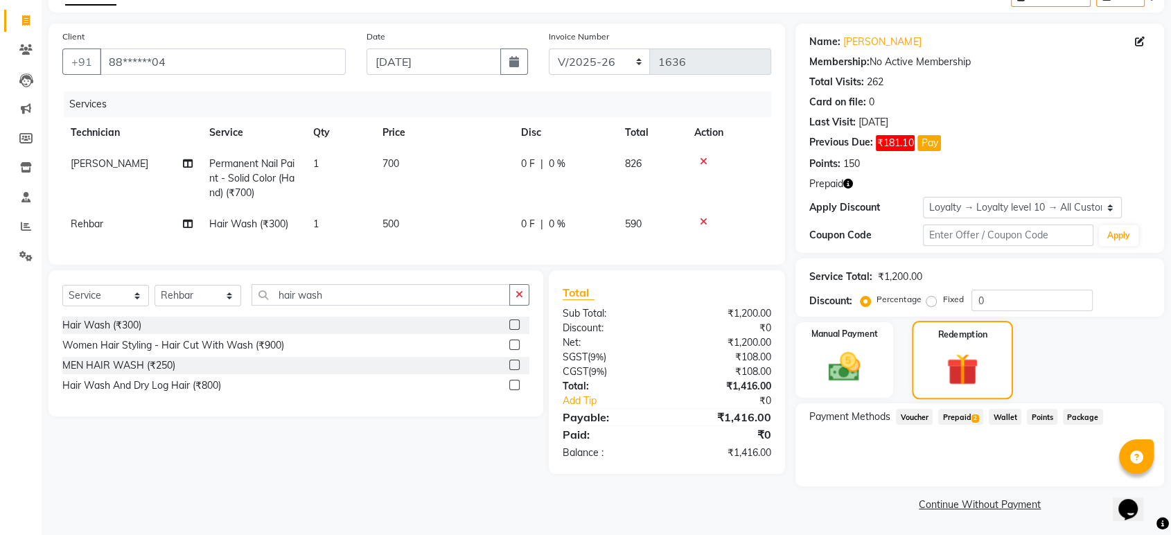
click at [965, 353] on img at bounding box center [962, 368] width 52 height 39
click at [296, 71] on input "88******04" at bounding box center [223, 61] width 246 height 26
type input "8"
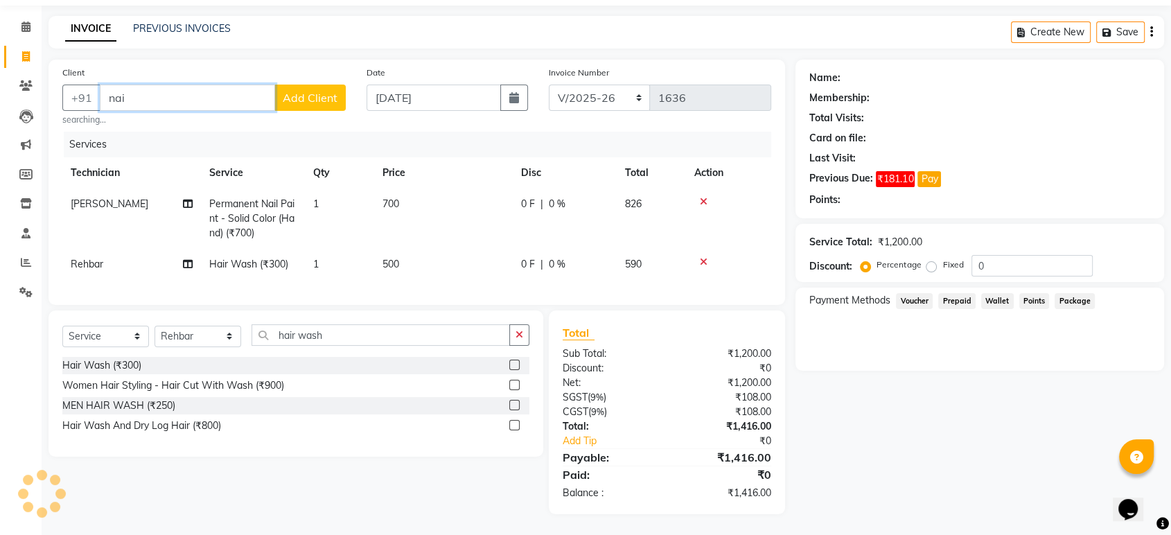
scroll to position [51, 0]
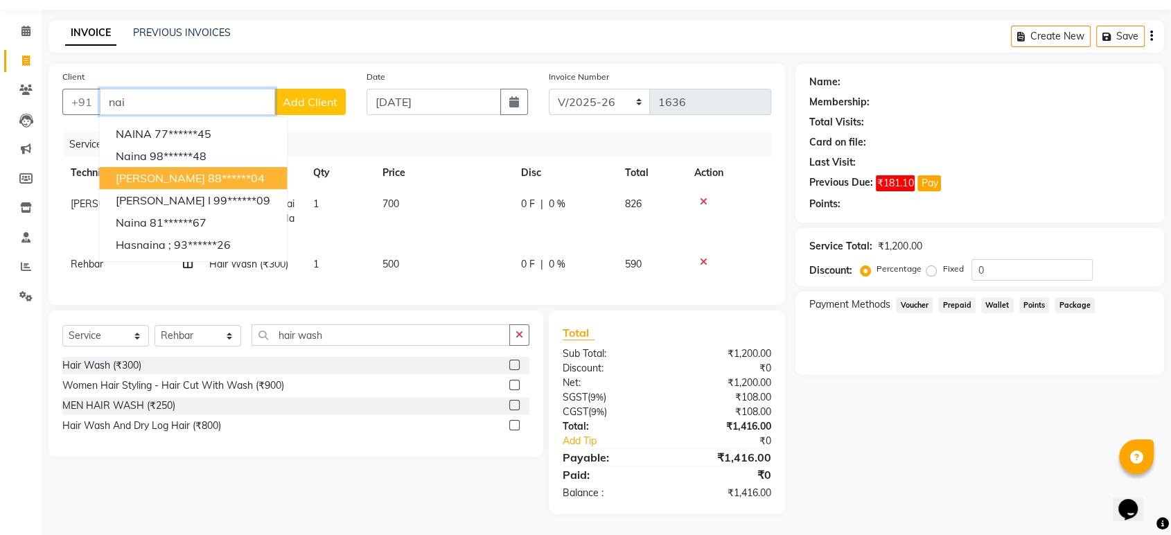
click at [238, 167] on button "Nailashes Luzo 88******04" at bounding box center [193, 178] width 188 height 22
type input "88******04"
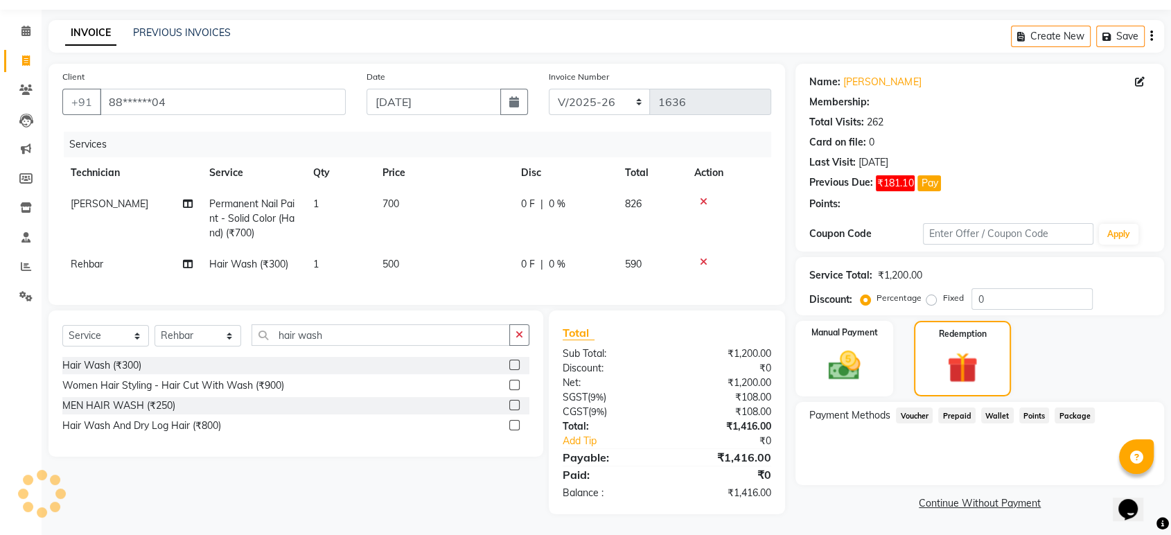
select select "1: Object"
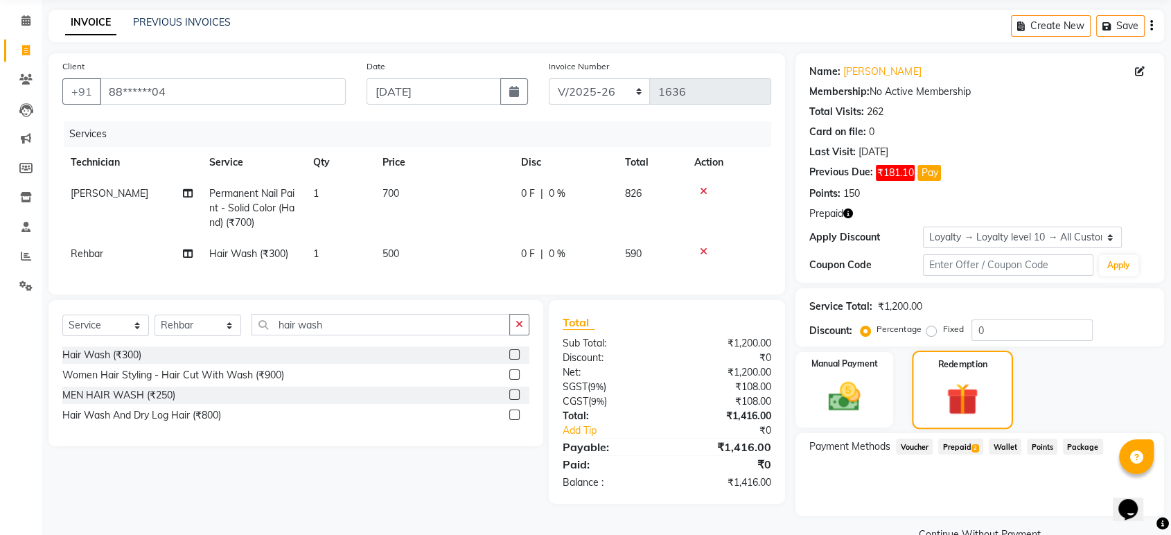
scroll to position [80, 0]
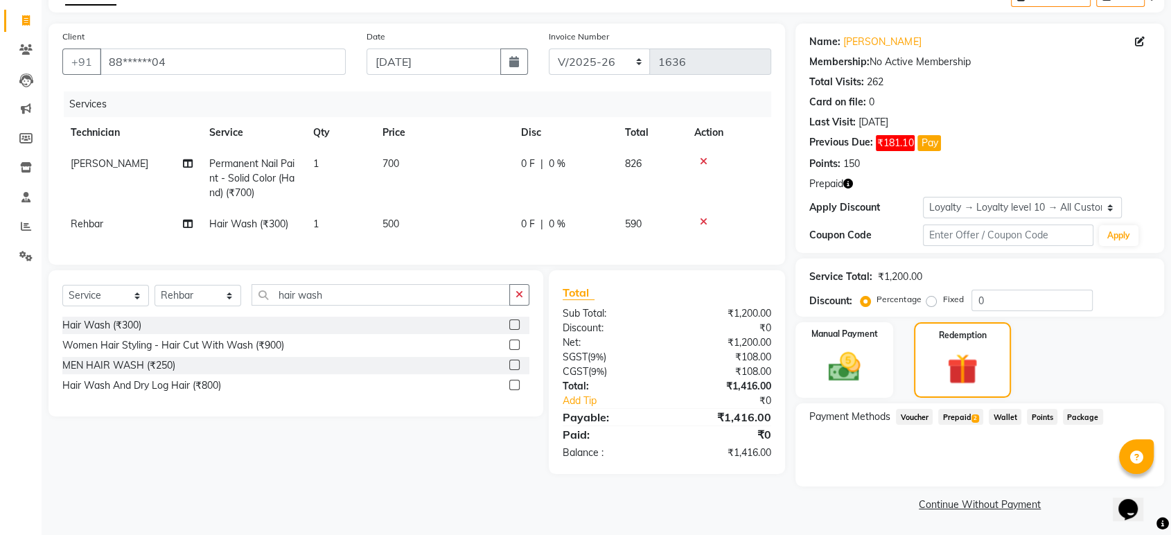
click at [970, 418] on span "Prepaid 2" at bounding box center [960, 417] width 45 height 16
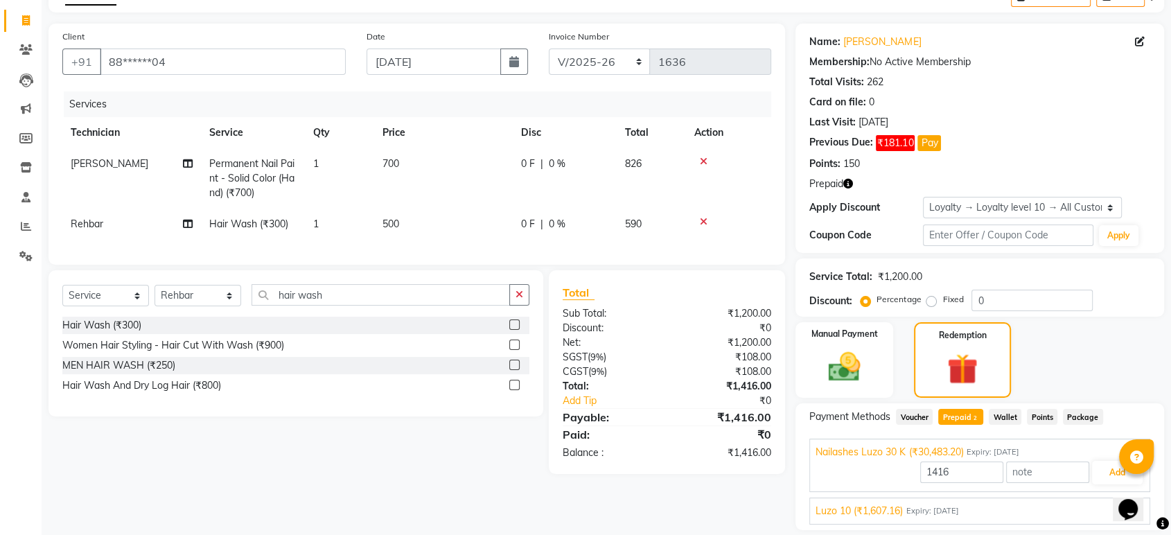
scroll to position [123, 0]
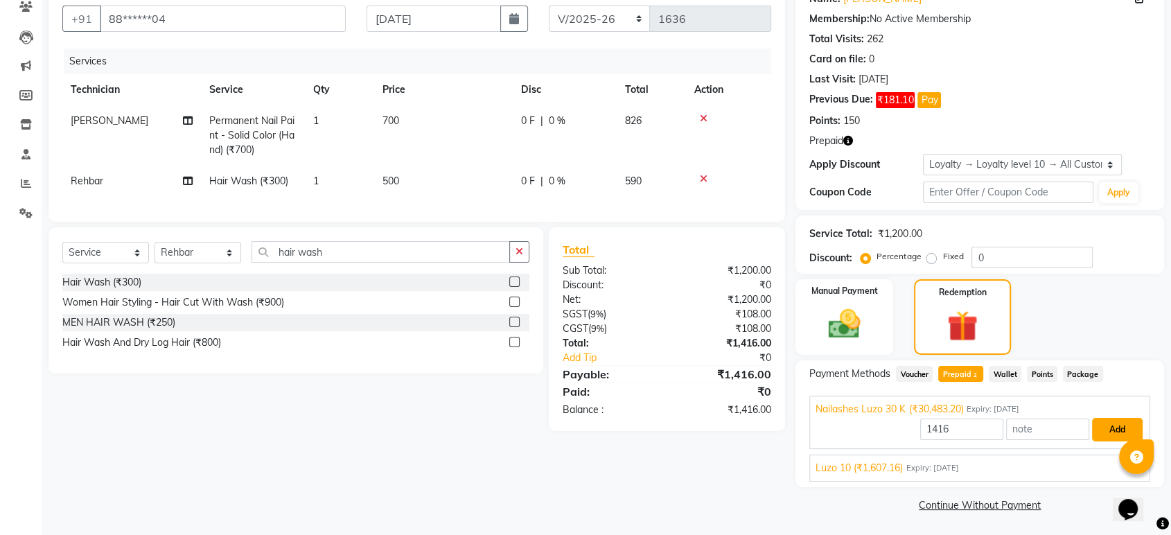
click at [1119, 428] on button "Add" at bounding box center [1117, 430] width 51 height 24
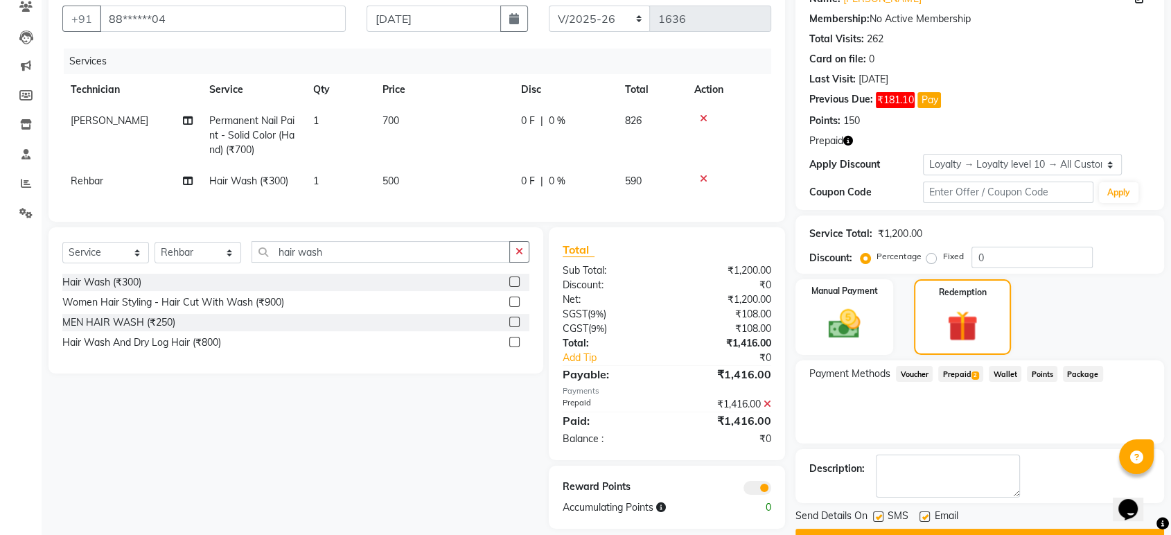
scroll to position [159, 0]
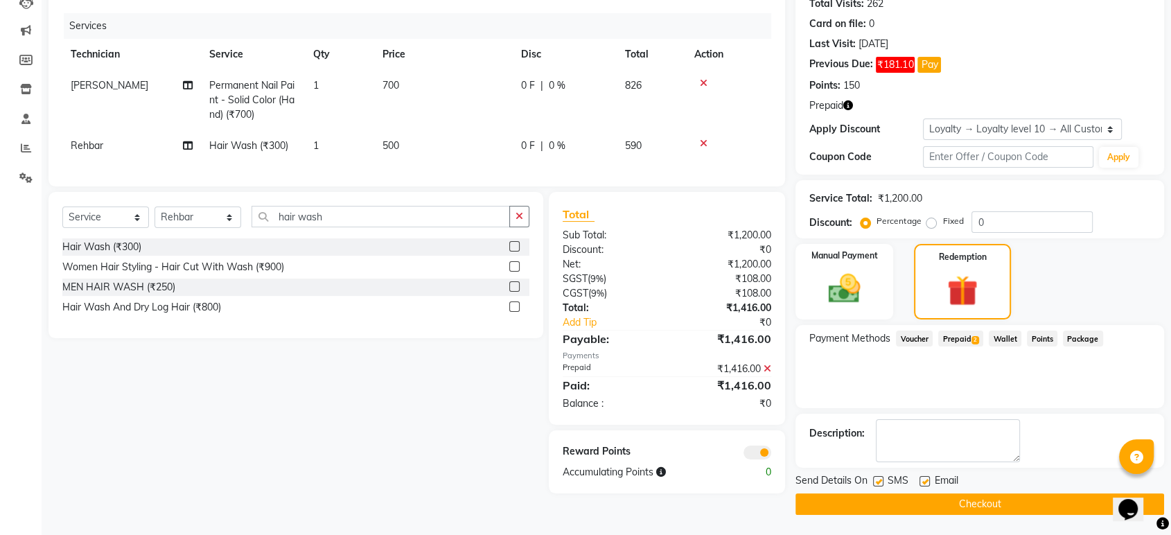
click at [973, 509] on button "Checkout" at bounding box center [979, 503] width 369 height 21
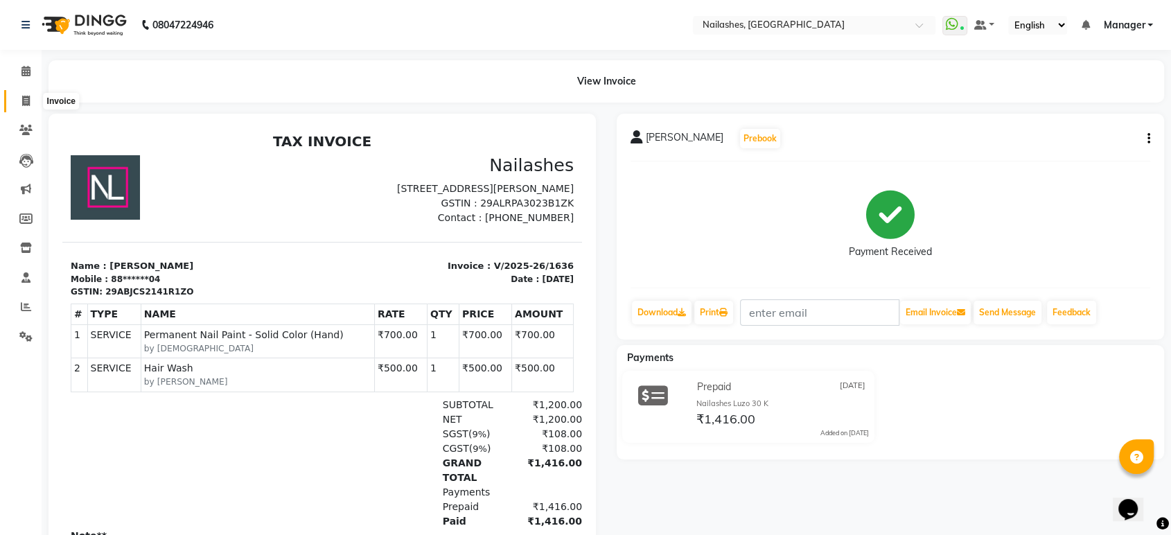
click at [22, 100] on icon at bounding box center [26, 101] width 8 height 10
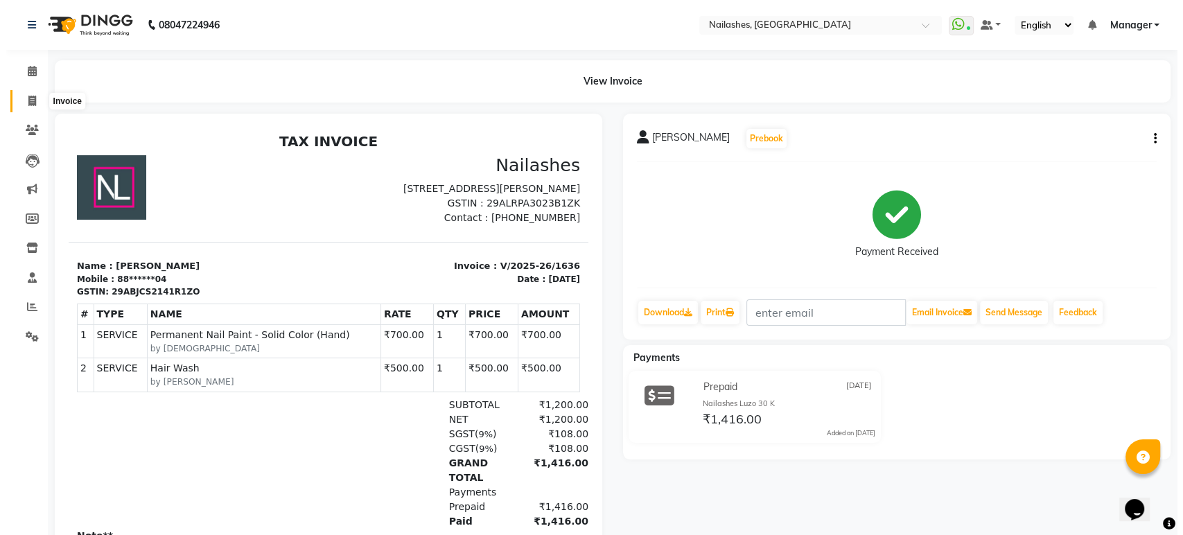
select select "service"
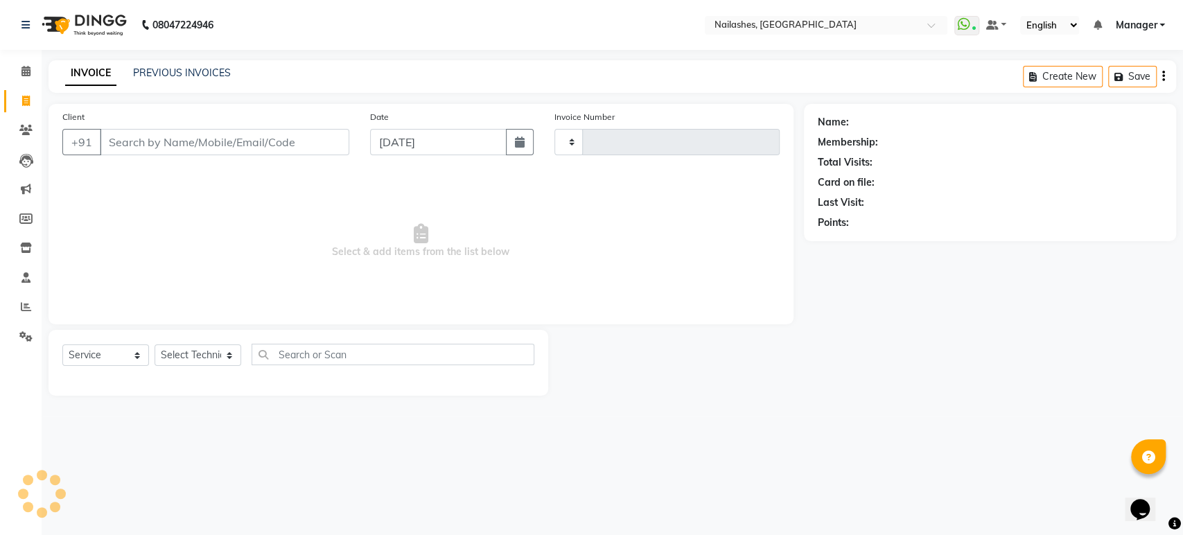
type input "1637"
select select "4251"
click at [233, 353] on select "Select Technician [PERSON_NAME] [PERSON_NAME] Asid deepak HANMI [PERSON_NAME] M…" at bounding box center [197, 354] width 87 height 21
select select "26128"
click at [154, 344] on select "Select Technician [PERSON_NAME] [PERSON_NAME] Asid deepak HANMI [PERSON_NAME] M…" at bounding box center [197, 354] width 87 height 21
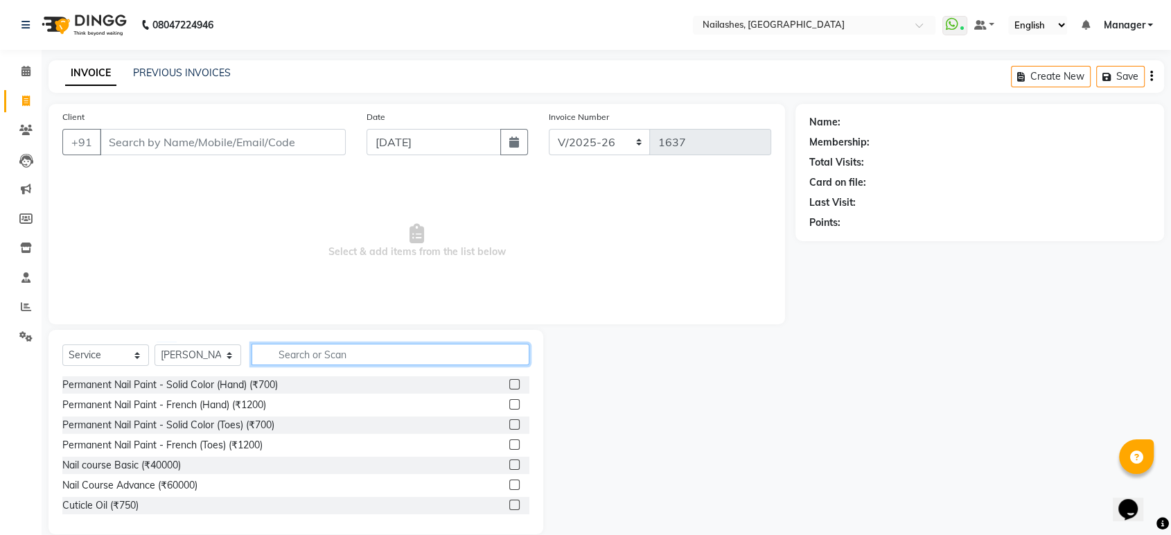
click at [328, 358] on input "text" at bounding box center [390, 354] width 278 height 21
click at [328, 353] on input "text" at bounding box center [390, 354] width 278 height 21
click at [509, 379] on label at bounding box center [514, 384] width 10 height 10
click at [509, 380] on input "checkbox" at bounding box center [513, 384] width 9 height 9
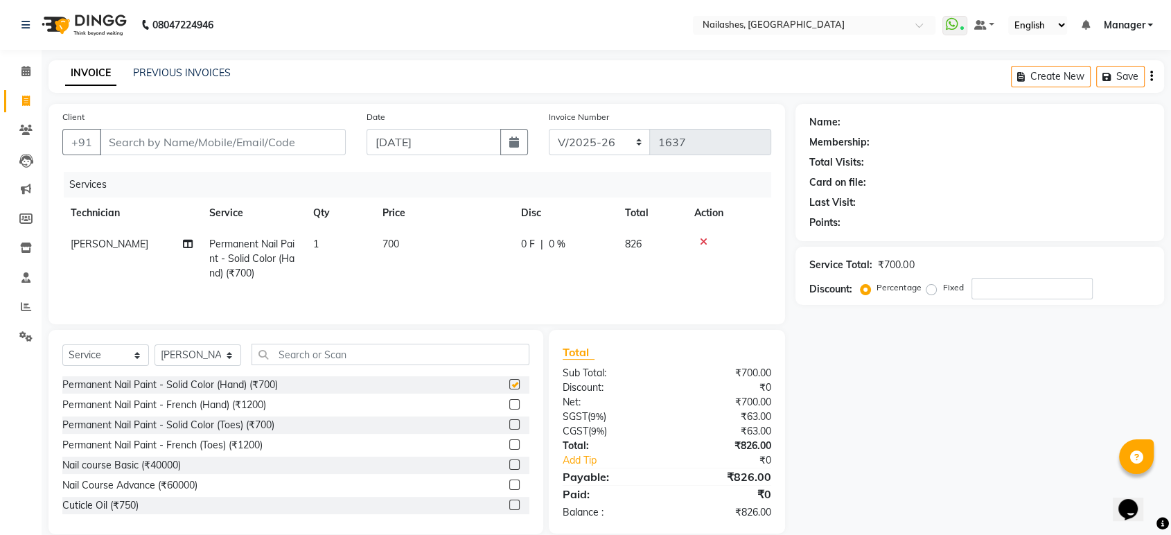
checkbox input "false"
click at [416, 237] on td "700" at bounding box center [443, 259] width 139 height 60
select select "26128"
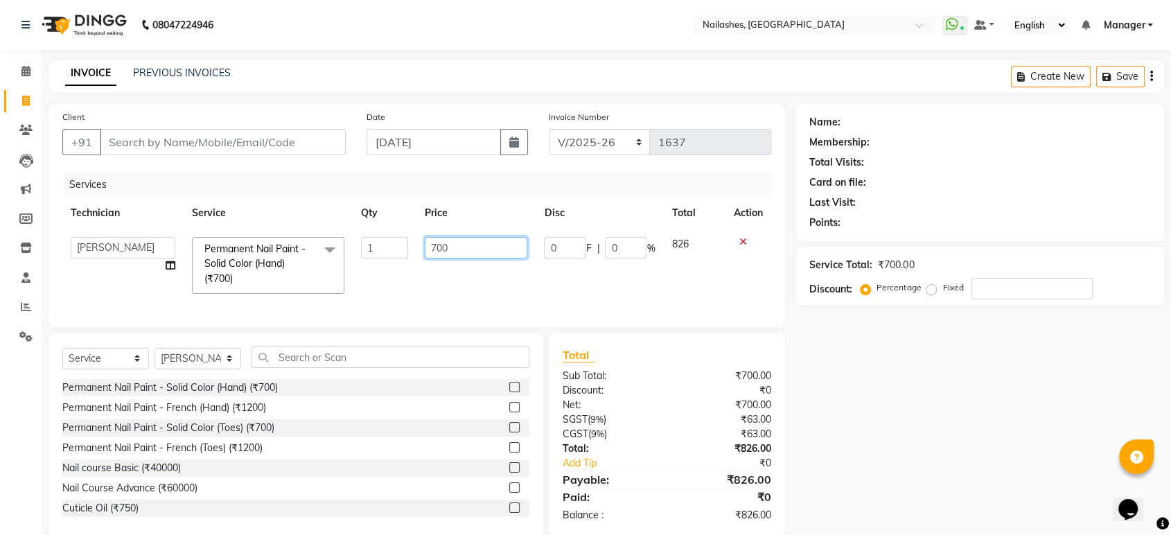
click at [466, 245] on input "700" at bounding box center [476, 247] width 103 height 21
type input "7"
type input "350"
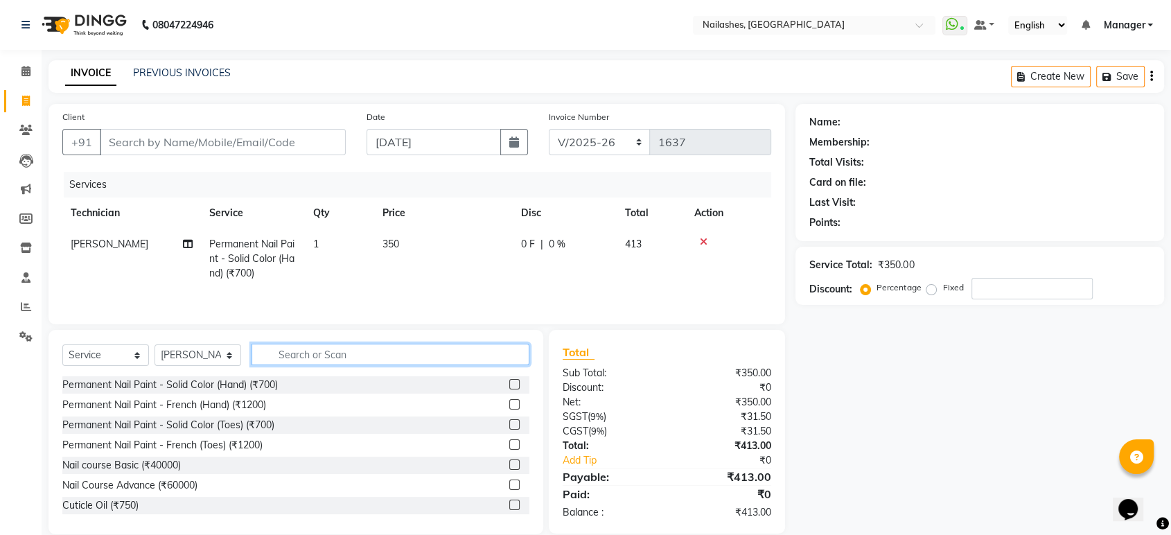
click at [378, 372] on div "Select Service Product Membership Package Voucher Prepaid Gift Card Select Tech…" at bounding box center [295, 360] width 467 height 33
type input "gel"
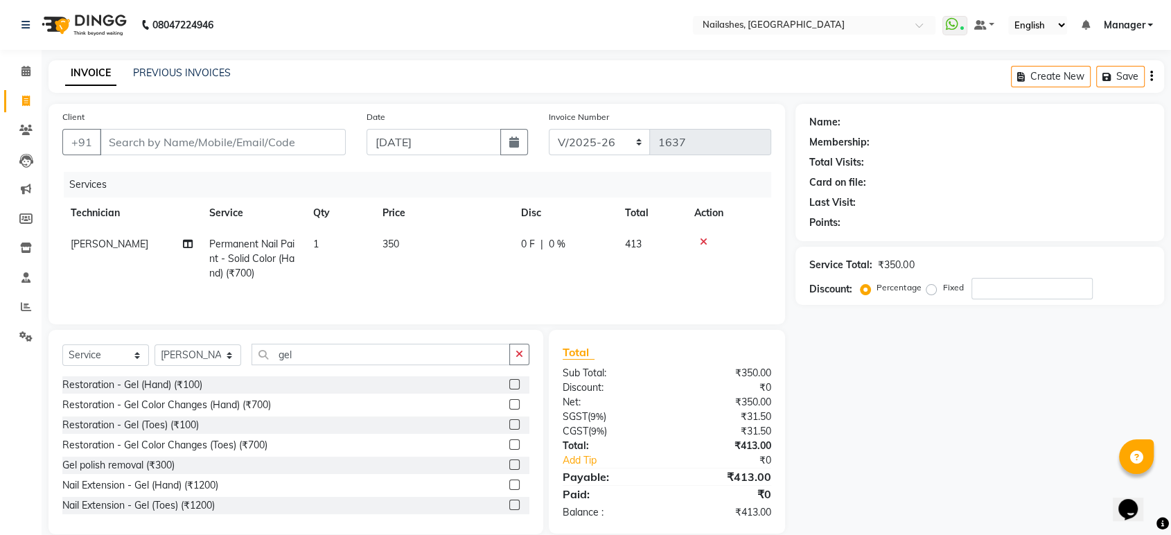
click at [294, 381] on div "Restoration - Gel (Hand) (₹100)" at bounding box center [295, 384] width 467 height 17
click at [509, 481] on label at bounding box center [514, 484] width 10 height 10
click at [509, 481] on input "checkbox" at bounding box center [513, 485] width 9 height 9
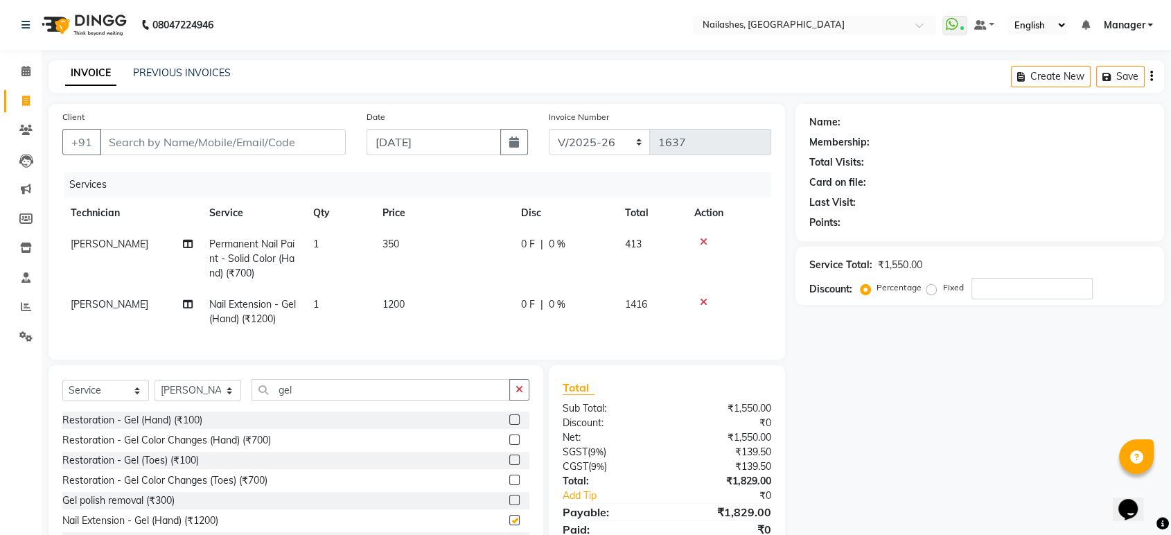
checkbox input "false"
click at [407, 400] on input "gel" at bounding box center [380, 389] width 258 height 21
type input "g"
click at [420, 300] on td "1200" at bounding box center [443, 312] width 139 height 46
select select "26128"
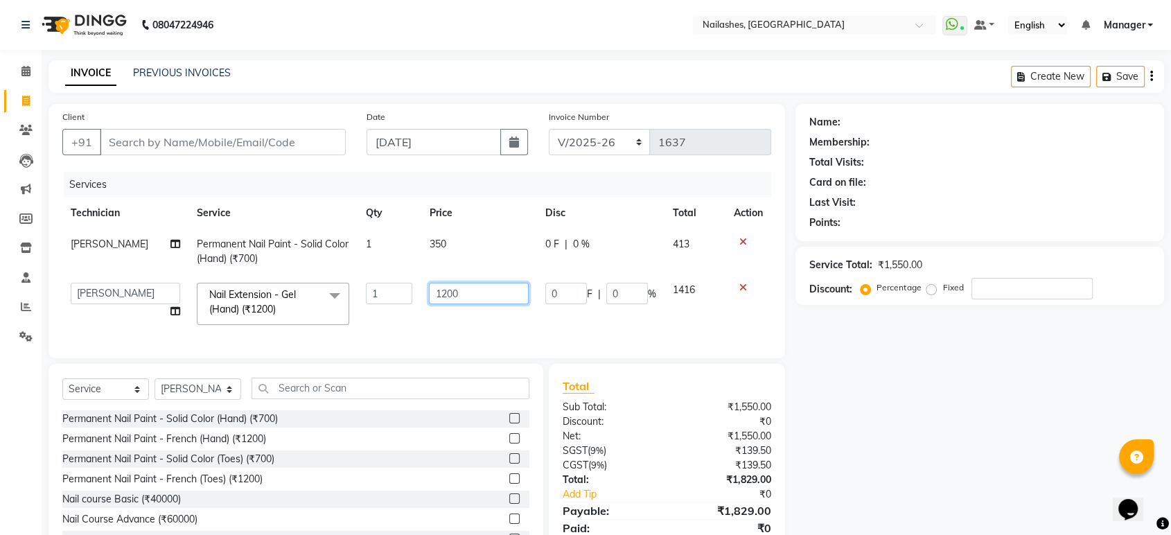
click at [472, 297] on input "1200" at bounding box center [479, 293] width 100 height 21
type input "1"
type input "600"
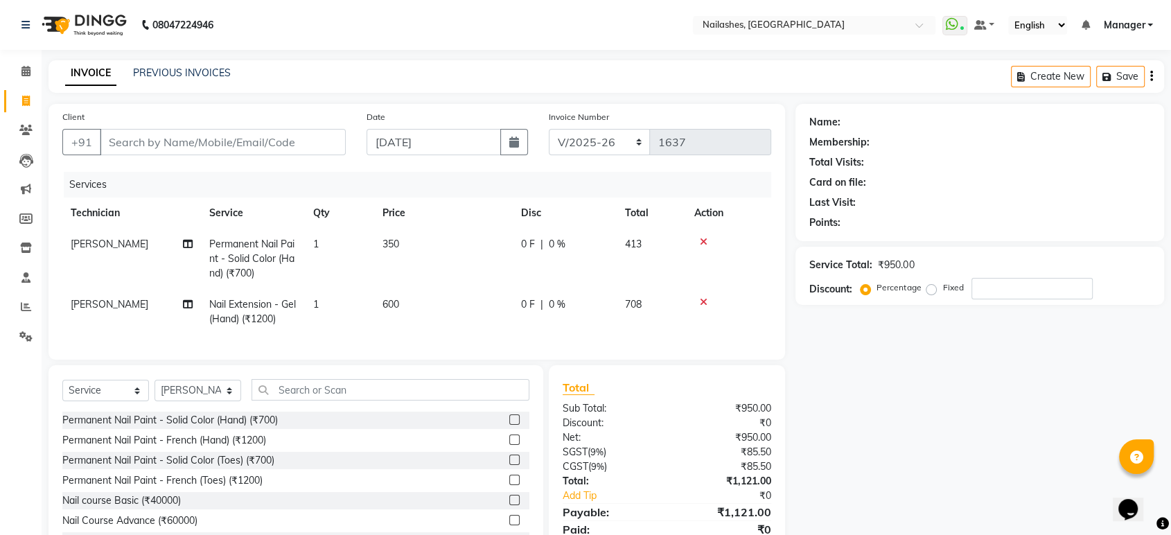
click at [493, 329] on td "600" at bounding box center [443, 312] width 139 height 46
select select "26128"
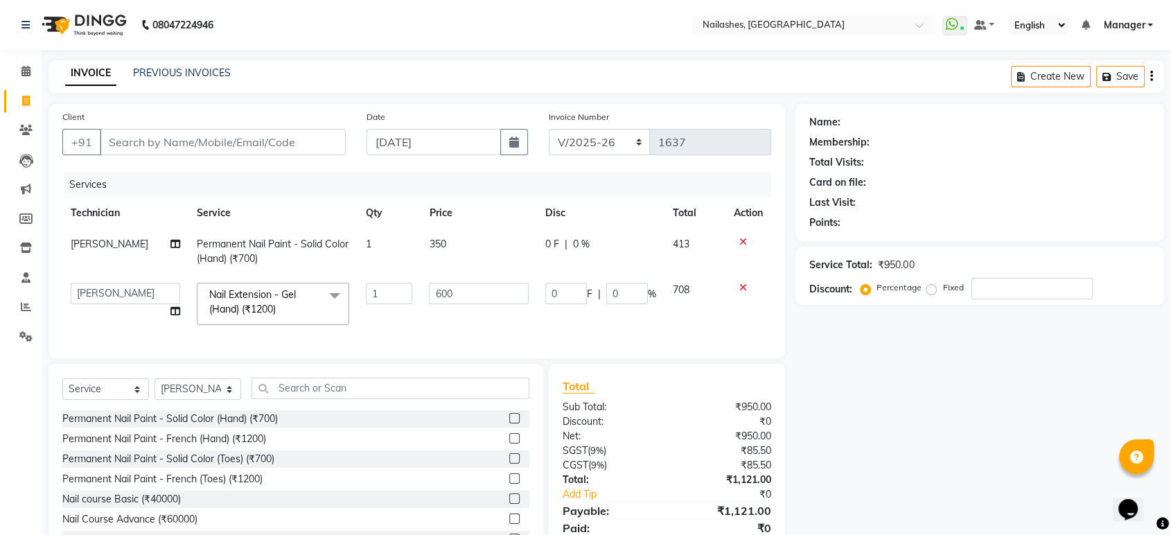
scroll to position [64, 0]
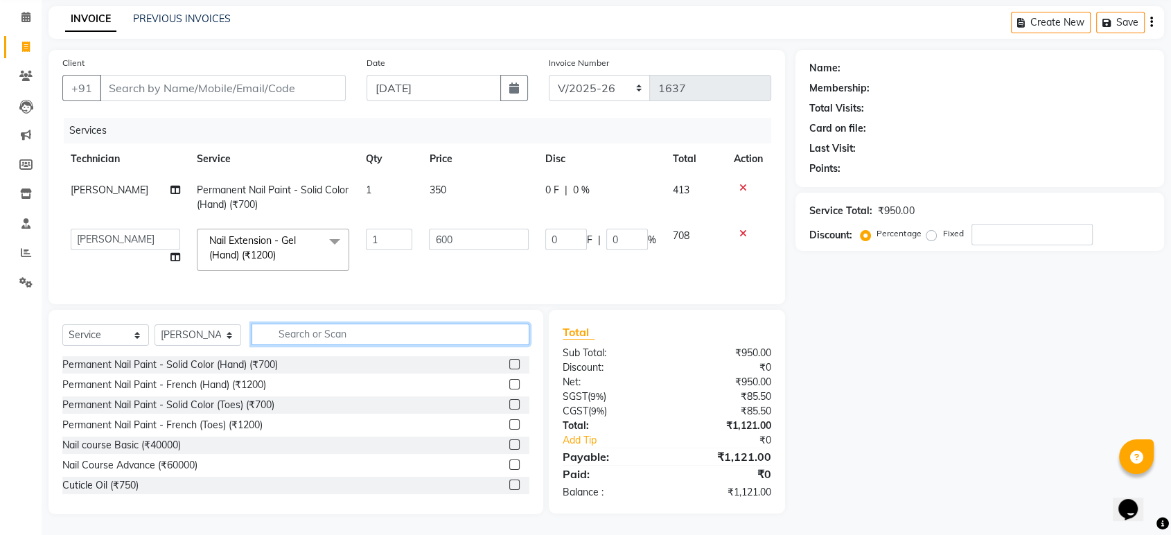
click at [309, 326] on input "text" at bounding box center [390, 334] width 278 height 21
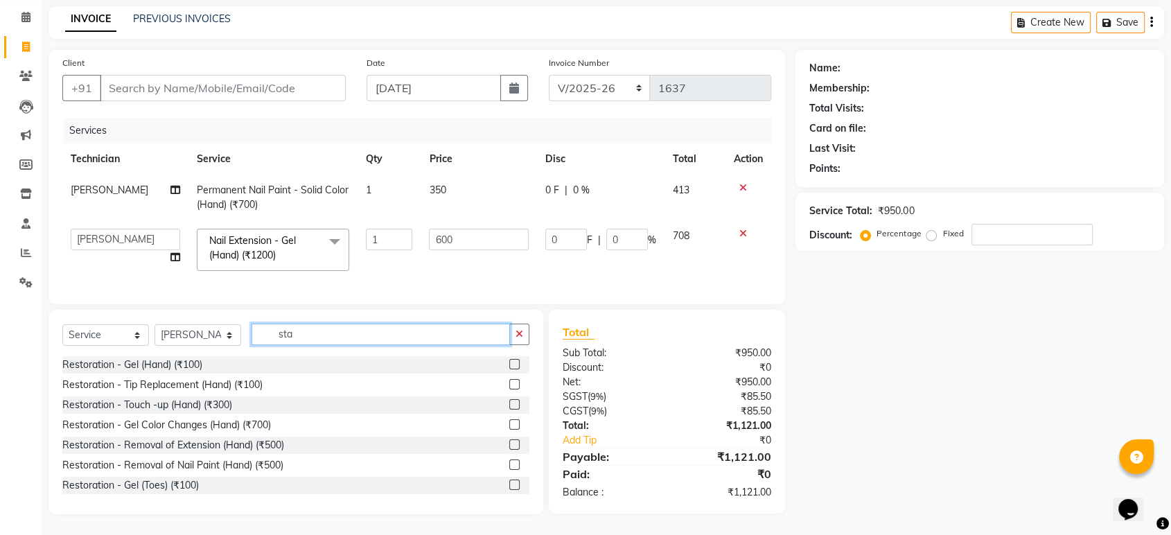
scroll to position [64, 0]
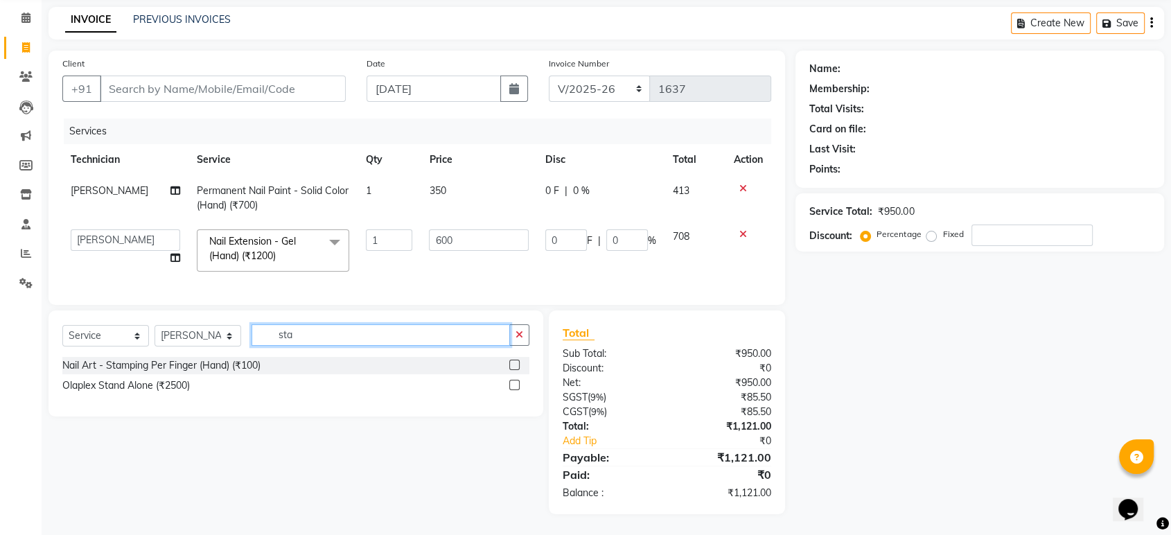
type input "sta"
click at [515, 364] on label at bounding box center [514, 365] width 10 height 10
click at [515, 364] on input "checkbox" at bounding box center [513, 365] width 9 height 9
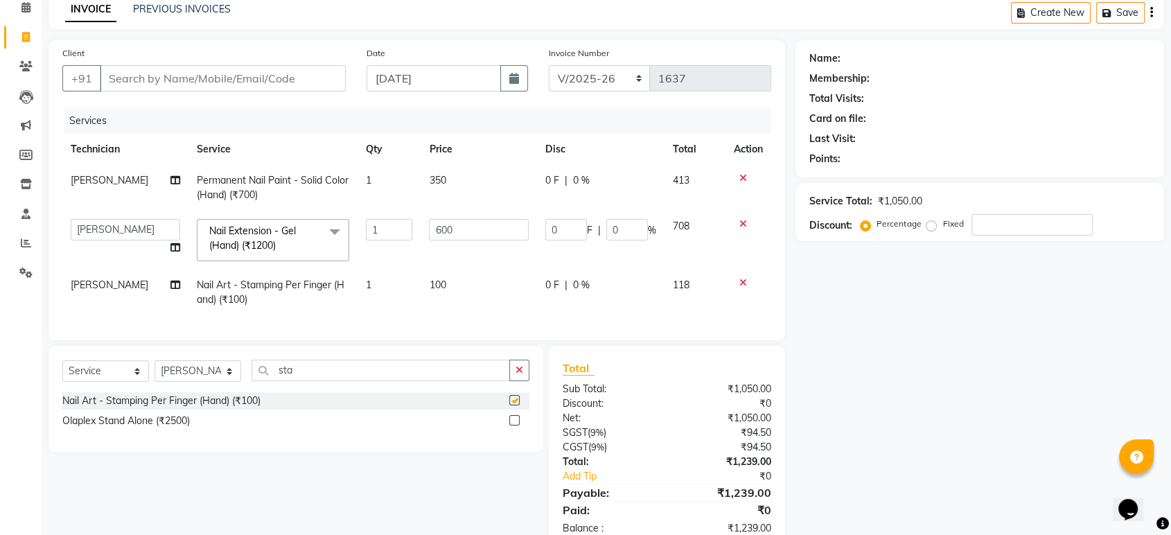
checkbox input "false"
click at [469, 281] on td "100" at bounding box center [479, 292] width 116 height 46
select select "26128"
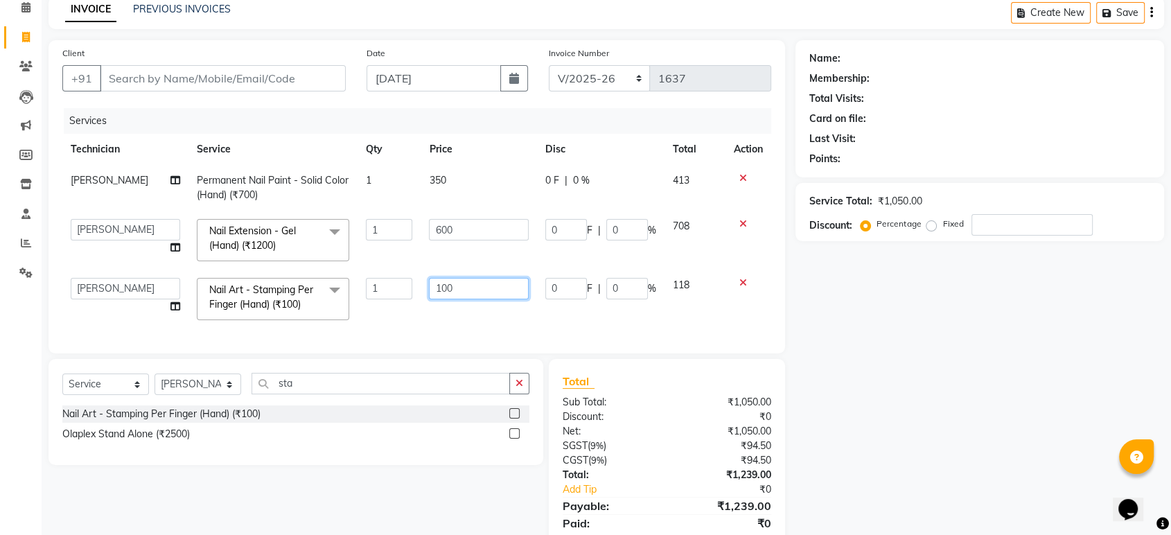
click at [470, 281] on input "100" at bounding box center [479, 288] width 100 height 21
type input "1"
type input "150"
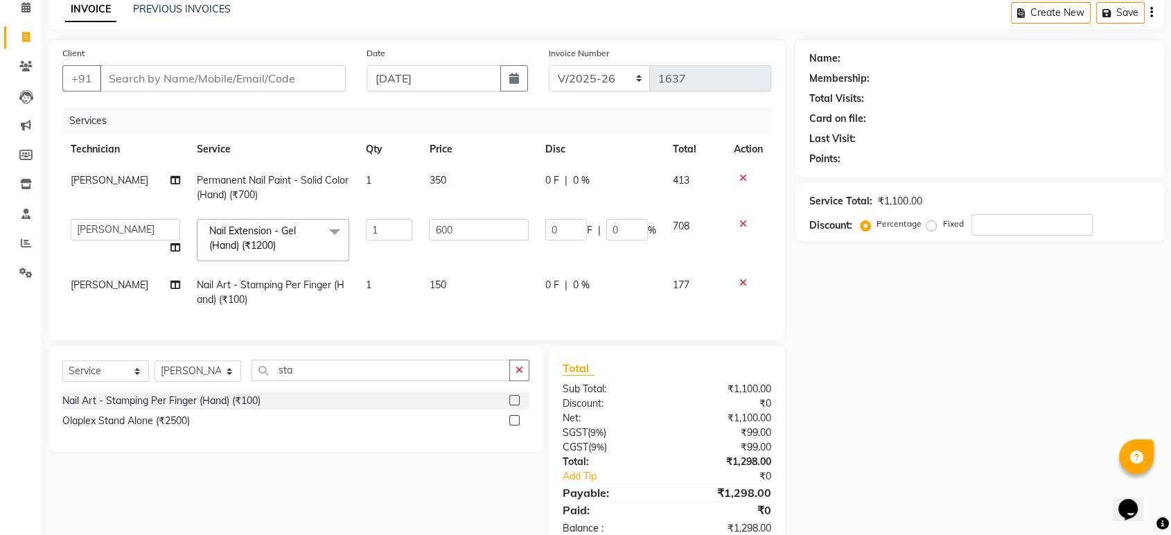
click at [383, 290] on td "1" at bounding box center [388, 292] width 63 height 46
select select "26128"
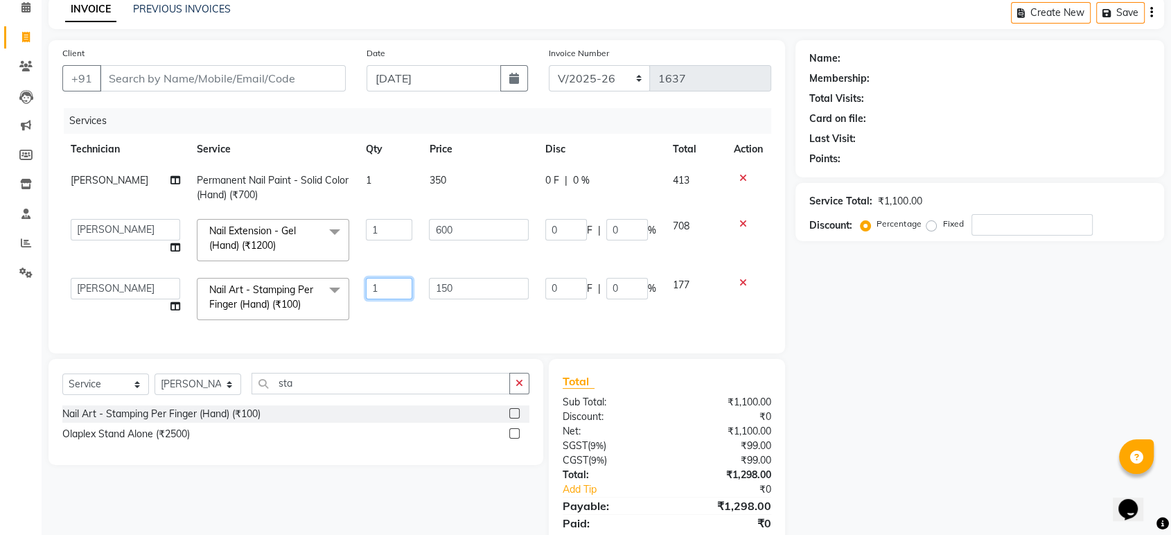
click at [379, 286] on input "1" at bounding box center [389, 288] width 46 height 21
type input "3"
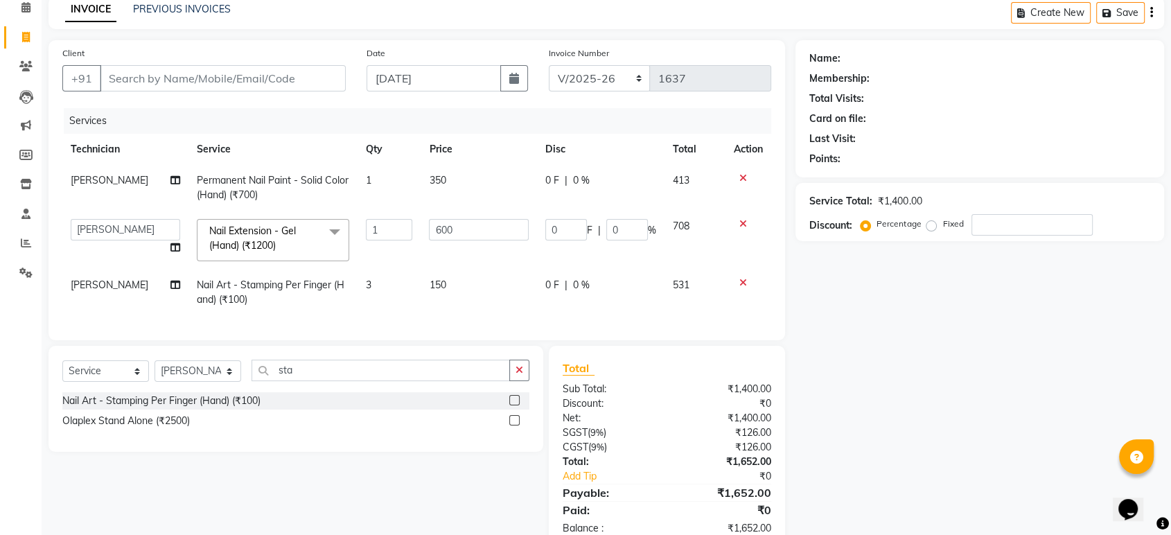
click at [382, 317] on div "Services Technician Service Qty Price Disc Total Action SAM Permanent Nail Pain…" at bounding box center [416, 217] width 709 height 218
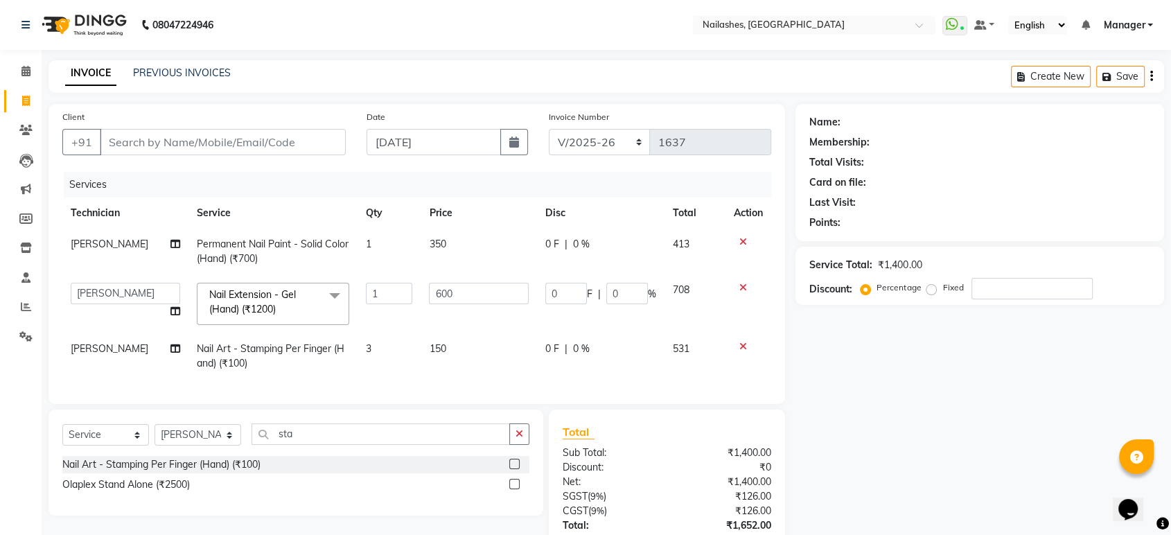
scroll to position [109, 0]
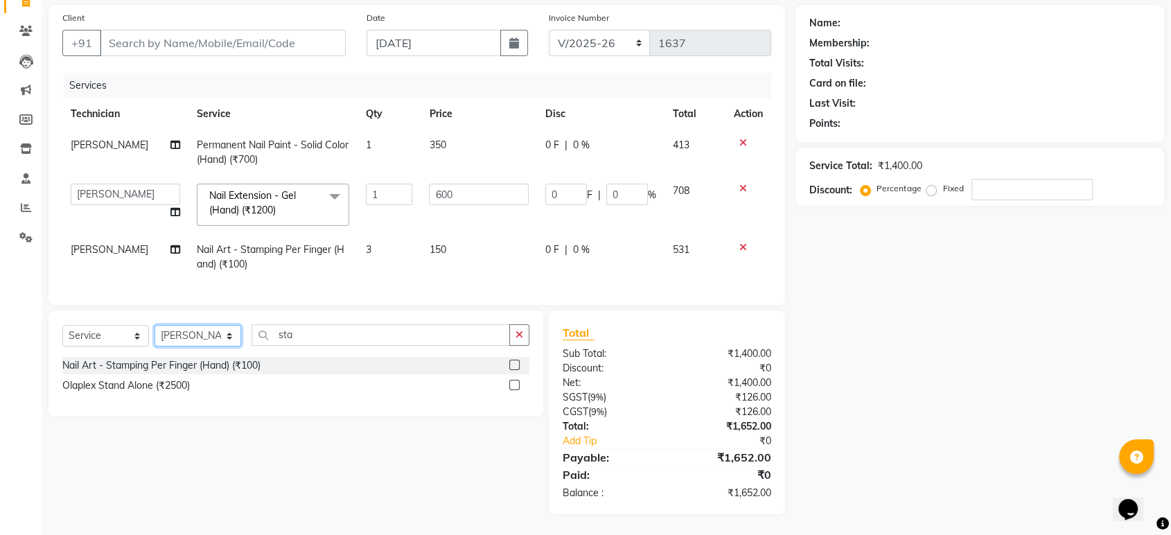
click at [229, 336] on select "Select Technician [PERSON_NAME] [PERSON_NAME] Asid deepak HANMI [PERSON_NAME] M…" at bounding box center [197, 335] width 87 height 21
select select "43566"
click at [154, 326] on select "Select Technician [PERSON_NAME] [PERSON_NAME] Asid deepak HANMI [PERSON_NAME] M…" at bounding box center [197, 335] width 87 height 21
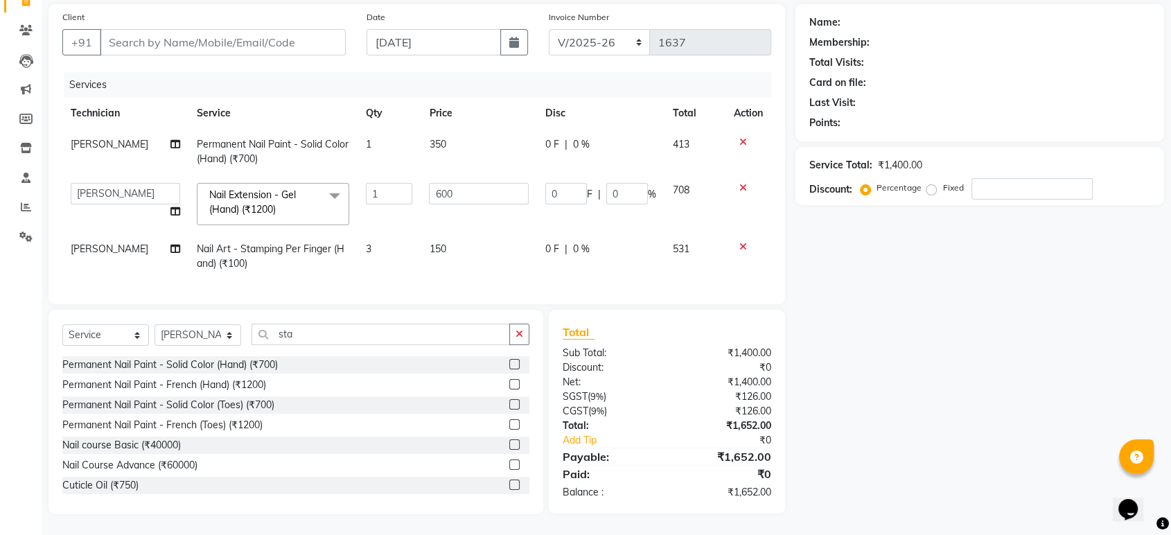
click at [509, 366] on label at bounding box center [514, 364] width 10 height 10
click at [509, 366] on input "checkbox" at bounding box center [513, 364] width 9 height 9
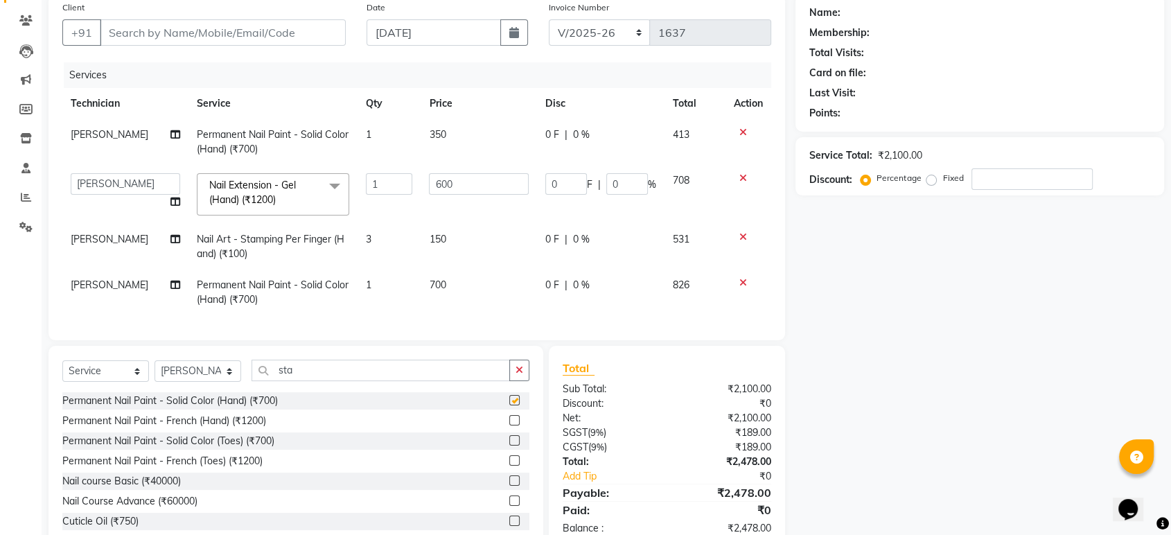
checkbox input "false"
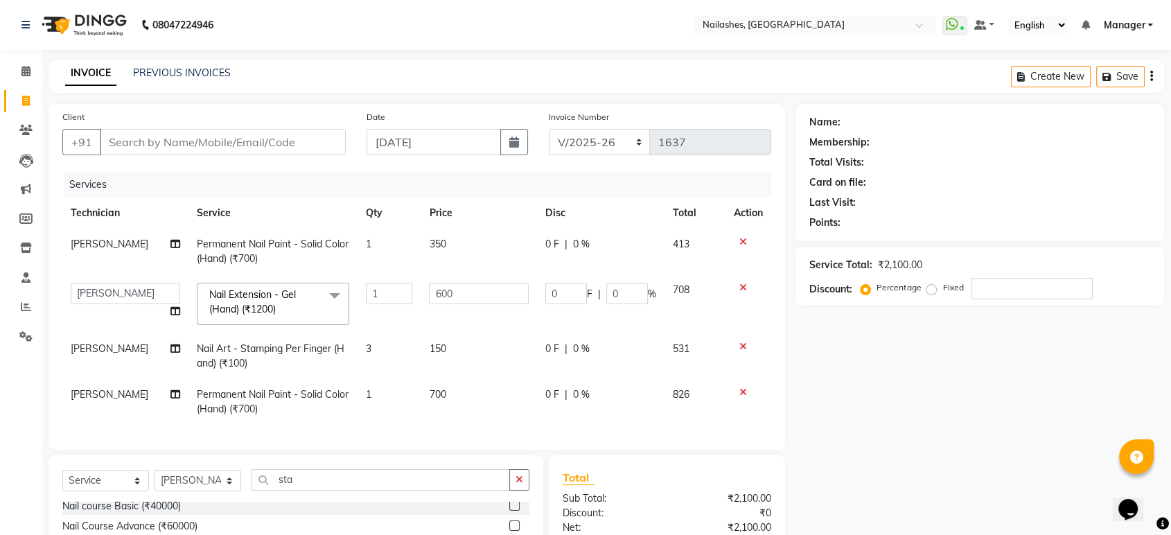
scroll to position [156, 0]
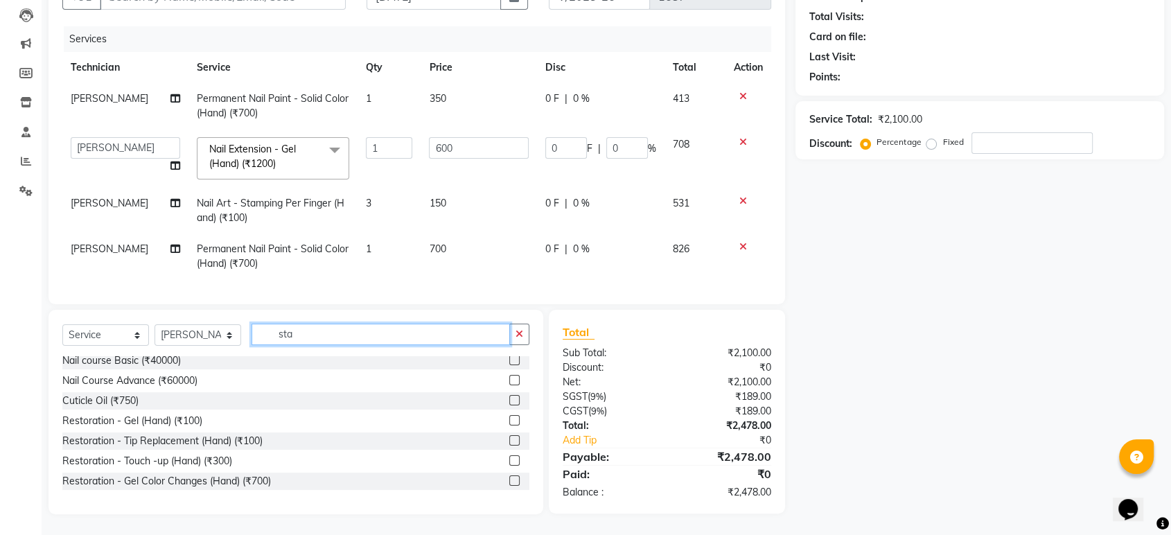
click at [403, 333] on input "sta" at bounding box center [380, 334] width 258 height 21
type input "s"
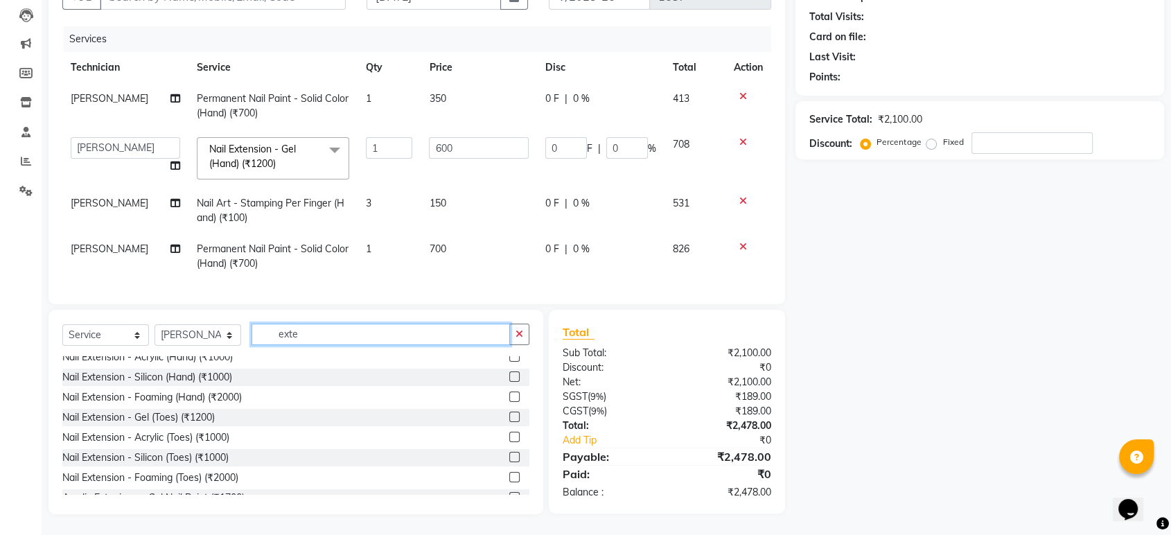
scroll to position [68, 0]
click at [407, 337] on input "exte" at bounding box center [380, 334] width 258 height 21
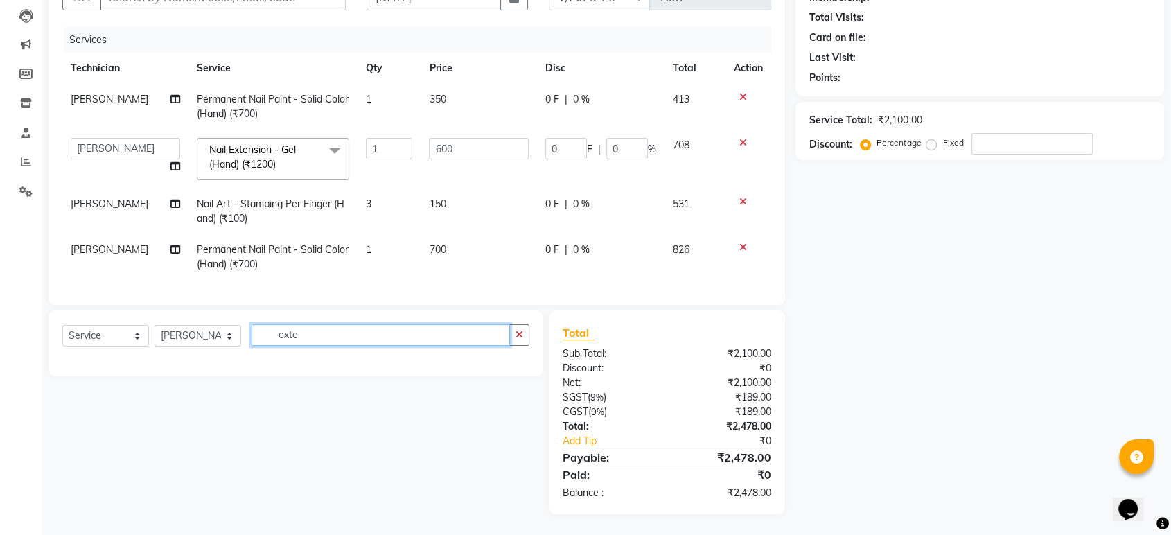
scroll to position [156, 0]
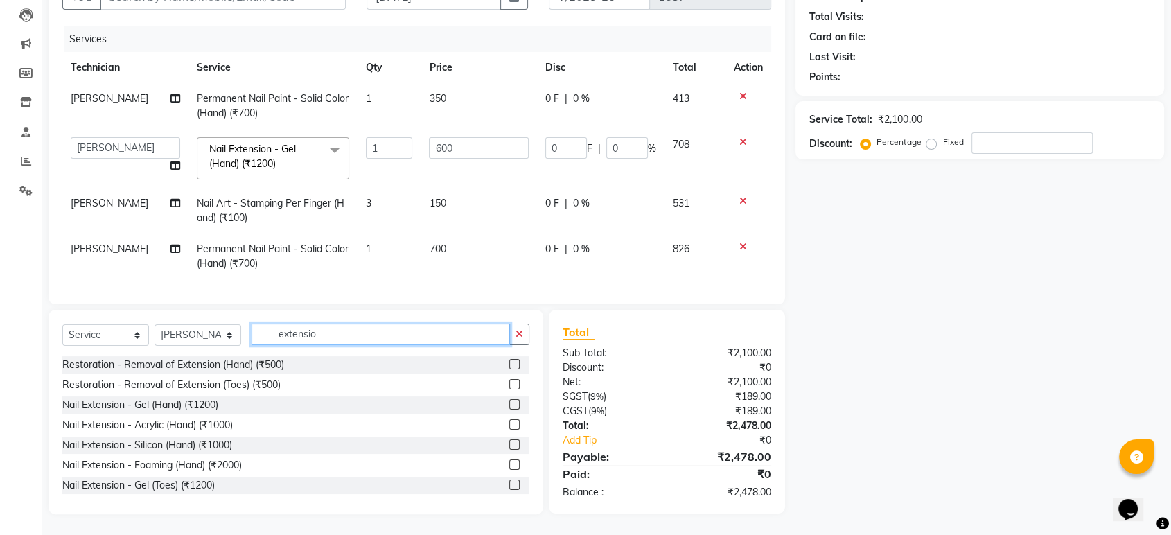
type input "extensio"
click at [509, 403] on label at bounding box center [514, 404] width 10 height 10
click at [509, 403] on input "checkbox" at bounding box center [513, 404] width 9 height 9
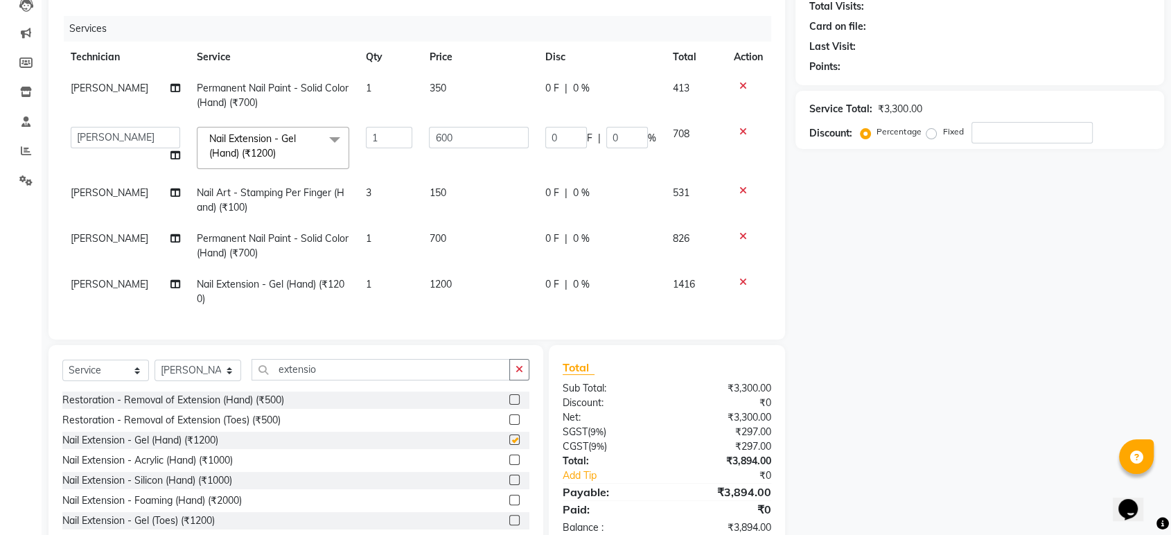
checkbox input "false"
click at [461, 280] on td "1200" at bounding box center [479, 292] width 116 height 46
select select "43566"
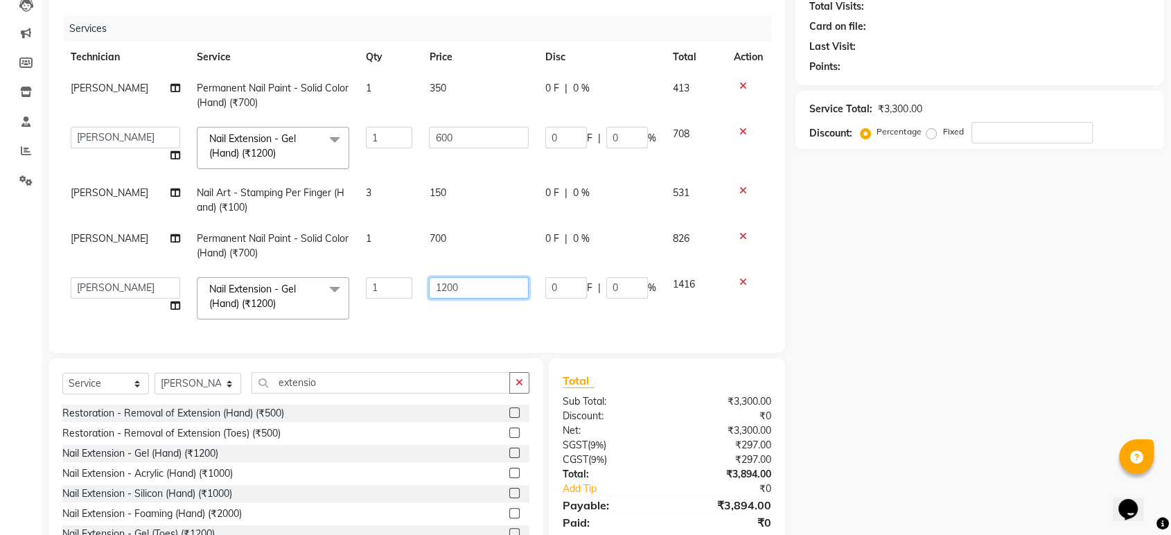
click at [482, 287] on input "1200" at bounding box center [479, 287] width 100 height 21
type input "1"
type input "600"
click at [465, 235] on td "700" at bounding box center [479, 246] width 116 height 46
select select "43566"
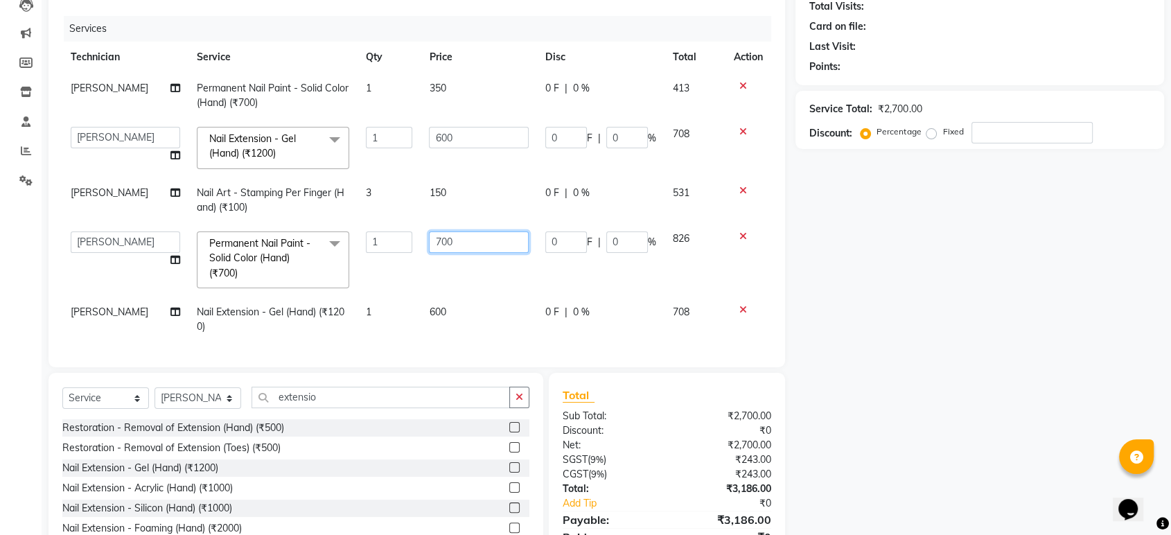
click at [470, 240] on input "700" at bounding box center [479, 241] width 100 height 21
type input "7"
type input "350"
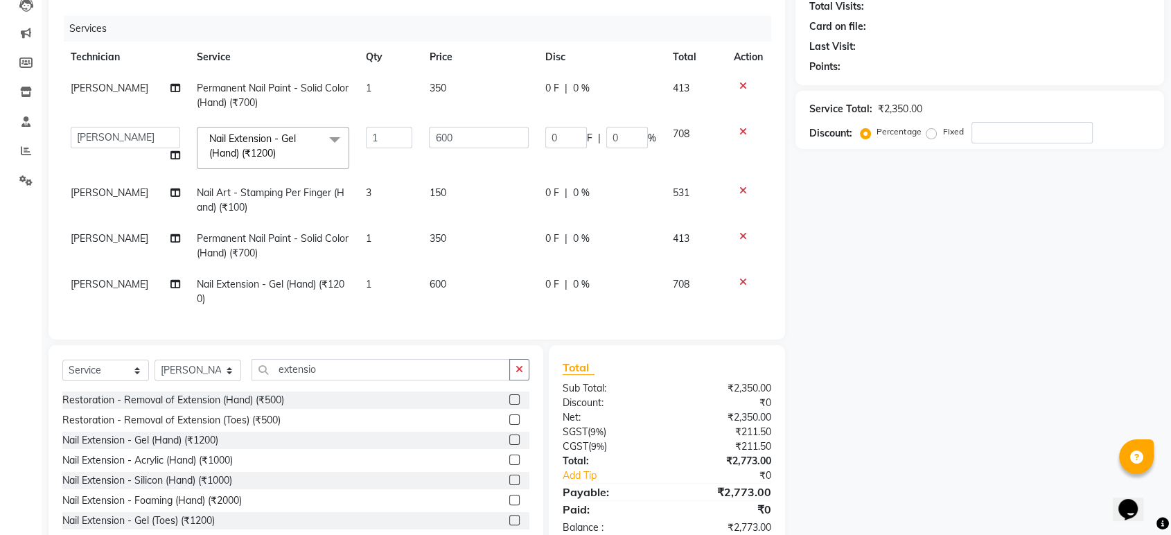
click at [467, 287] on tbody "SAM Permanent Nail Paint - Solid Color (Hand) (₹700) 1 350 0 F | 0 % 413 Aasha …" at bounding box center [416, 194] width 709 height 242
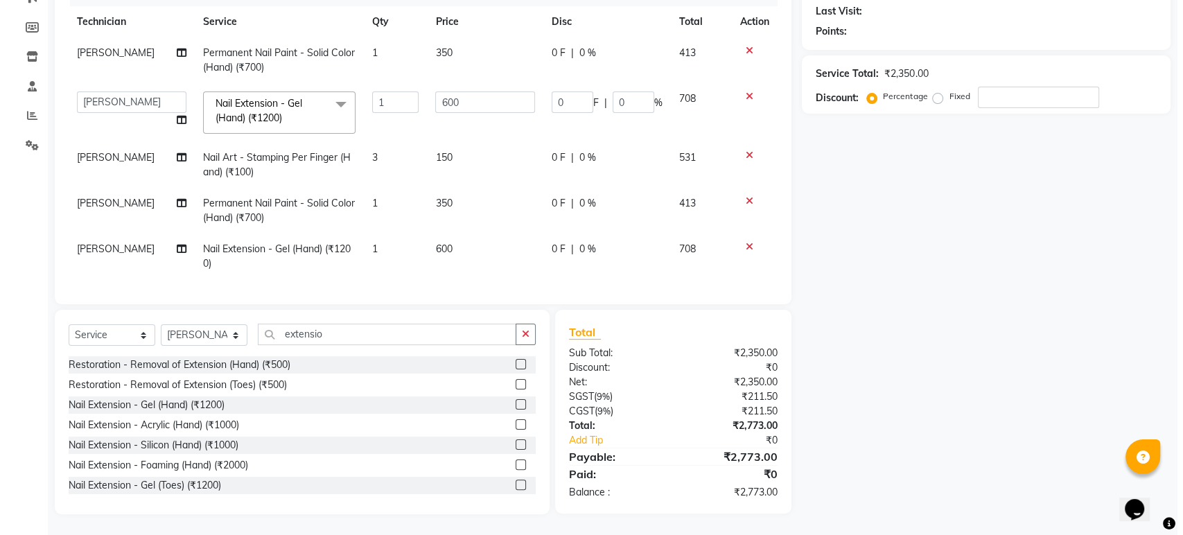
scroll to position [0, 0]
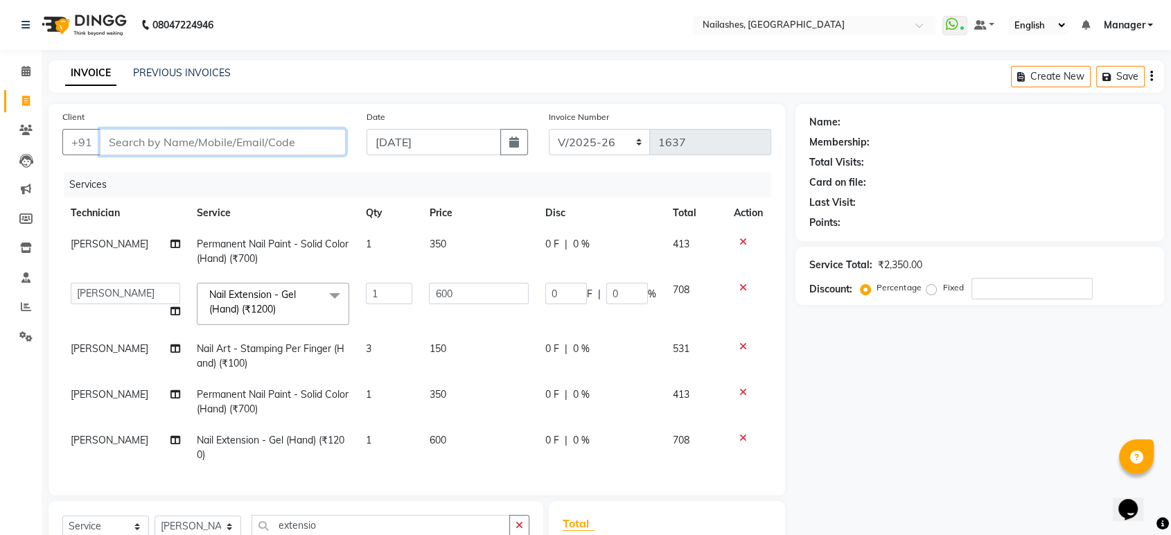
click at [326, 131] on input "Client" at bounding box center [223, 142] width 246 height 26
type input "9"
type input "0"
type input "9037363302"
click at [326, 141] on span "Add Client" at bounding box center [310, 142] width 55 height 14
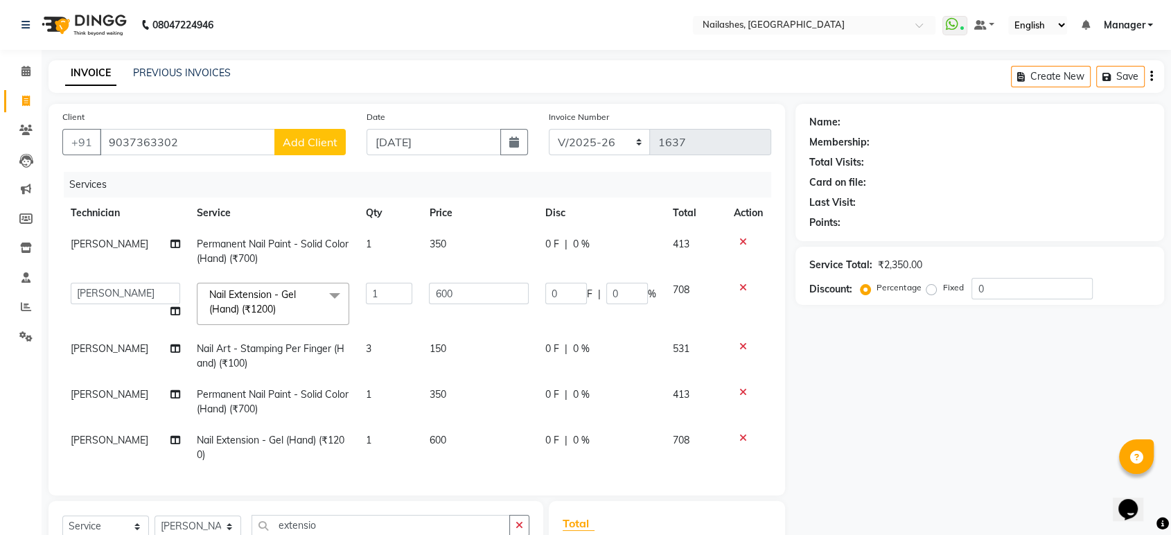
select select "21"
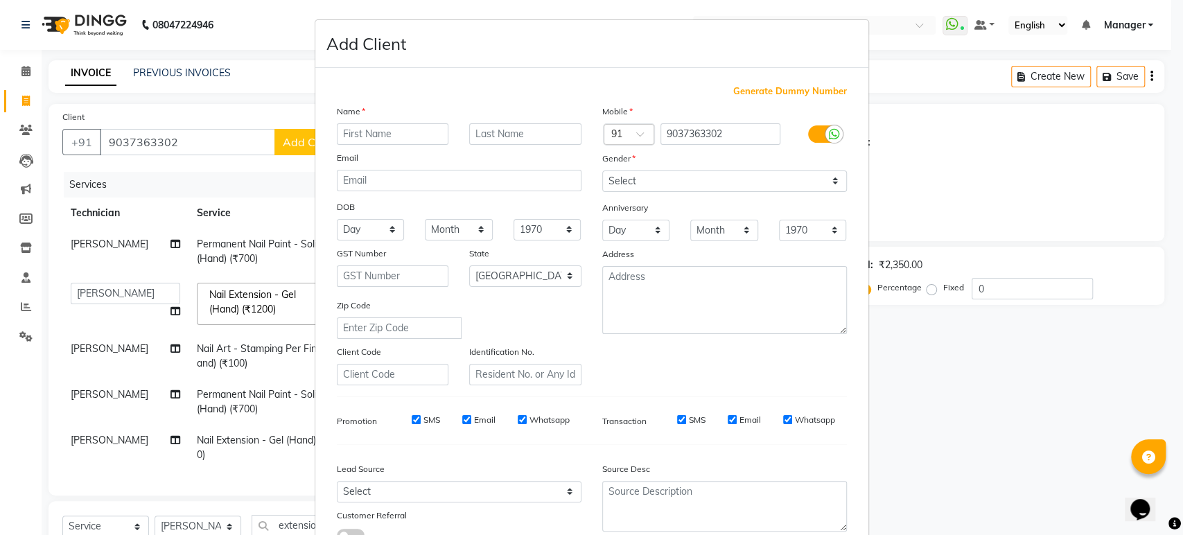
click at [411, 133] on input "text" at bounding box center [393, 133] width 112 height 21
type input "lakshmi"
click at [830, 179] on select "Select Male Female Other Prefer Not To Say" at bounding box center [724, 180] width 245 height 21
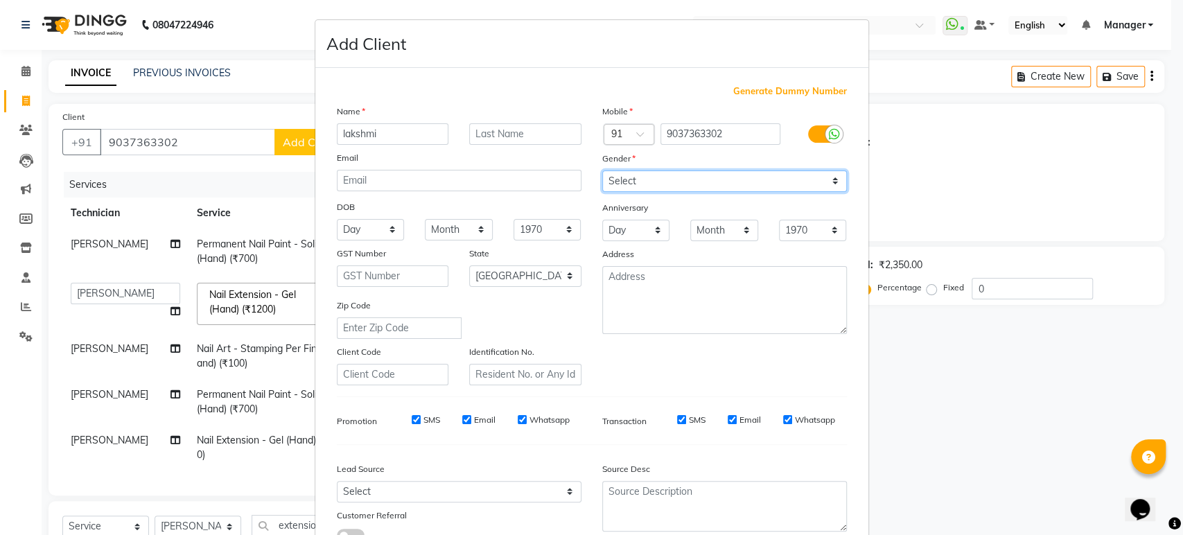
select select "female"
click at [602, 170] on select "Select Male Female Other Prefer Not To Say" at bounding box center [724, 180] width 245 height 21
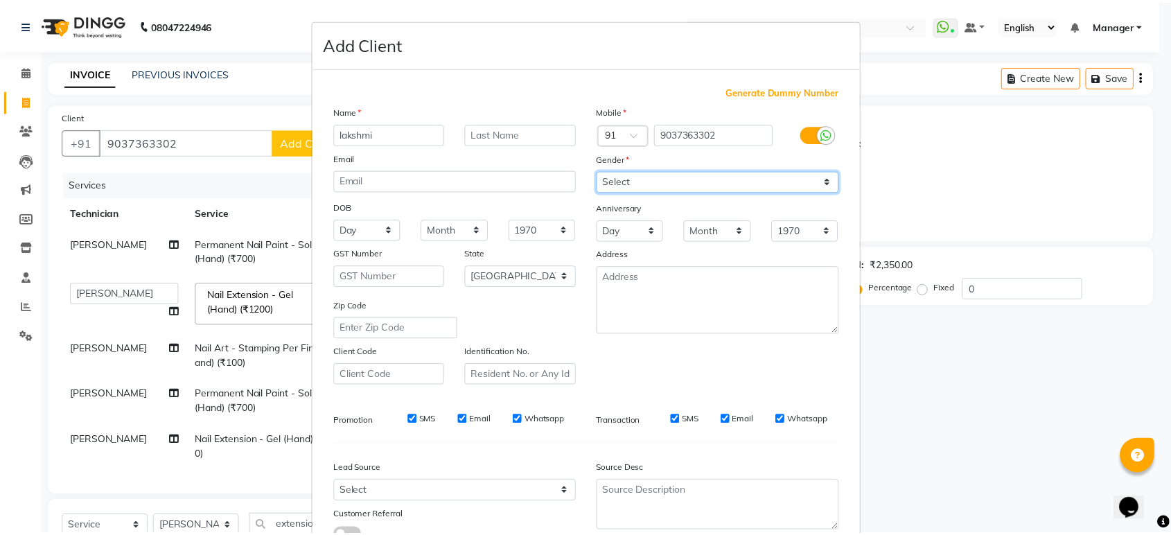
scroll to position [101, 0]
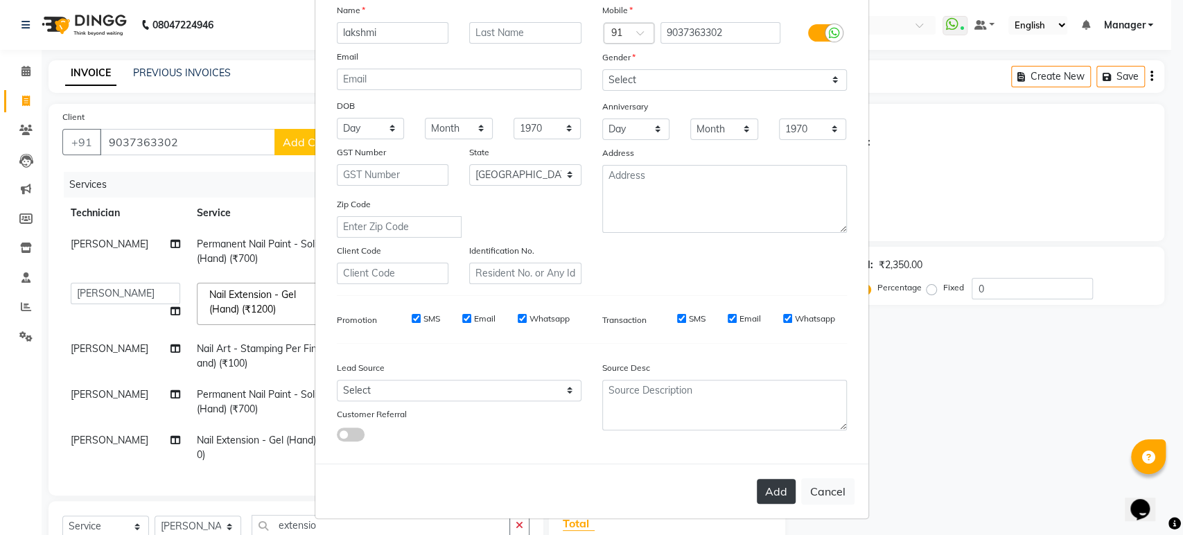
click at [769, 491] on button "Add" at bounding box center [775, 491] width 39 height 25
type input "90******02"
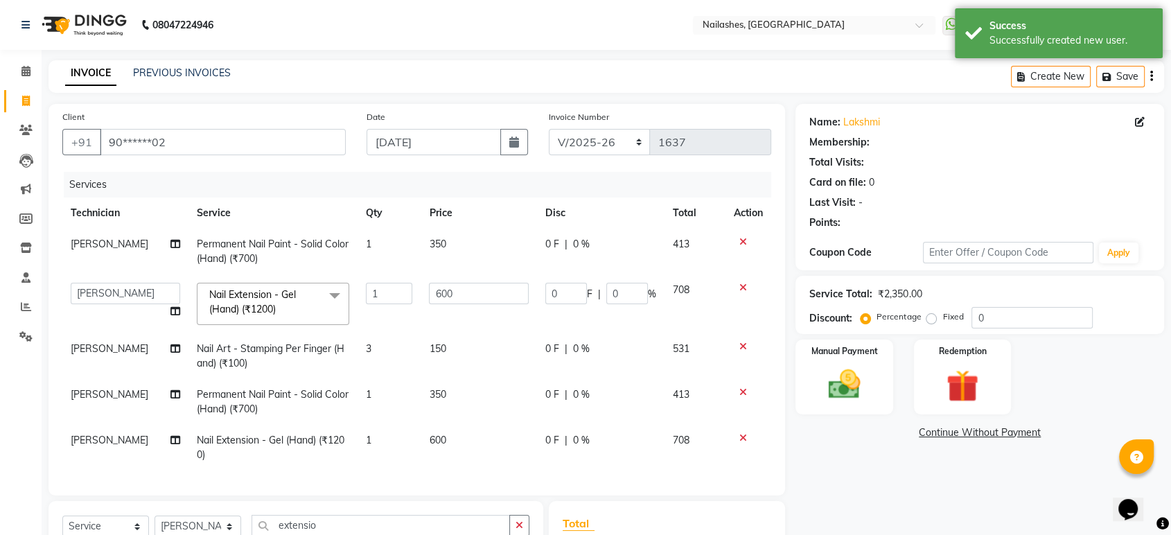
select select "1: Object"
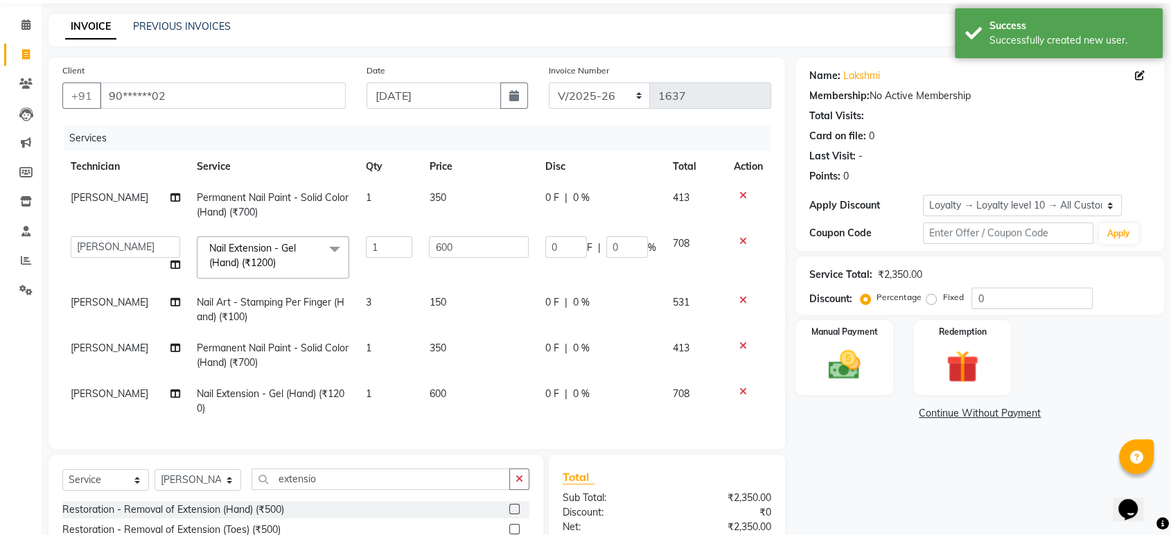
scroll to position [0, 0]
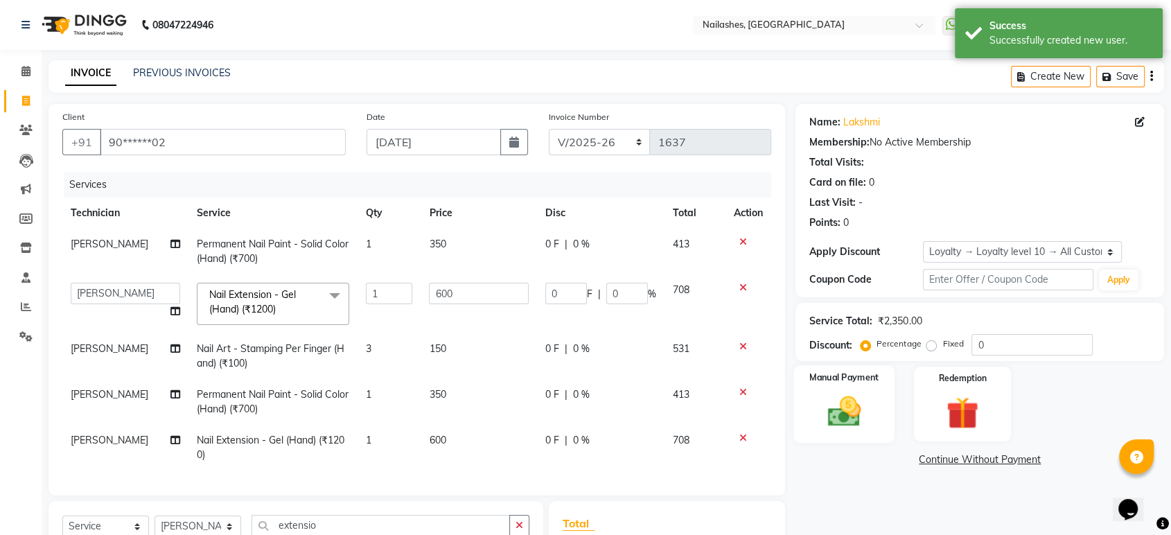
click at [836, 399] on img at bounding box center [844, 411] width 54 height 39
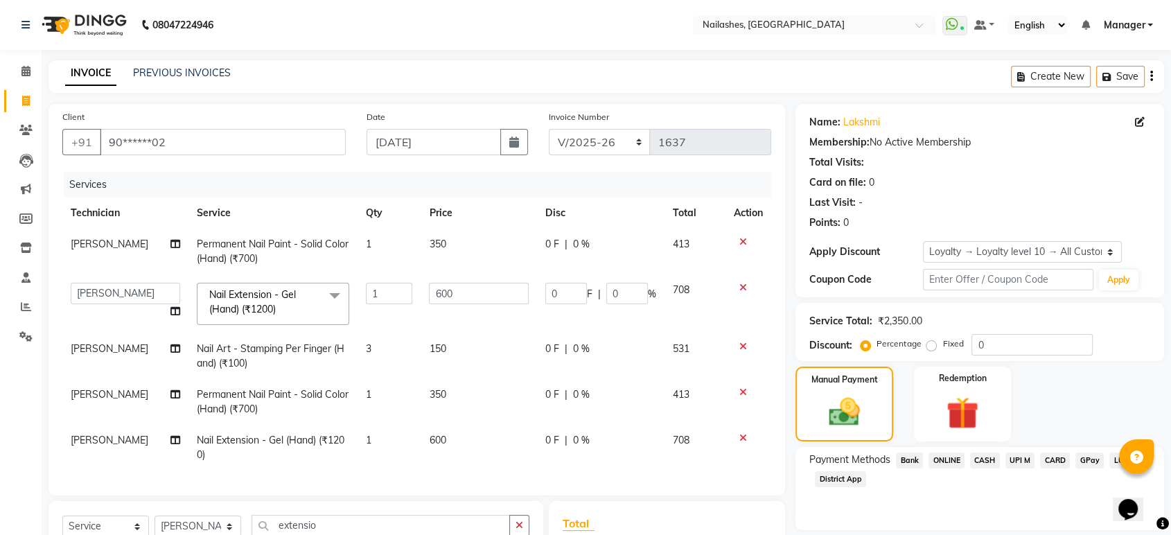
click at [948, 461] on span "ONLINE" at bounding box center [946, 460] width 36 height 16
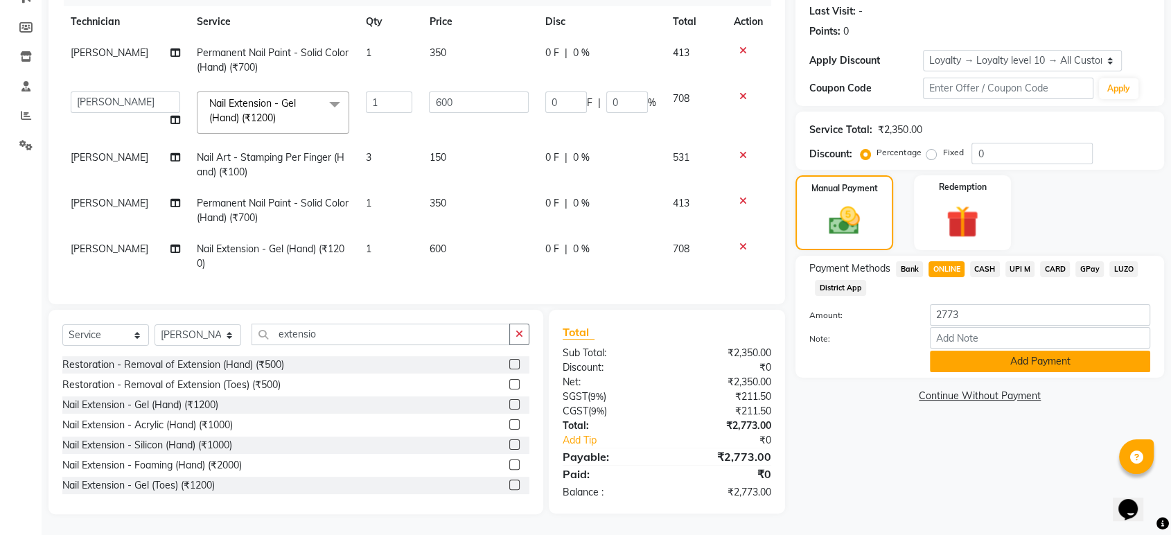
click at [994, 359] on button "Add Payment" at bounding box center [1040, 361] width 220 height 21
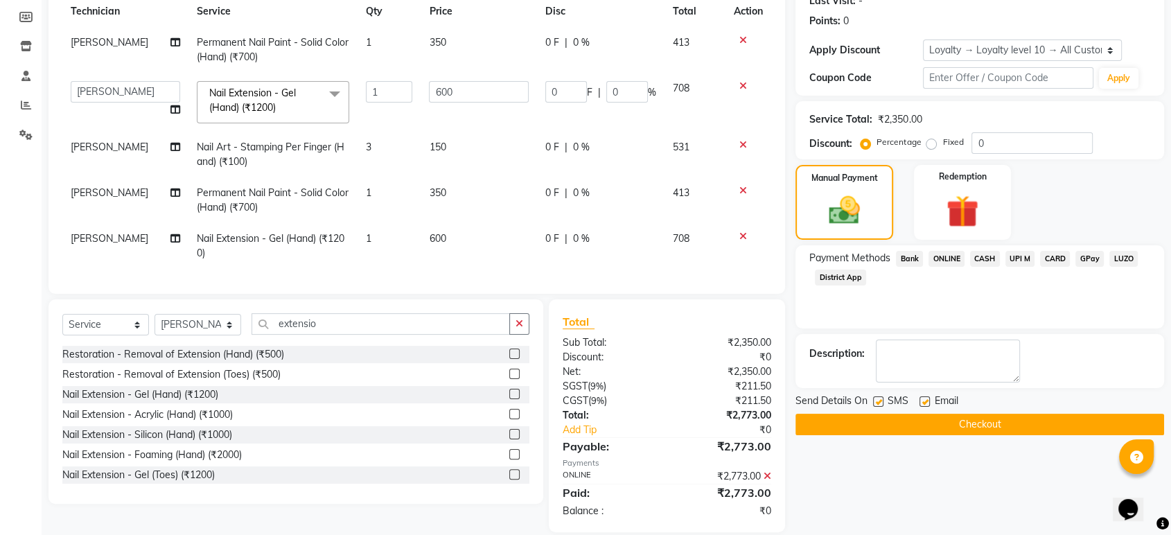
click at [997, 430] on button "Checkout" at bounding box center [979, 424] width 369 height 21
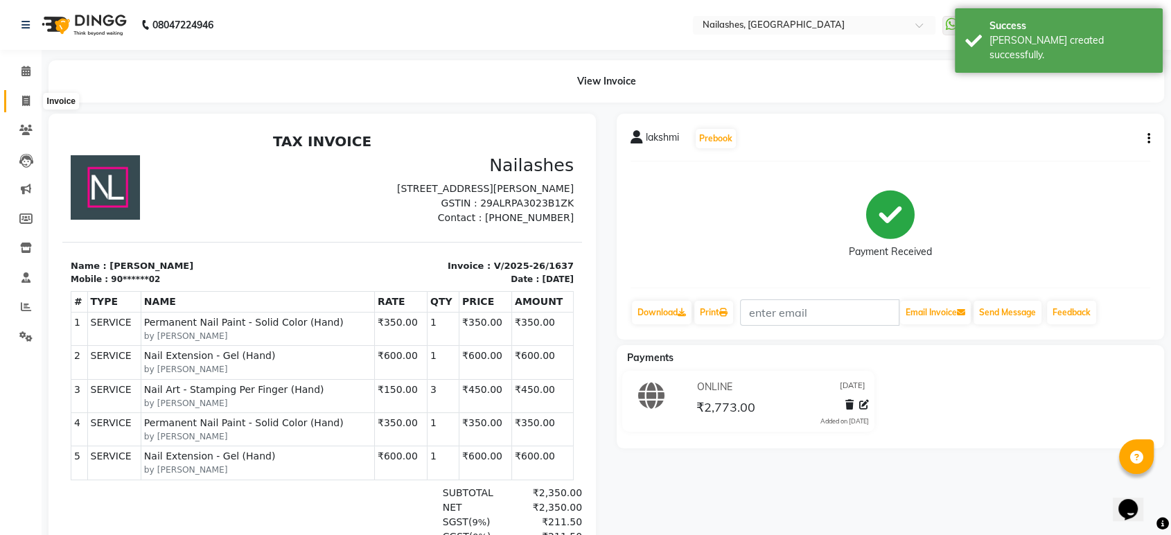
click at [17, 94] on span at bounding box center [26, 102] width 24 height 16
select select "service"
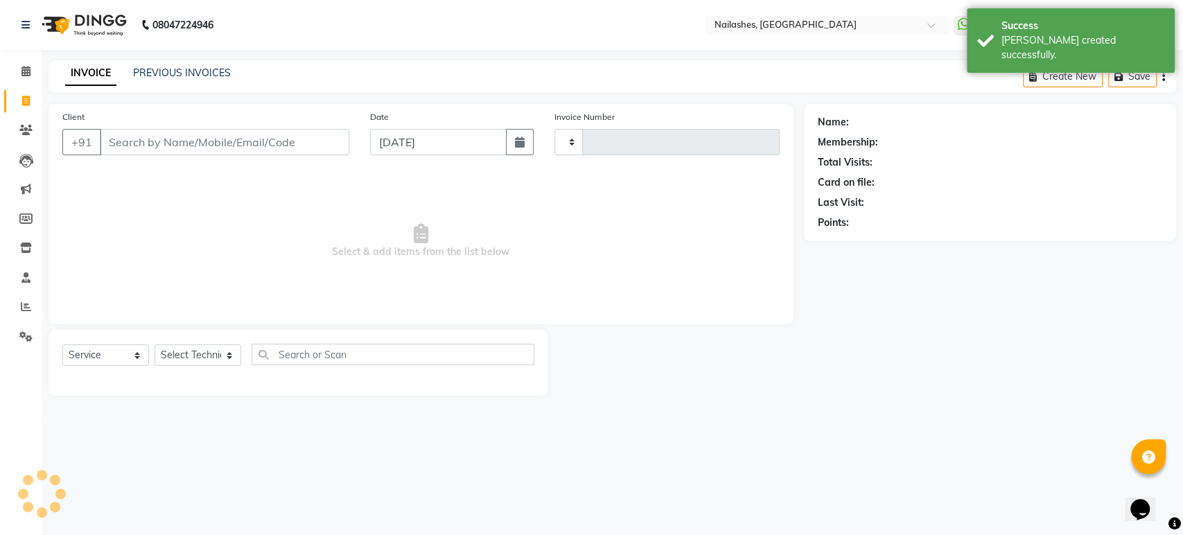
type input "1638"
select select "4251"
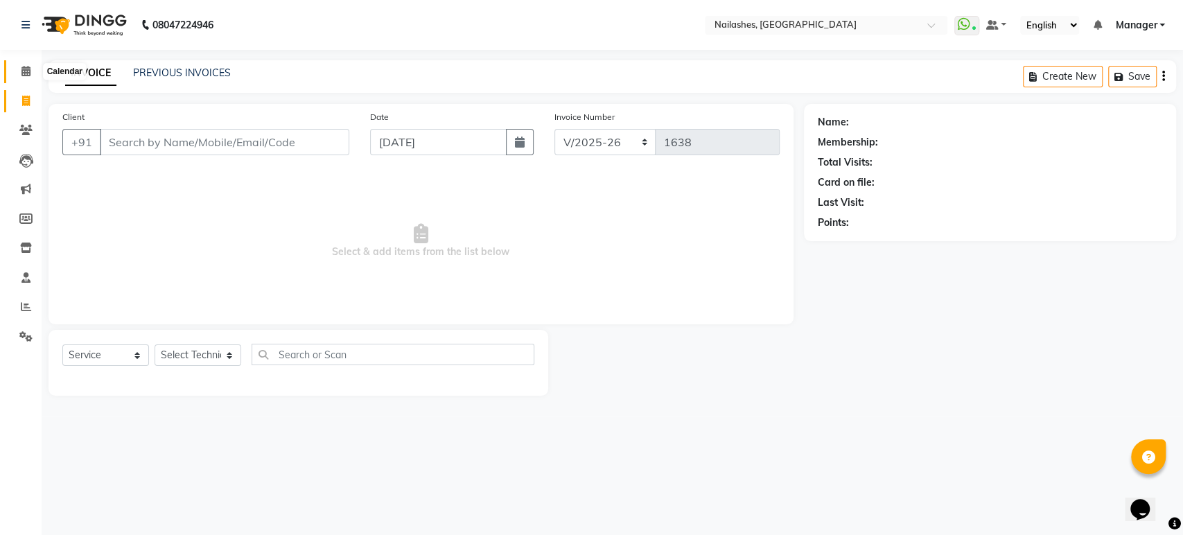
click at [33, 75] on span at bounding box center [26, 72] width 24 height 16
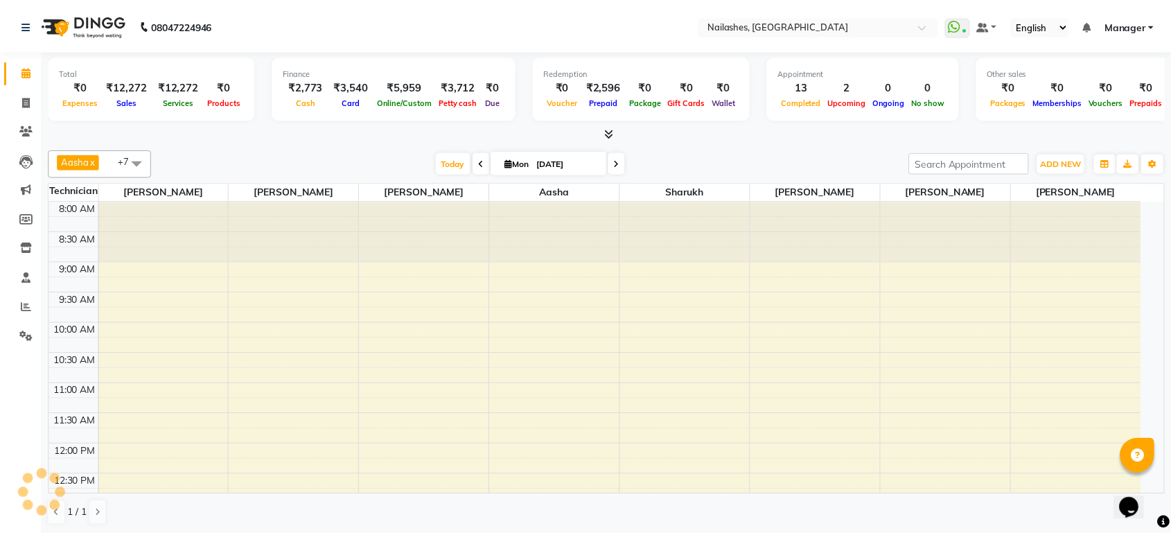
scroll to position [468, 0]
